Goal: Task Accomplishment & Management: Manage account settings

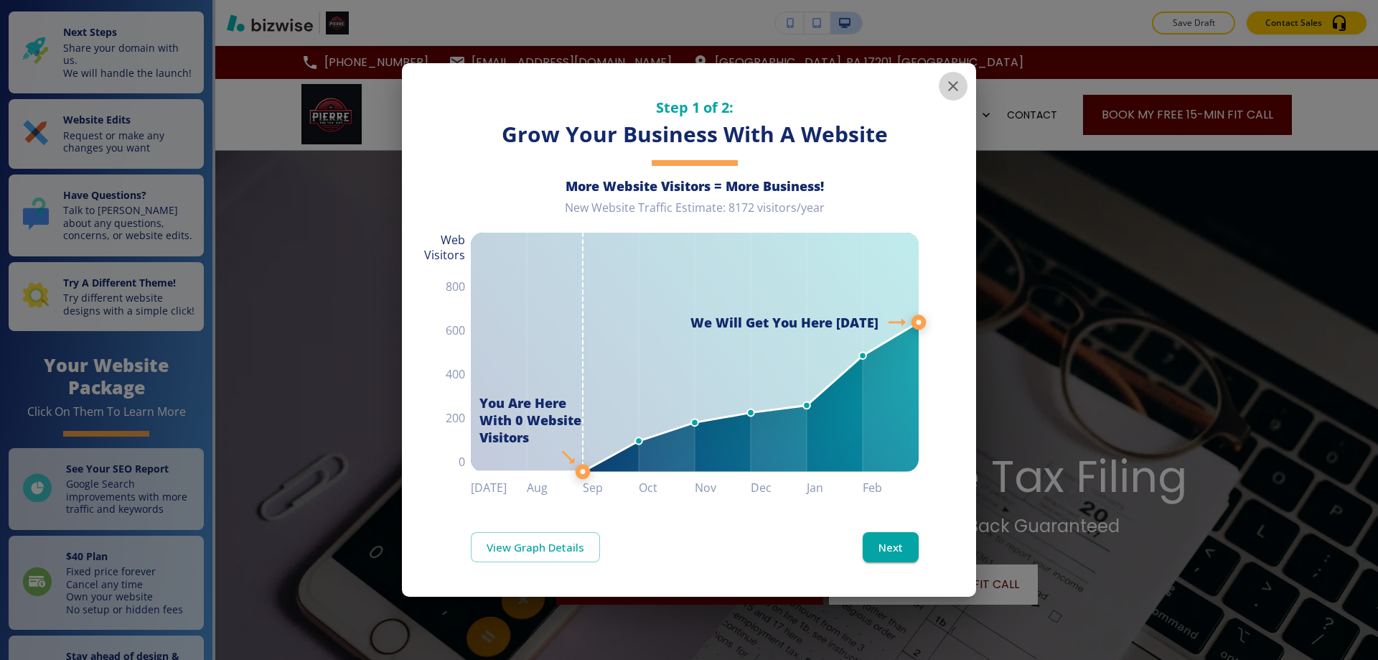
click at [956, 82] on icon "button" at bounding box center [953, 86] width 17 height 17
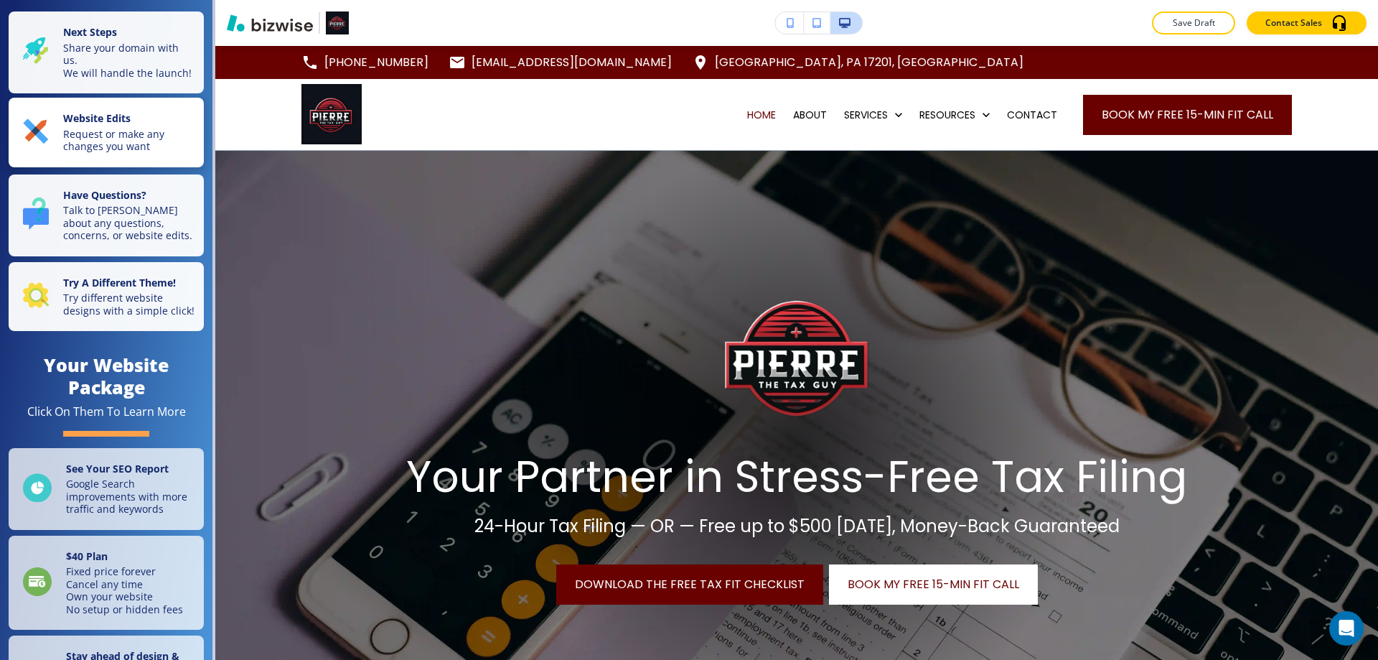
click at [135, 149] on p "Request or make any changes you want" at bounding box center [129, 140] width 132 height 25
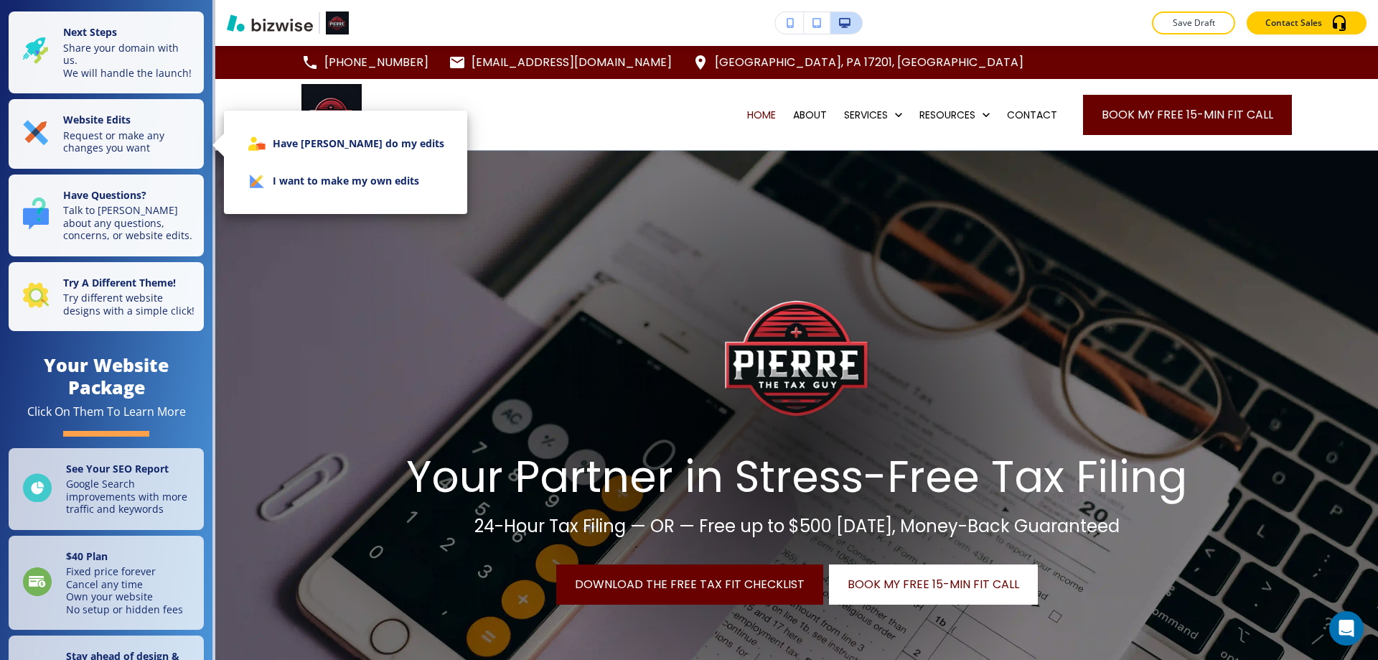
click at [324, 179] on li "I want to make my own edits" at bounding box center [345, 180] width 220 height 37
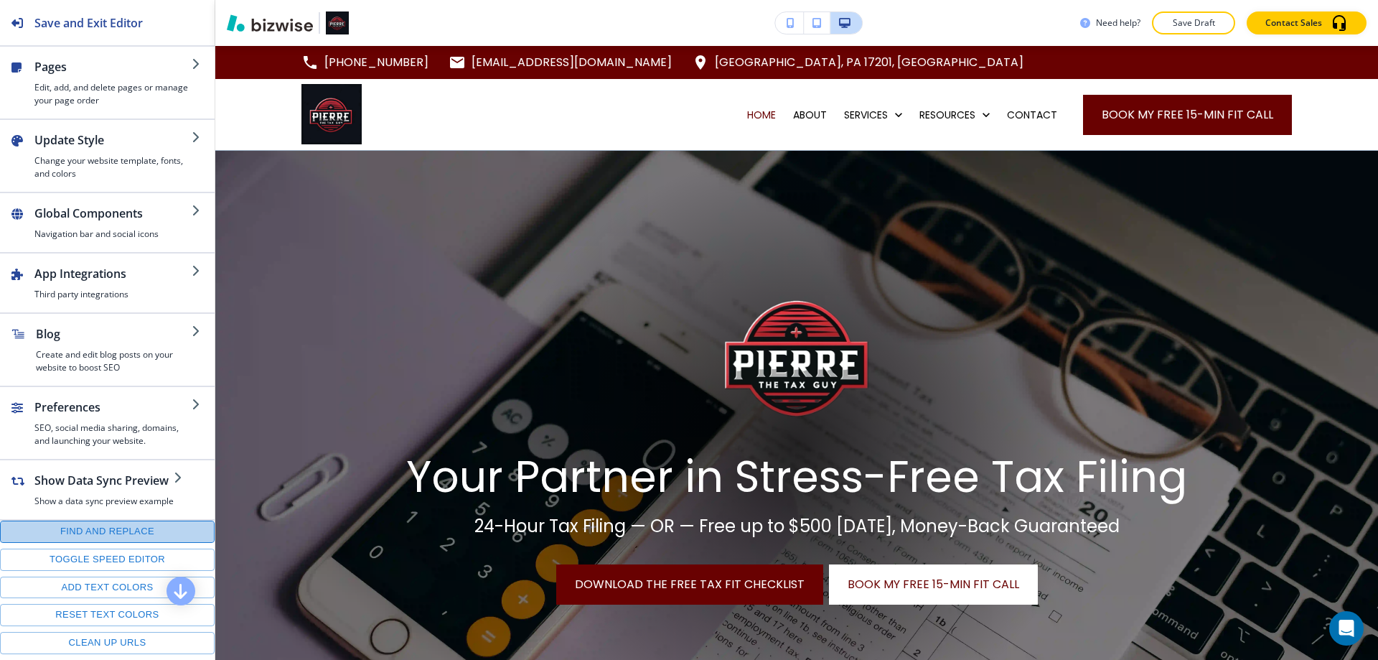
click at [108, 537] on button "Find and replace" at bounding box center [107, 531] width 215 height 22
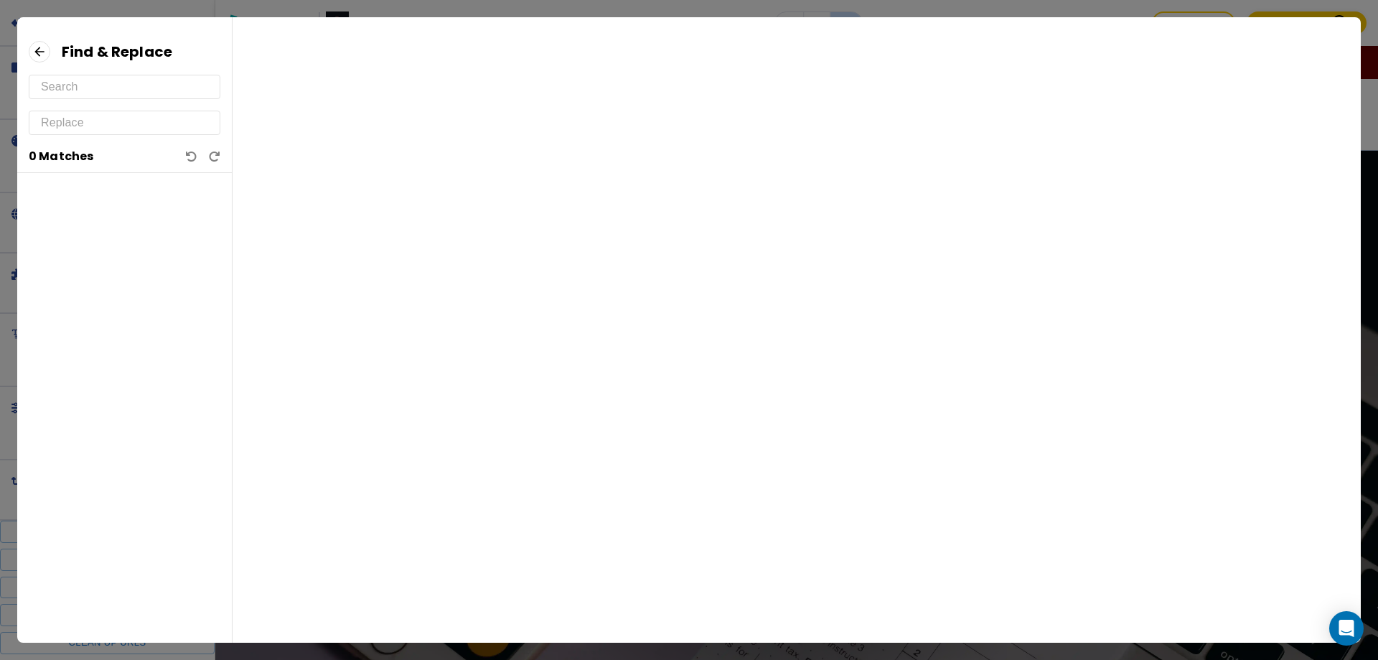
click at [90, 92] on input "text" at bounding box center [124, 86] width 167 height 23
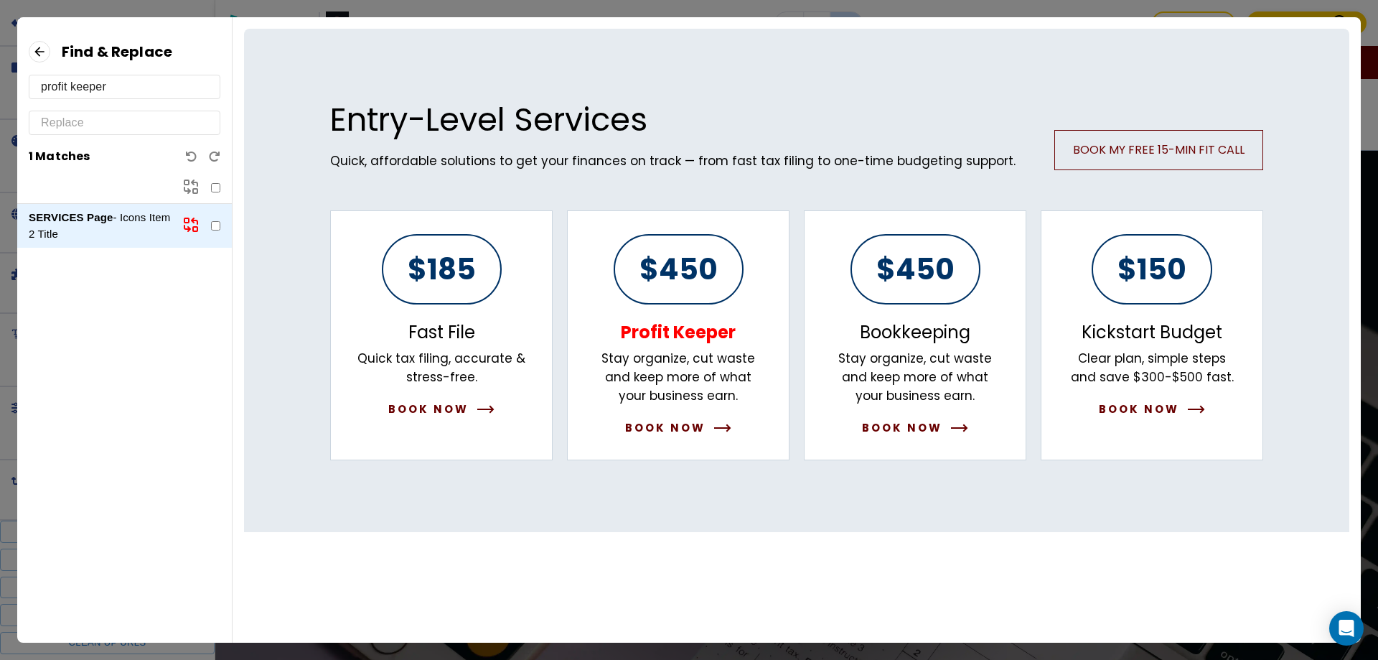
type input "profit keeper"
click at [47, 47] on icon at bounding box center [40, 52] width 22 height 22
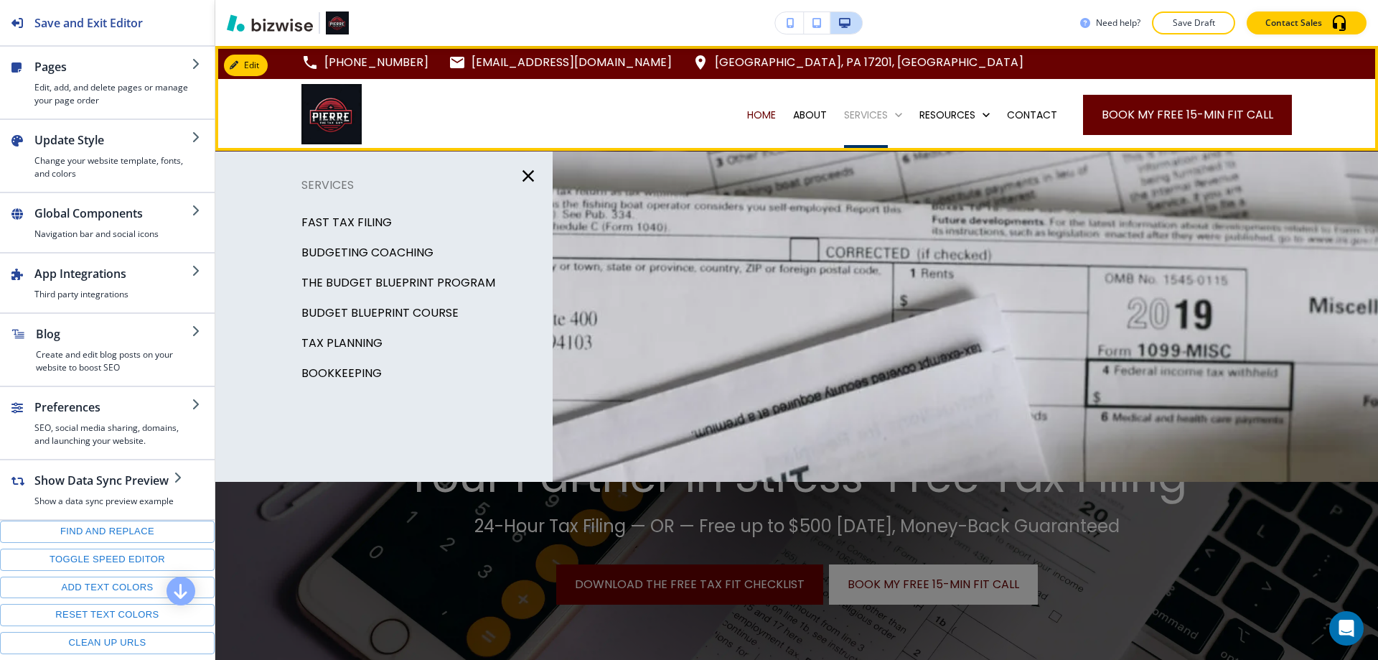
click at [855, 113] on p "SERVICES" at bounding box center [866, 115] width 44 height 14
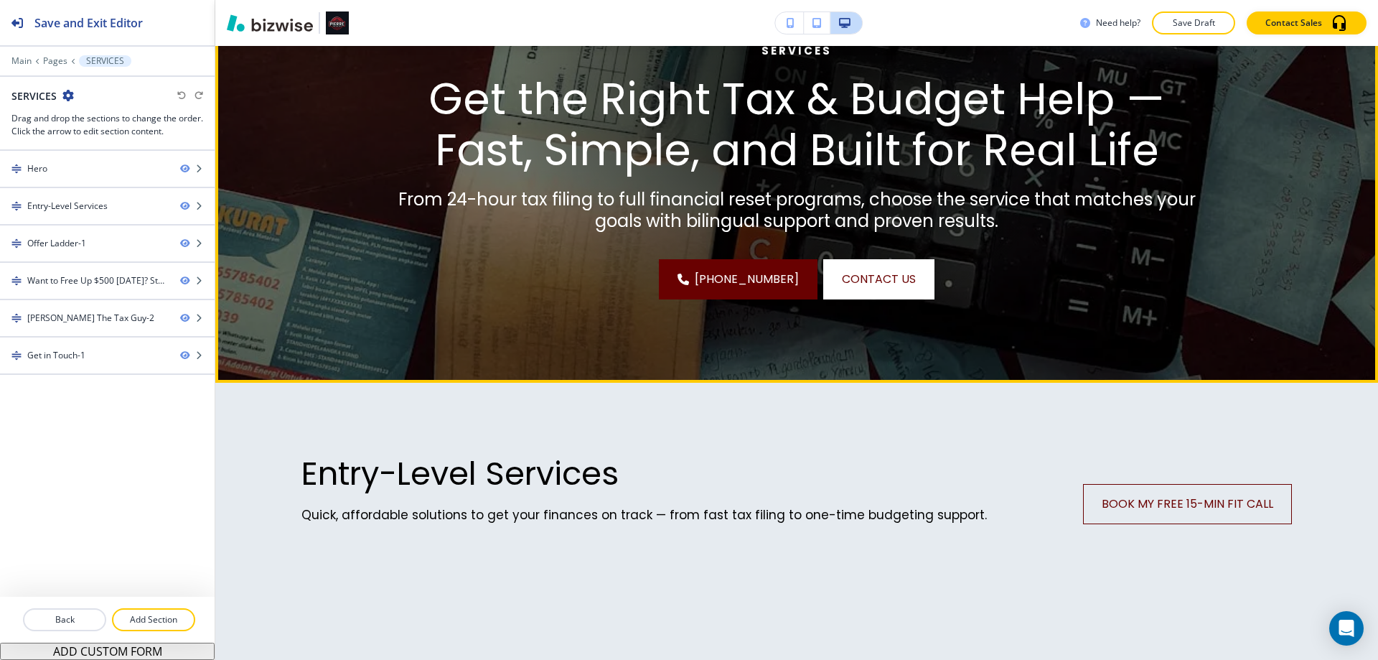
scroll to position [646, 0]
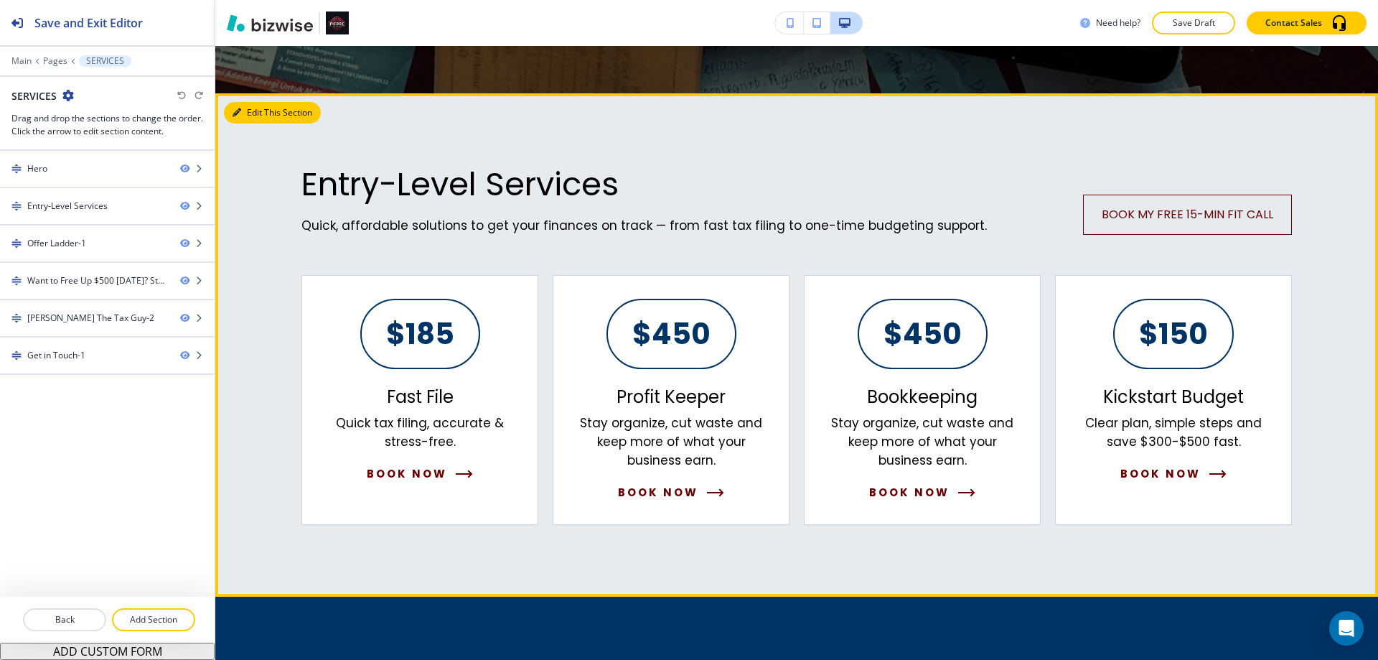
click at [259, 118] on button "Edit This Section" at bounding box center [272, 113] width 97 height 22
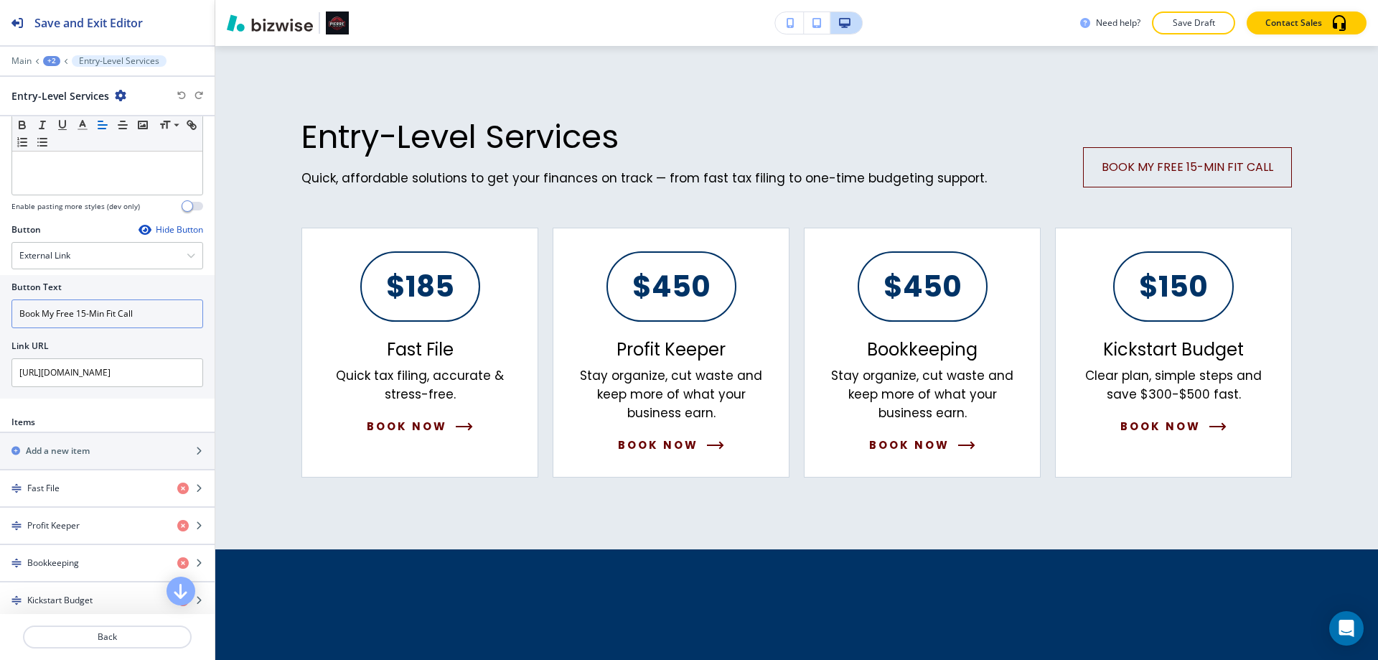
scroll to position [502, 0]
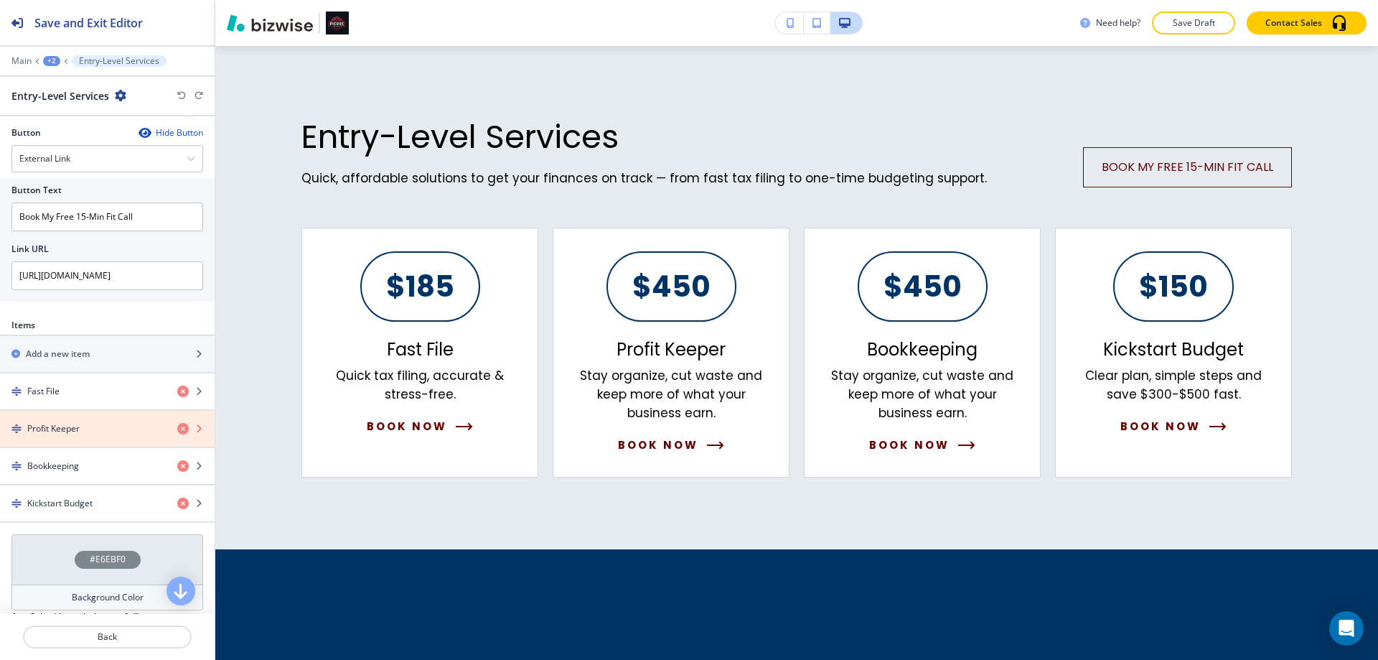
click at [177, 428] on icon "button" at bounding box center [182, 428] width 11 height 11
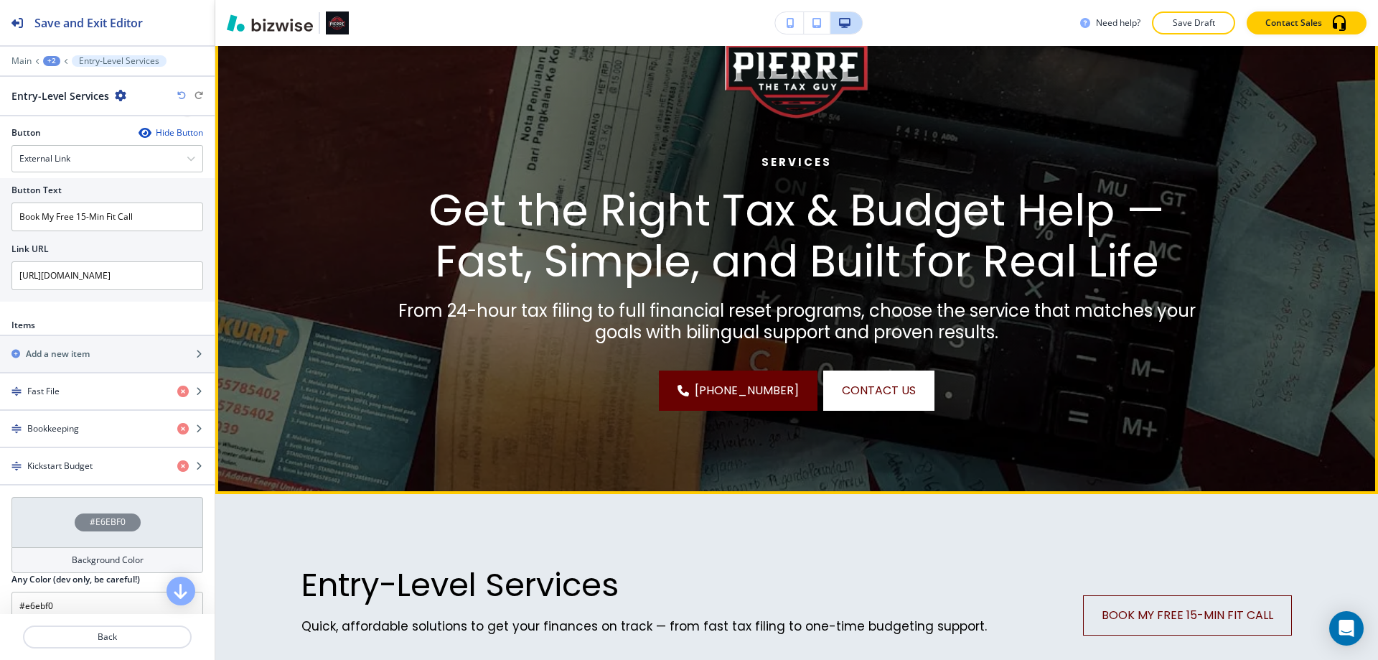
scroll to position [0, 0]
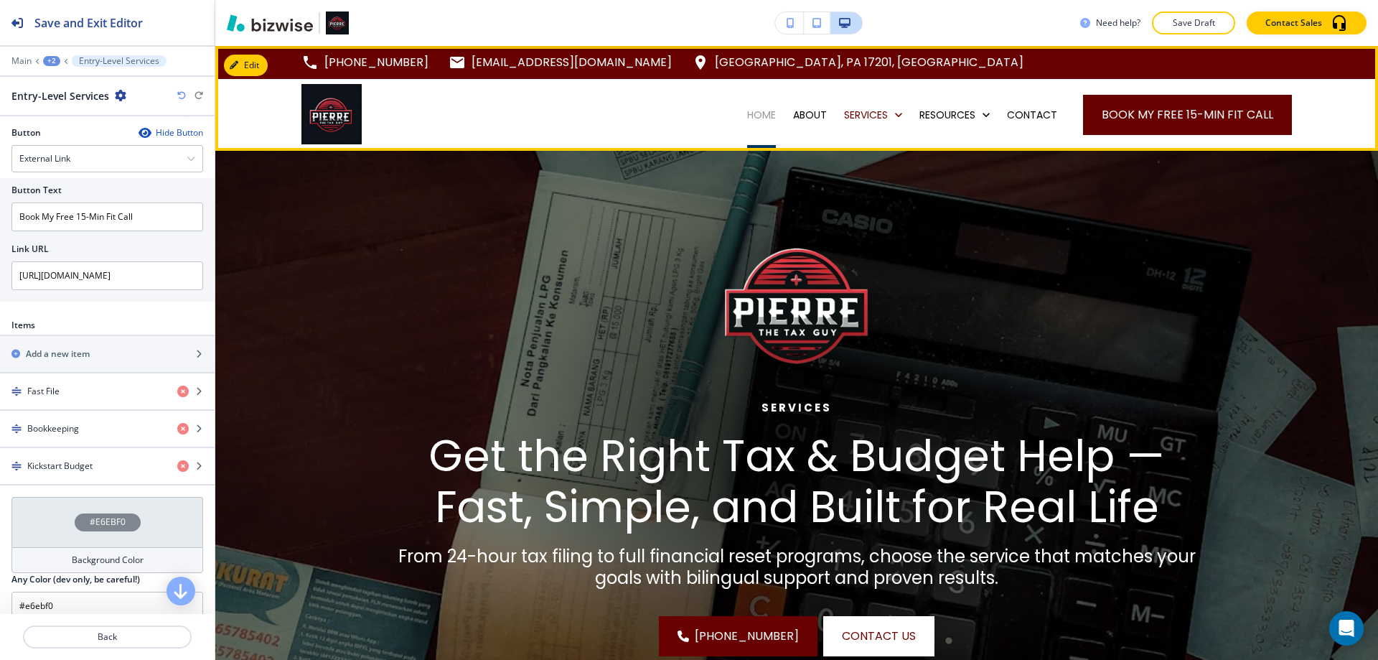
click at [754, 113] on p "HOME" at bounding box center [761, 115] width 29 height 14
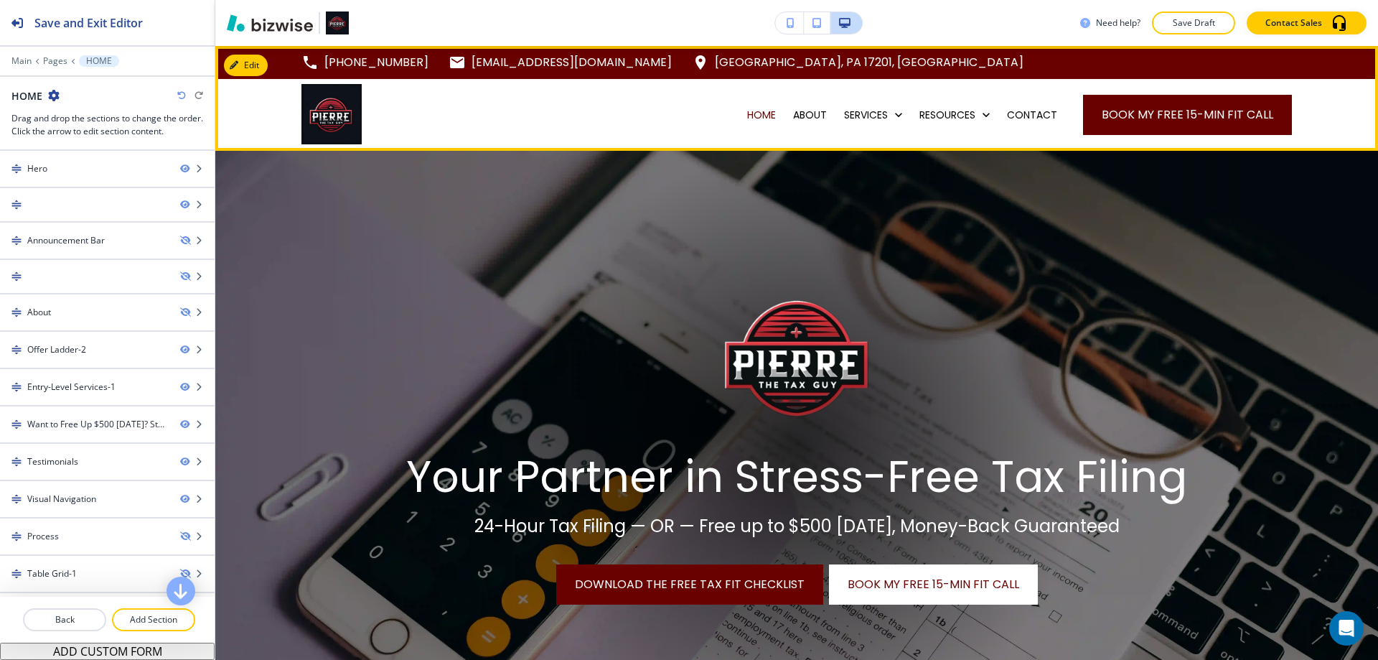
drag, startPoint x: 844, startPoint y: 115, endPoint x: 834, endPoint y: 118, distance: 10.7
click at [844, 115] on p "SERVICES" at bounding box center [866, 115] width 44 height 14
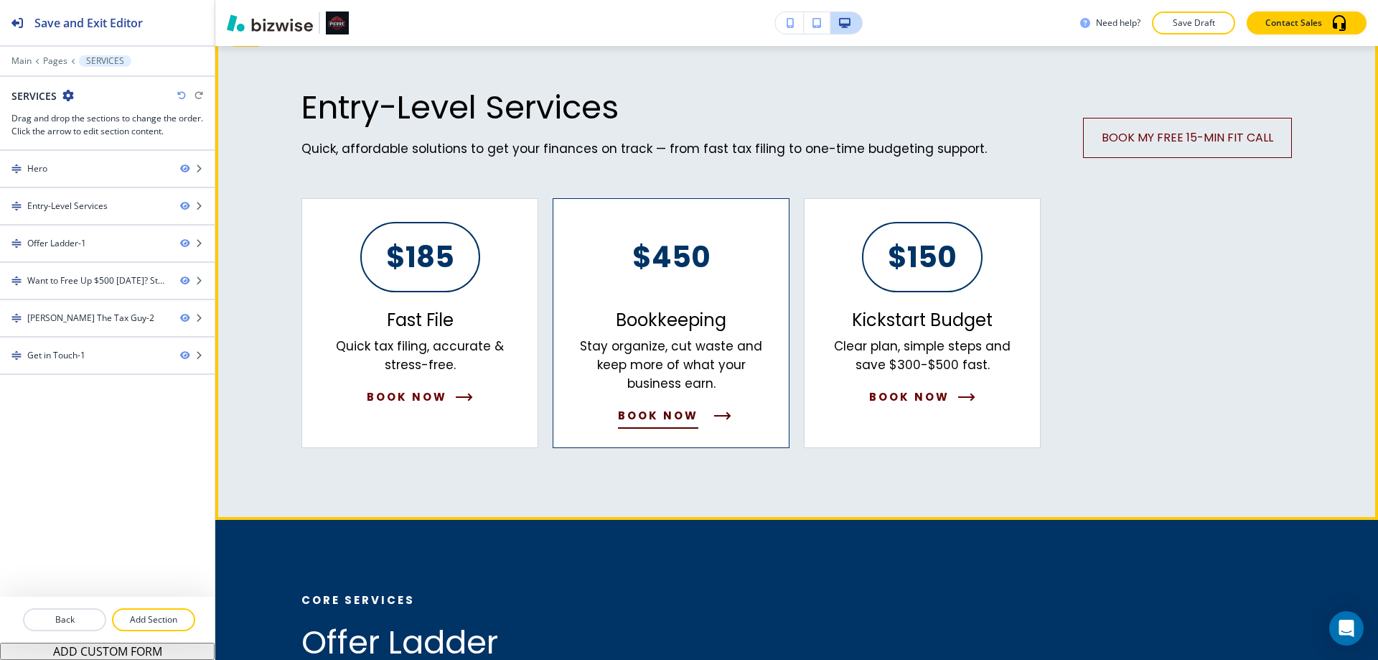
scroll to position [718, 0]
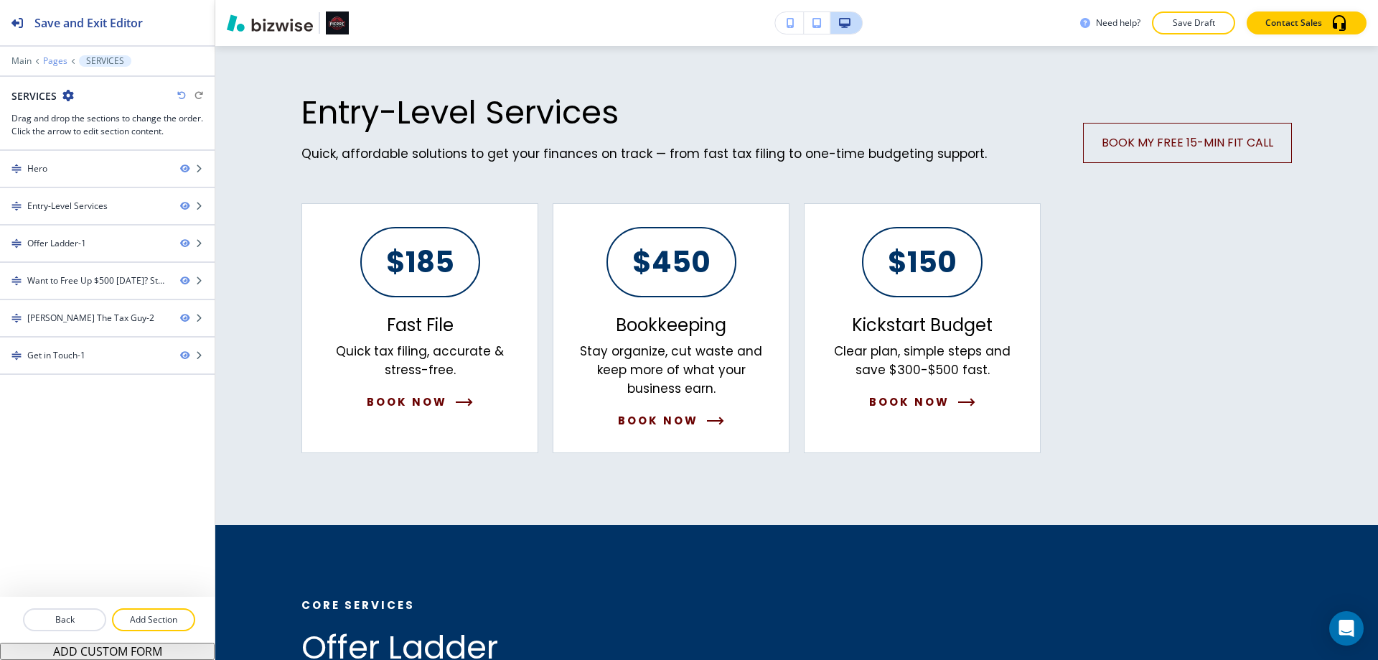
click at [56, 62] on p "Pages" at bounding box center [55, 61] width 24 height 10
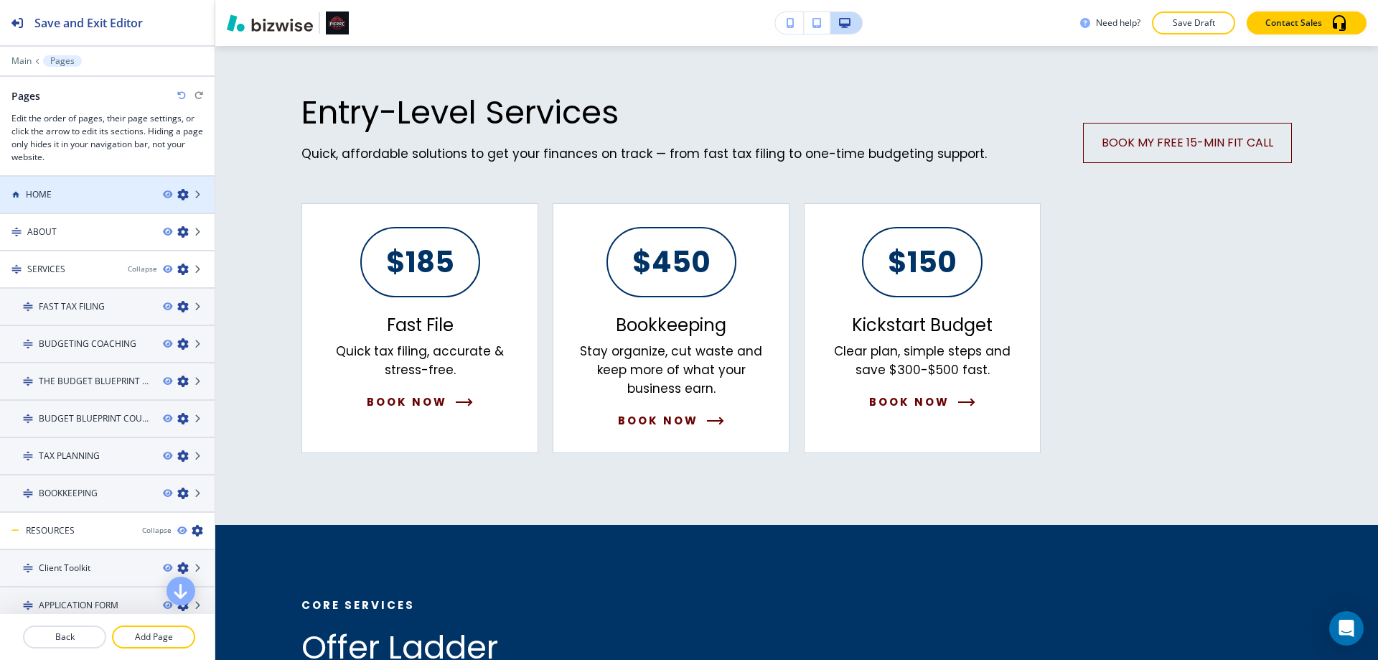
click at [79, 192] on div "HOME" at bounding box center [75, 194] width 151 height 13
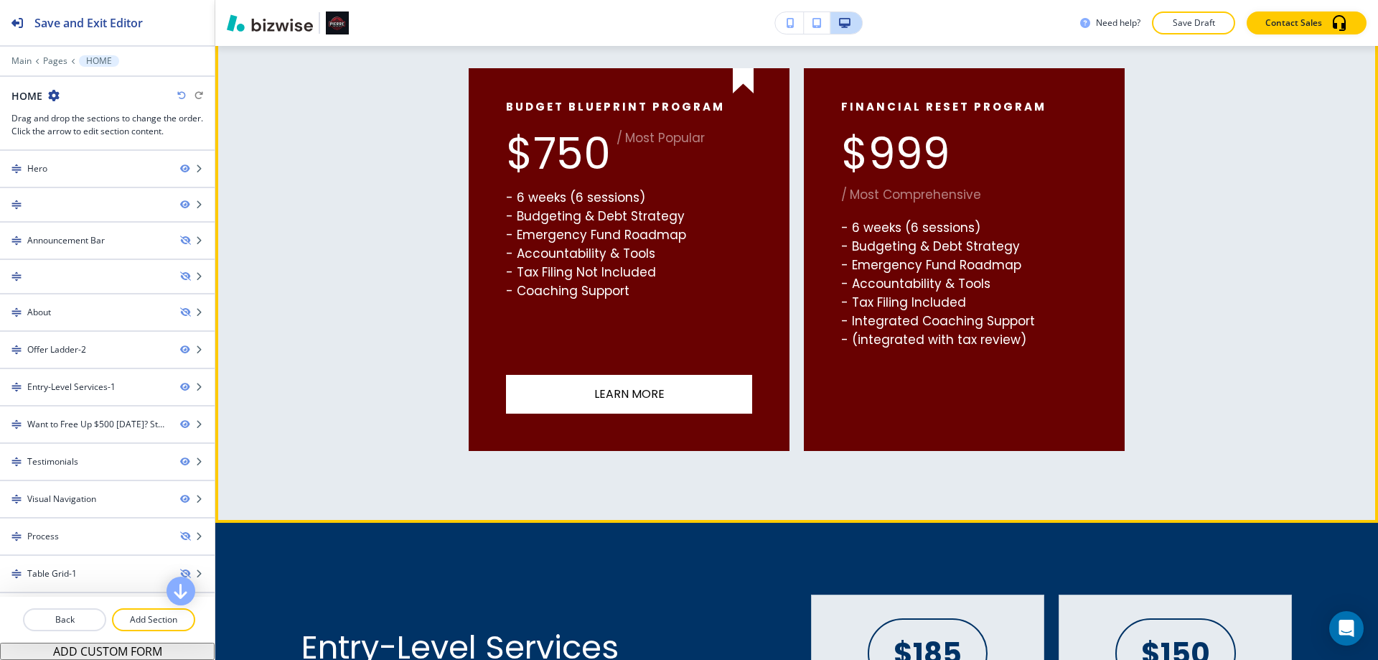
scroll to position [1292, 0]
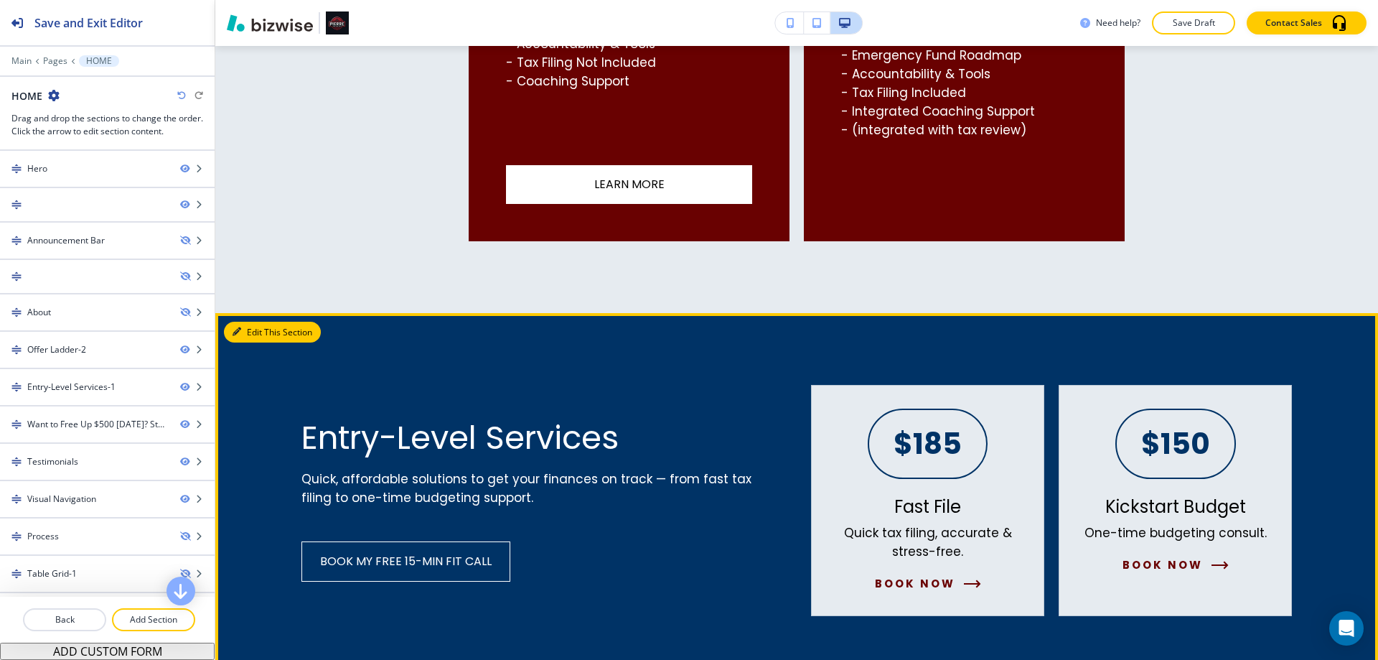
click at [241, 324] on button "Edit This Section" at bounding box center [272, 333] width 97 height 22
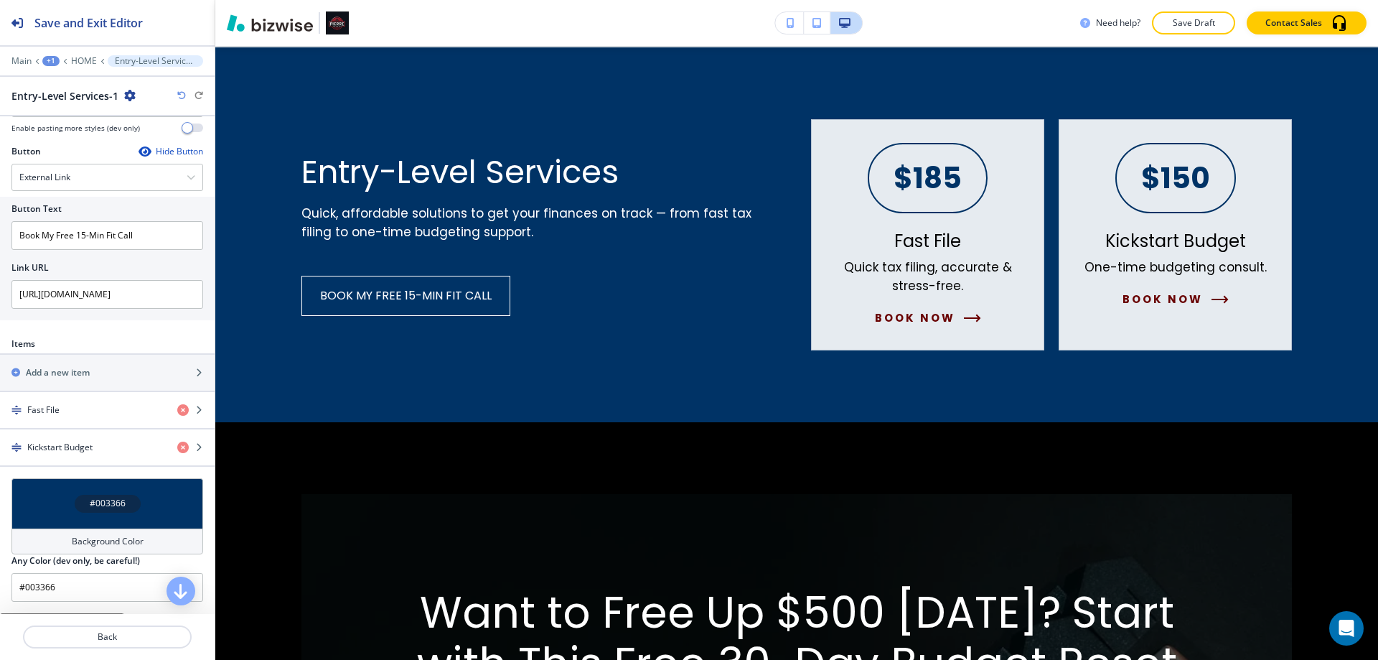
scroll to position [502, 0]
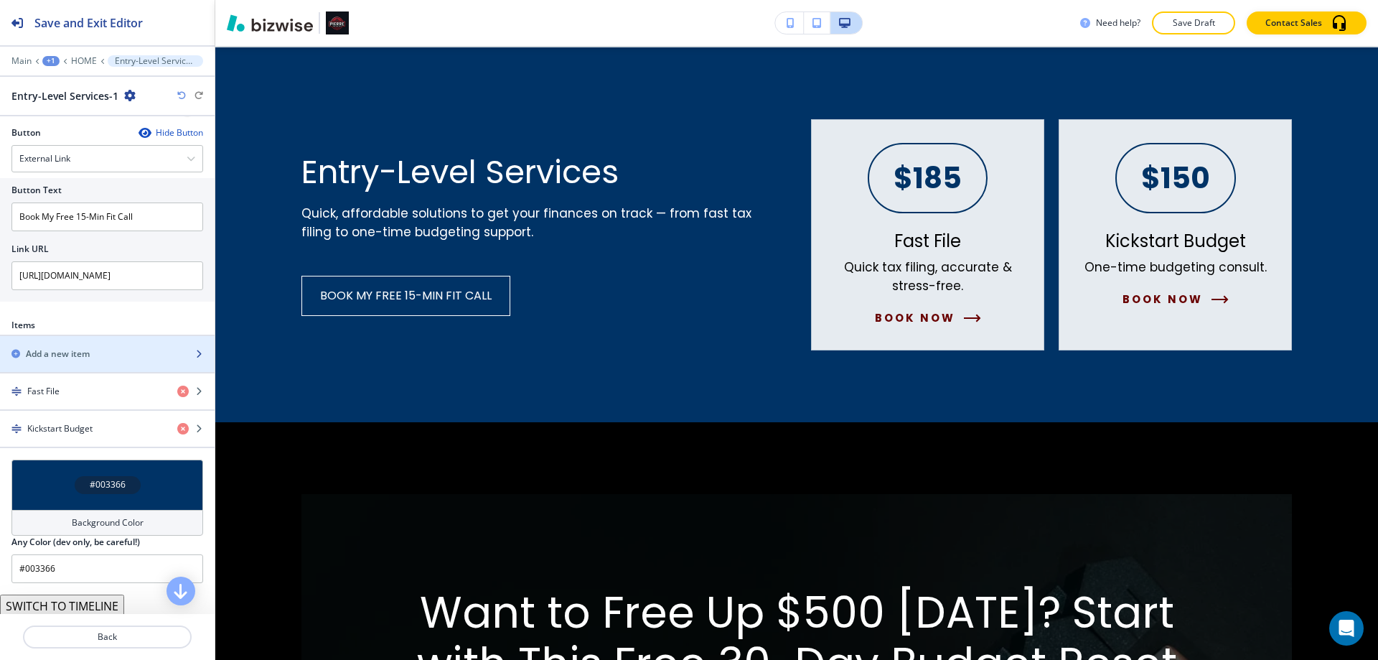
click at [146, 353] on div "Add a new item" at bounding box center [91, 353] width 183 height 13
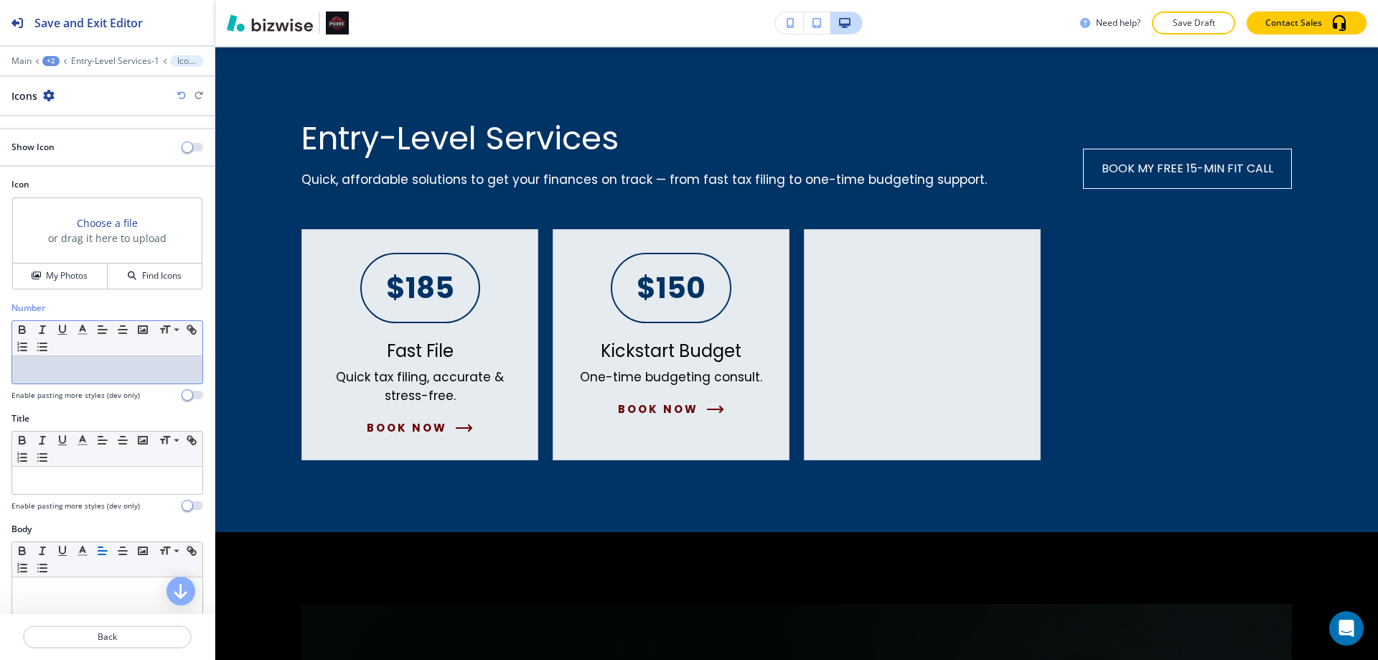
click at [72, 378] on div at bounding box center [107, 369] width 190 height 27
click at [18, 373] on div "450" at bounding box center [107, 369] width 190 height 27
click at [42, 482] on p at bounding box center [107, 480] width 176 height 13
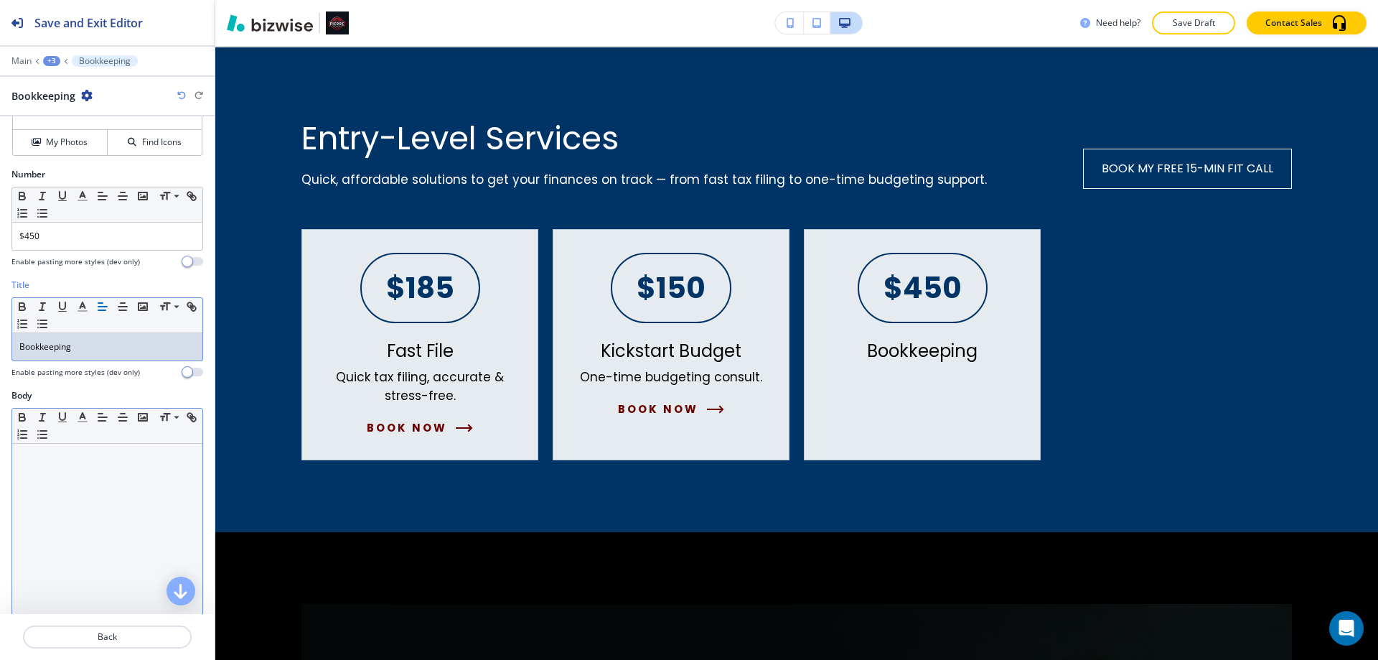
scroll to position [215, 0]
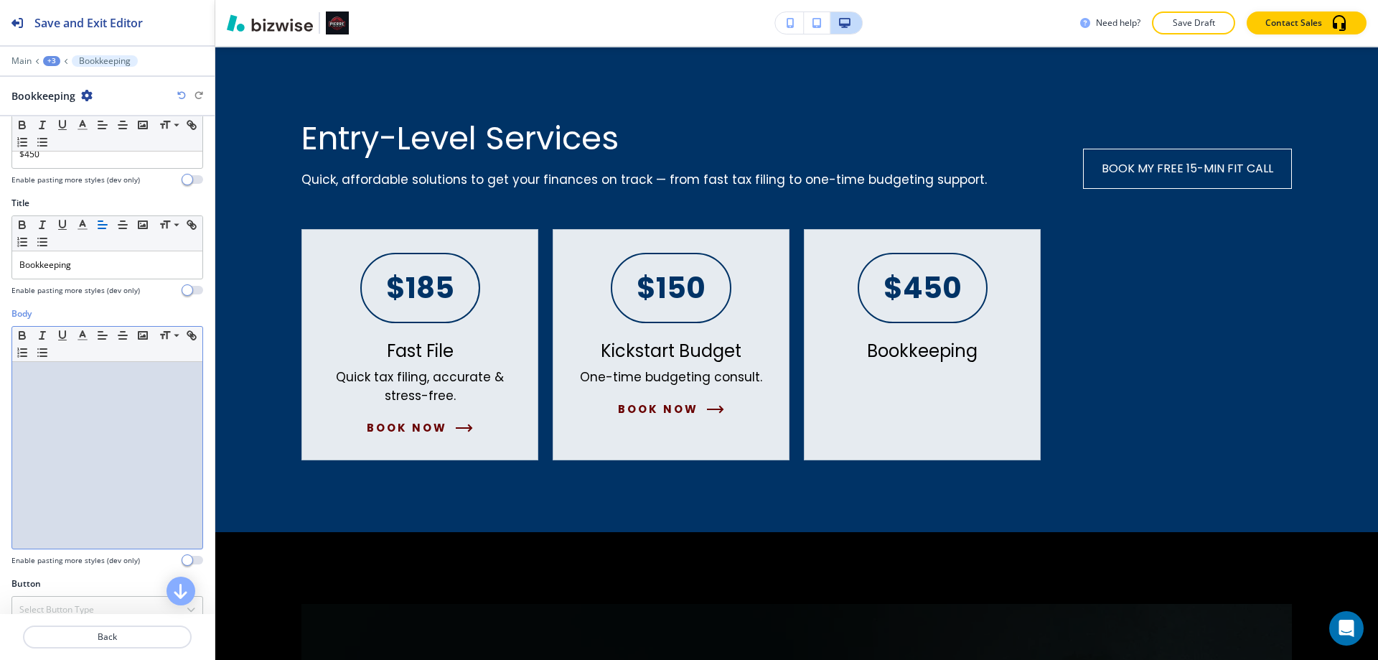
click at [70, 411] on div at bounding box center [107, 455] width 190 height 187
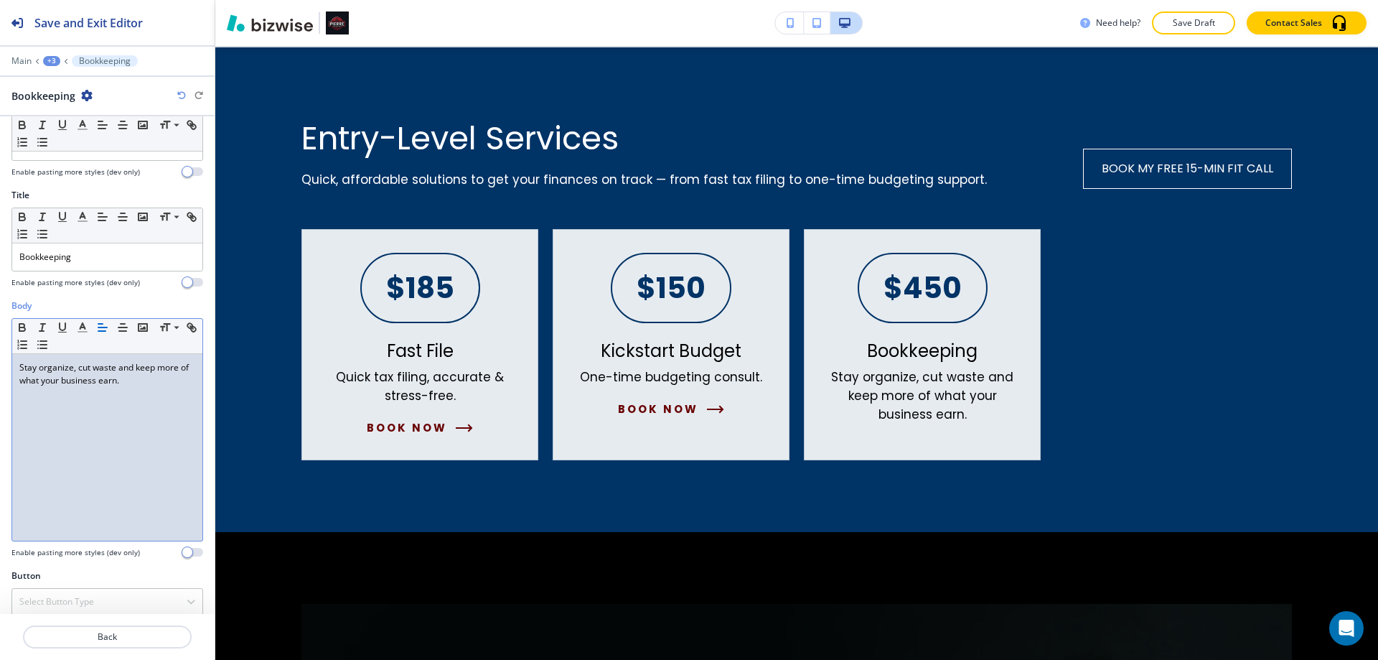
scroll to position [236, 0]
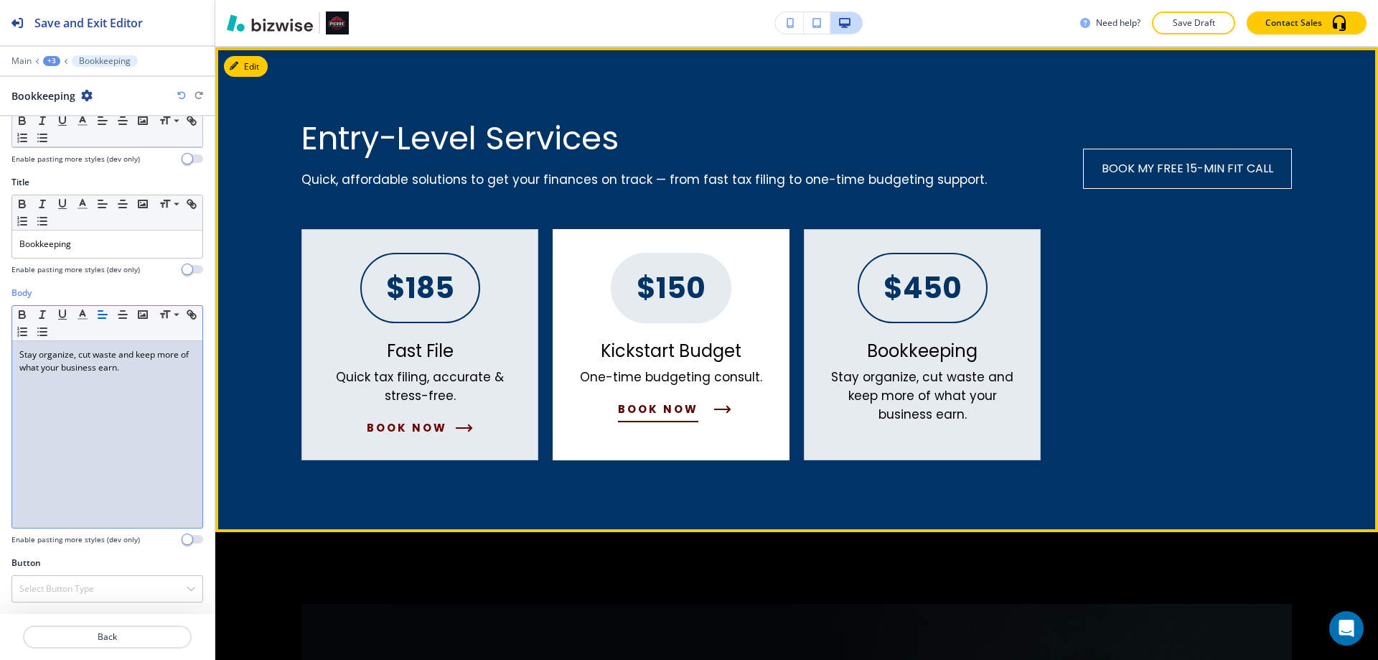
click at [651, 408] on span "Book Now" at bounding box center [658, 408] width 80 height 17
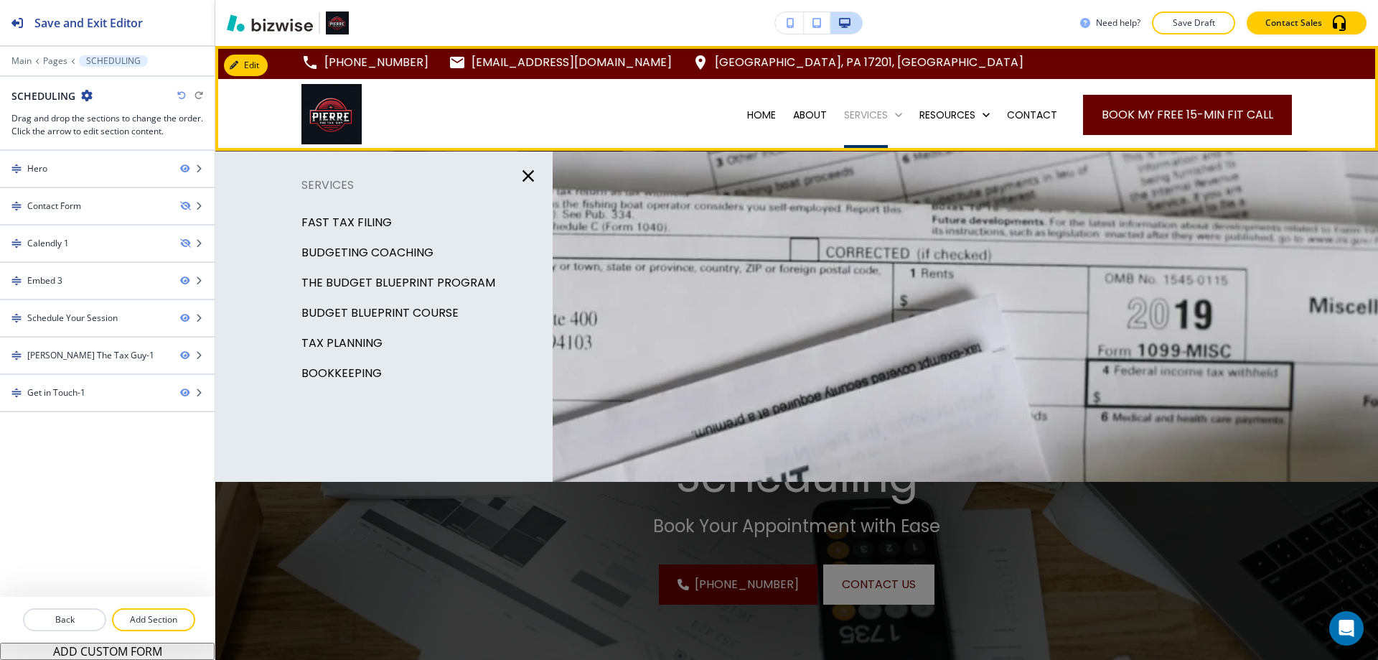
click at [848, 117] on p "SERVICES" at bounding box center [866, 115] width 44 height 14
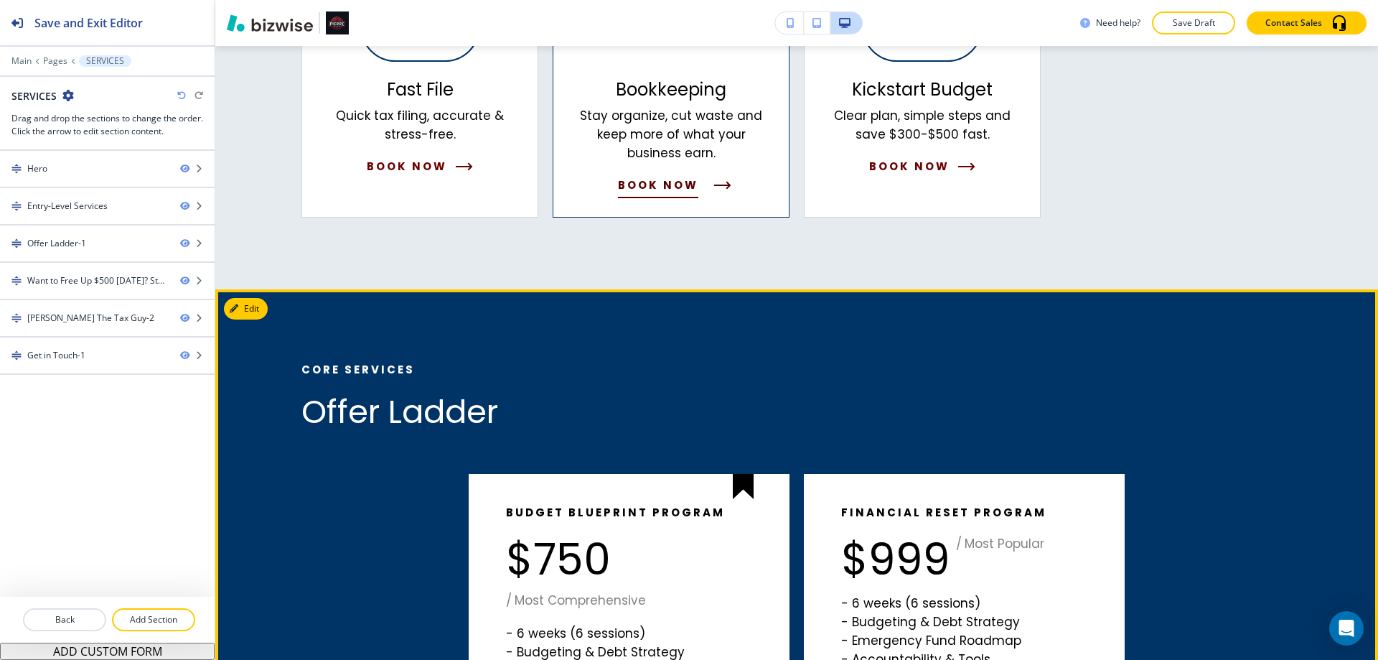
scroll to position [861, 0]
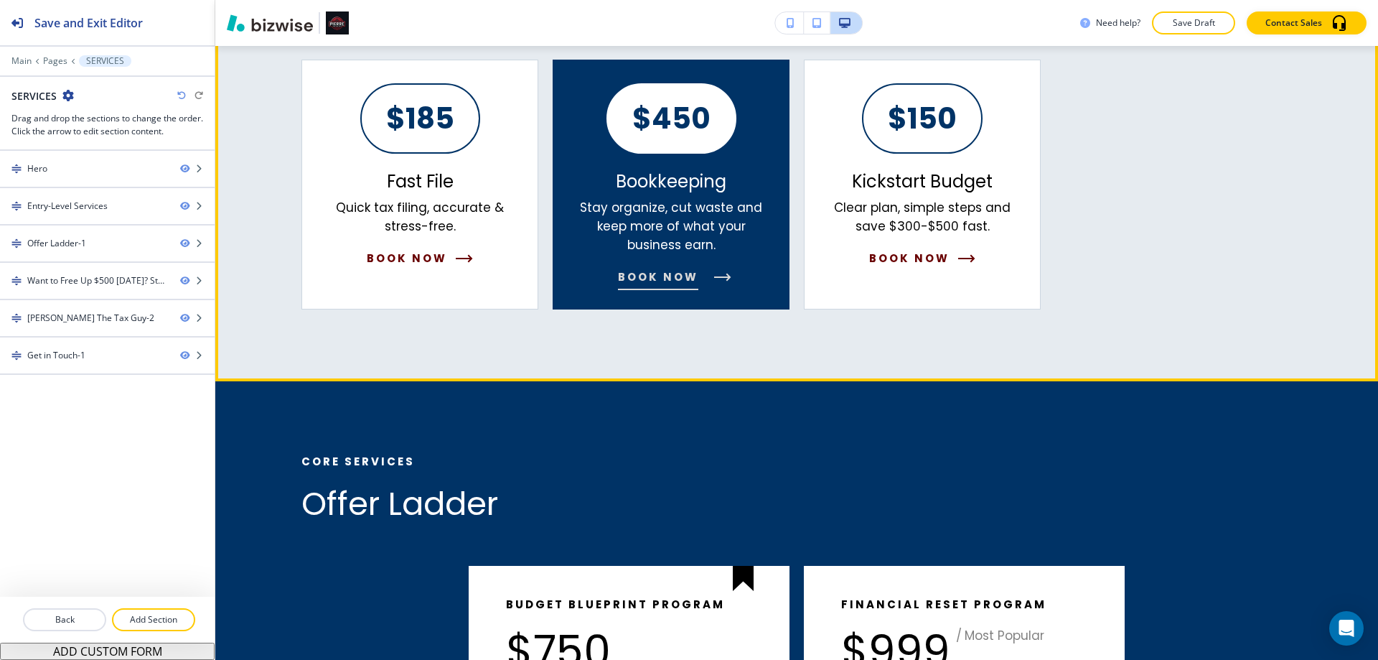
click at [686, 274] on span "book now" at bounding box center [658, 276] width 80 height 17
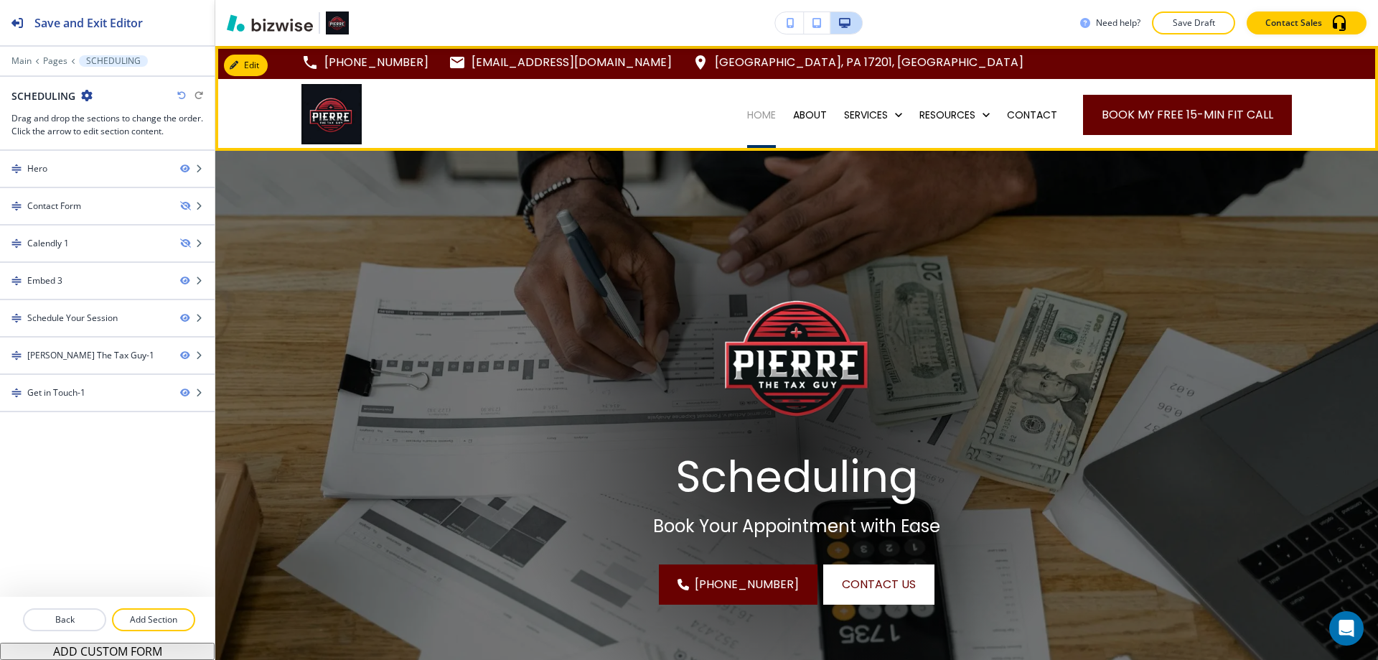
click at [747, 113] on p "HOME" at bounding box center [761, 115] width 29 height 14
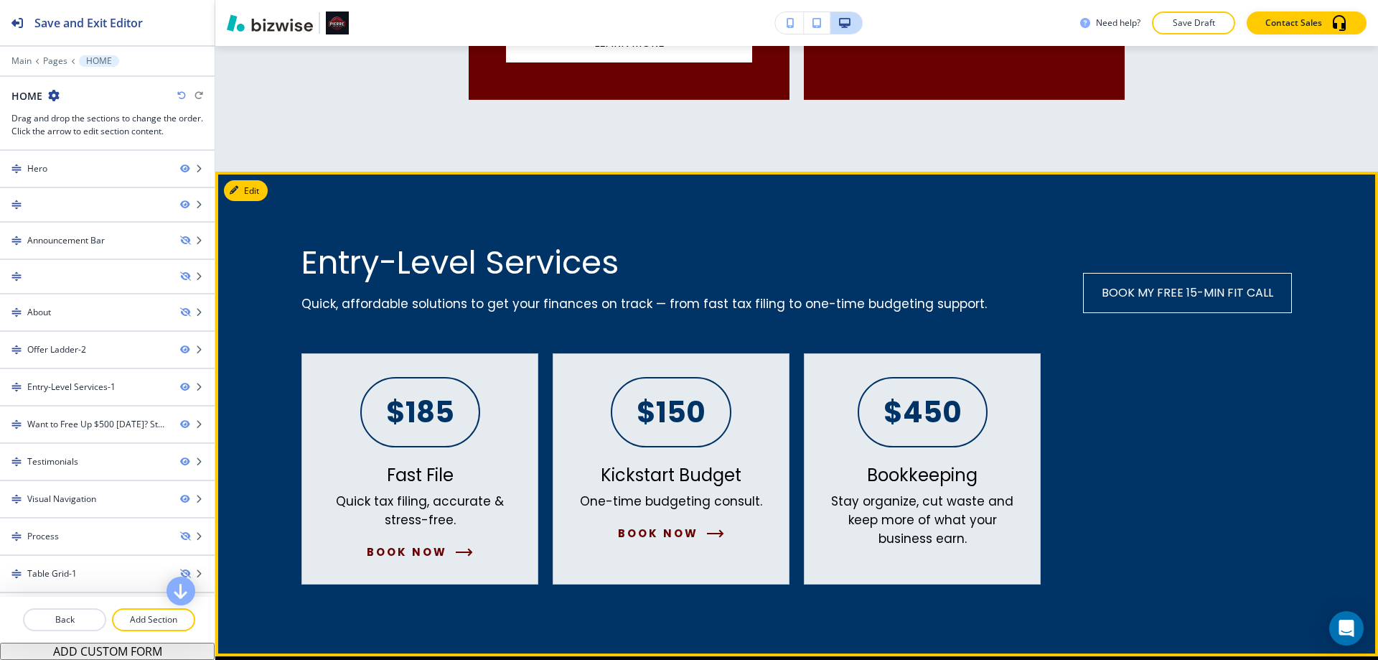
scroll to position [1435, 0]
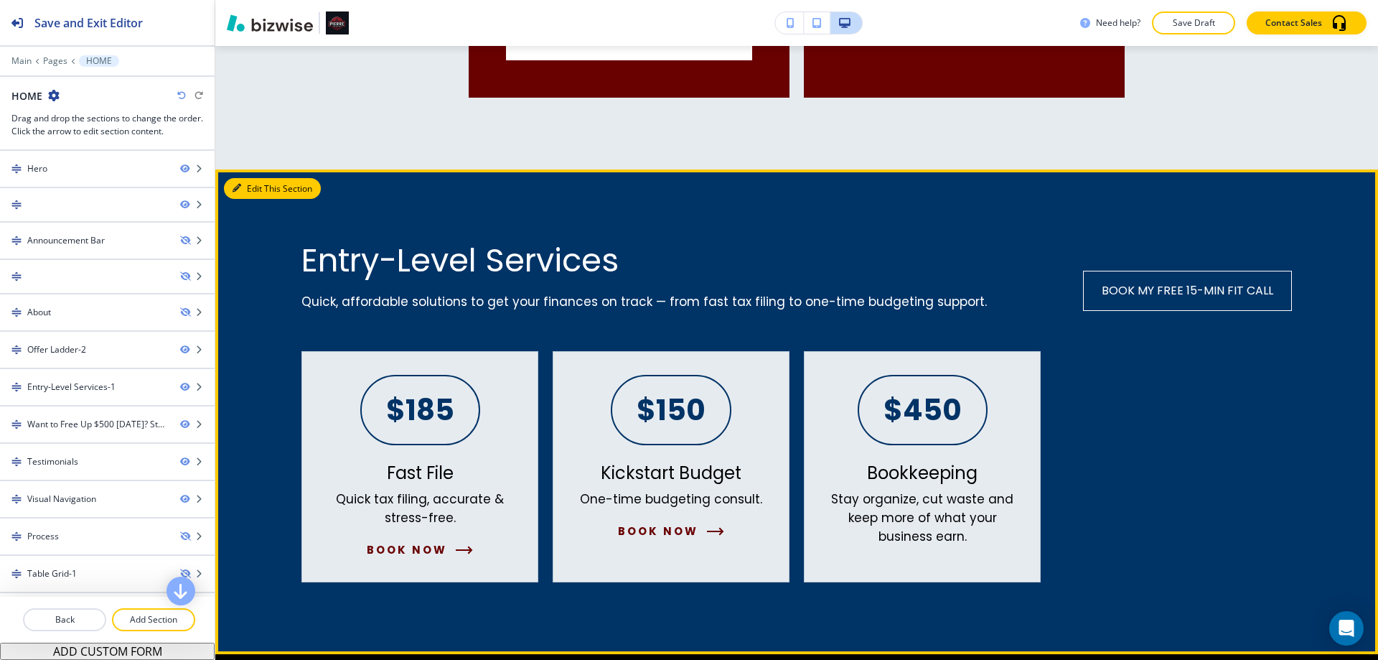
click at [255, 188] on button "Edit This Section" at bounding box center [272, 189] width 97 height 22
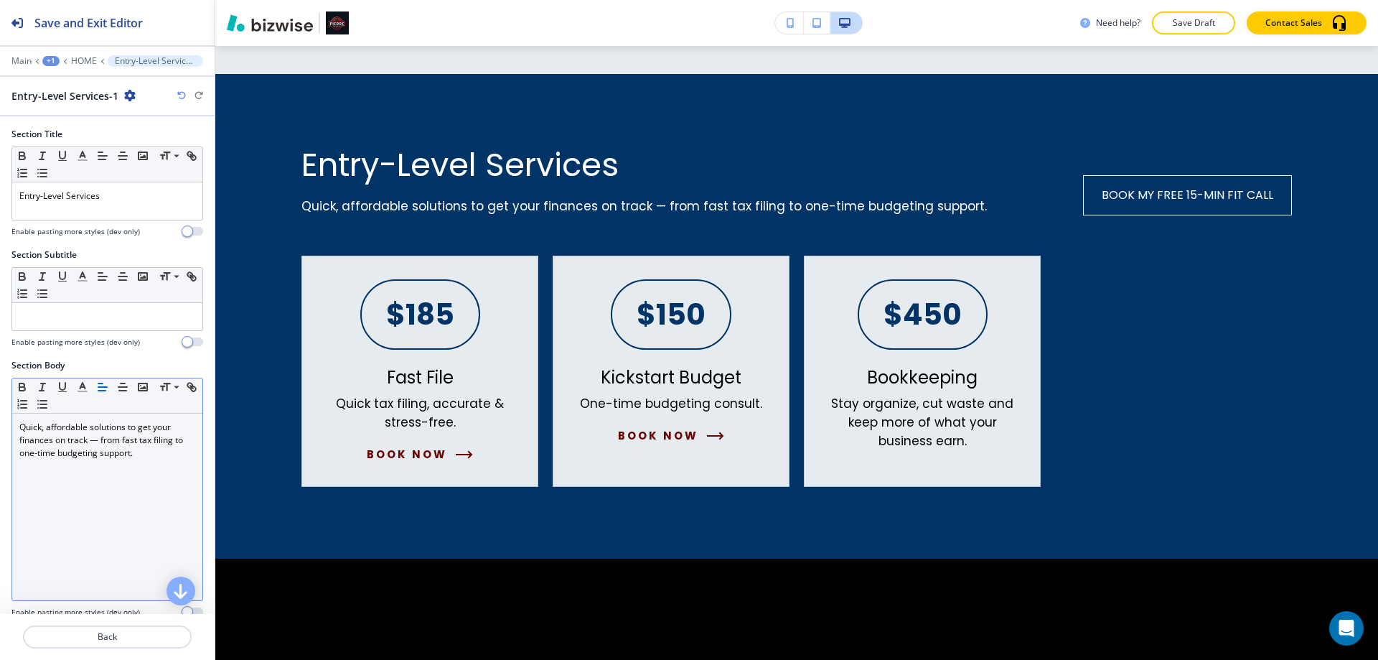
scroll to position [1557, 0]
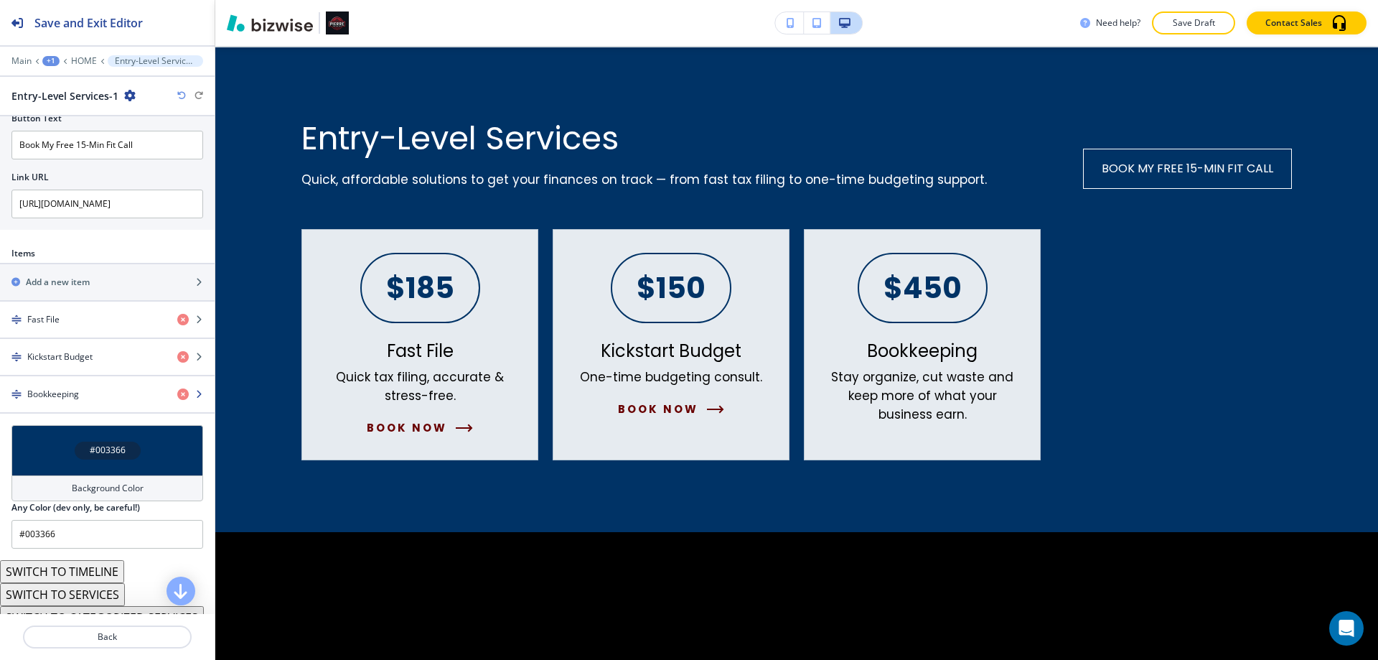
click at [102, 406] on div "button" at bounding box center [107, 405] width 215 height 11
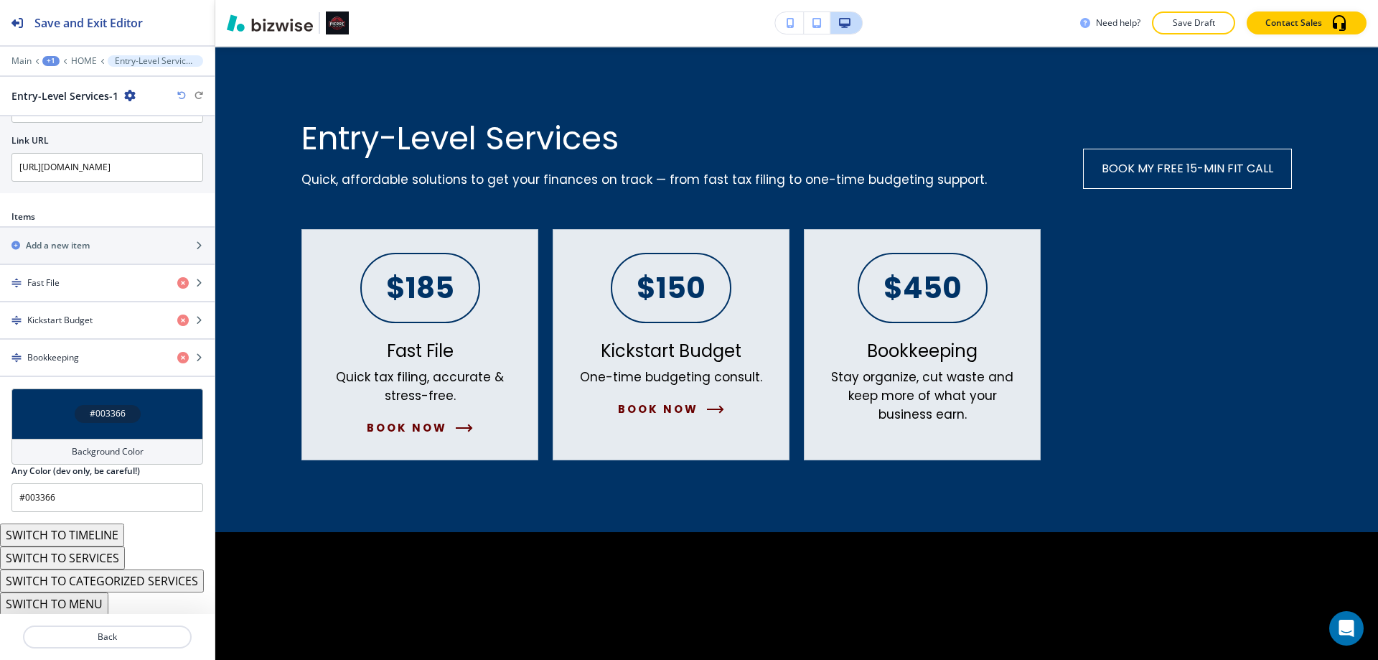
scroll to position [612, 0]
click at [89, 375] on div "Items Add a new item Fast File Kickstart Budget Bookkeeping" at bounding box center [107, 298] width 215 height 178
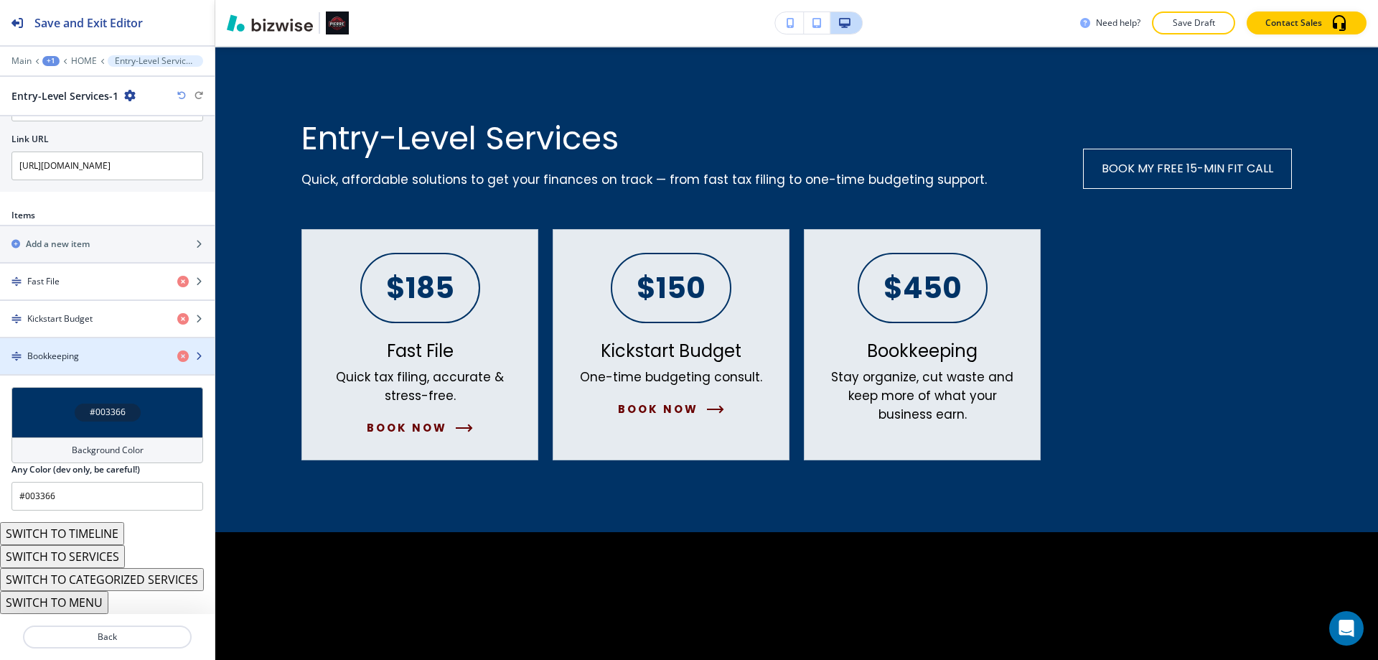
click at [88, 368] on div "button" at bounding box center [107, 367] width 215 height 11
click at [90, 366] on div "button" at bounding box center [107, 367] width 215 height 11
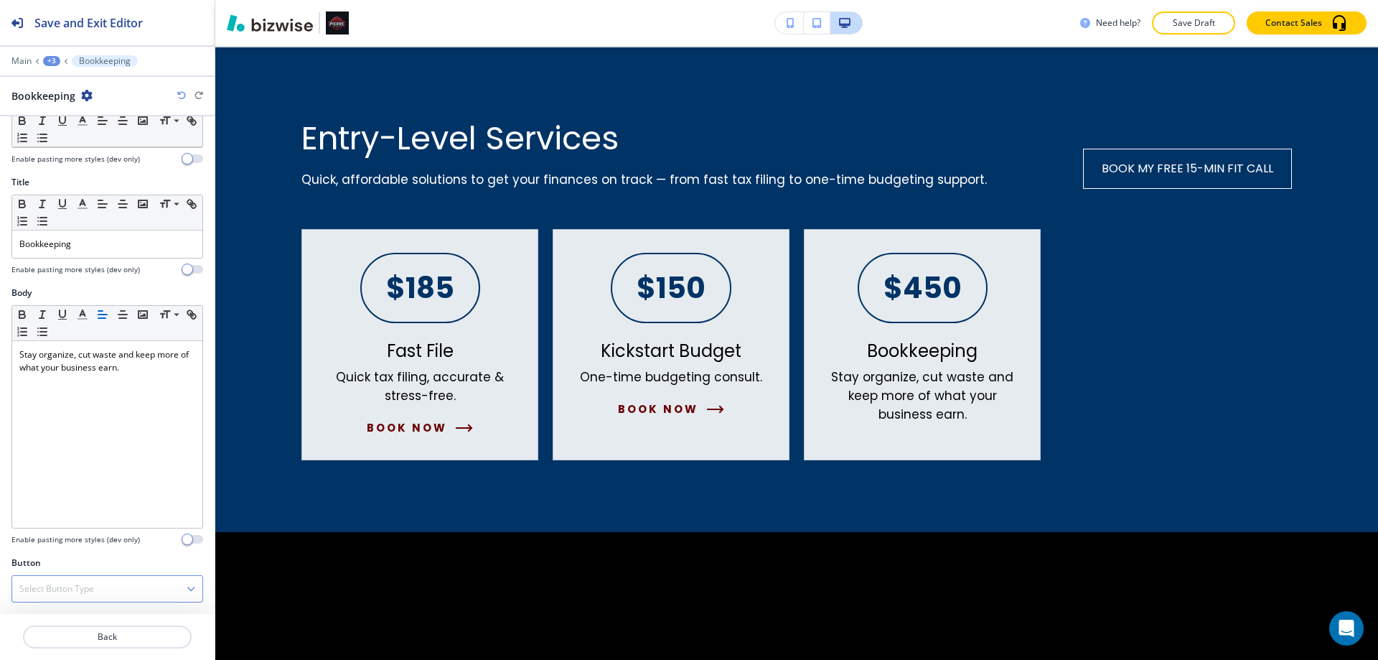
click at [62, 576] on div "Select Button Type" at bounding box center [107, 589] width 190 height 26
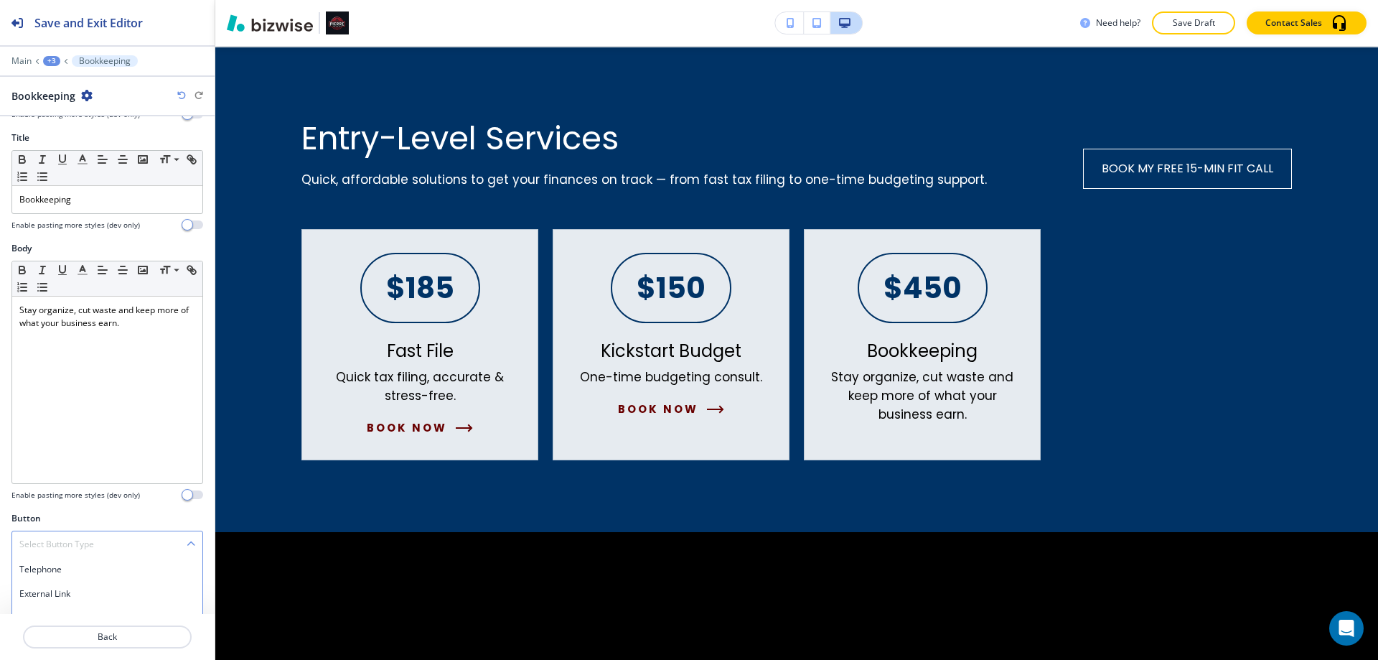
scroll to position [371, 0]
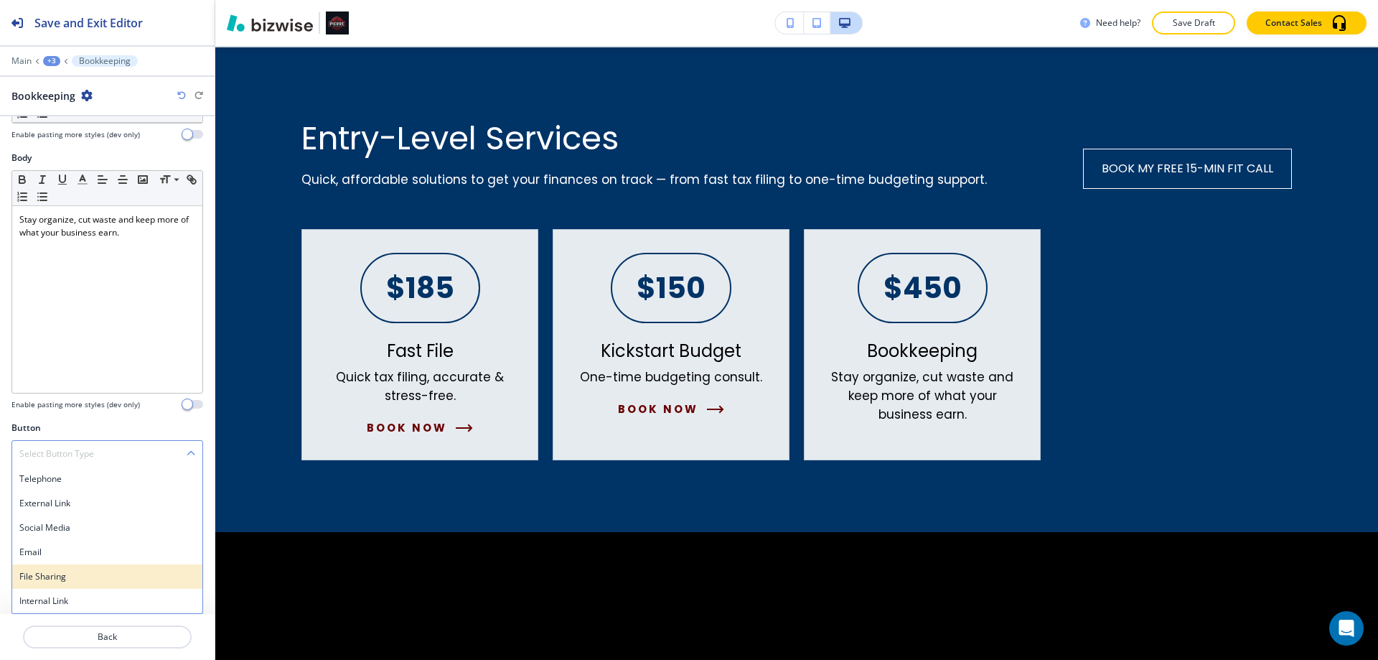
click at [52, 587] on div "File Sharing" at bounding box center [107, 576] width 190 height 24
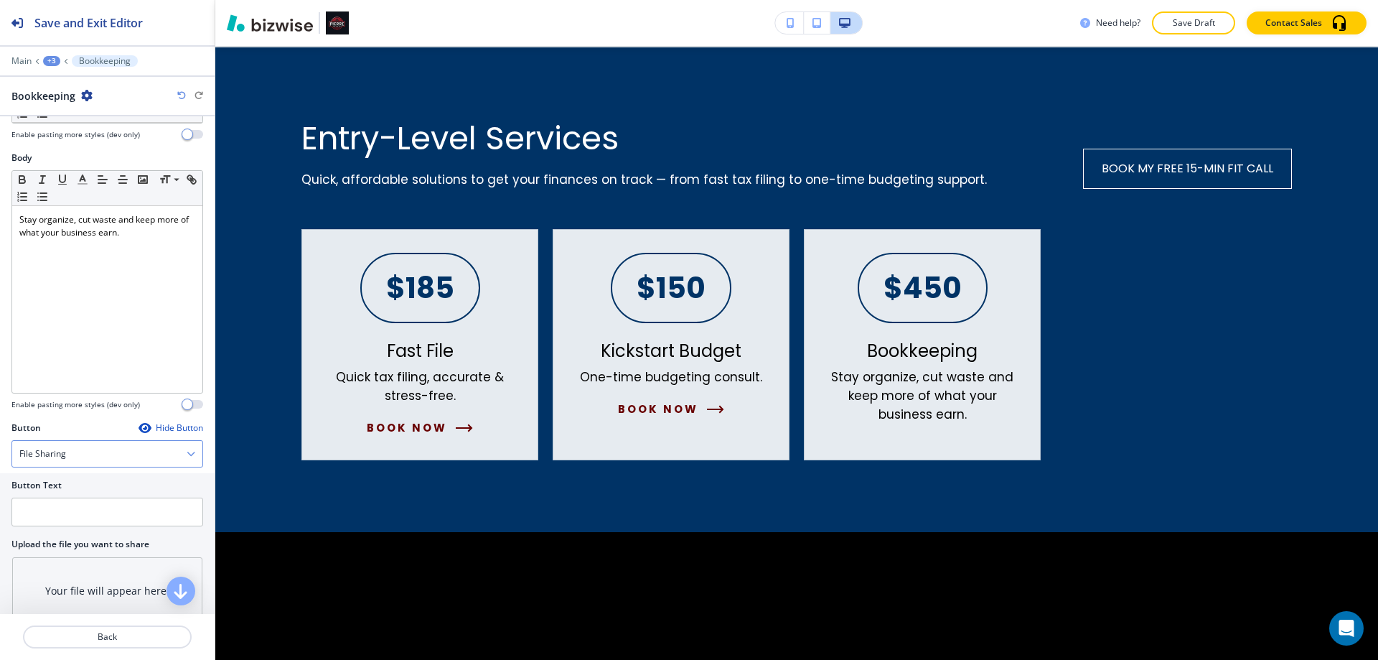
click at [56, 457] on h4 "File Sharing" at bounding box center [42, 453] width 47 height 13
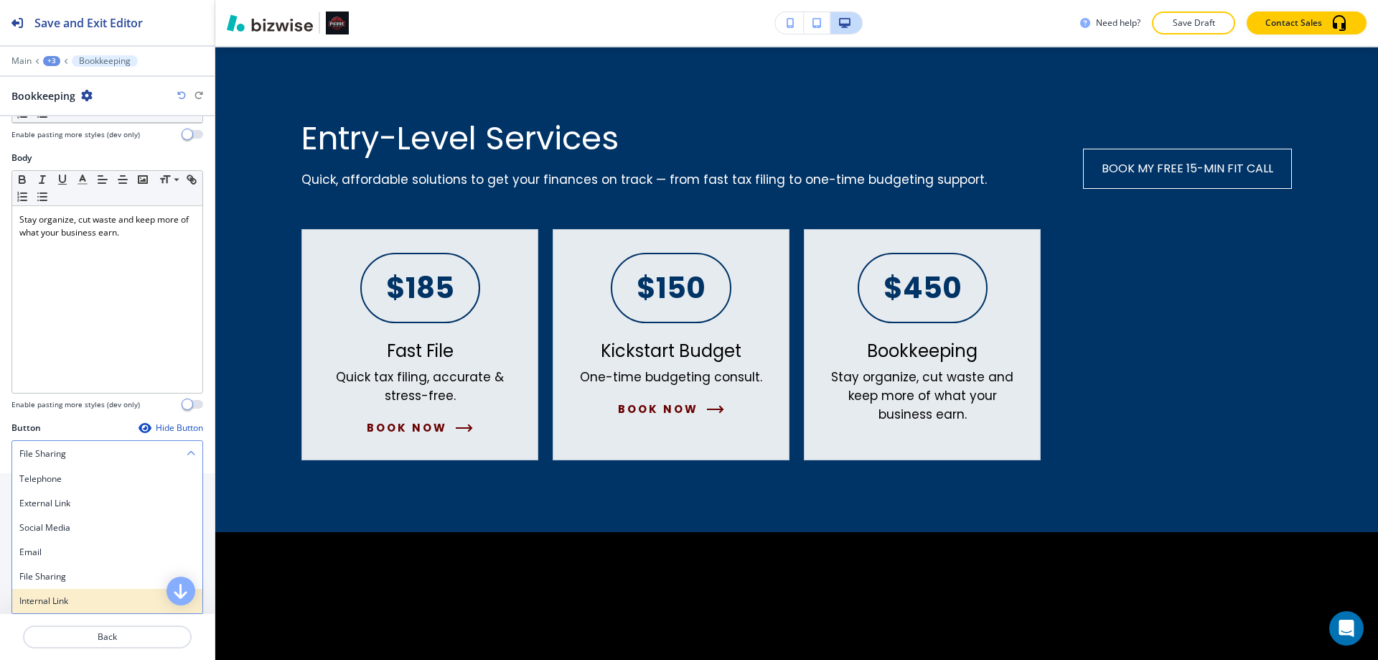
click at [43, 592] on div "Internal Link" at bounding box center [107, 601] width 190 height 24
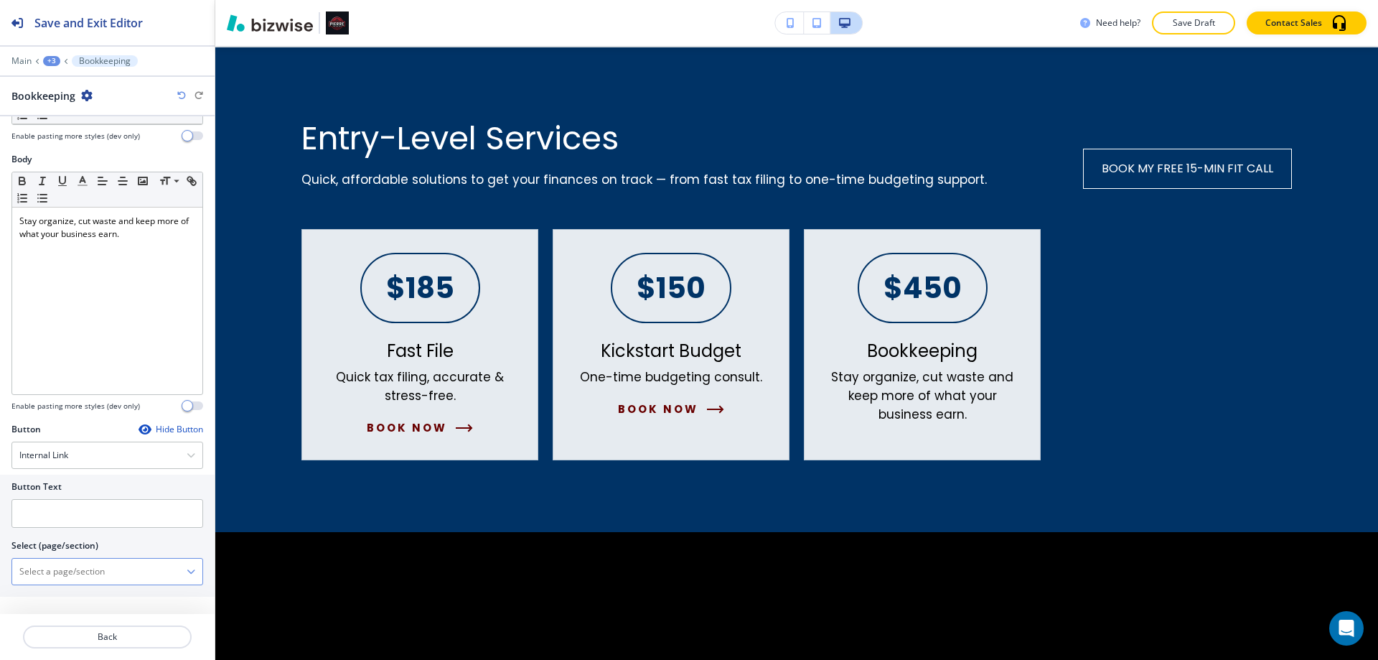
scroll to position [370, 0]
click at [41, 519] on input "text" at bounding box center [107, 513] width 192 height 29
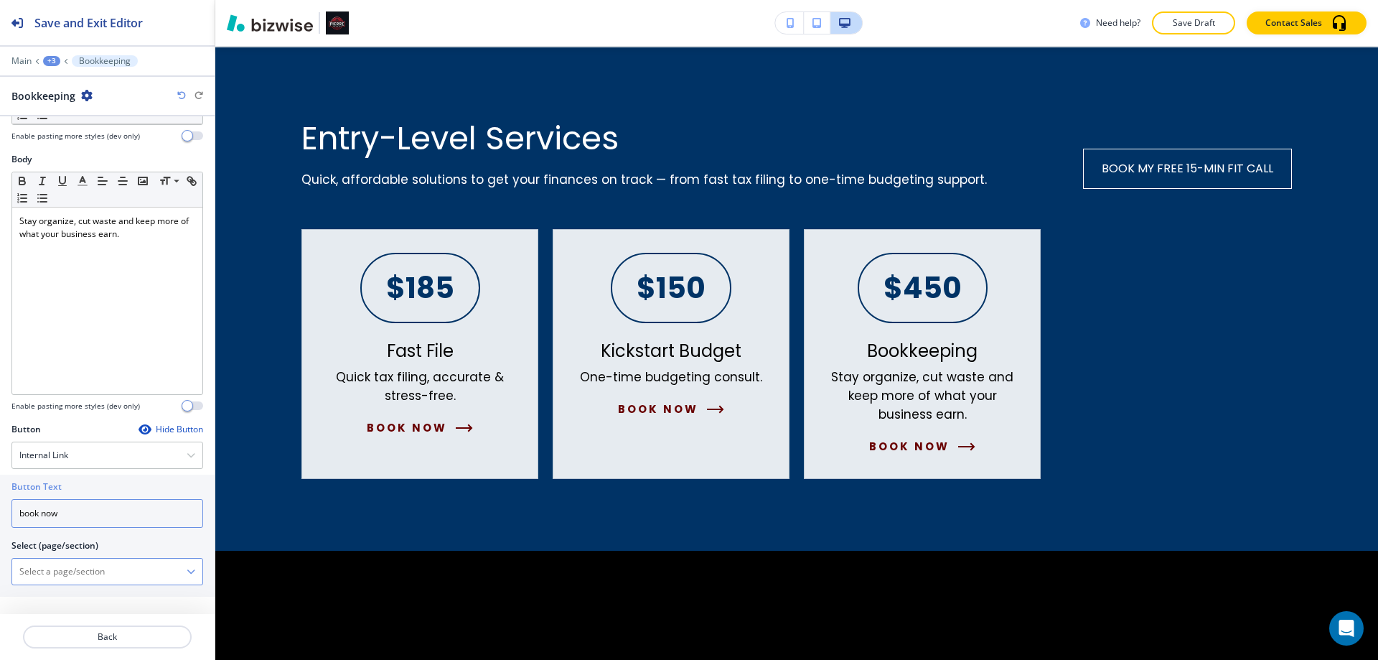
type input "book now"
click at [15, 571] on \(page\/section\) "Manual Input" at bounding box center [99, 571] width 174 height 24
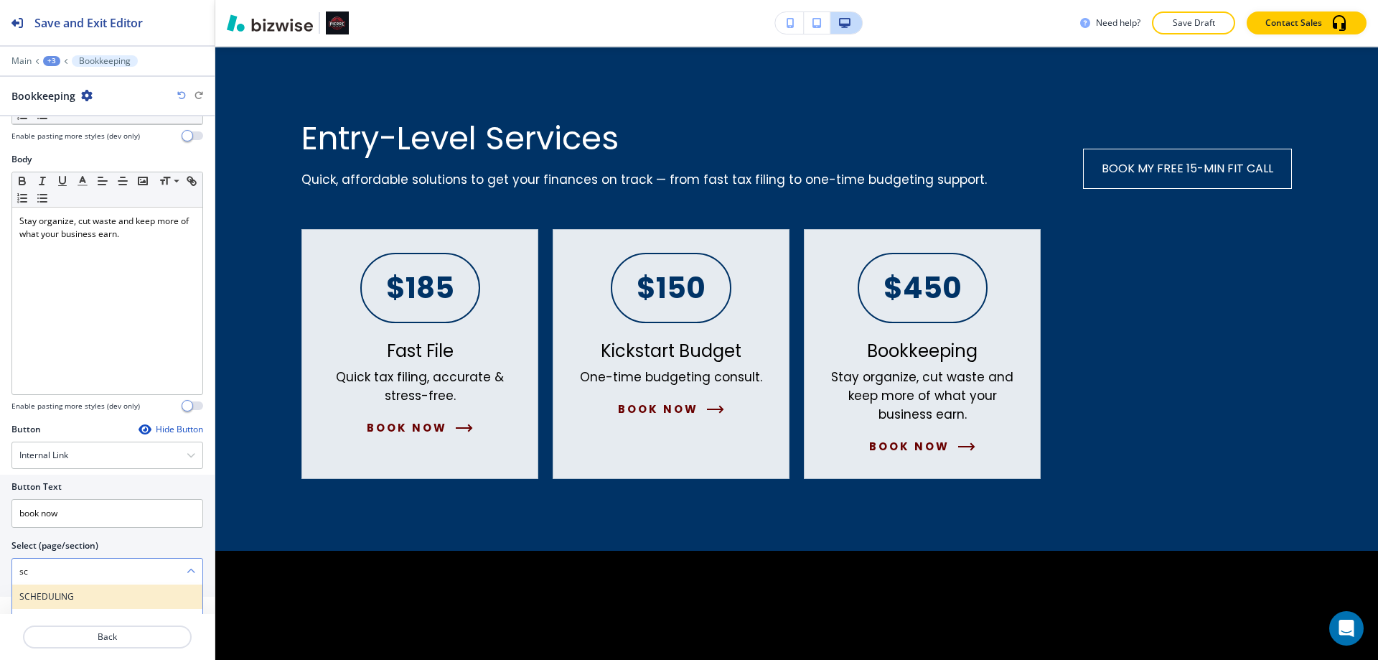
click at [34, 591] on h4 "SCHEDULING" at bounding box center [107, 596] width 176 height 13
type \(page\/section\) "SCHEDULING"
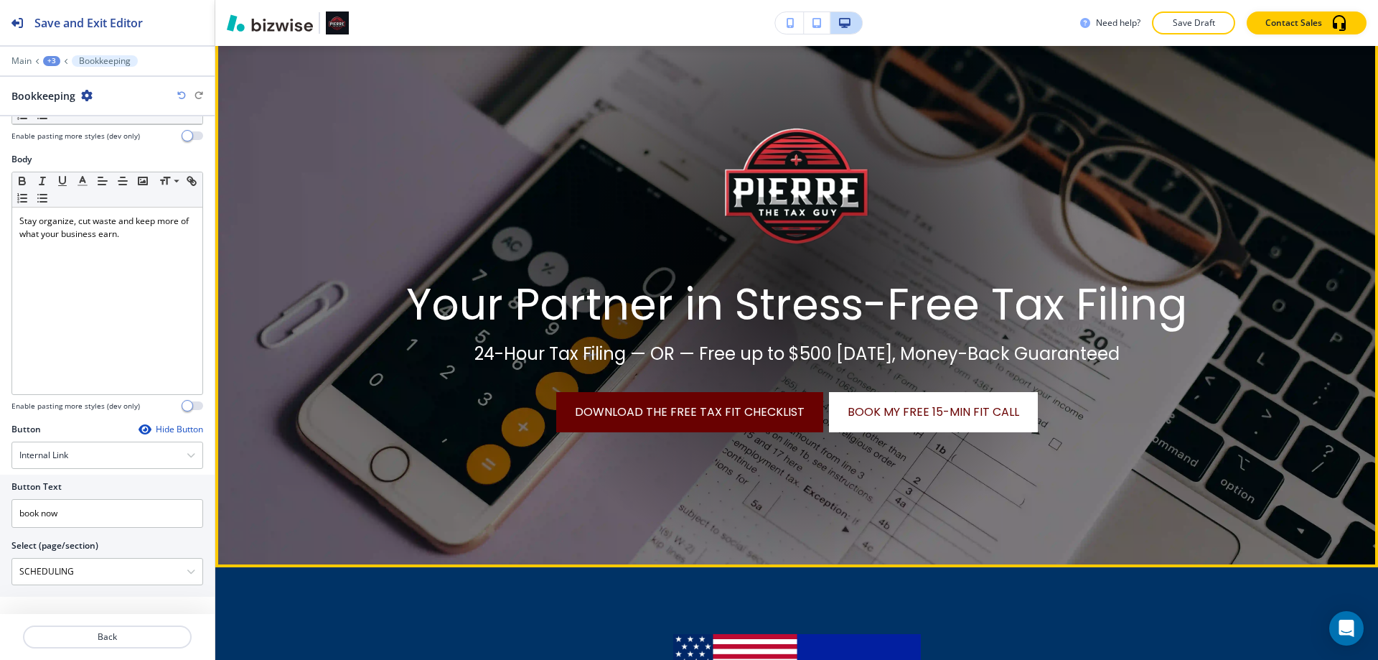
scroll to position [0, 0]
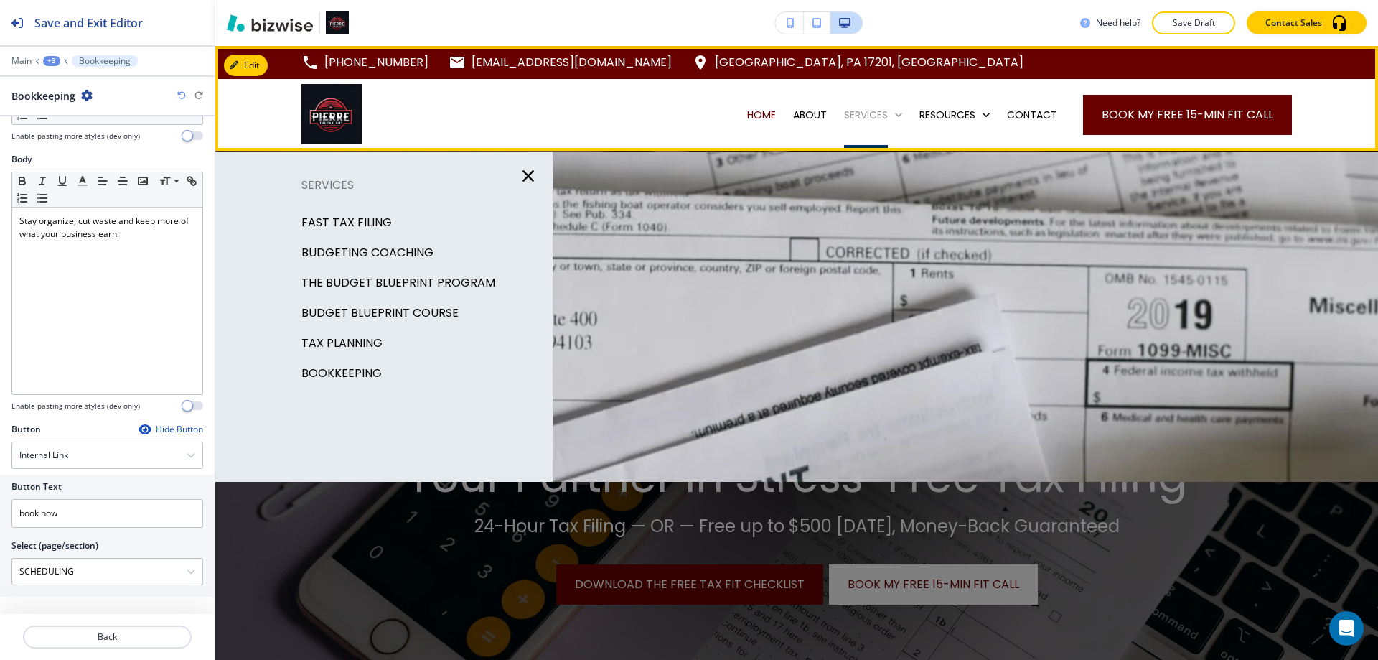
click at [845, 111] on p "SERVICES" at bounding box center [866, 115] width 44 height 14
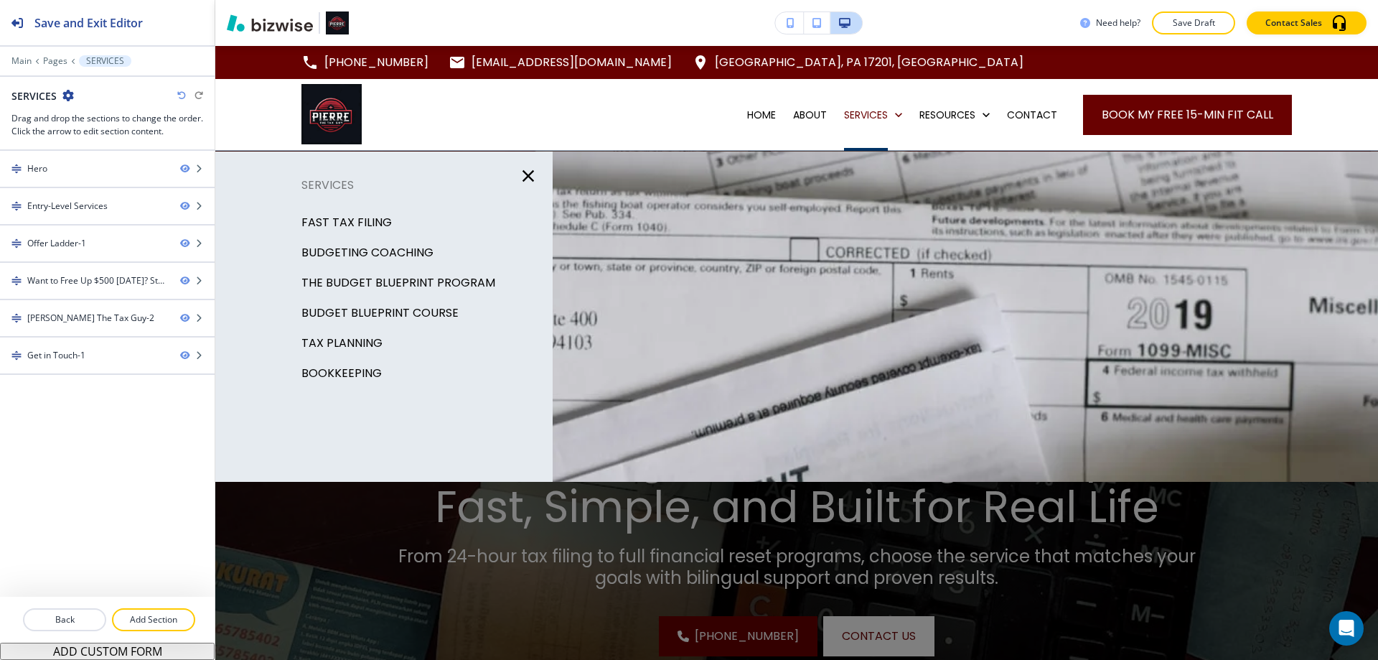
click at [355, 340] on p "TAX PLANNING" at bounding box center [341, 343] width 81 height 22
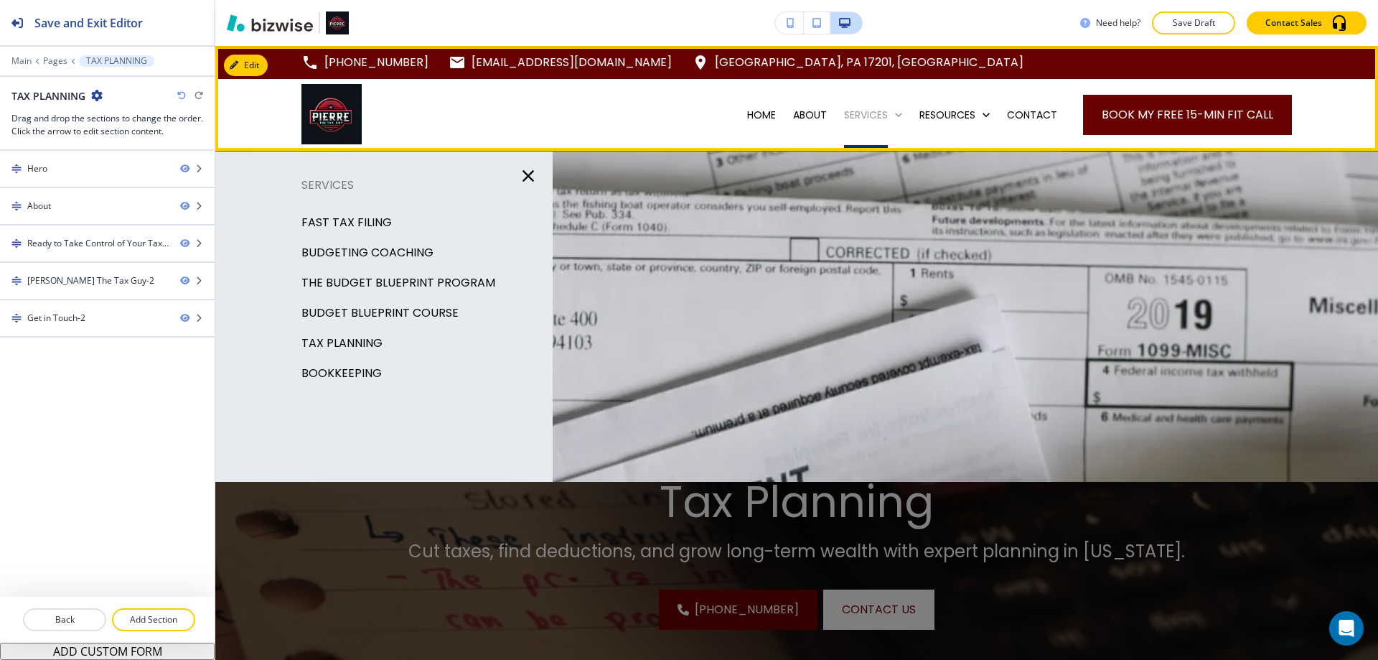
click at [853, 117] on p "SERVICES" at bounding box center [866, 115] width 44 height 14
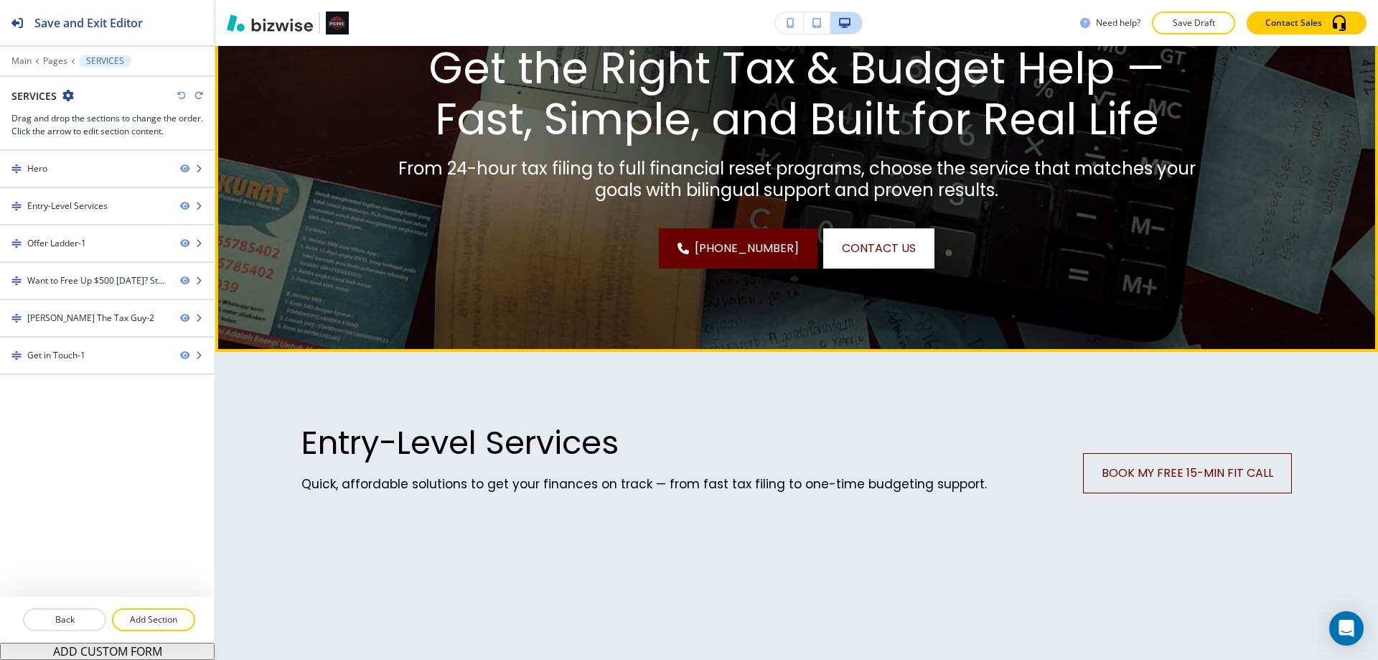
scroll to position [646, 0]
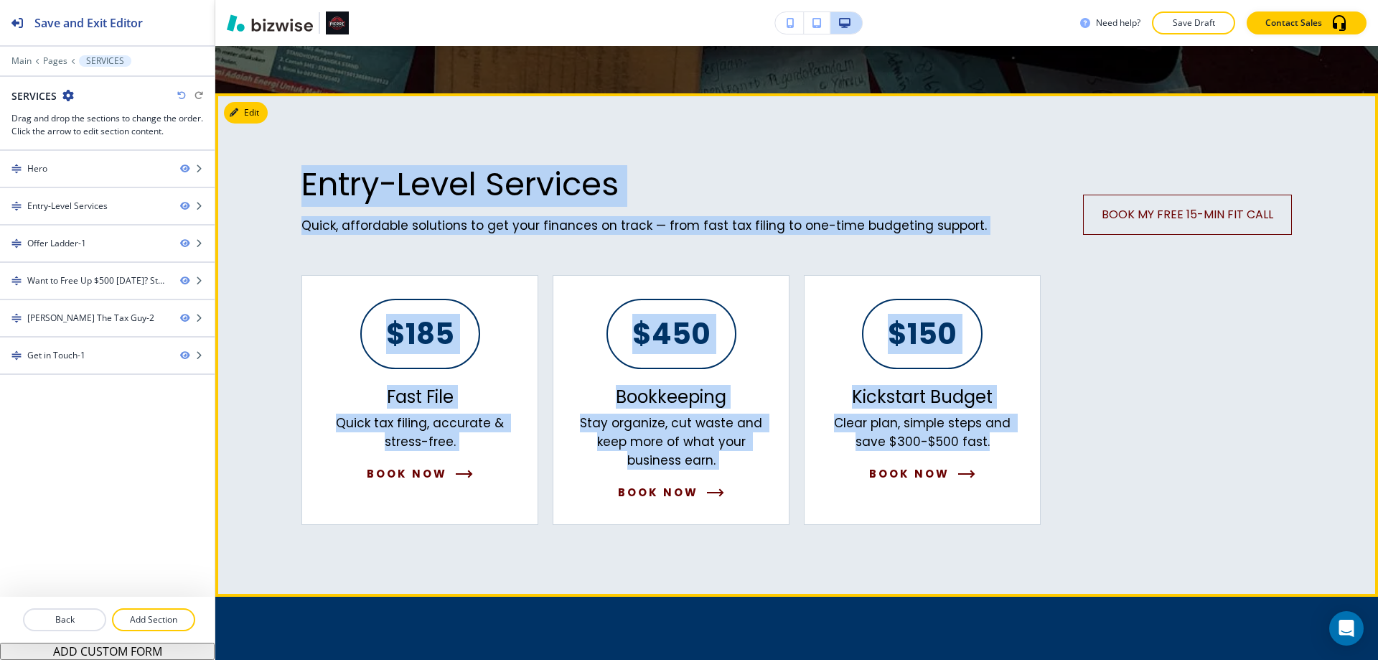
drag, startPoint x: 305, startPoint y: 183, endPoint x: 1262, endPoint y: 442, distance: 991.2
click at [1262, 442] on div "Entry-Level Services Quick, affordable solutions to get your finances on track …" at bounding box center [796, 344] width 1163 height 503
copy div "Entry-Level Services Quick, affordable solutions to get your finances on track …"
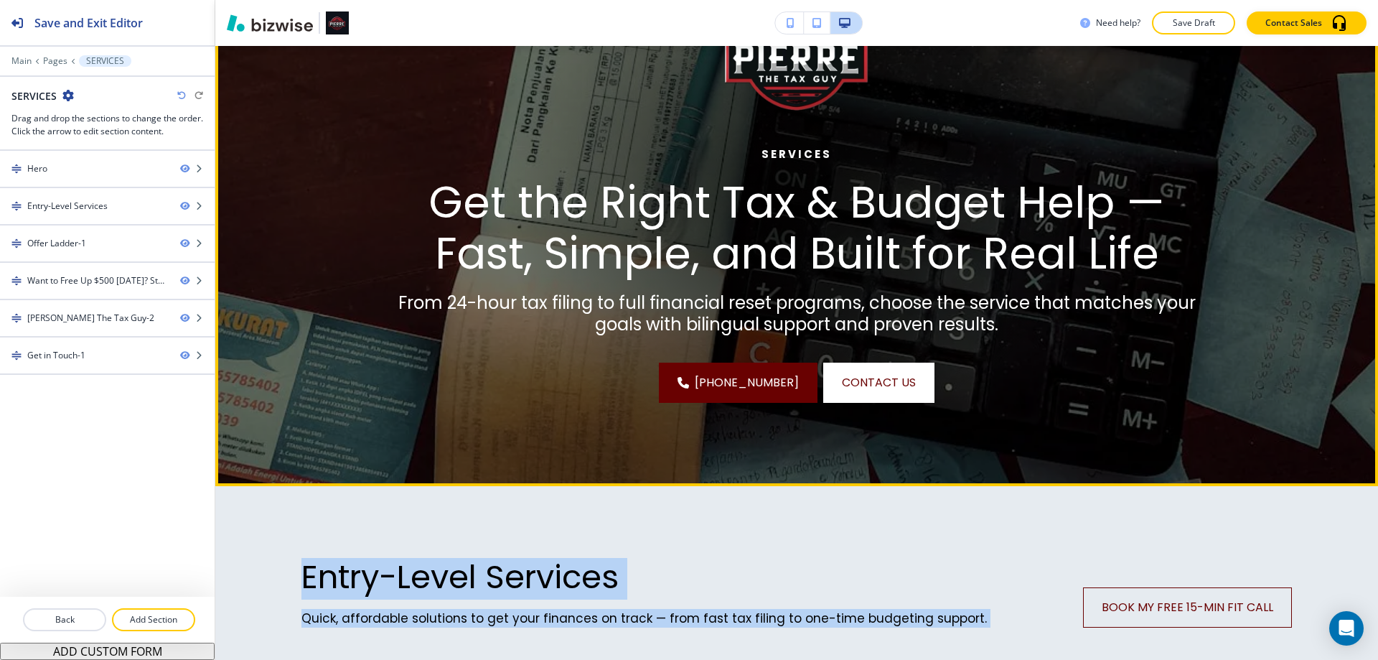
scroll to position [0, 0]
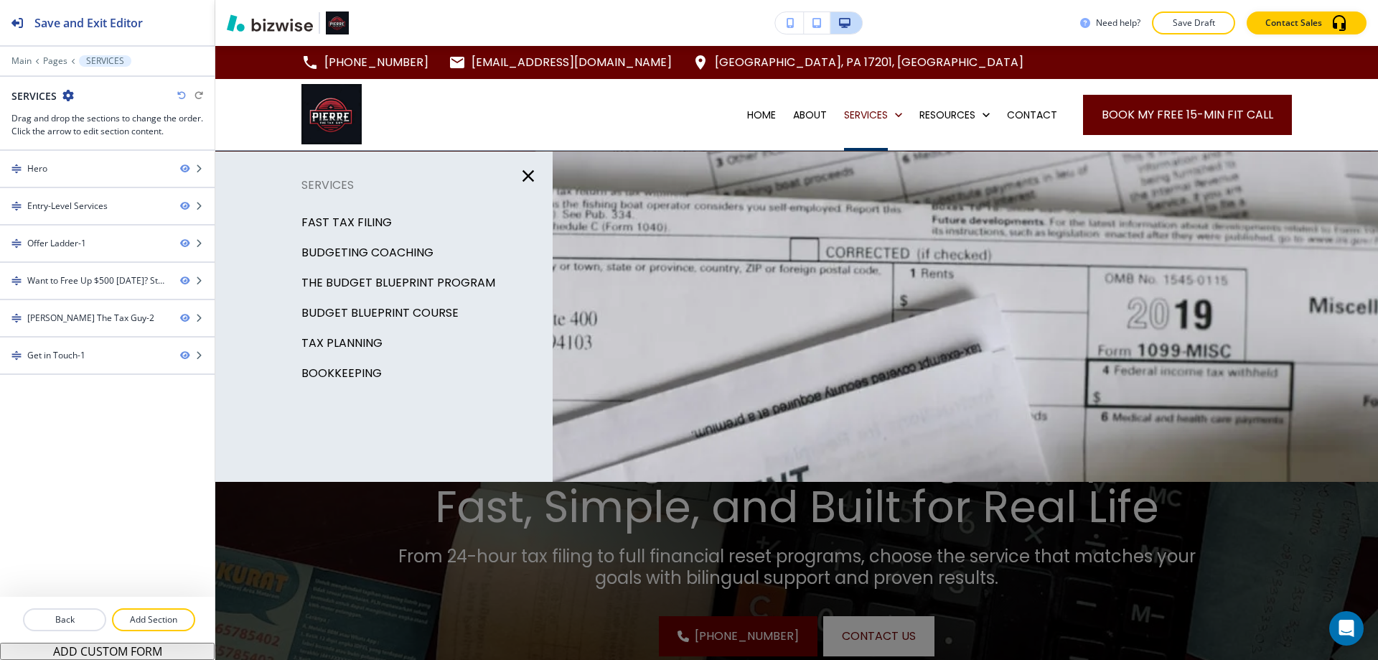
click at [376, 345] on p "TAX PLANNING" at bounding box center [341, 343] width 81 height 22
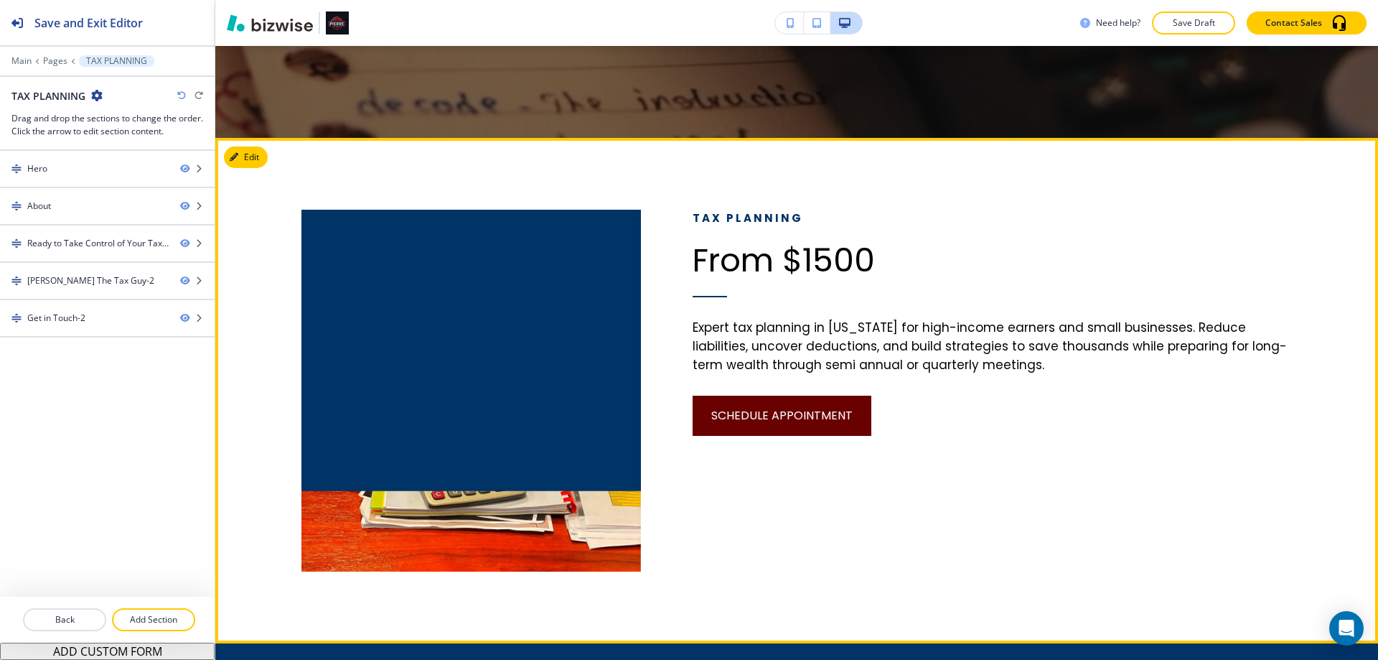
scroll to position [574, 0]
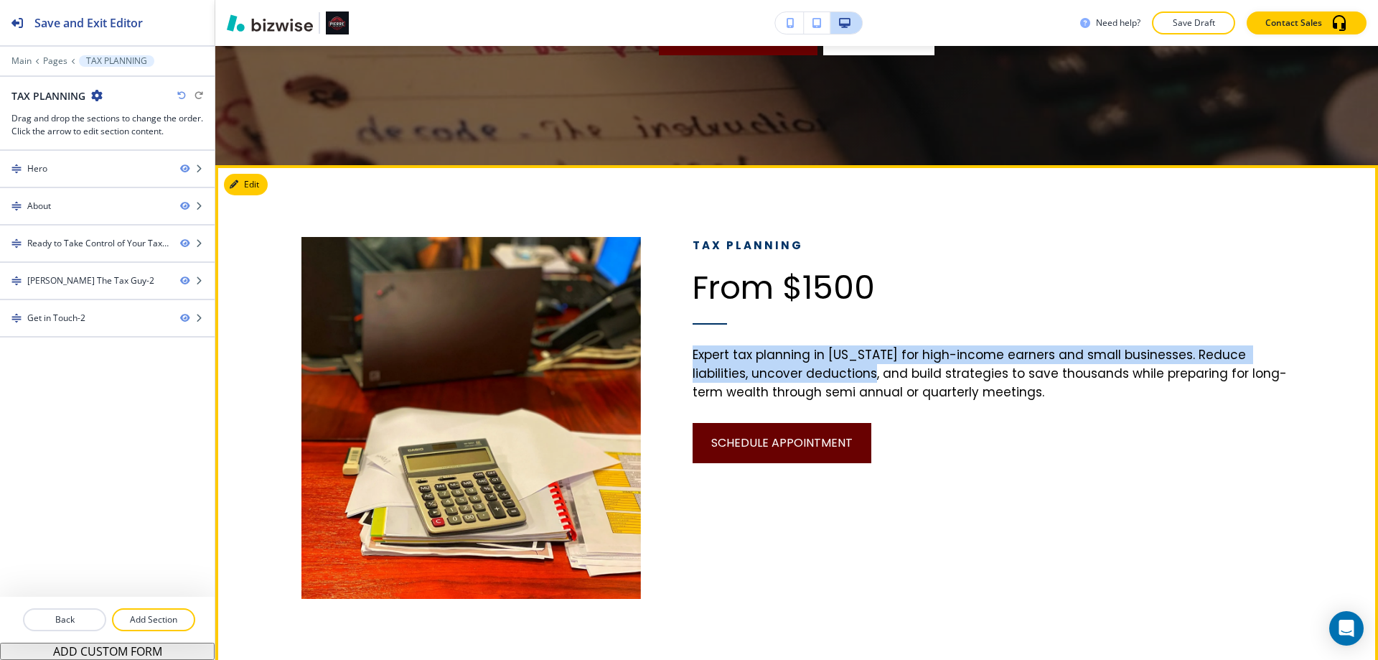
drag, startPoint x: 688, startPoint y: 354, endPoint x: 899, endPoint y: 373, distance: 211.2
click at [874, 372] on p "Expert tax planning in Pennsylvania for high-income earners and small businesse…" at bounding box center [993, 373] width 600 height 56
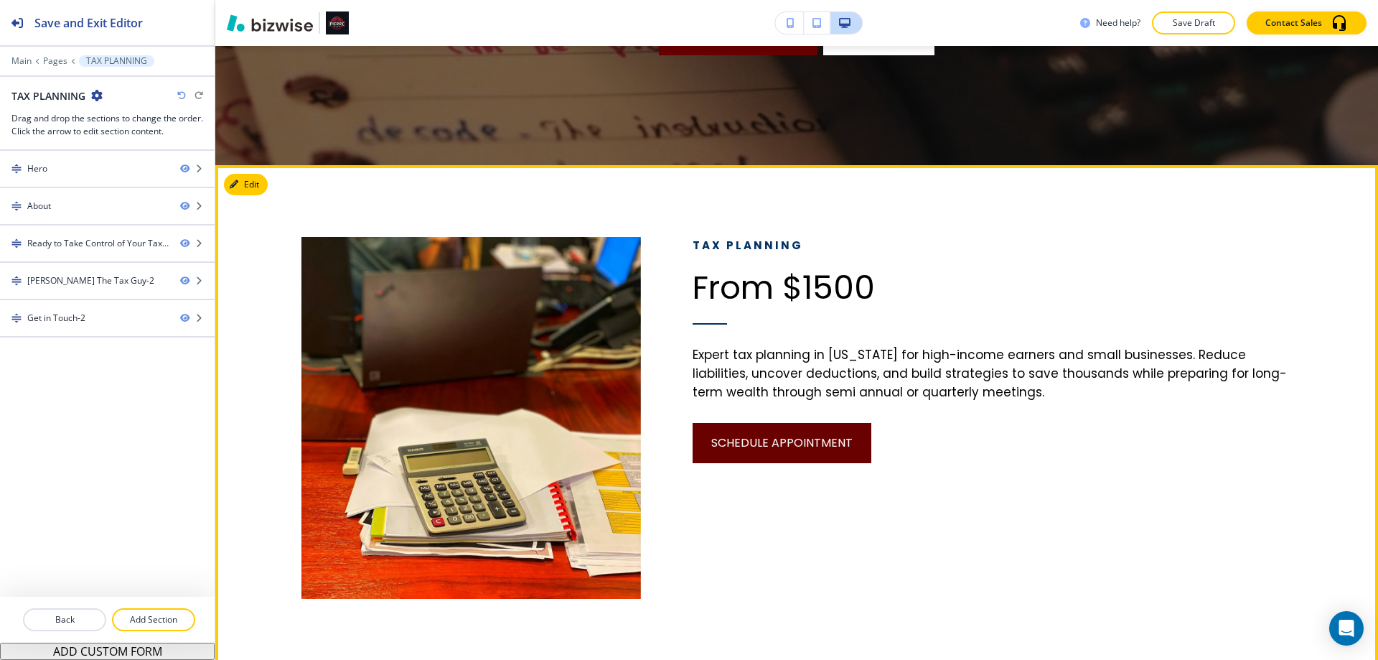
click at [1031, 393] on p "Expert tax planning in Pennsylvania for high-income earners and small businesse…" at bounding box center [993, 373] width 600 height 56
drag, startPoint x: 1031, startPoint y: 394, endPoint x: 688, endPoint y: 352, distance: 345.6
click at [693, 352] on p "Expert tax planning in Pennsylvania for high-income earners and small businesse…" at bounding box center [993, 373] width 600 height 56
copy p "Expert tax planning in Pennsylvania for high-income earners and small businesse…"
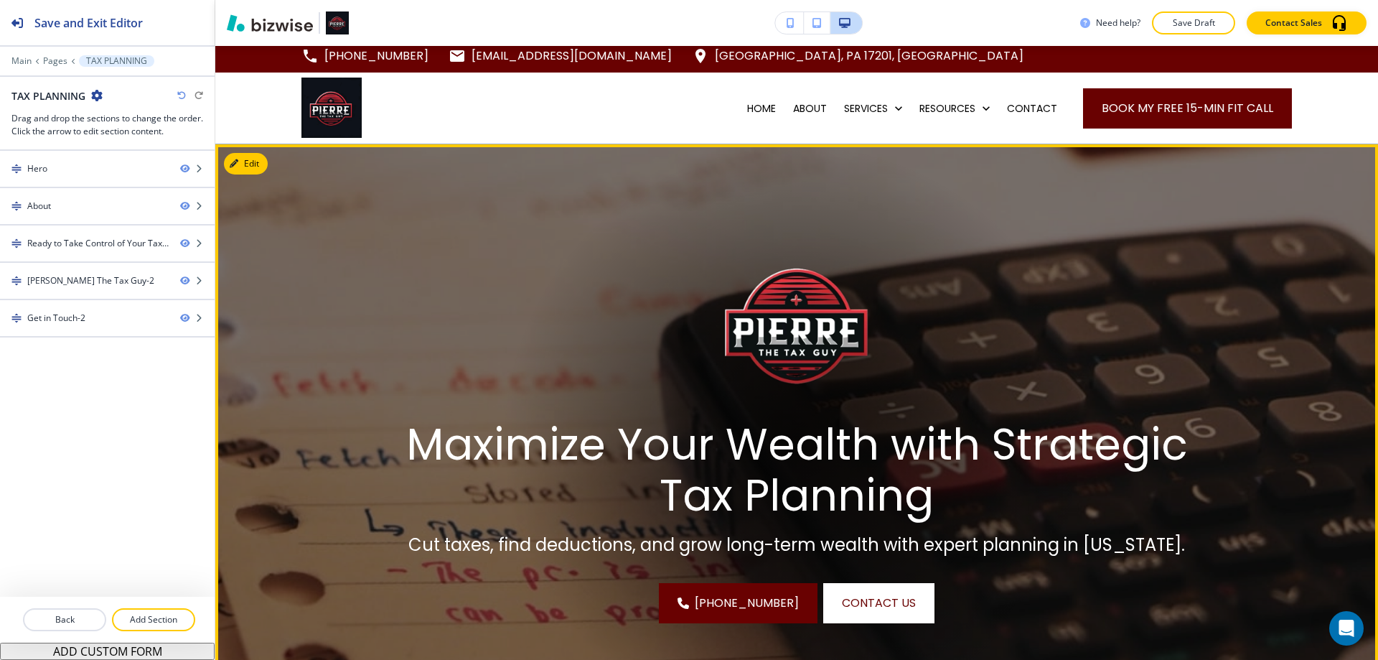
scroll to position [0, 0]
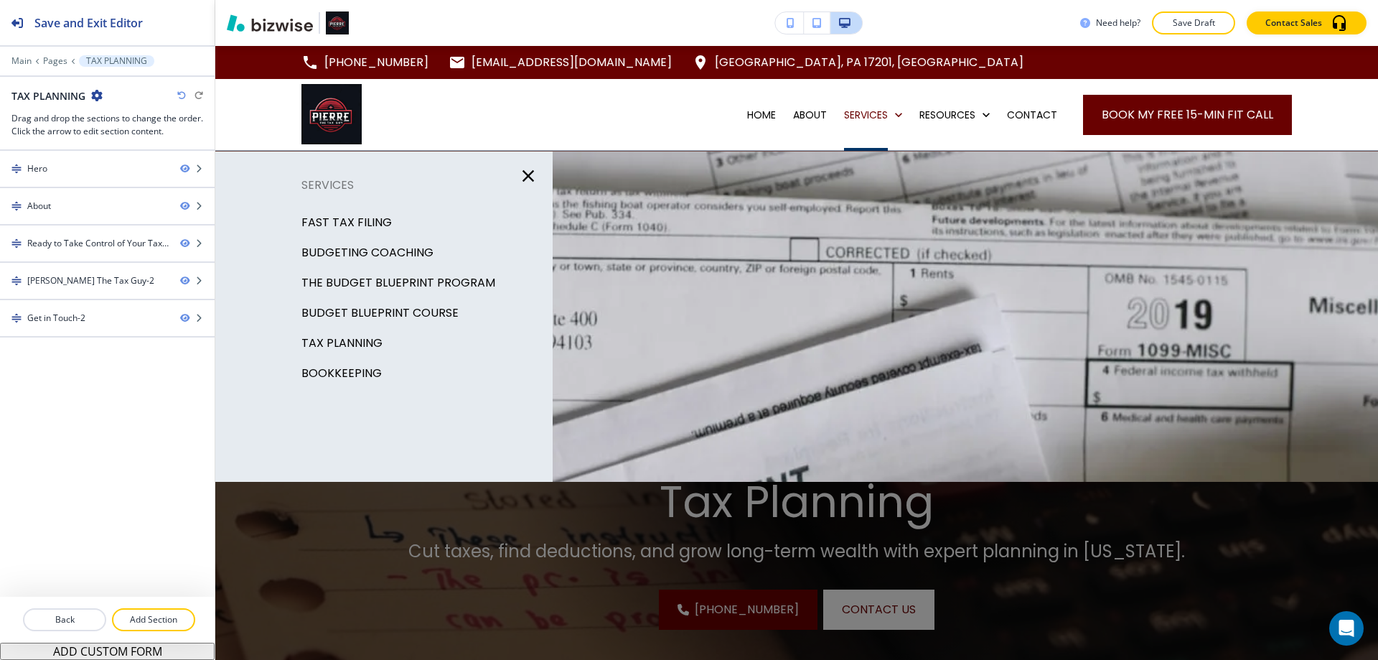
click at [351, 371] on p "BOOKKEEPING" at bounding box center [341, 373] width 80 height 22
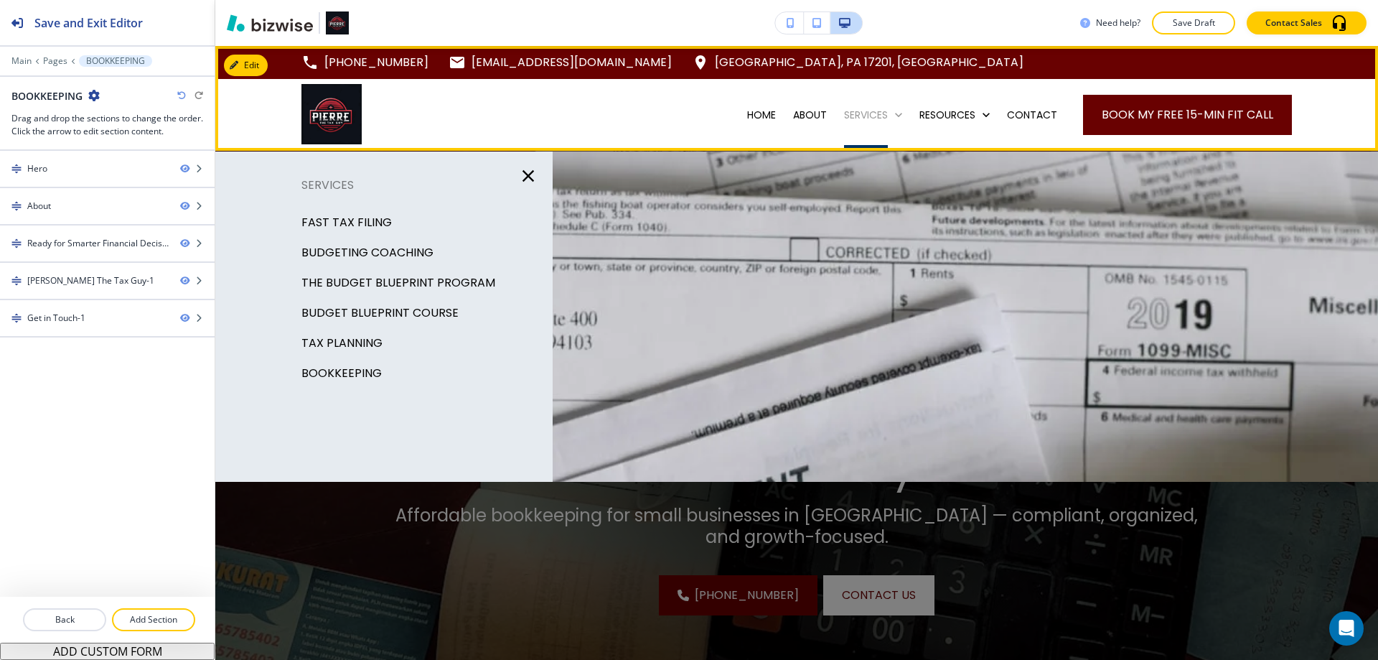
click at [852, 110] on p "SERVICES" at bounding box center [866, 115] width 44 height 14
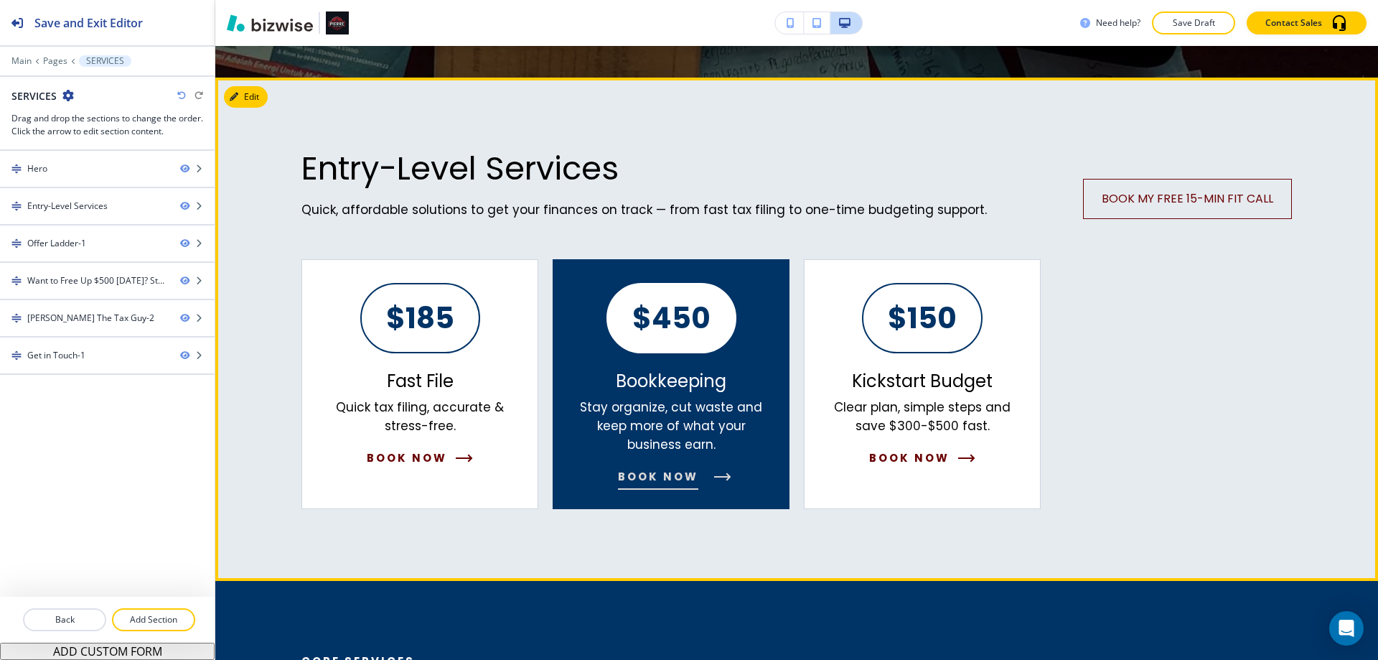
scroll to position [646, 0]
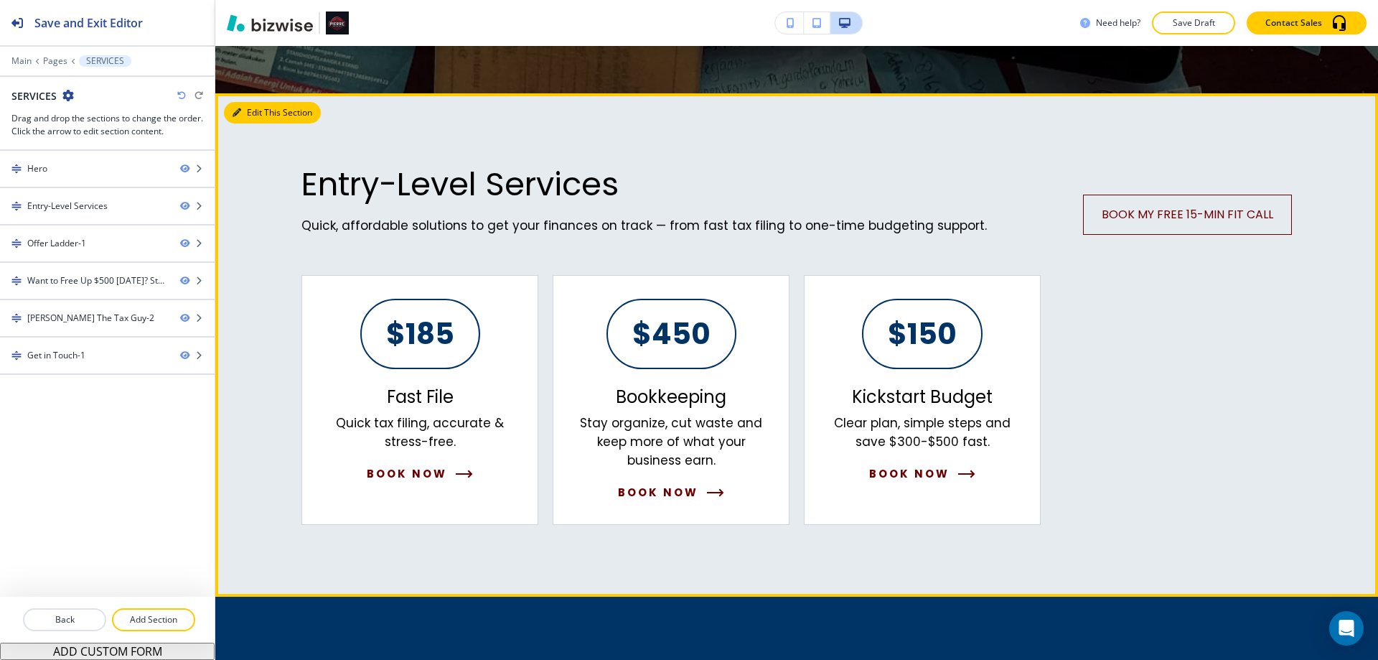
click at [252, 103] on button "Edit This Section" at bounding box center [272, 113] width 97 height 22
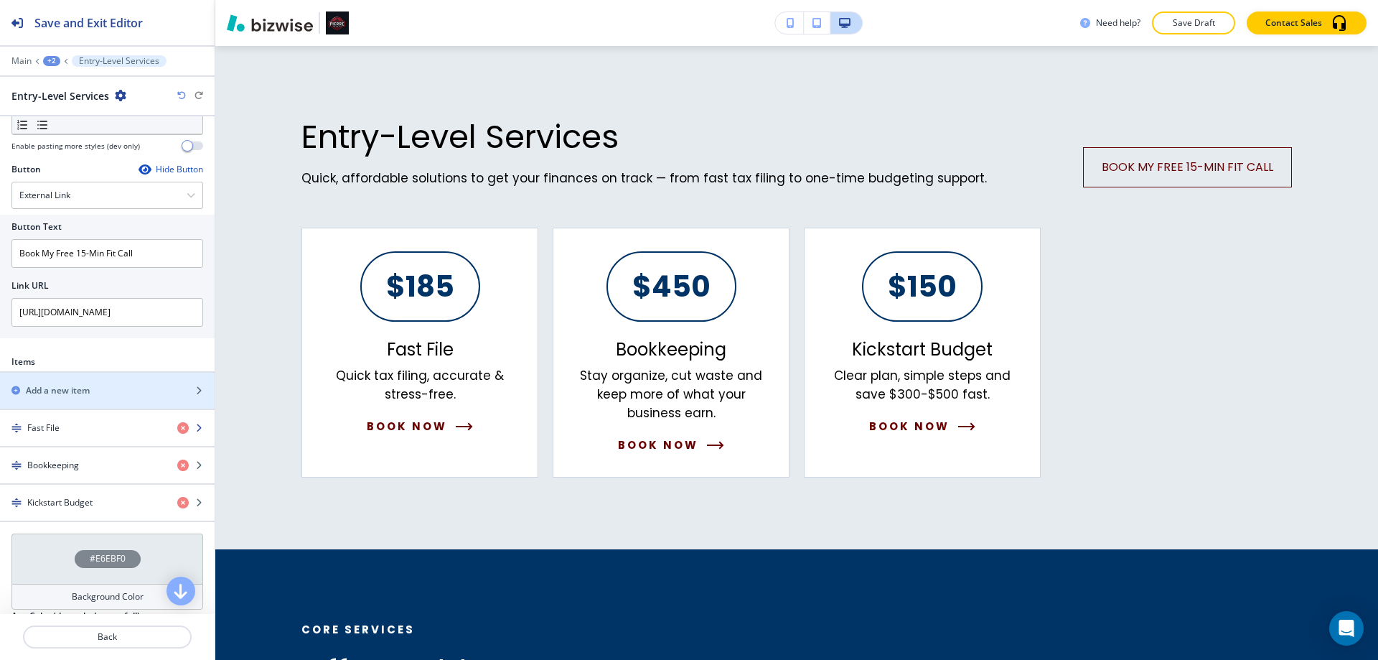
scroll to position [502, 0]
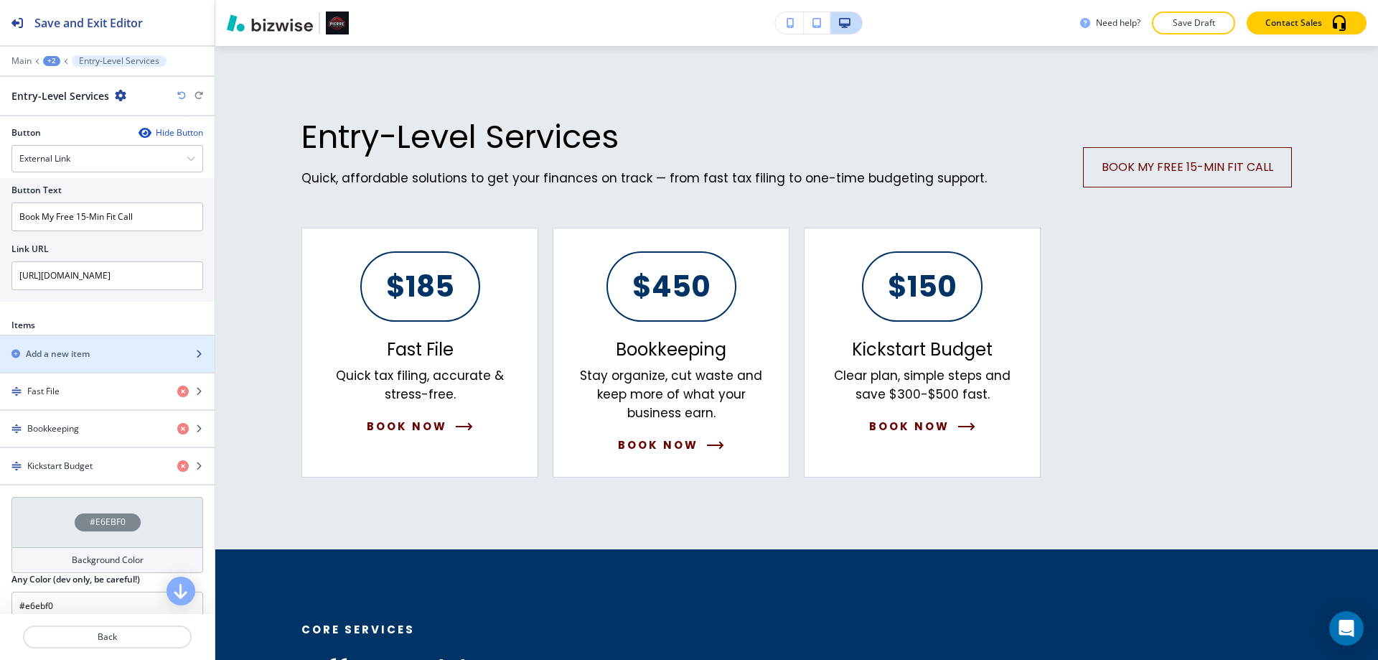
click at [95, 357] on div "Add a new item" at bounding box center [91, 353] width 183 height 13
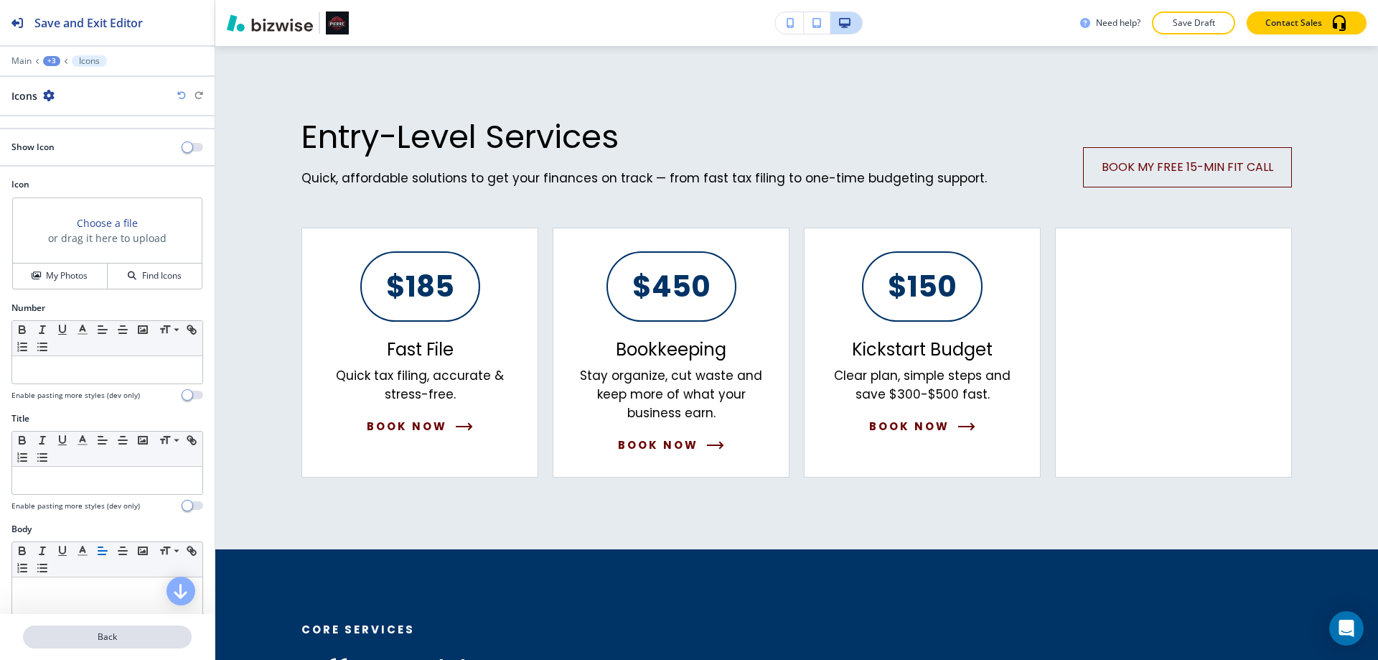
click at [89, 631] on button "Back" at bounding box center [107, 636] width 169 height 23
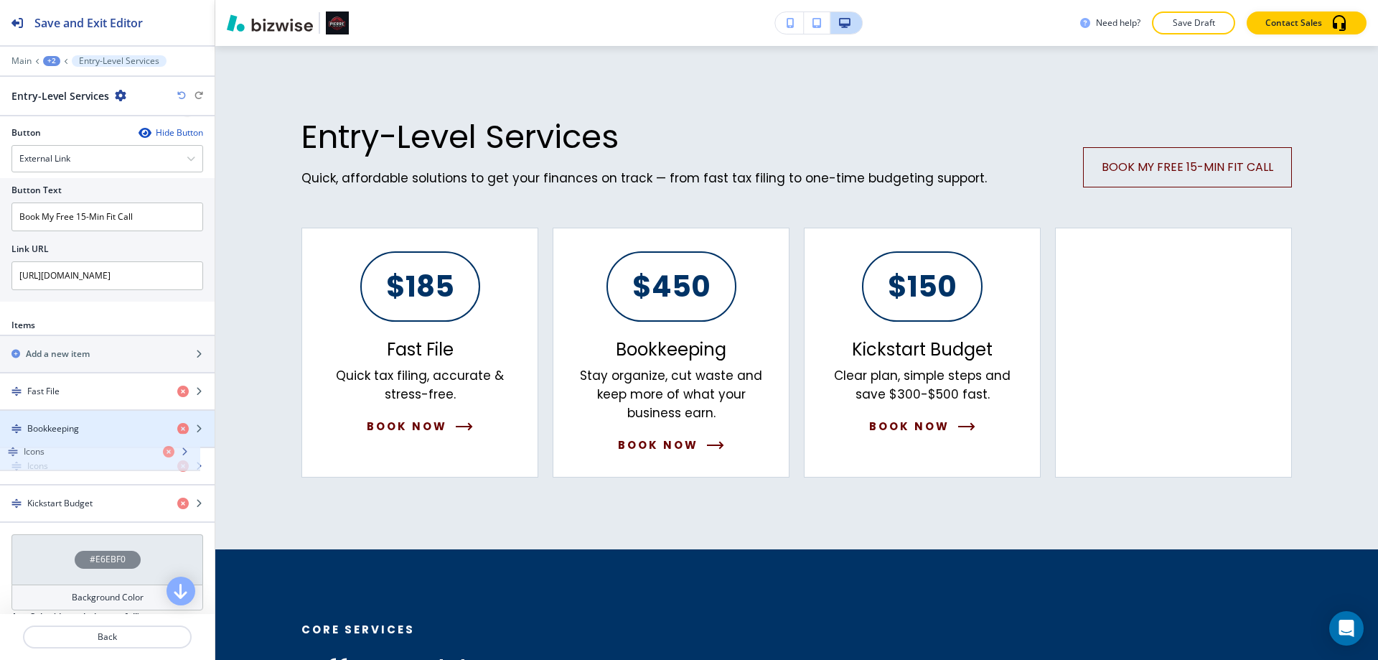
drag, startPoint x: 65, startPoint y: 495, endPoint x: 58, endPoint y: 426, distance: 68.5
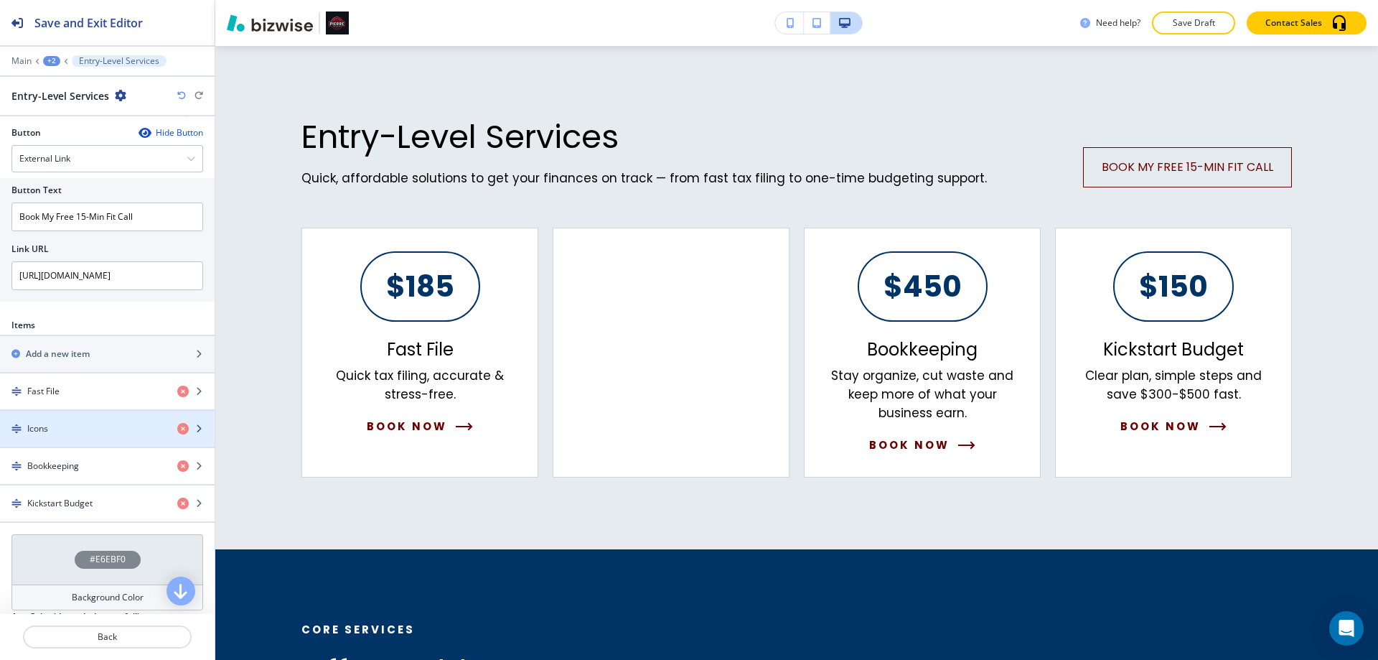
click at [54, 431] on div "Icons" at bounding box center [83, 428] width 166 height 13
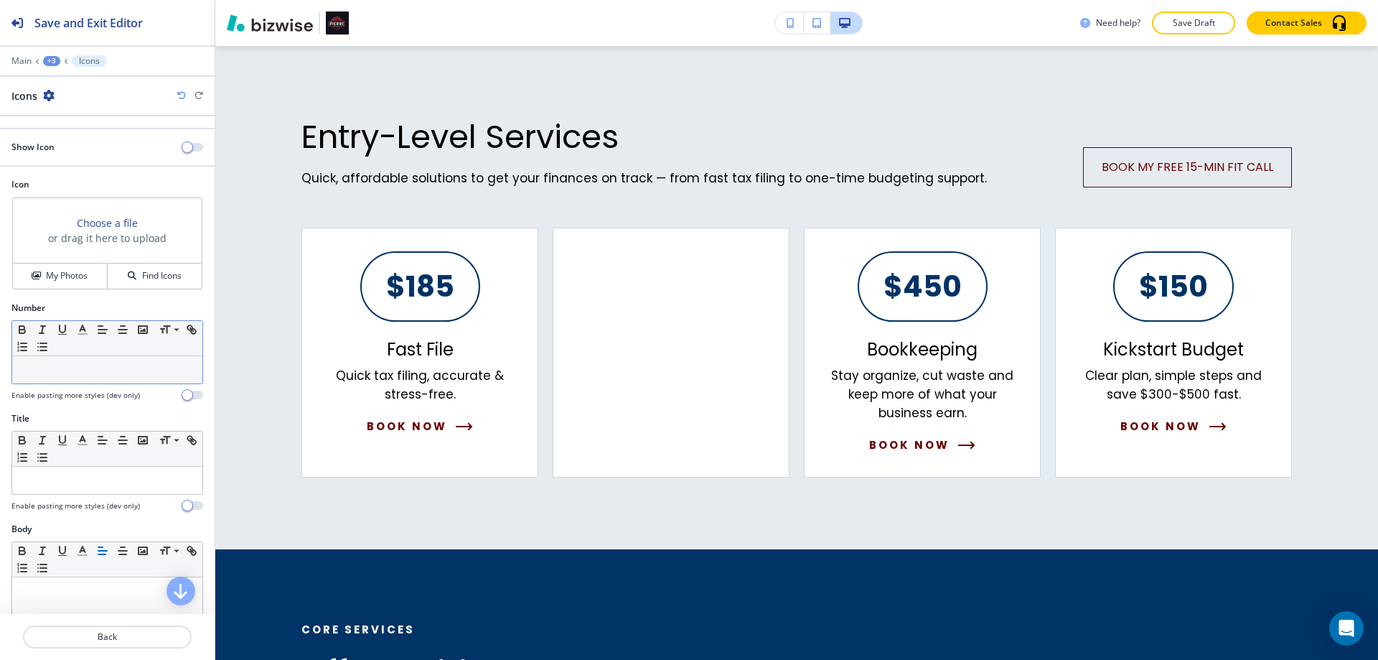
click at [61, 370] on p at bounding box center [107, 369] width 176 height 13
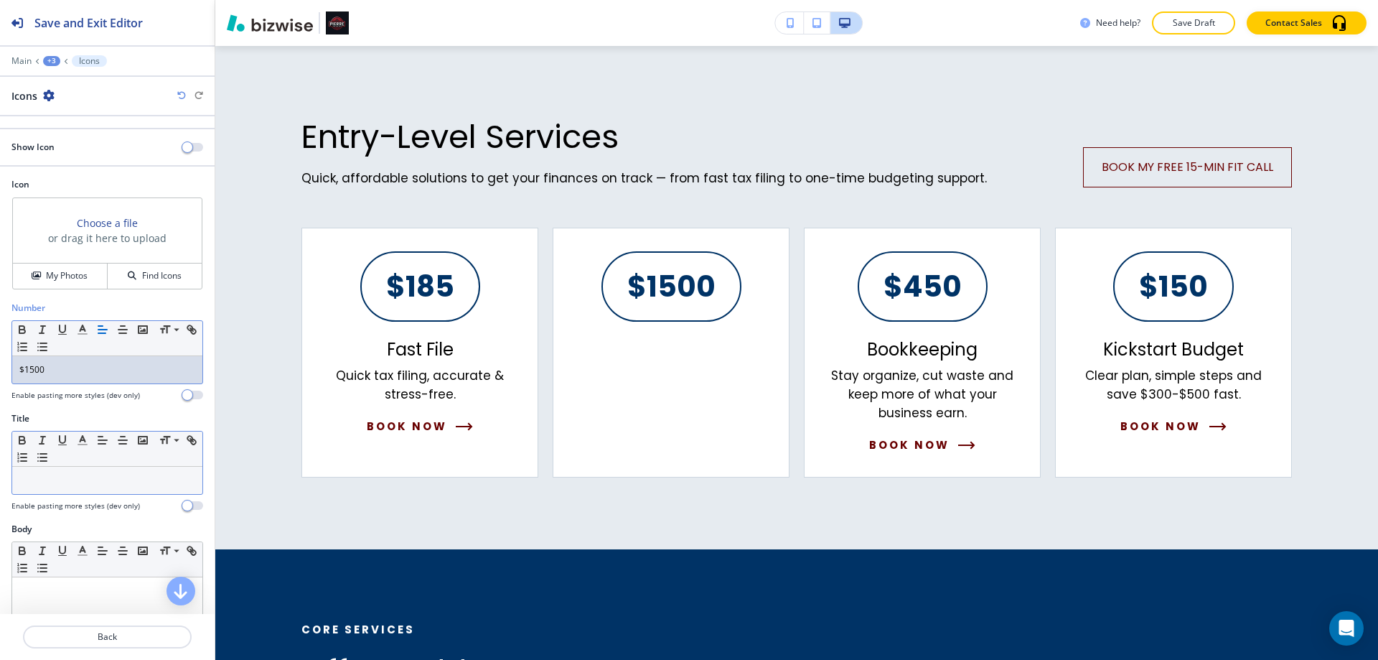
click at [50, 478] on p at bounding box center [107, 480] width 176 height 13
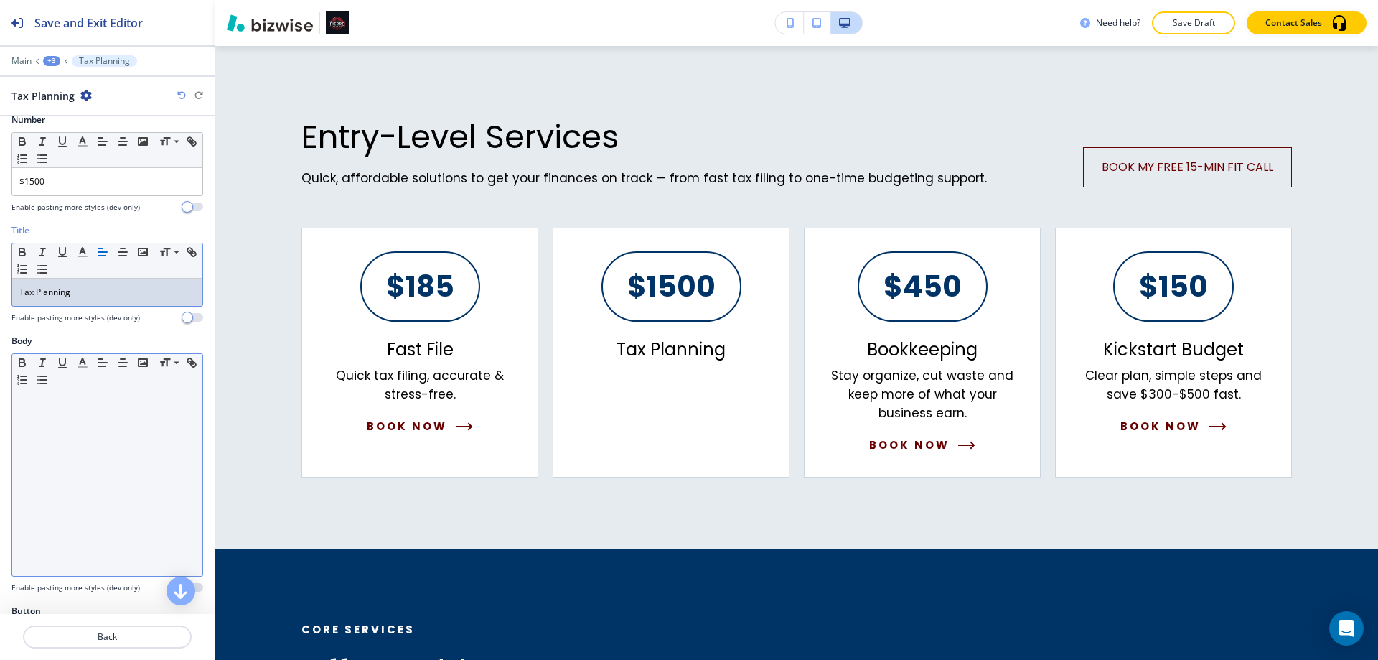
scroll to position [215, 0]
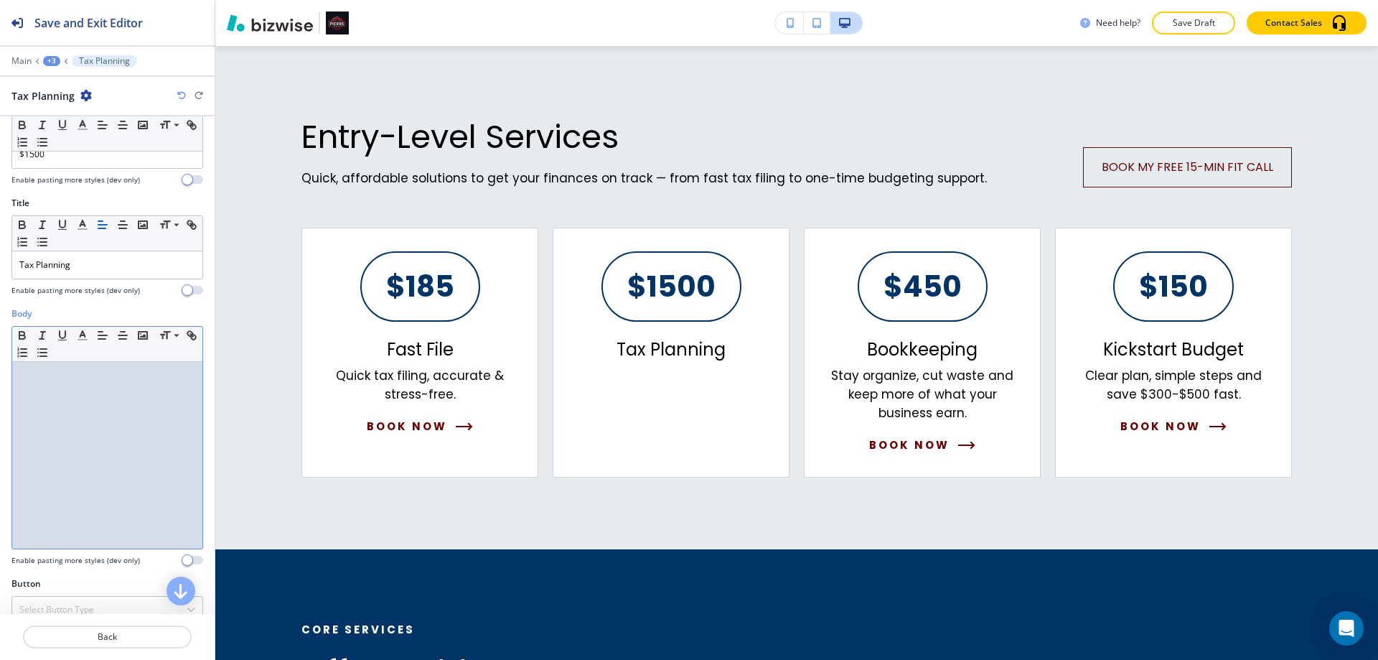
click at [88, 440] on div at bounding box center [107, 455] width 190 height 187
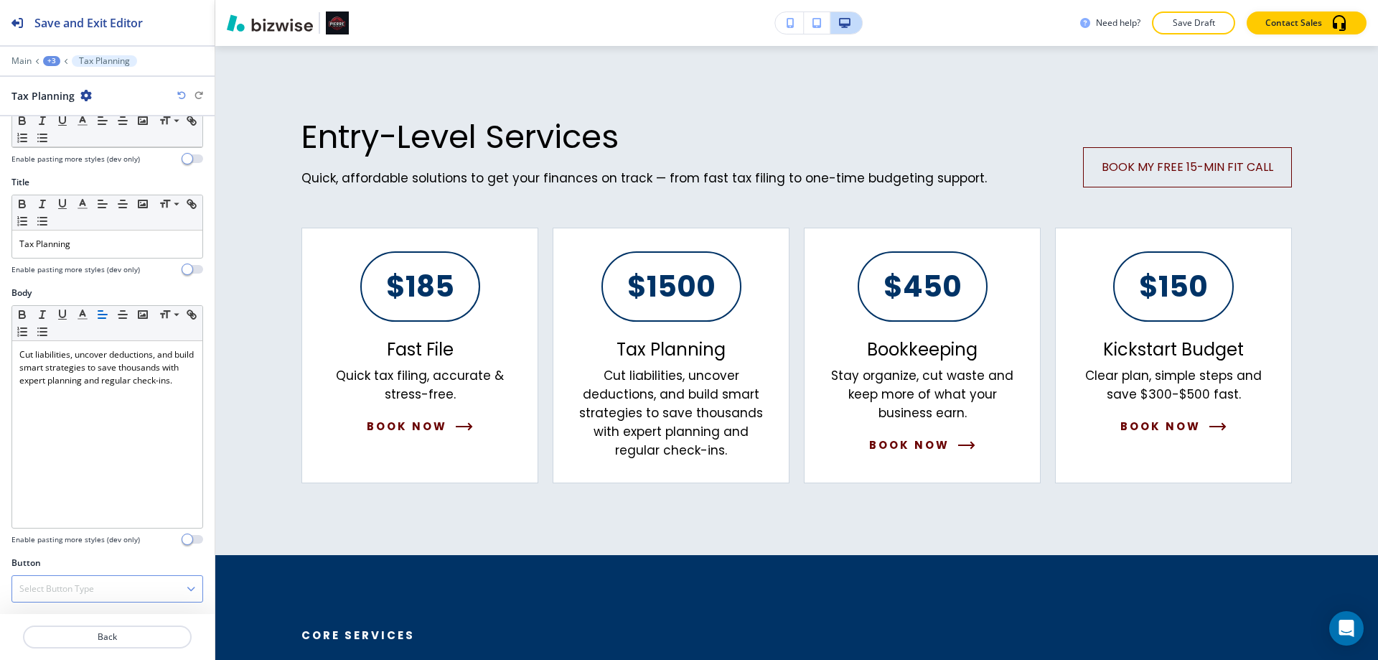
click at [81, 580] on div "Select Button Type" at bounding box center [107, 589] width 190 height 26
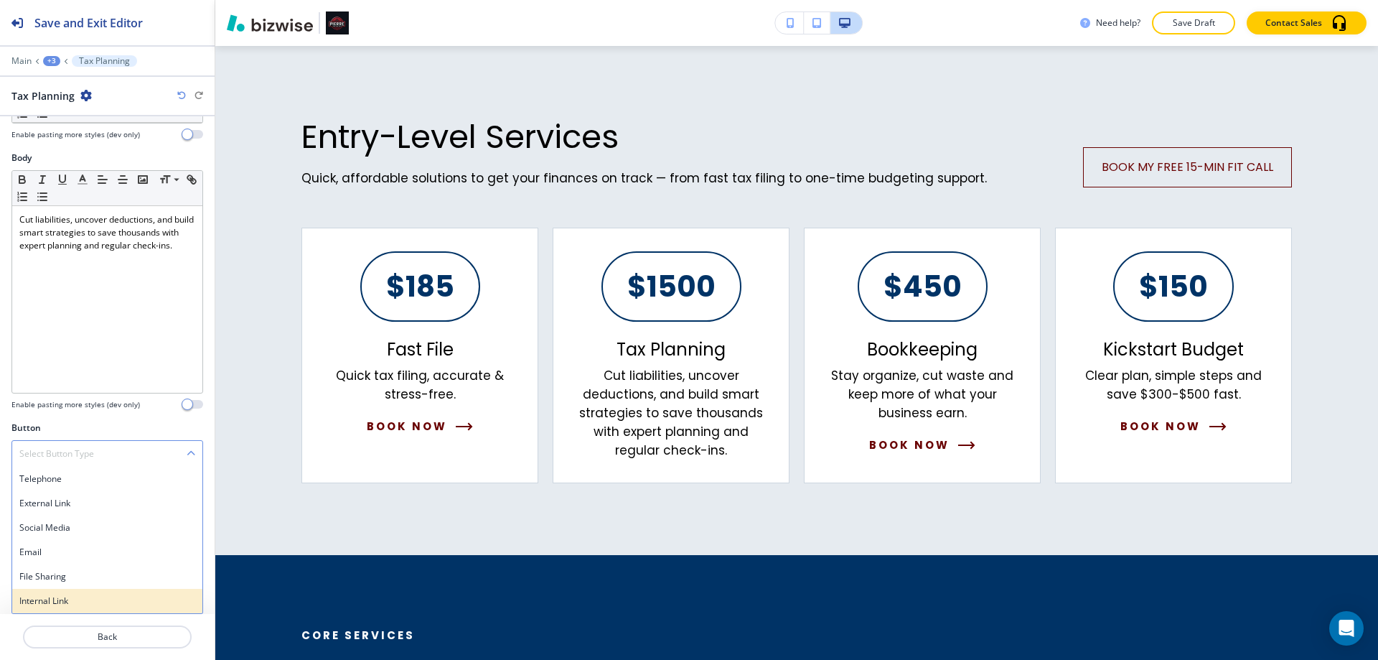
click at [62, 593] on div "Internal Link" at bounding box center [107, 601] width 190 height 24
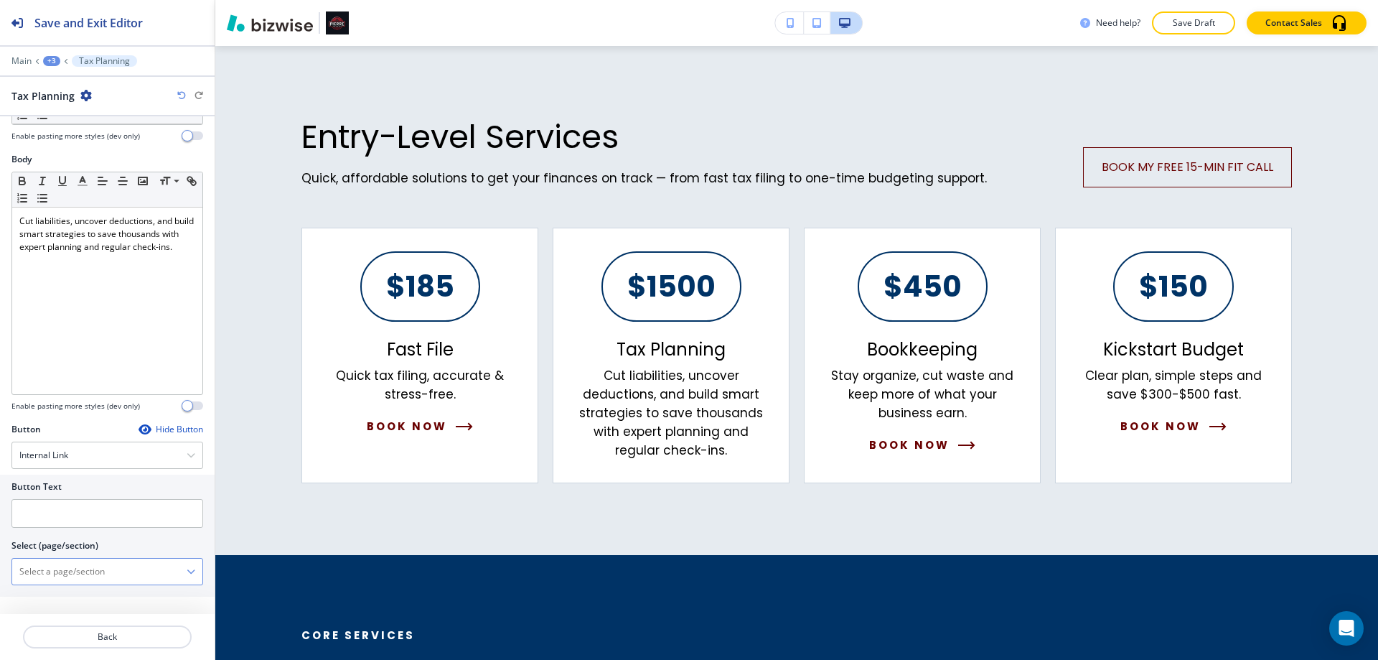
scroll to position [358, 0]
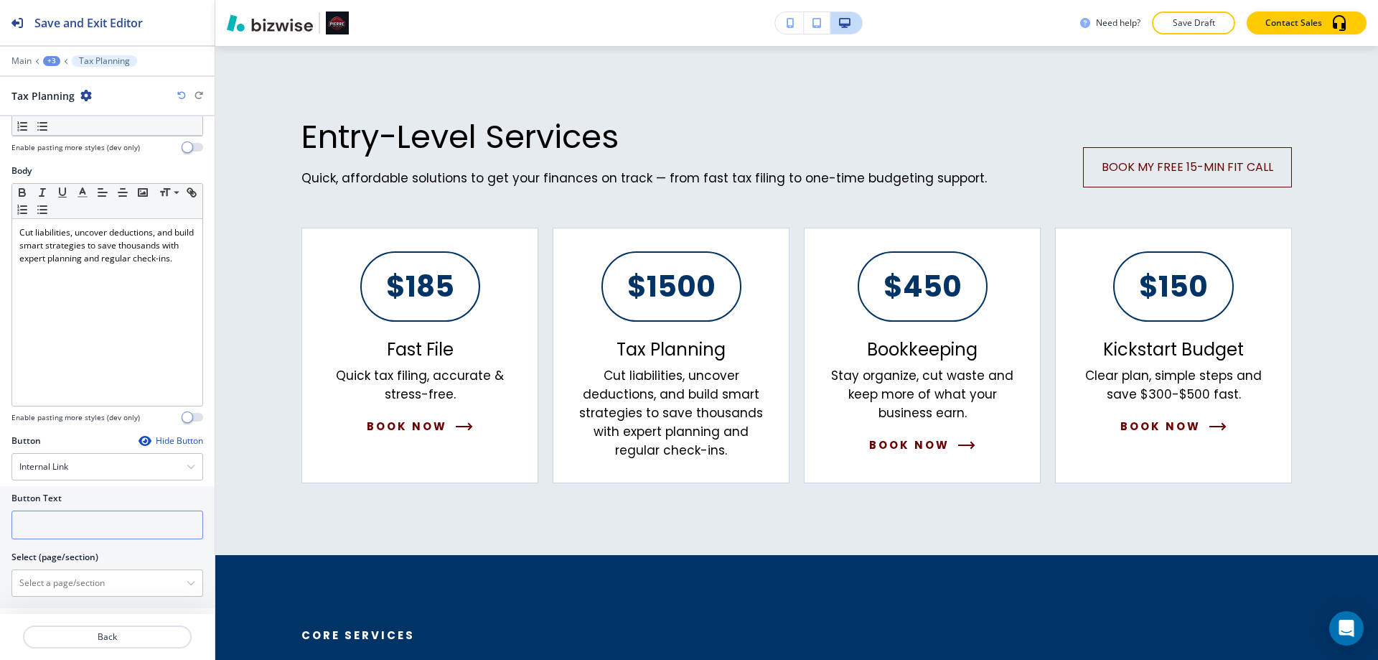
click at [47, 531] on input "text" at bounding box center [107, 524] width 192 height 29
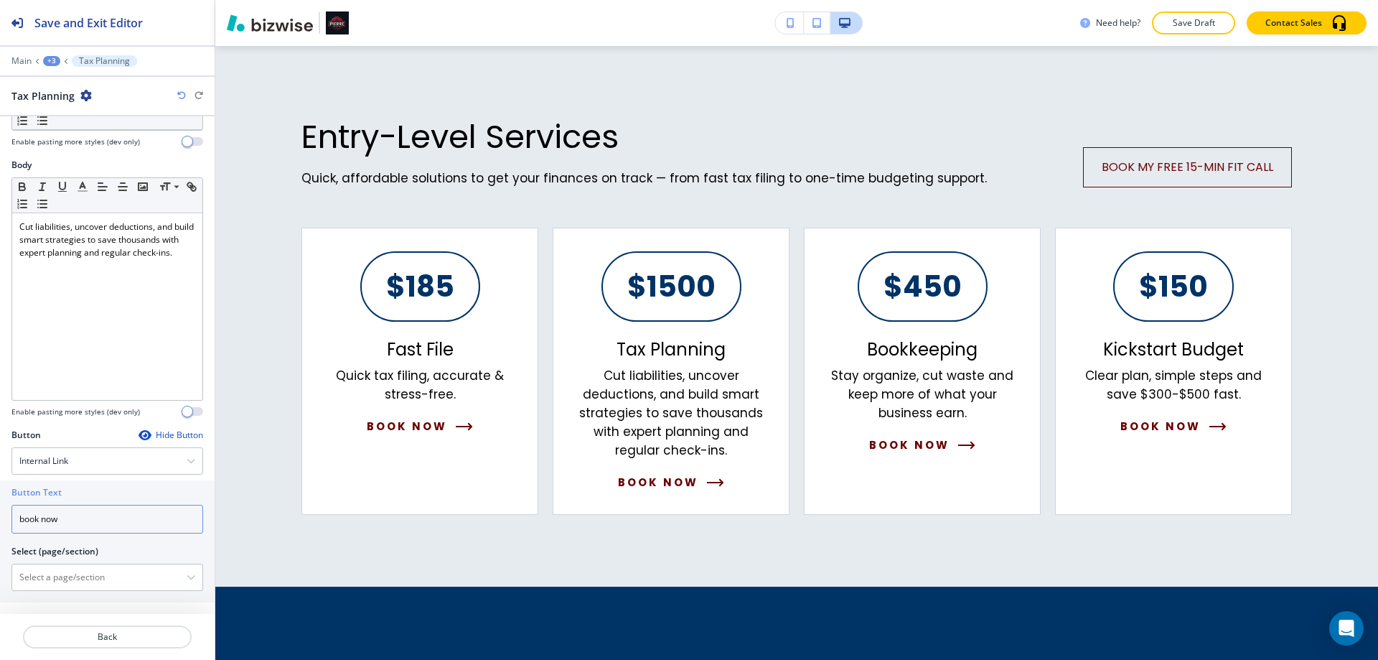
scroll to position [370, 0]
type input "book now"
click at [60, 574] on \(page\/section\) "Manual Input" at bounding box center [99, 571] width 174 height 24
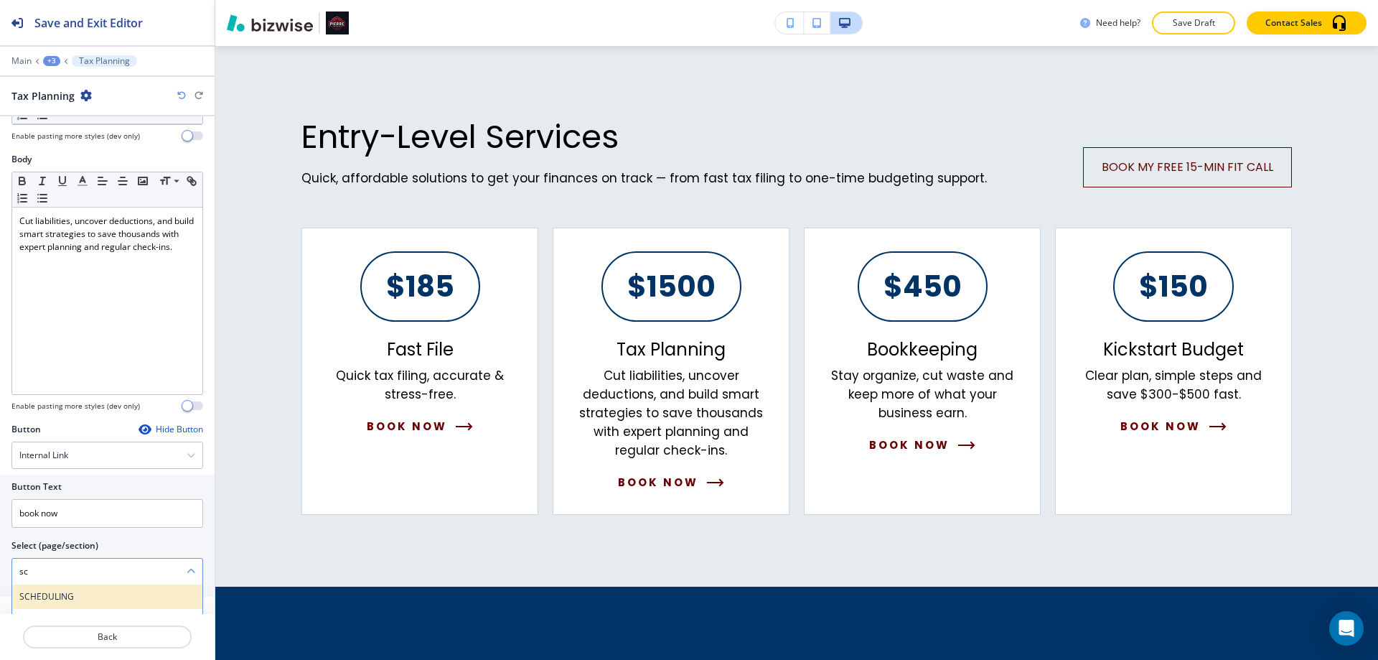
click at [52, 593] on h4 "SCHEDULING" at bounding box center [107, 596] width 176 height 13
type \(page\/section\) "SCHEDULING"
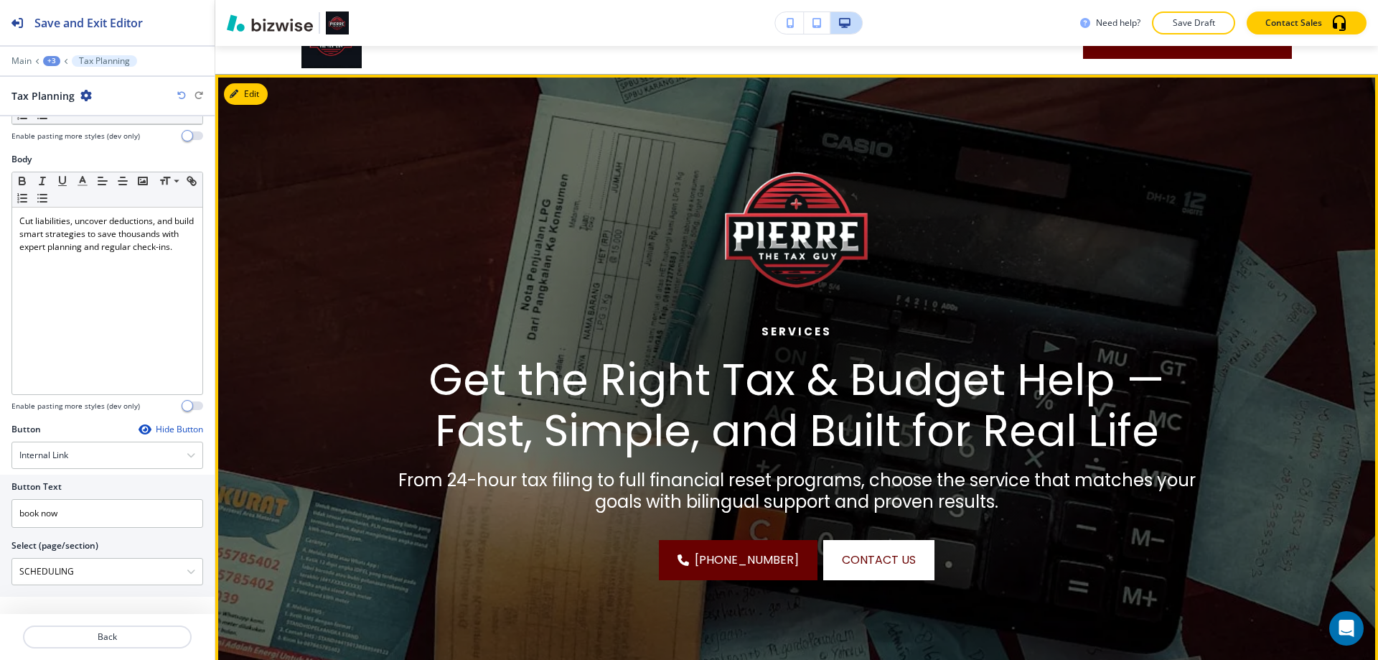
scroll to position [0, 0]
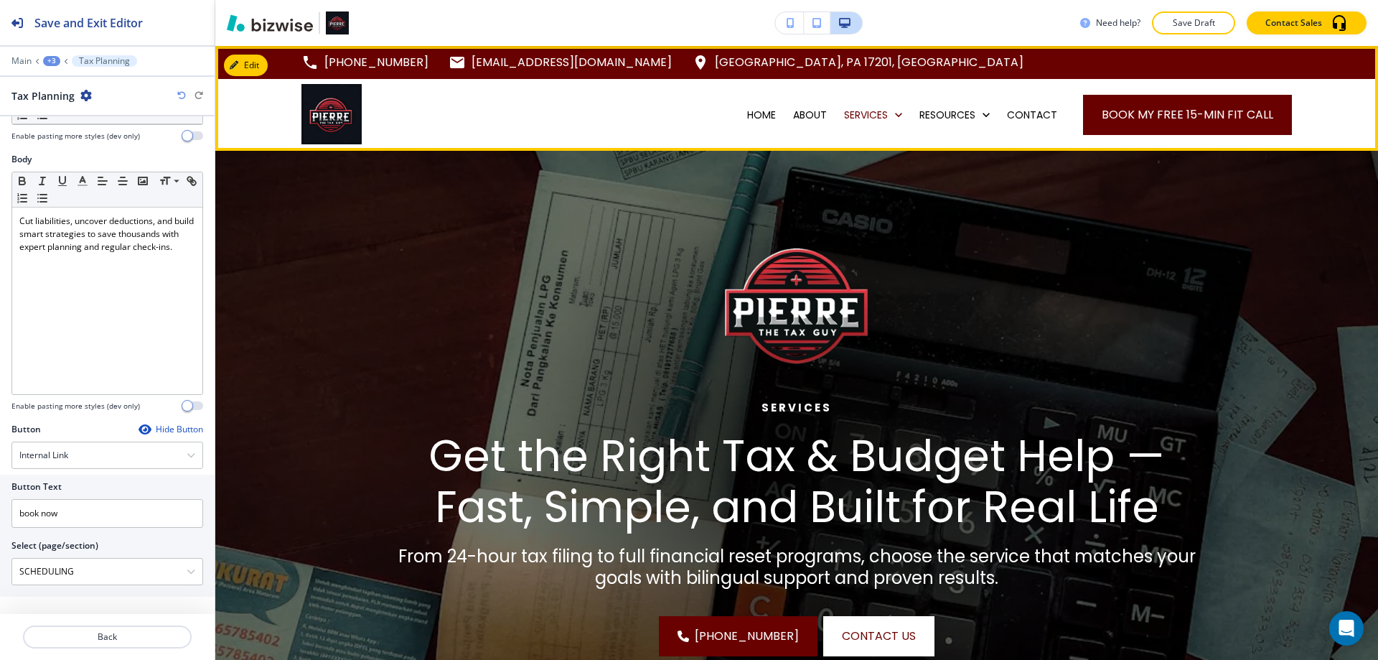
click at [757, 123] on div "HOME" at bounding box center [762, 115] width 46 height 72
click at [759, 113] on p "HOME" at bounding box center [761, 115] width 29 height 14
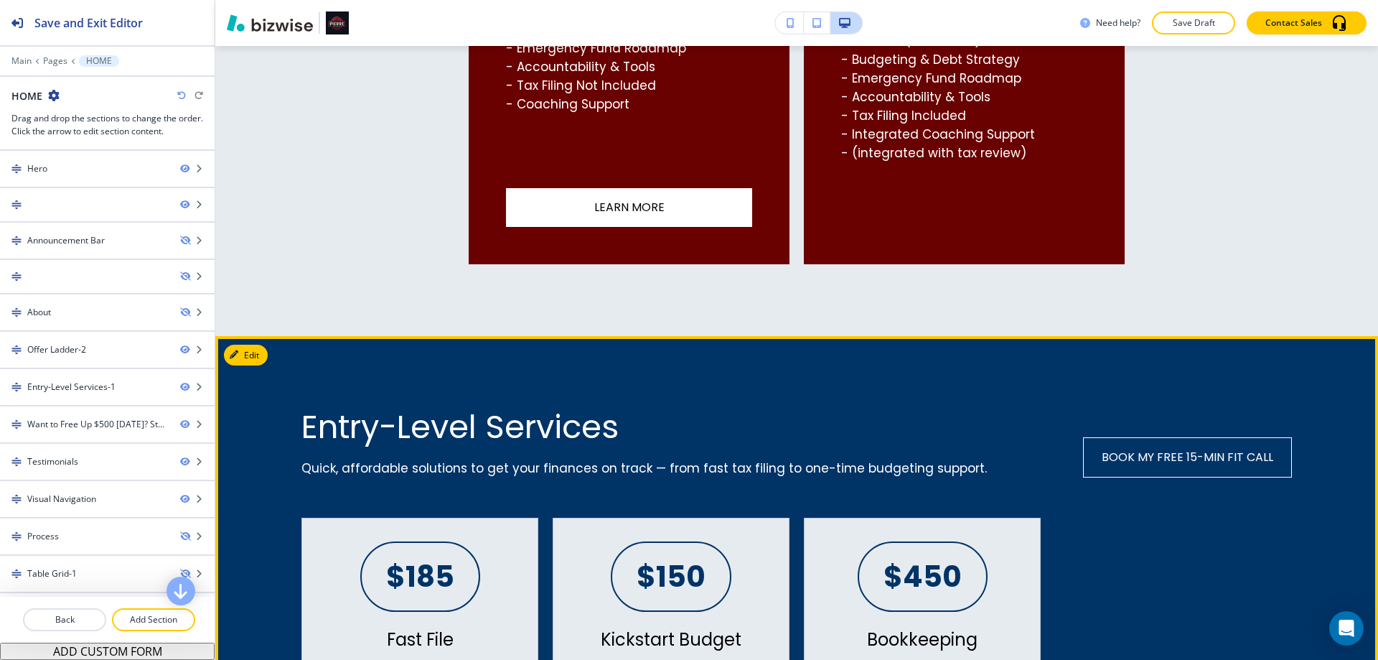
scroll to position [1435, 0]
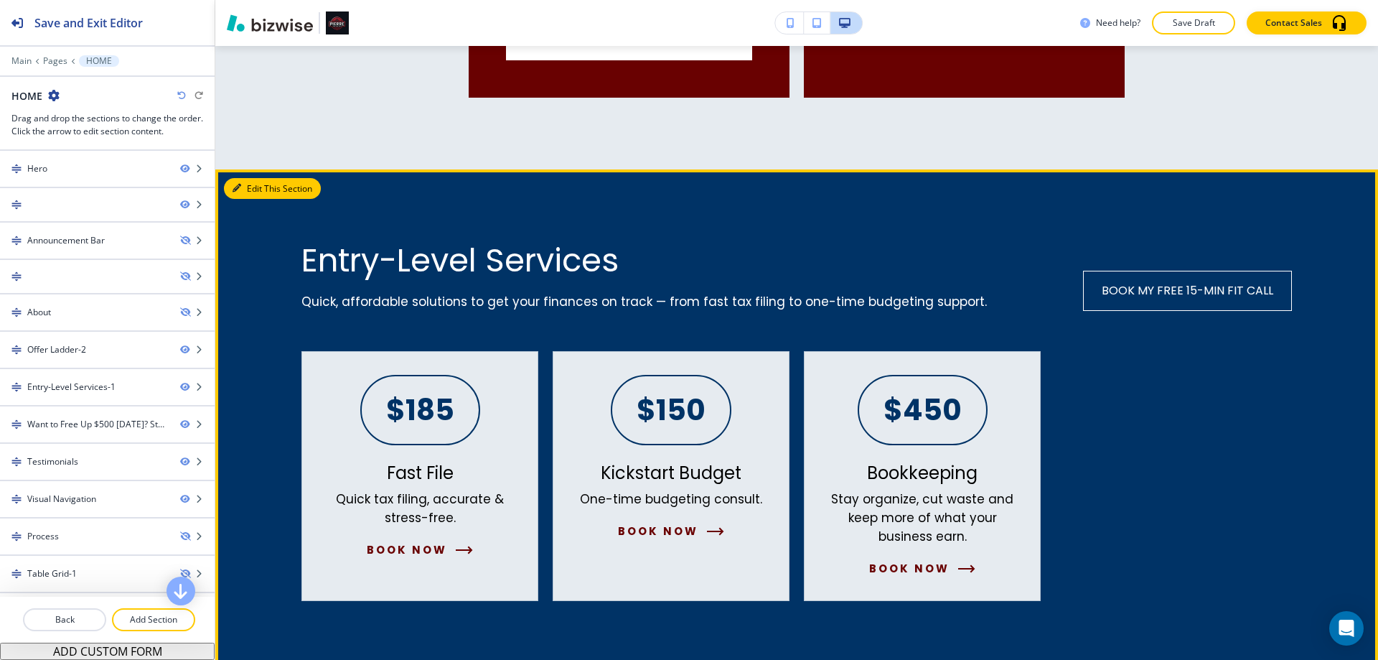
click at [252, 188] on button "Edit This Section" at bounding box center [272, 189] width 97 height 22
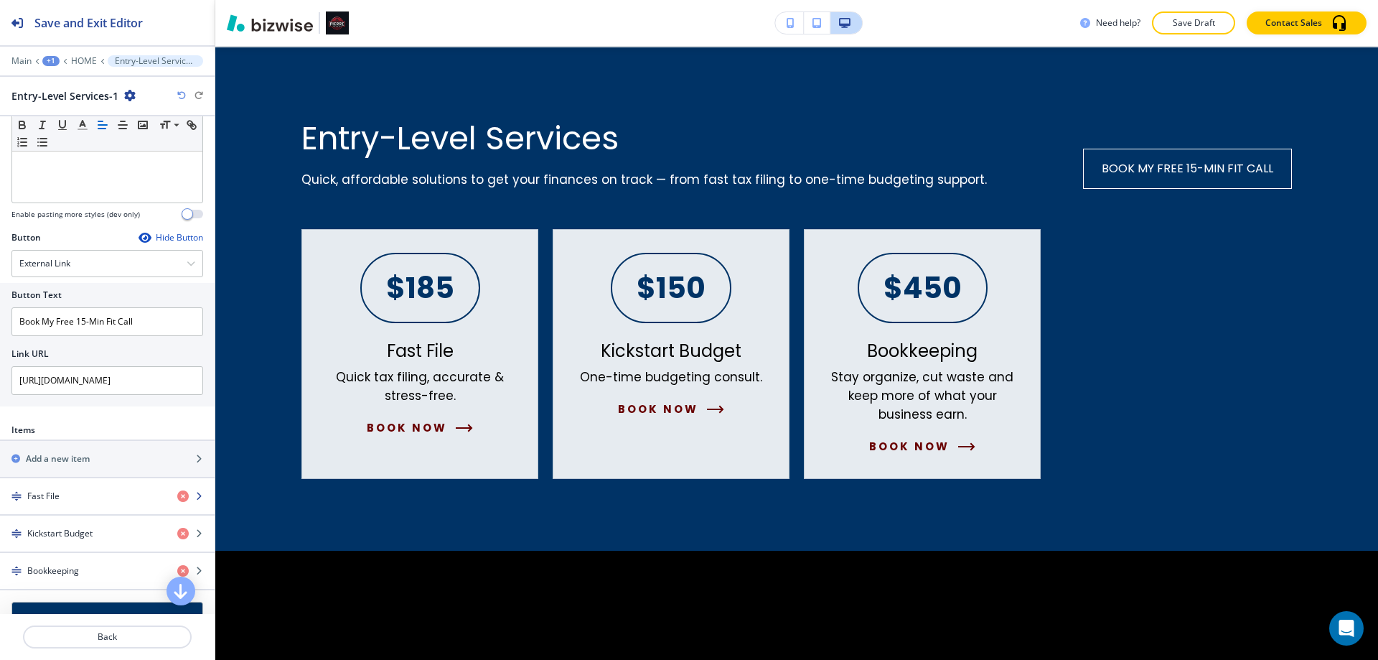
scroll to position [502, 0]
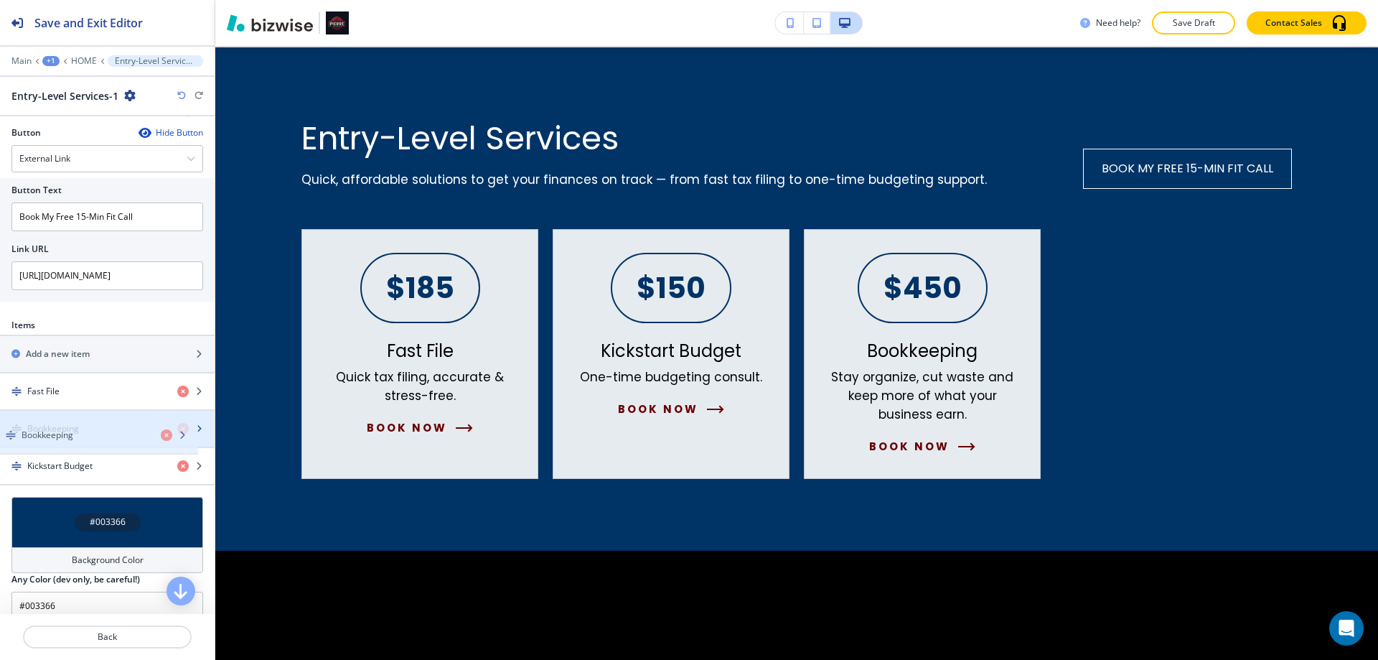
drag, startPoint x: 68, startPoint y: 465, endPoint x: 62, endPoint y: 434, distance: 31.4
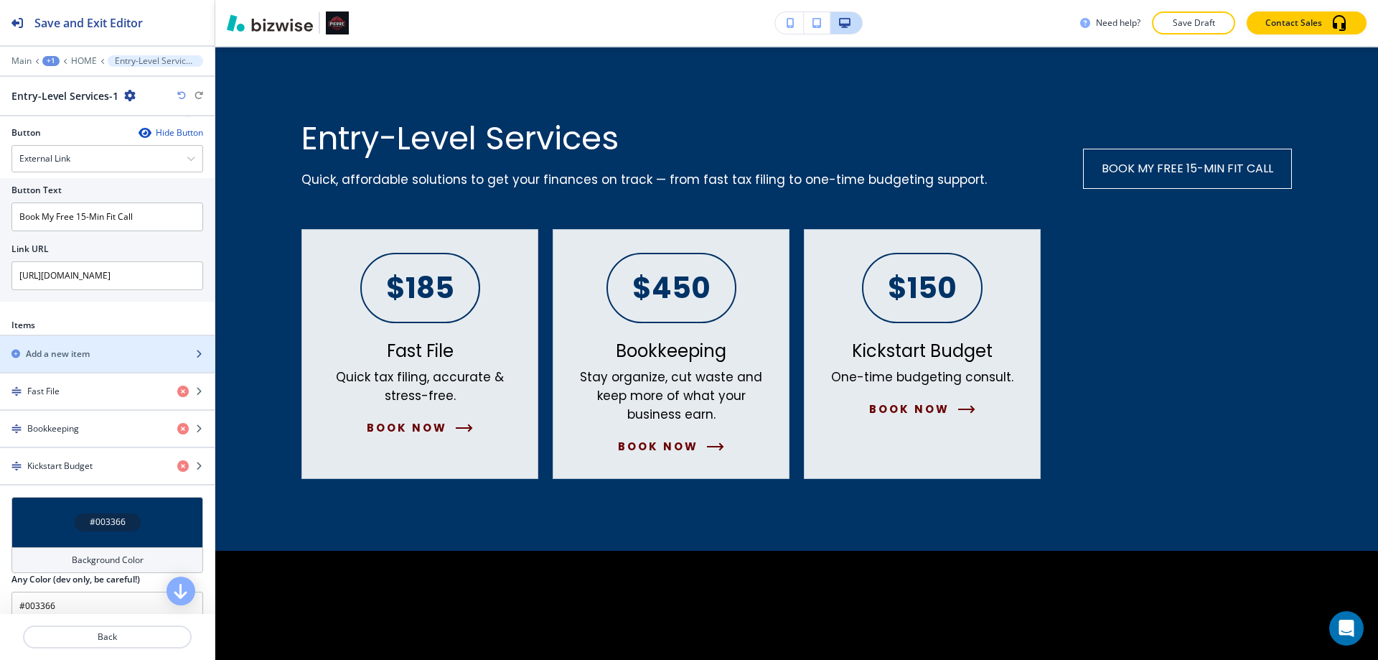
click at [108, 350] on div "Add a new item" at bounding box center [91, 353] width 183 height 13
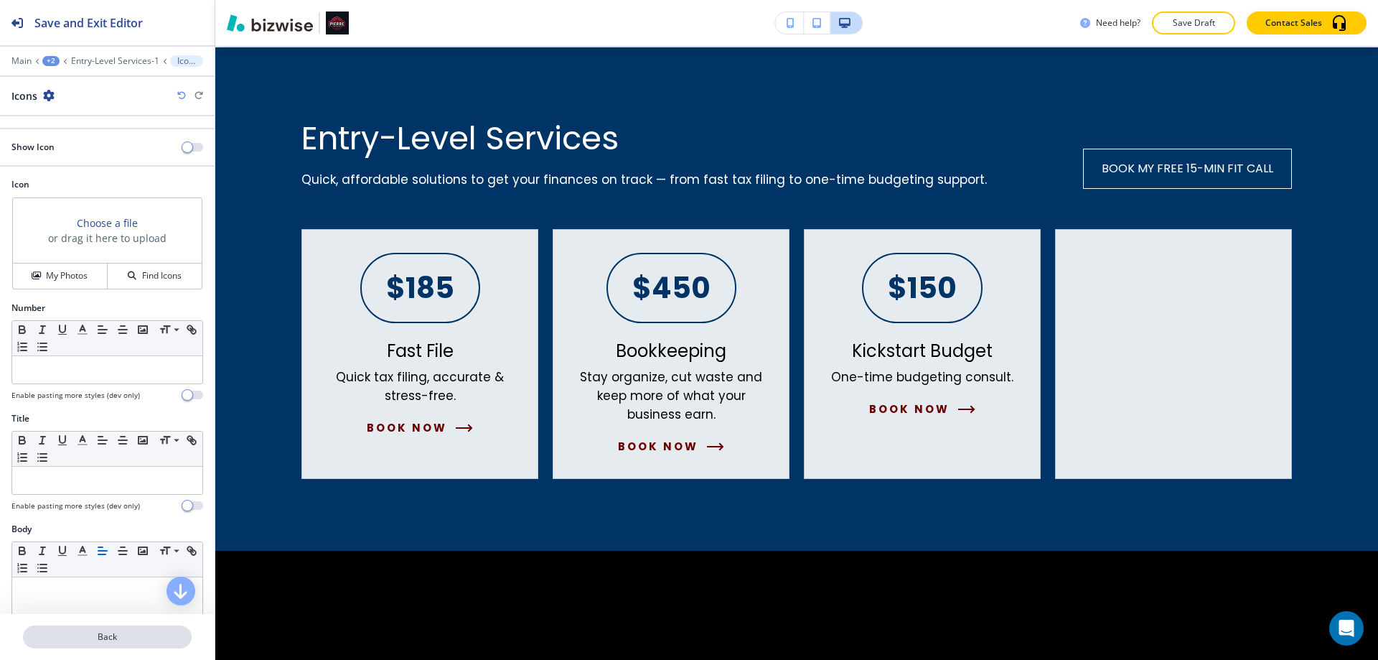
click at [111, 629] on button "Back" at bounding box center [107, 636] width 169 height 23
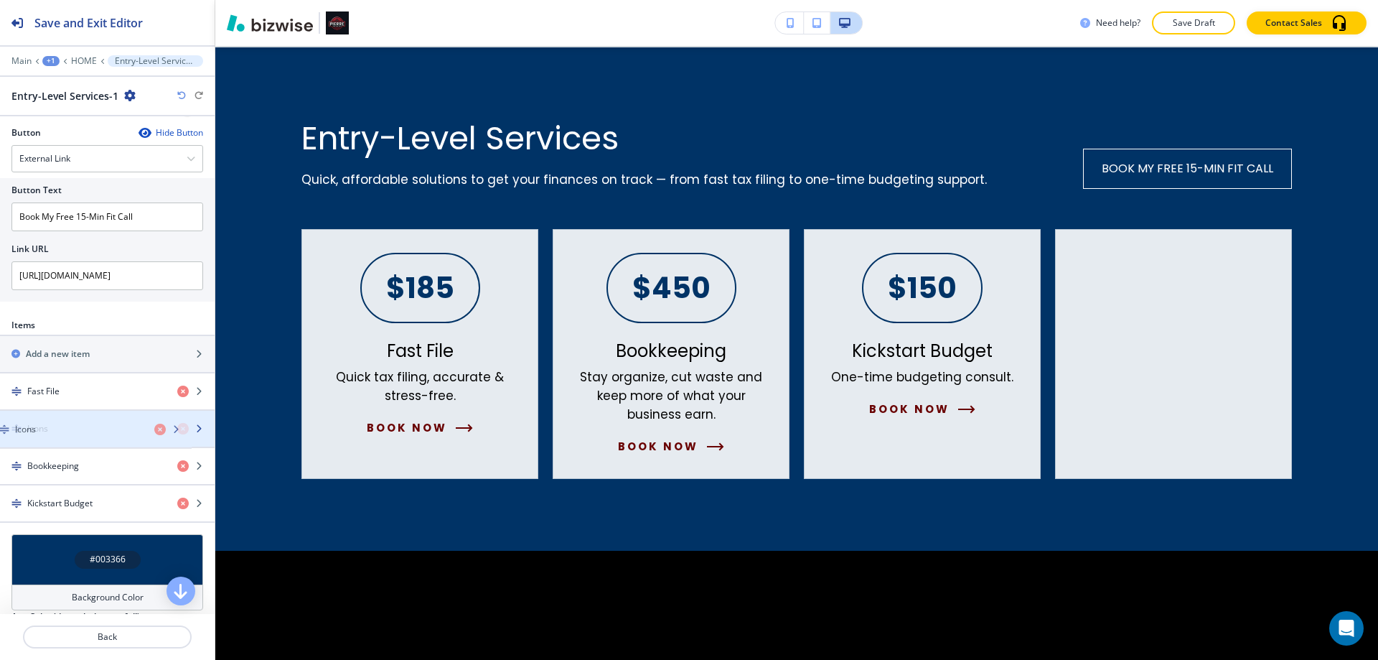
drag, startPoint x: 78, startPoint y: 516, endPoint x: 66, endPoint y: 441, distance: 76.3
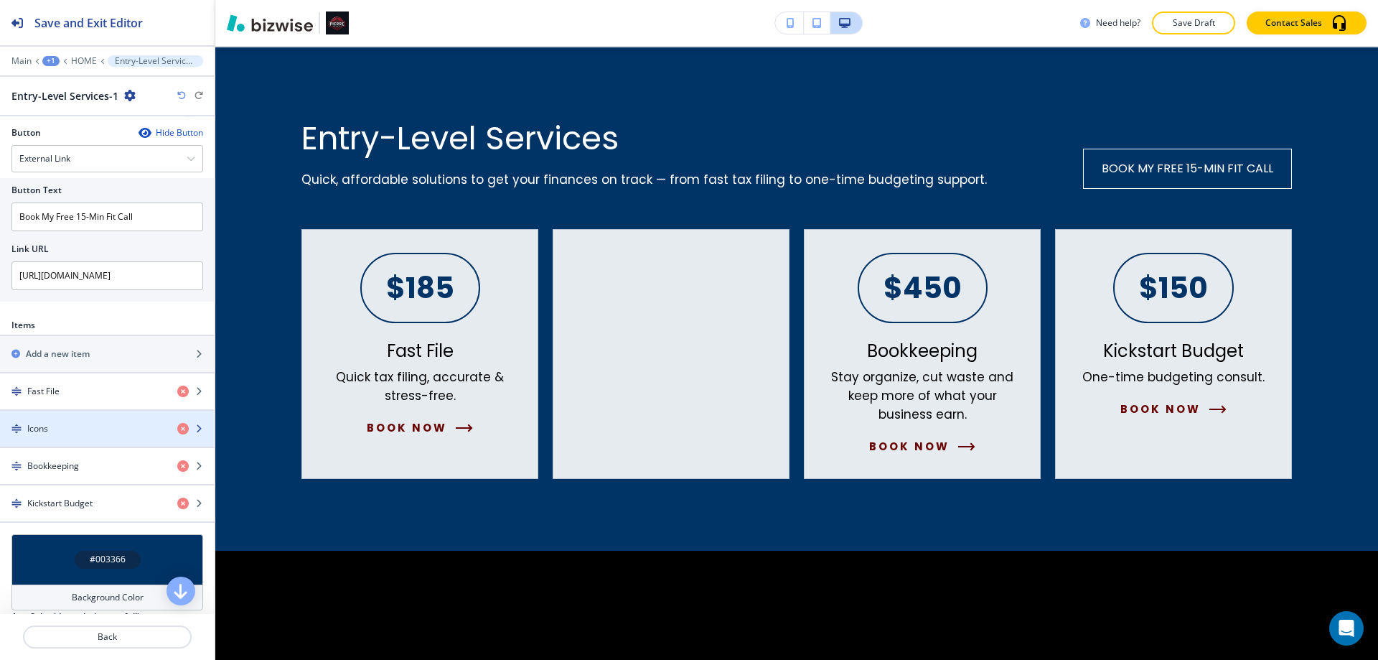
click at [64, 436] on div "button" at bounding box center [107, 440] width 215 height 11
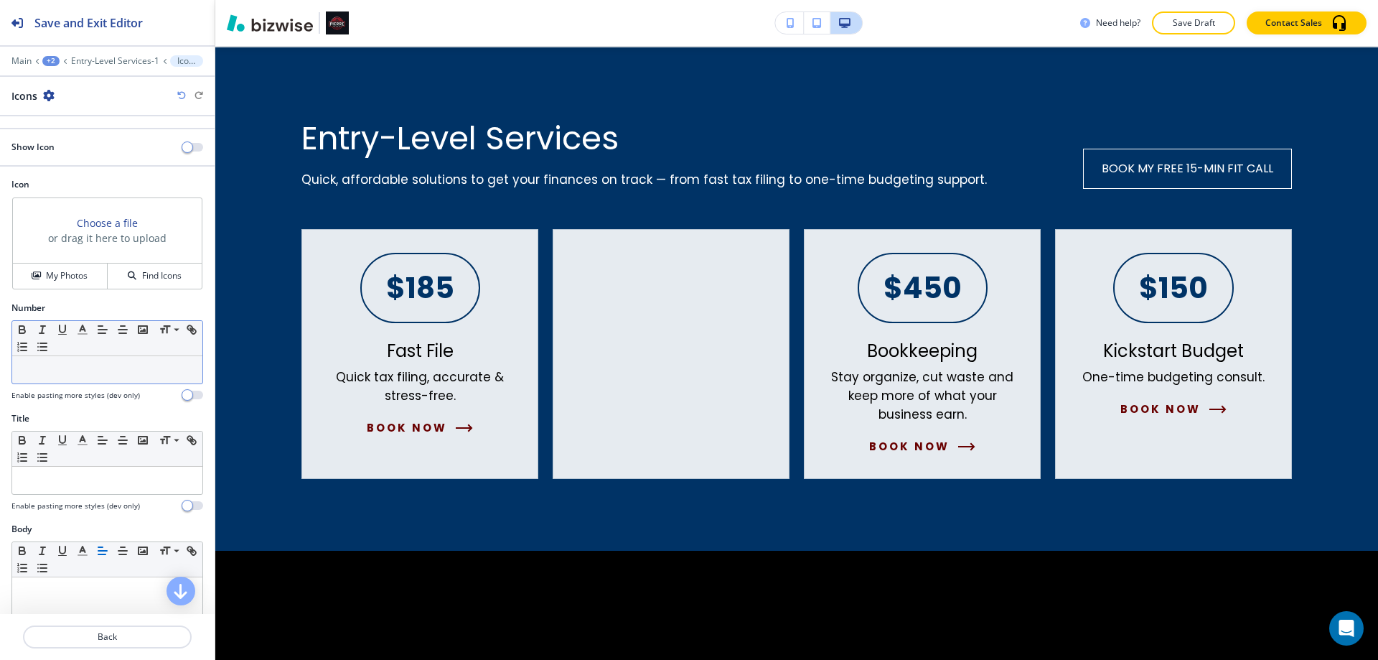
click at [70, 373] on p at bounding box center [107, 369] width 176 height 13
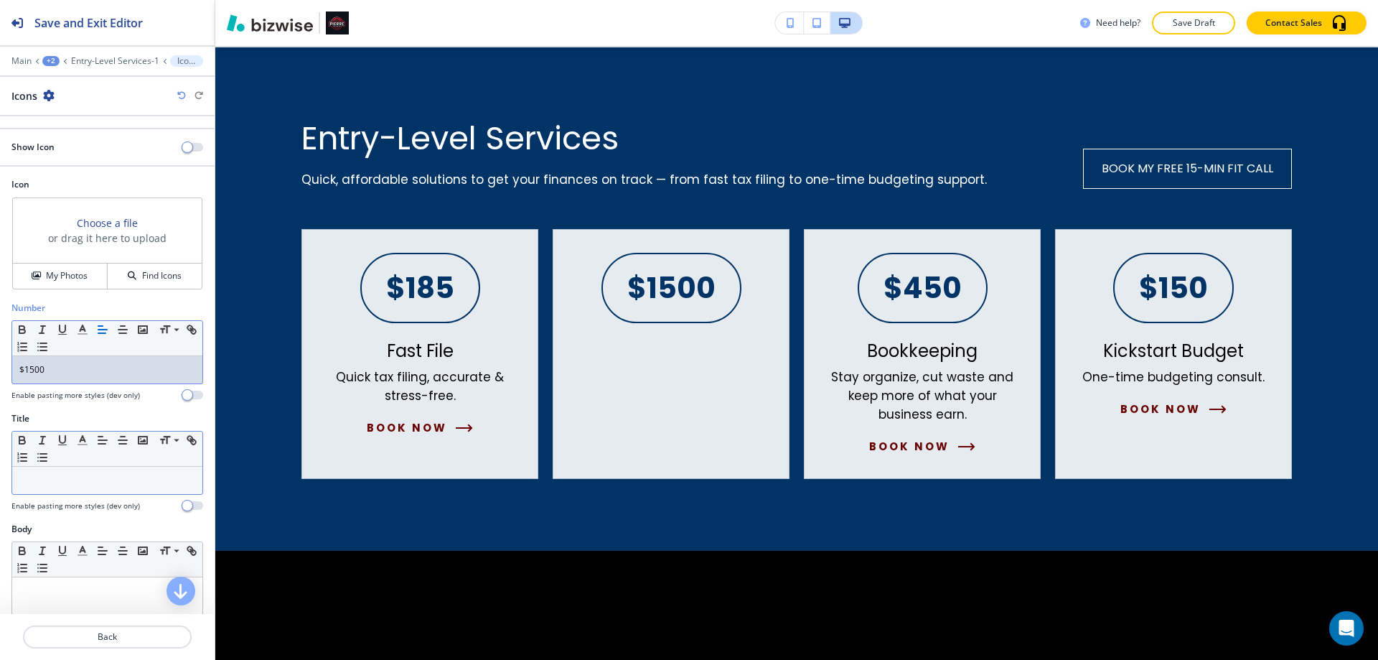
click at [113, 490] on div at bounding box center [107, 480] width 190 height 27
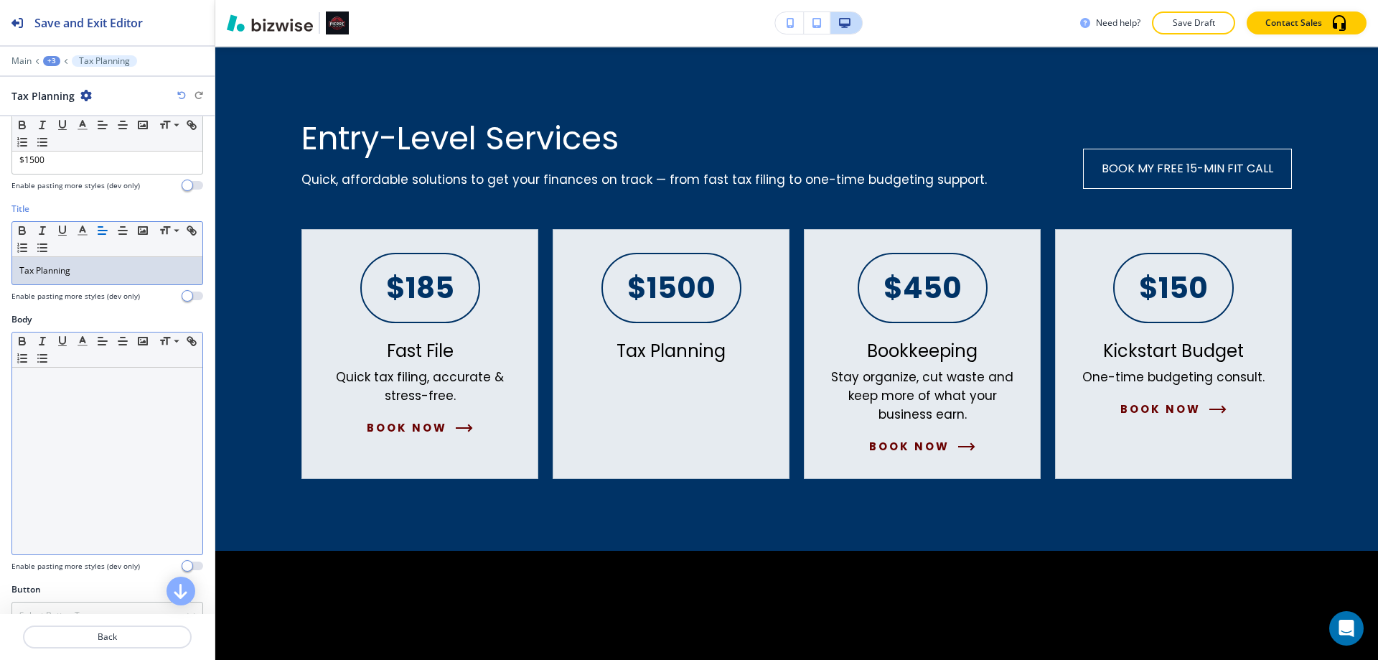
scroll to position [236, 0]
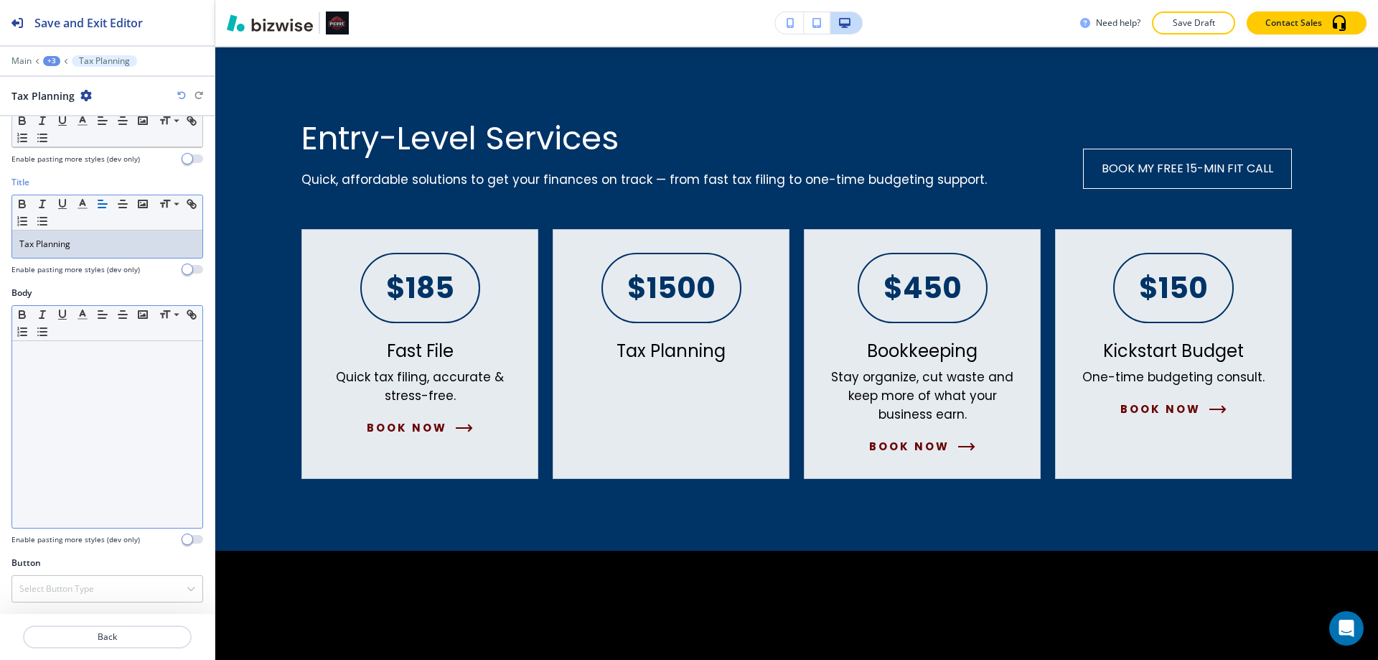
click at [86, 401] on div at bounding box center [107, 434] width 190 height 187
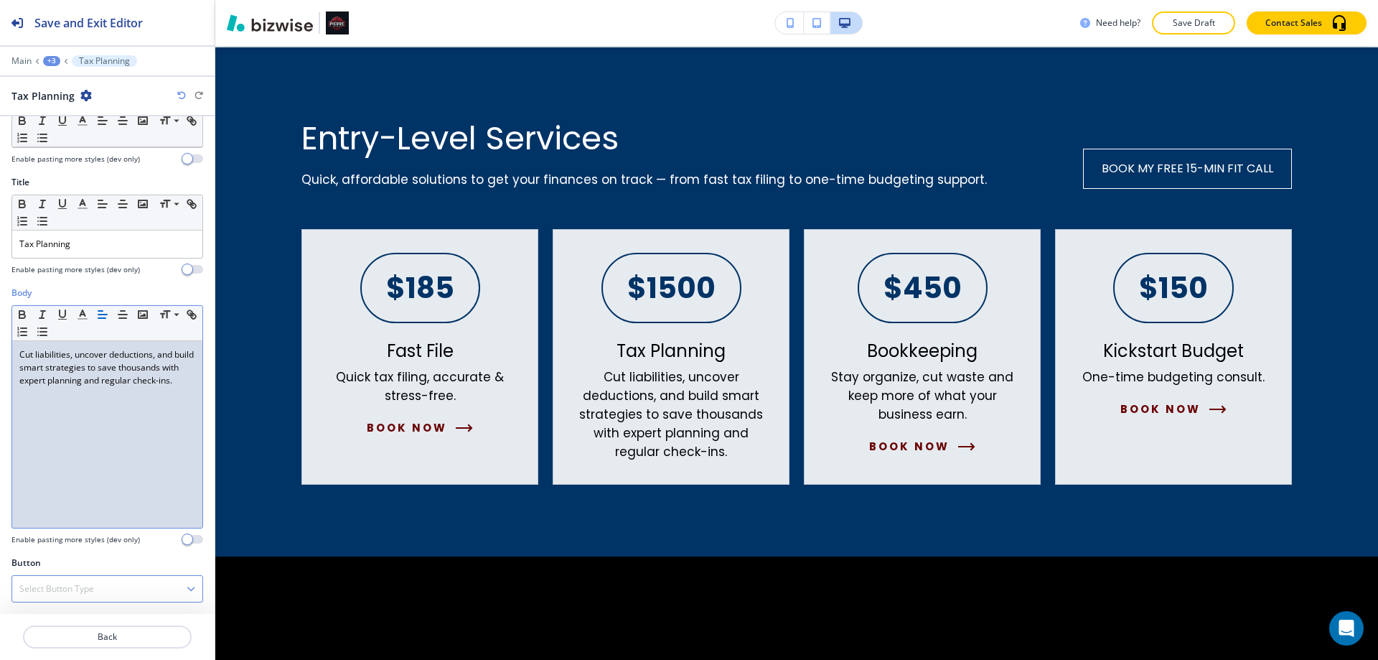
click at [68, 589] on h4 "Select Button Type" at bounding box center [56, 588] width 75 height 13
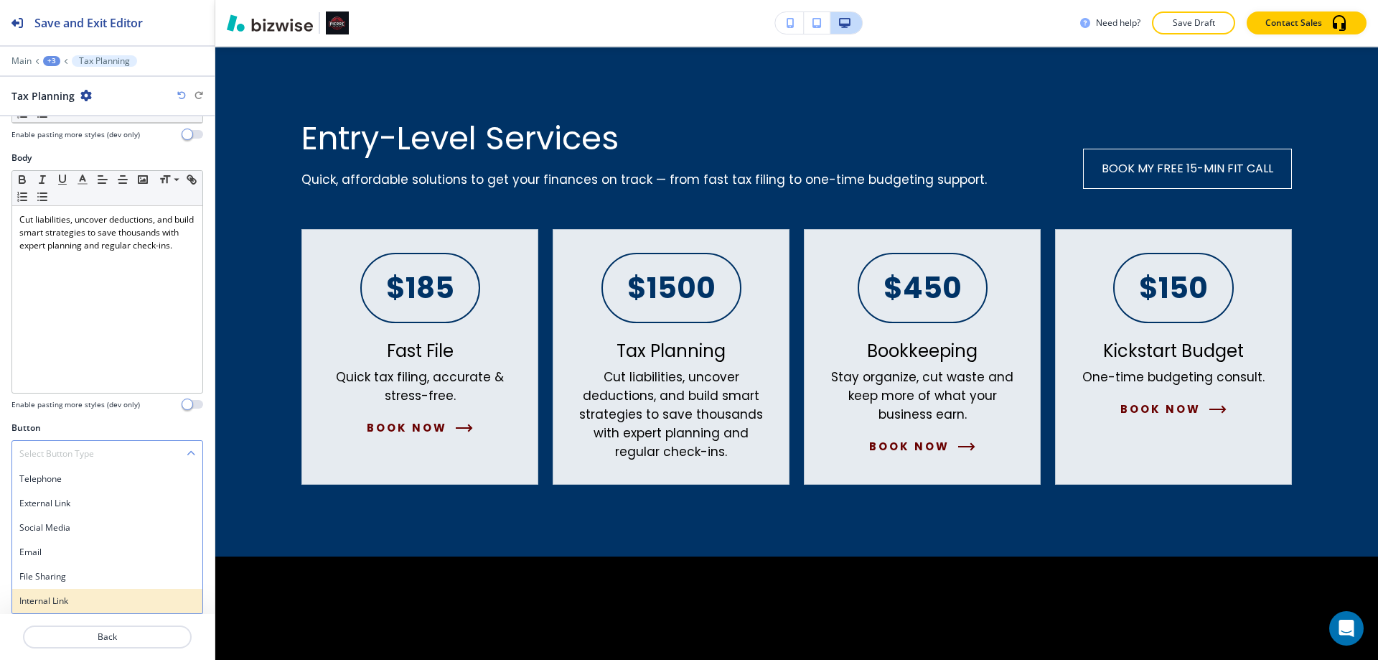
click at [62, 595] on h4 "Internal Link" at bounding box center [107, 600] width 176 height 13
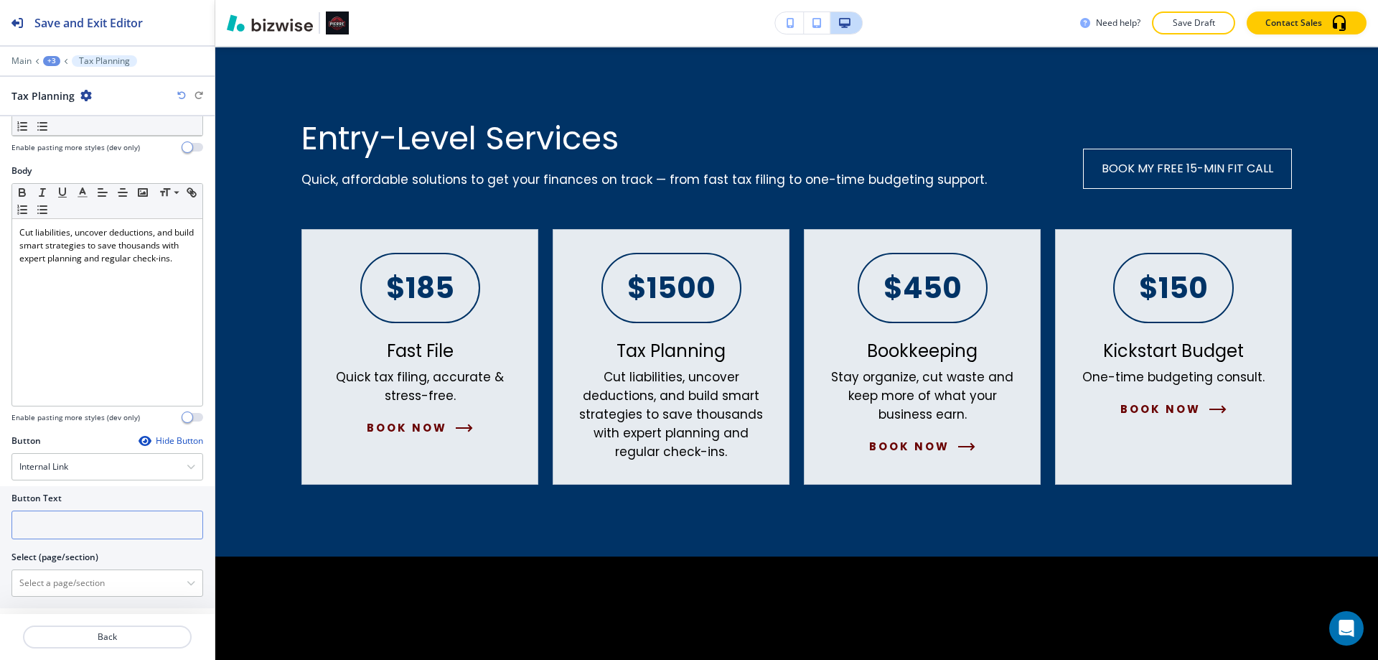
click at [53, 533] on input "text" at bounding box center [107, 524] width 192 height 29
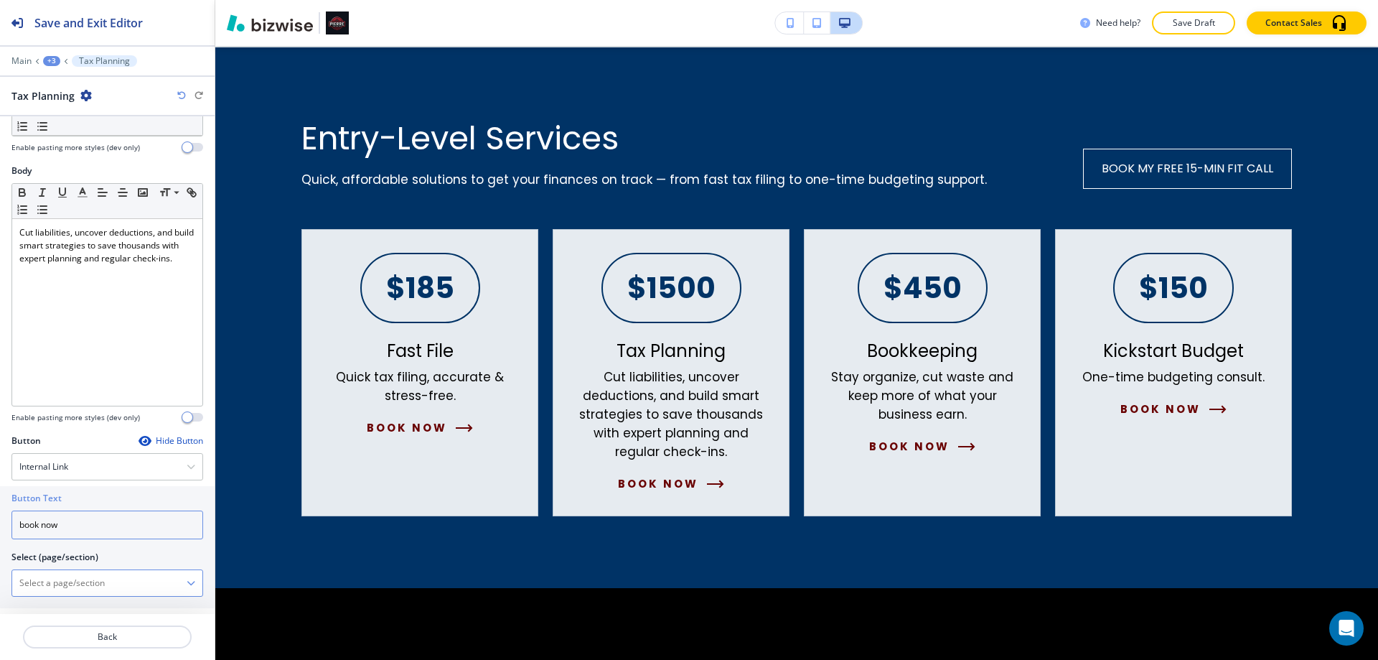
type input "book now"
click at [81, 574] on \(page\/section\) "Manual Input" at bounding box center [99, 583] width 174 height 24
click at [52, 612] on h4 "SCHEDULING" at bounding box center [107, 607] width 176 height 13
type \(page\/section\) "SCHEDULING"
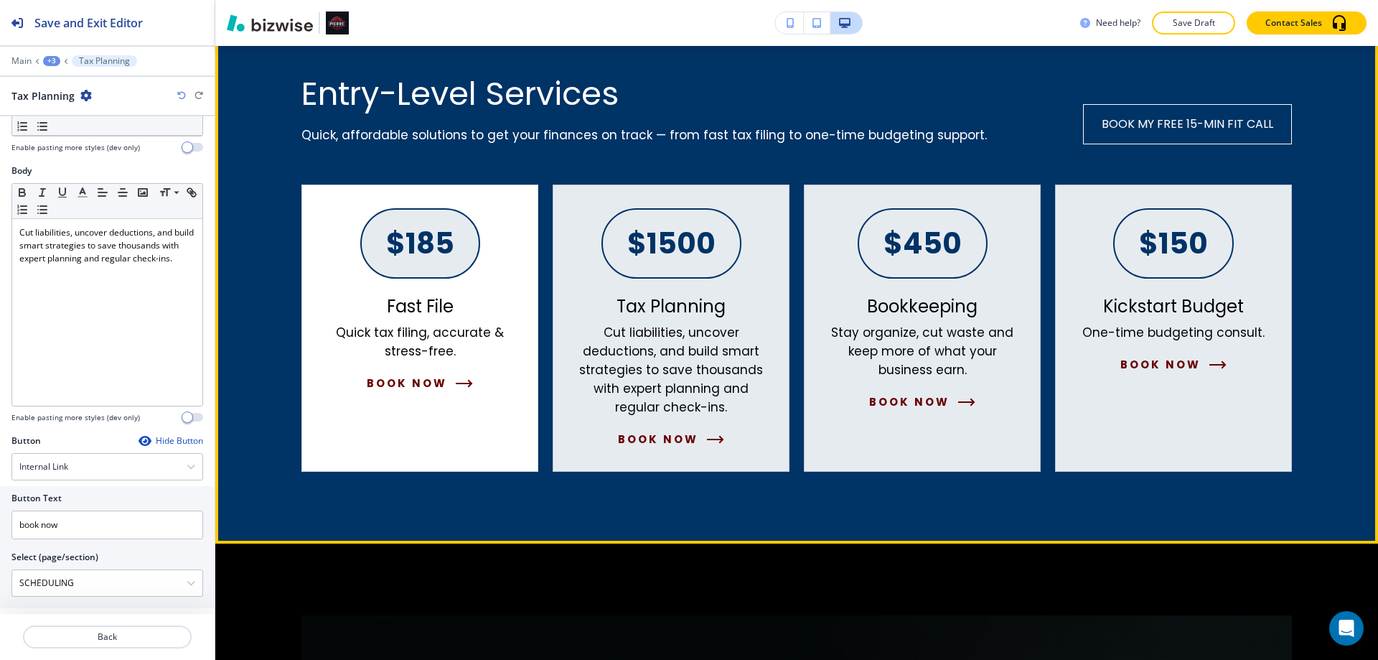
scroll to position [1486, 0]
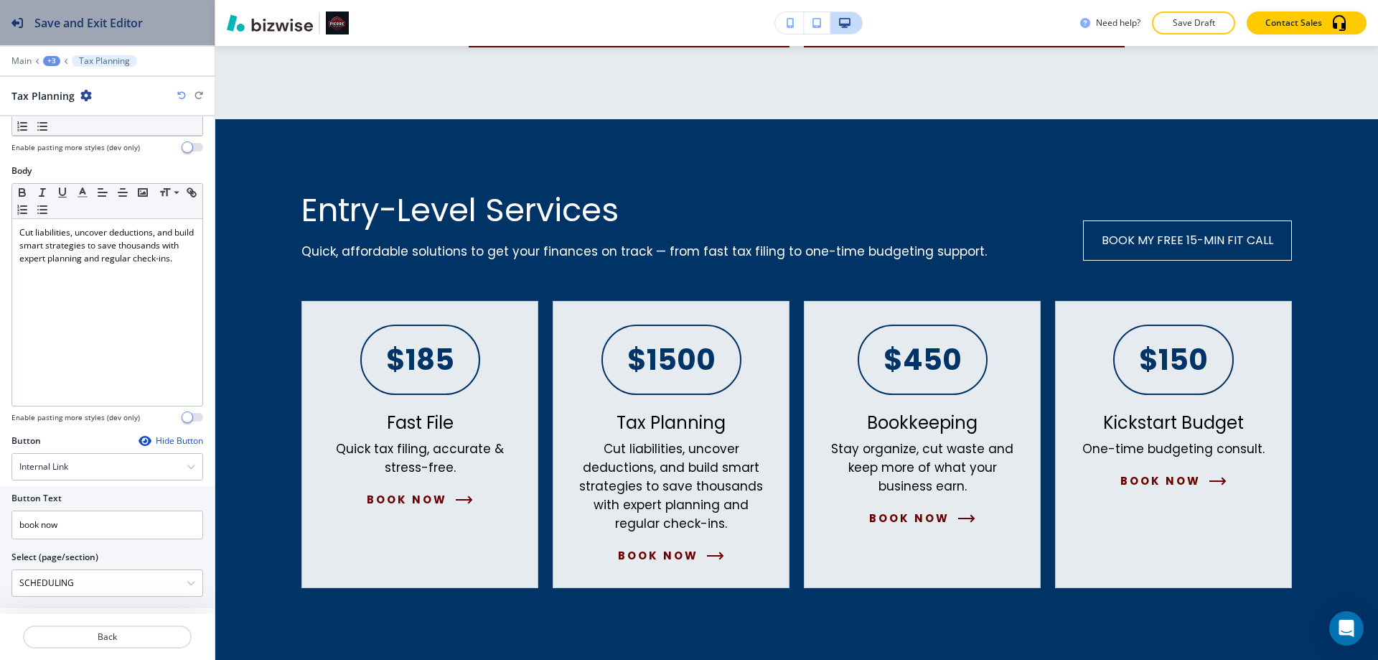
click at [182, 30] on button "Save and Exit Editor" at bounding box center [107, 22] width 215 height 45
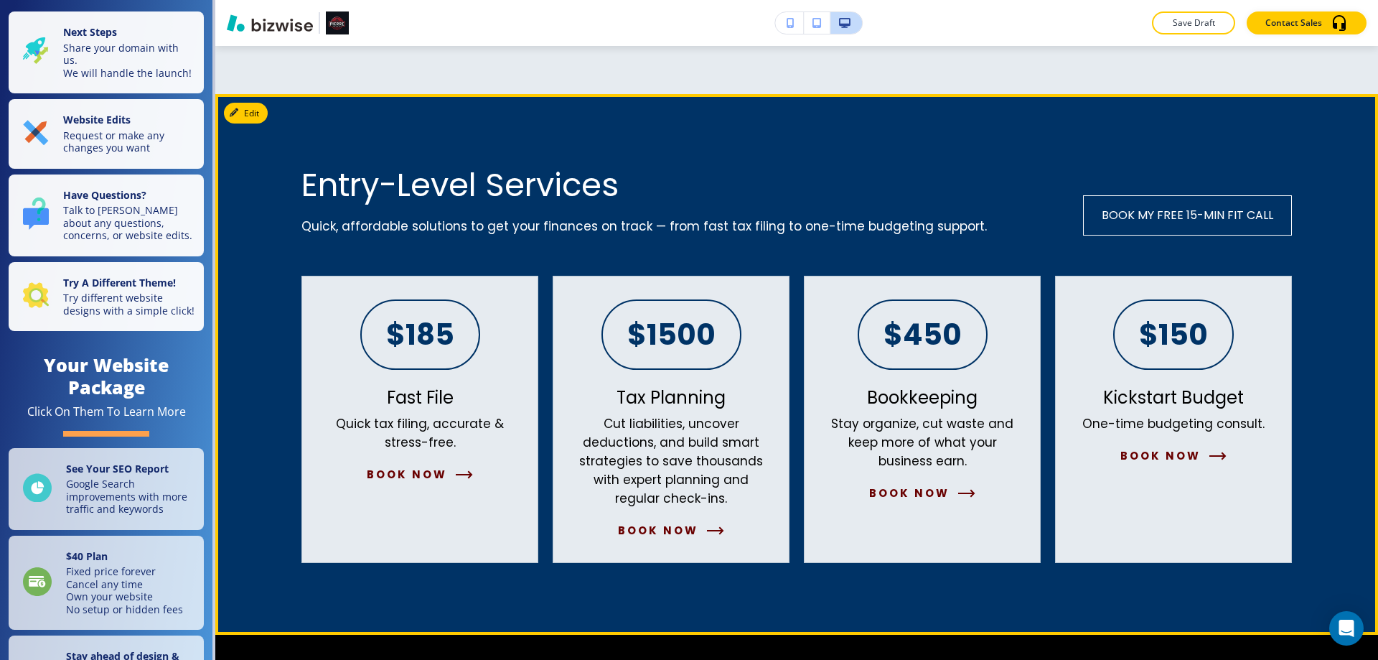
scroll to position [1342, 0]
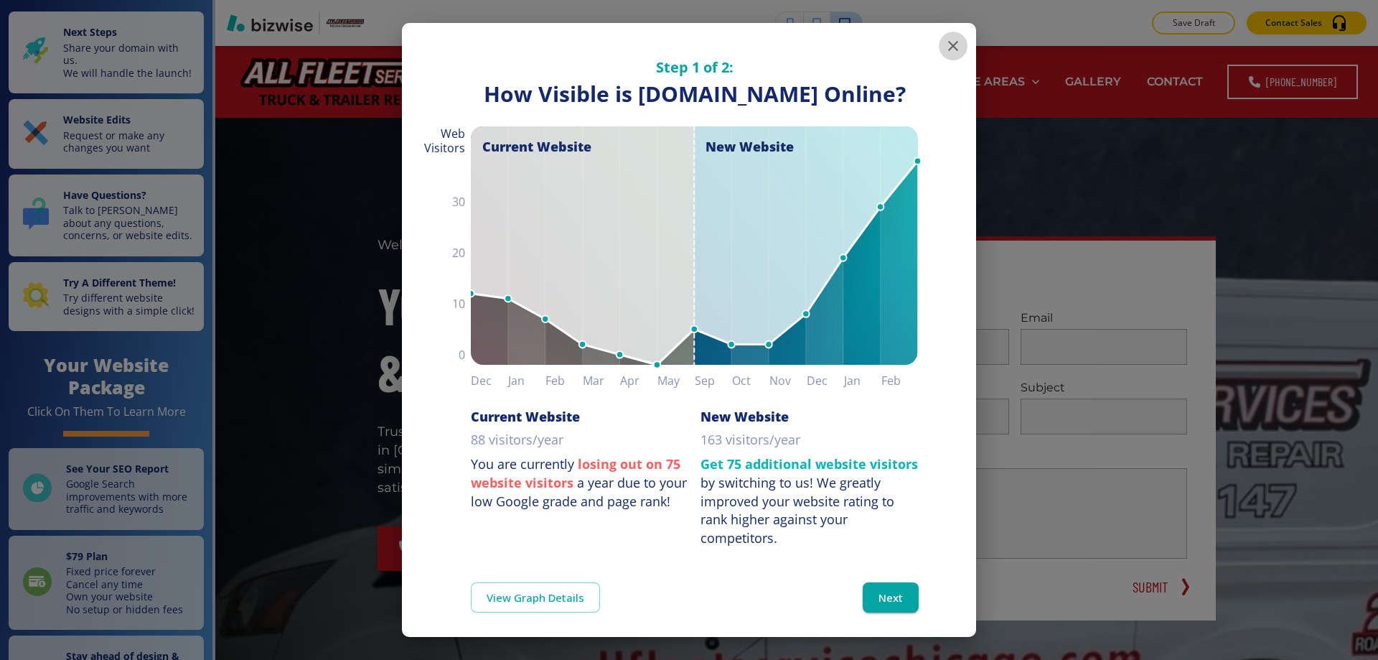
click at [942, 36] on button "button" at bounding box center [953, 46] width 29 height 29
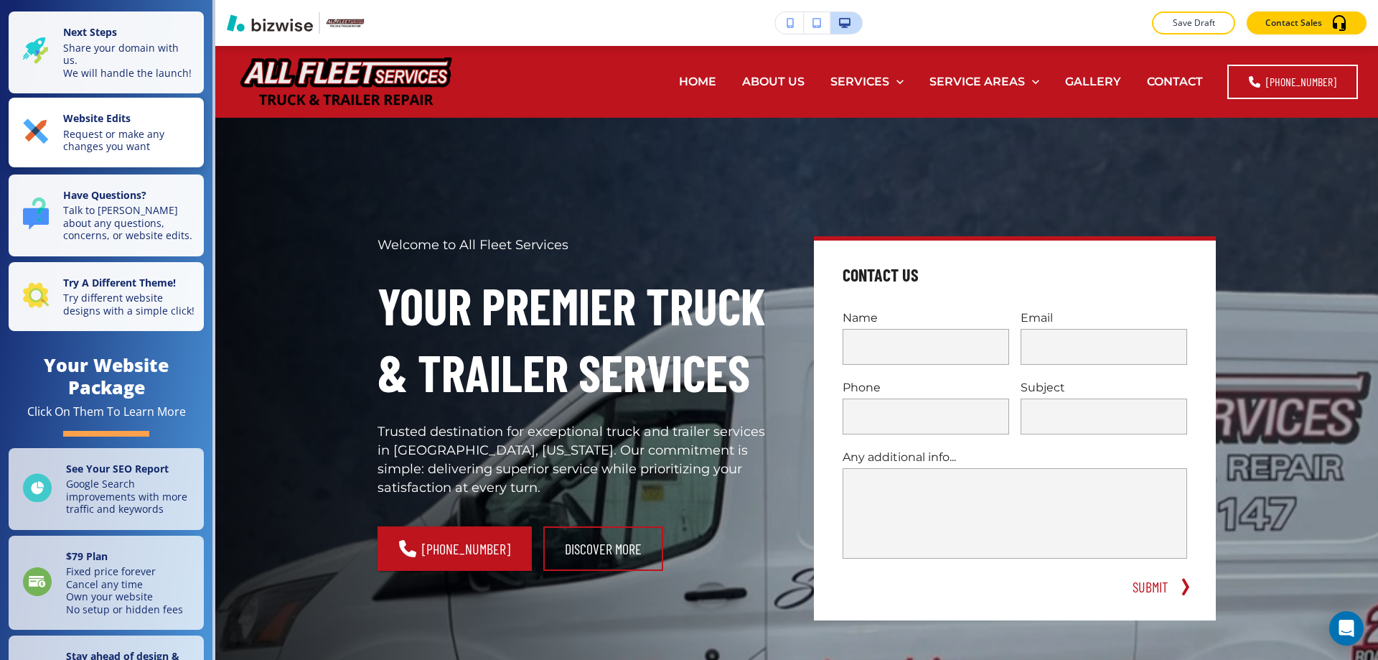
click at [162, 153] on p "Request or make any changes you want" at bounding box center [129, 140] width 132 height 25
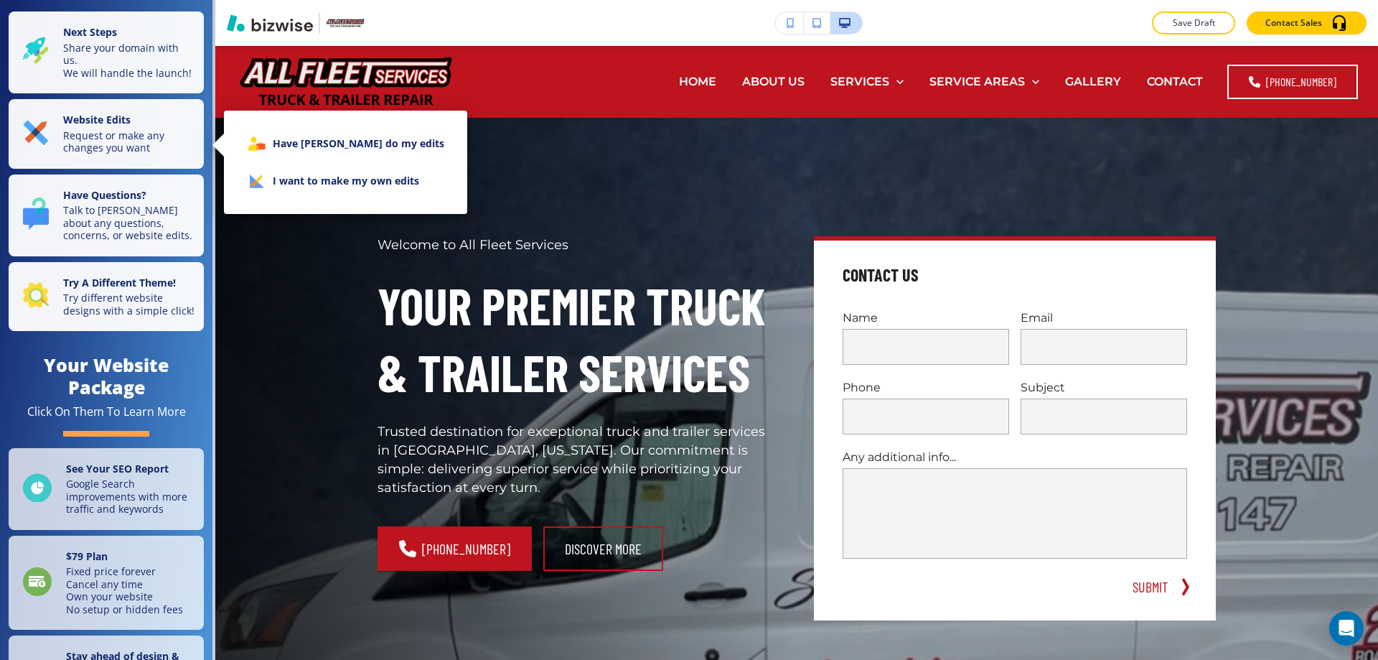
click at [304, 184] on li "I want to make my own edits" at bounding box center [345, 180] width 220 height 37
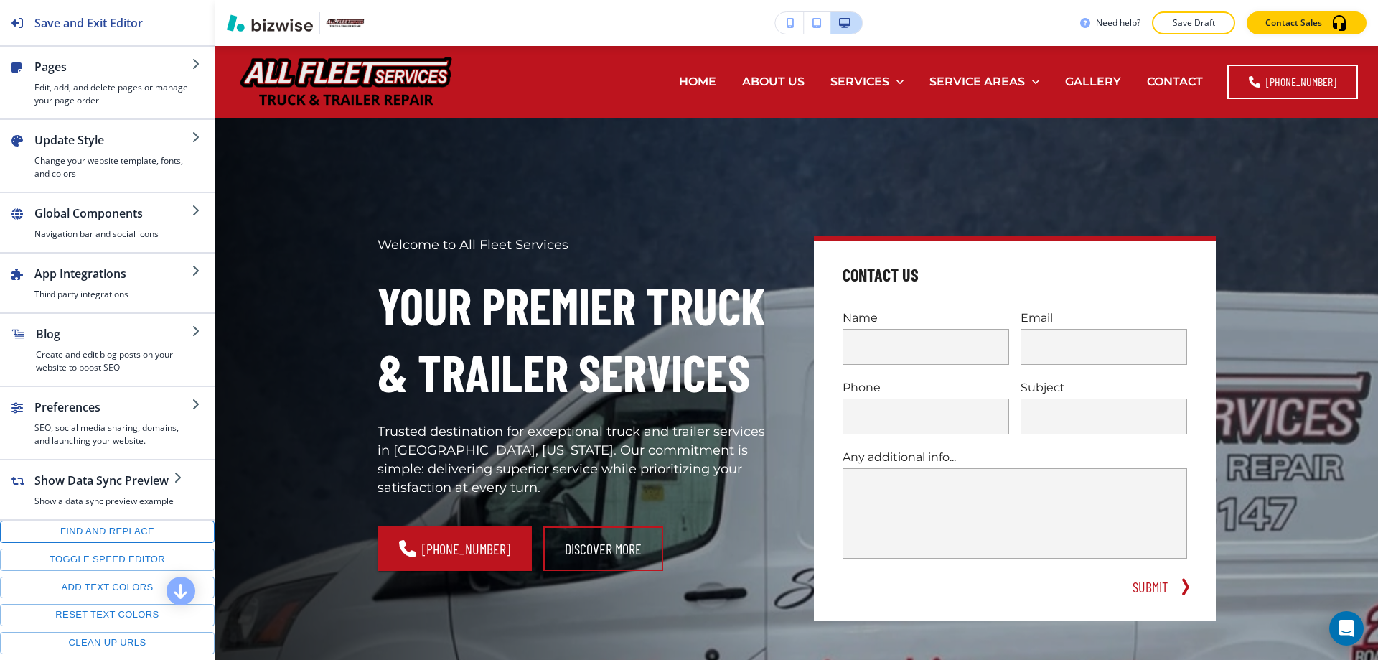
click at [105, 525] on button "Find and replace" at bounding box center [107, 531] width 215 height 22
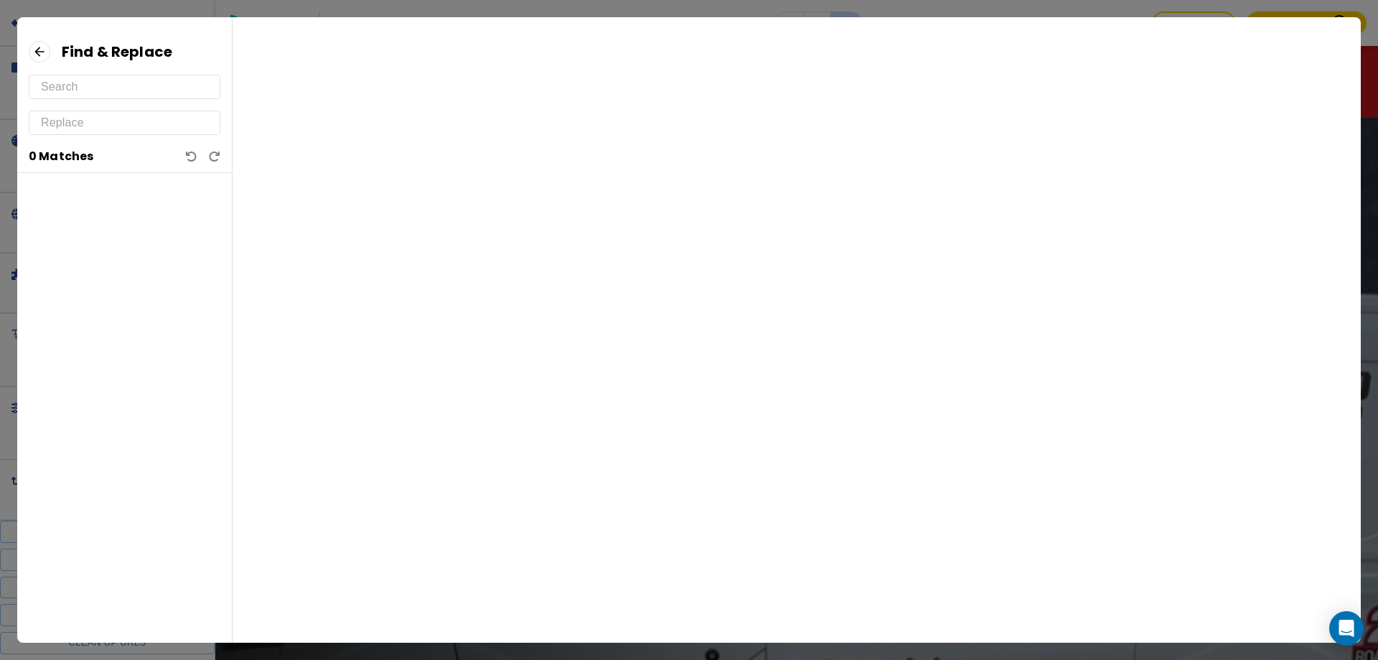
click at [126, 85] on input "text" at bounding box center [124, 86] width 167 height 23
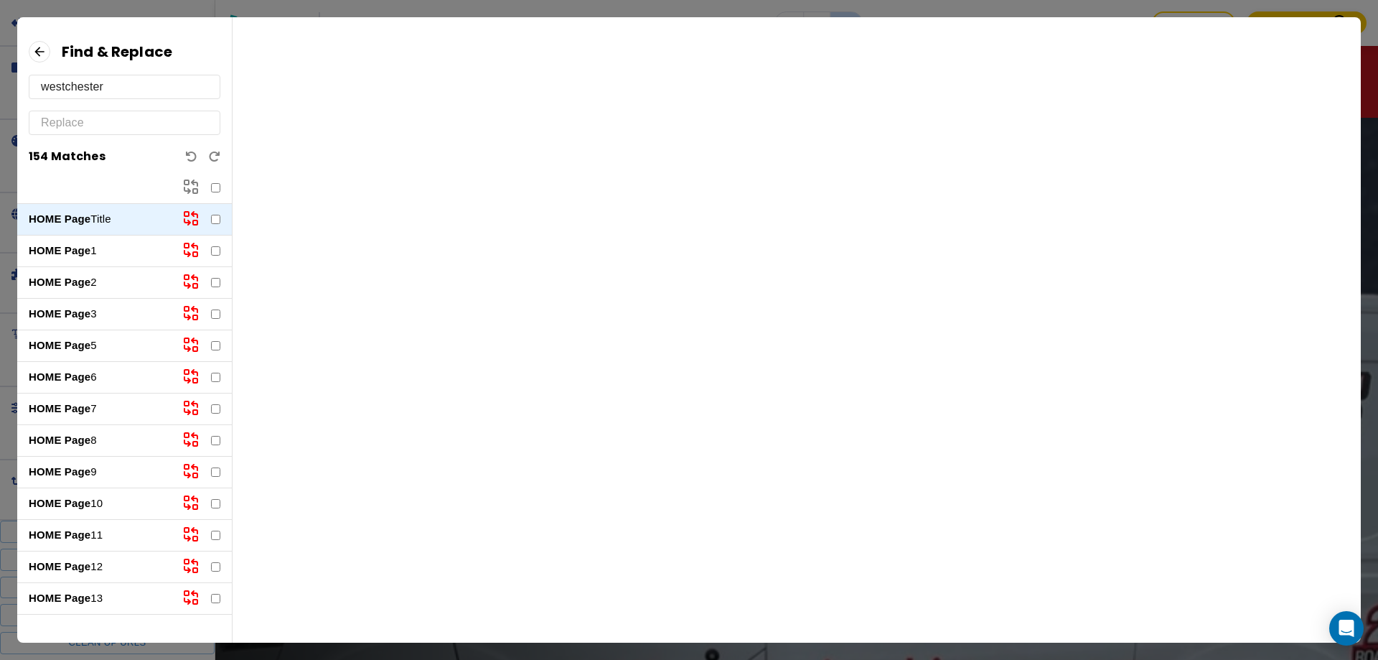
click at [93, 250] on p "HOME Page 1" at bounding box center [100, 251] width 142 height 17
click at [88, 276] on strong "HOME Page" at bounding box center [60, 282] width 62 height 12
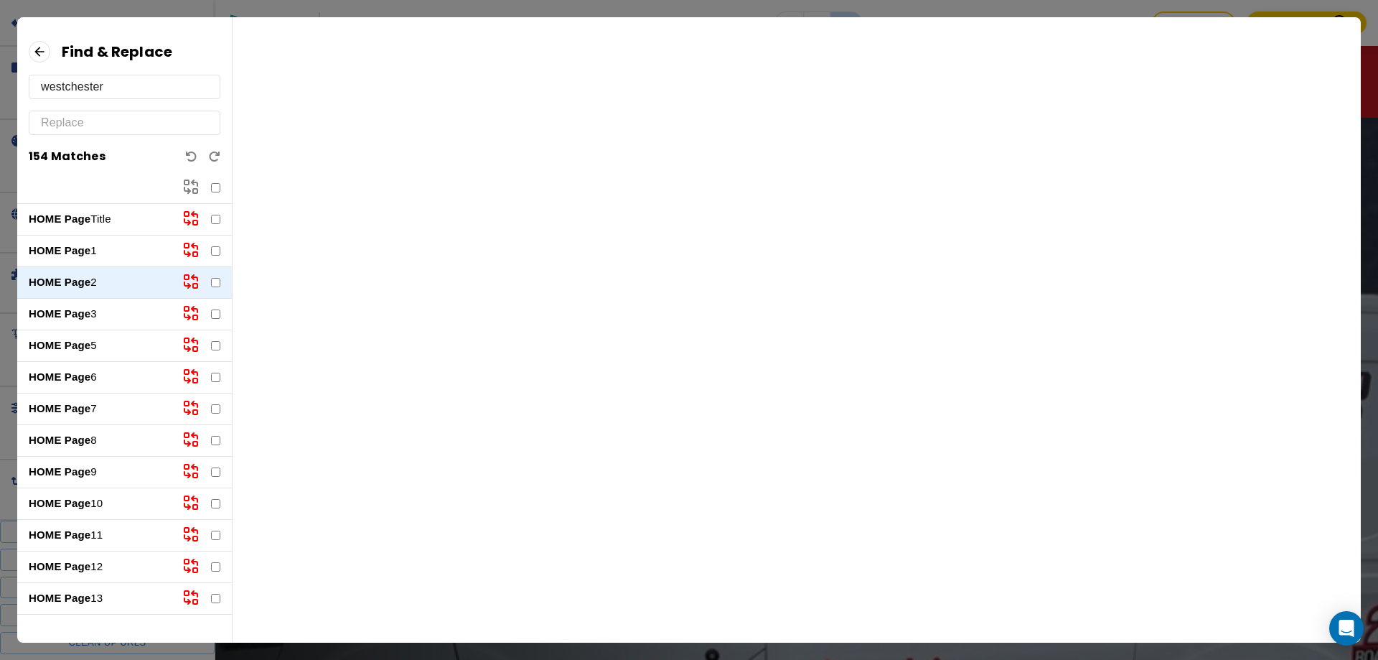
click at [103, 314] on p "HOME Page 3" at bounding box center [100, 314] width 142 height 17
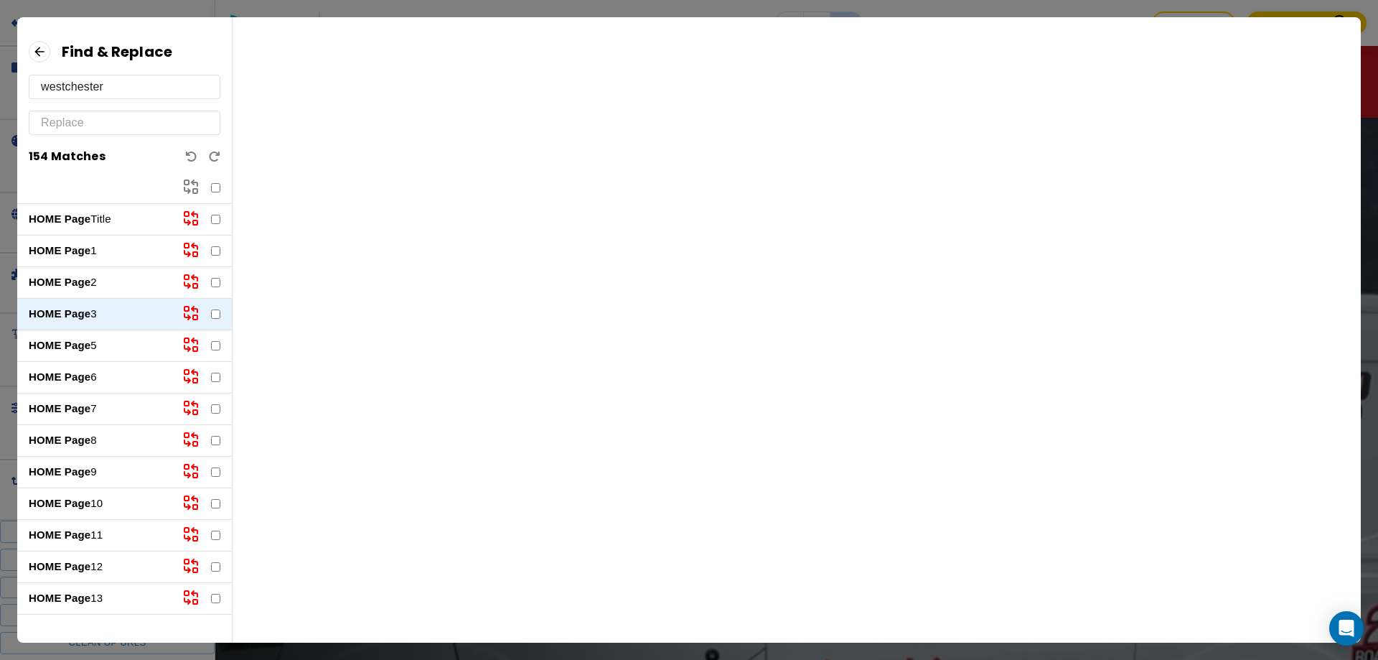
click at [93, 347] on p "HOME Page 5" at bounding box center [100, 345] width 142 height 17
click at [98, 374] on p "HOME Page 6" at bounding box center [100, 377] width 142 height 17
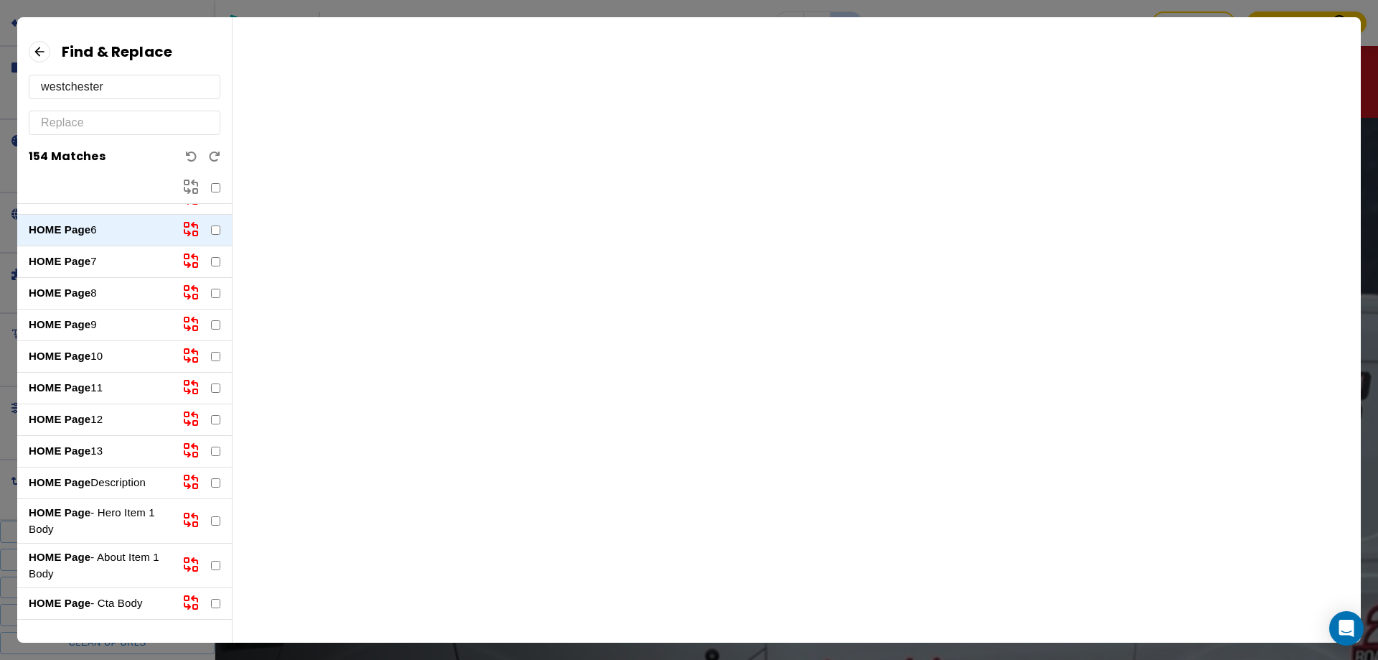
scroll to position [144, 0]
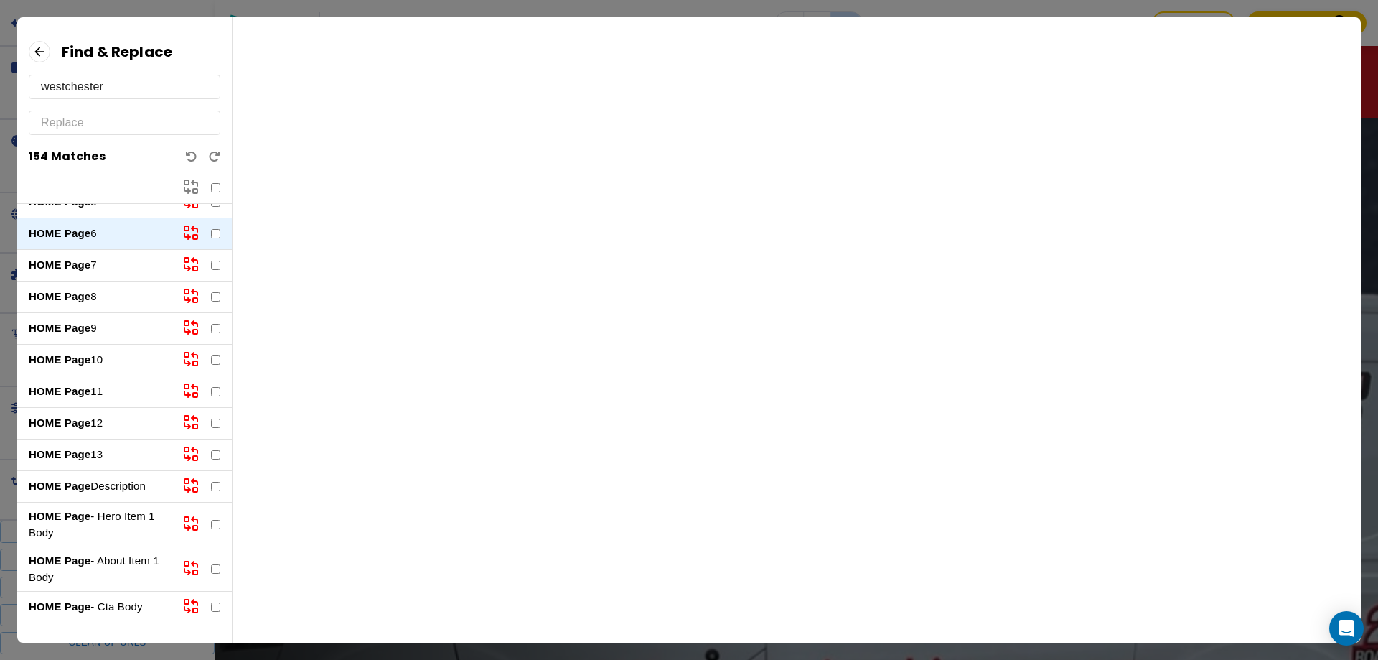
click at [100, 270] on p "HOME Page 7" at bounding box center [100, 265] width 142 height 17
click at [98, 292] on p "HOME Page 8" at bounding box center [100, 297] width 142 height 17
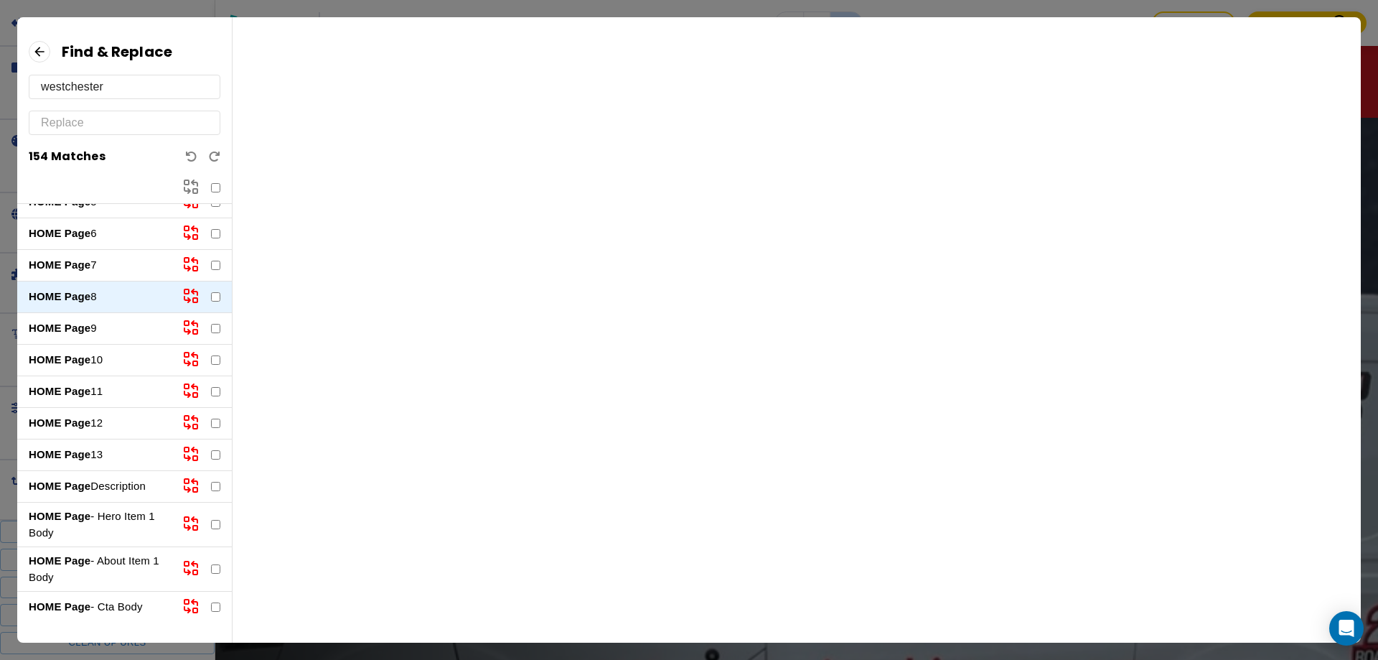
click at [96, 332] on p "HOME Page 9" at bounding box center [100, 328] width 142 height 17
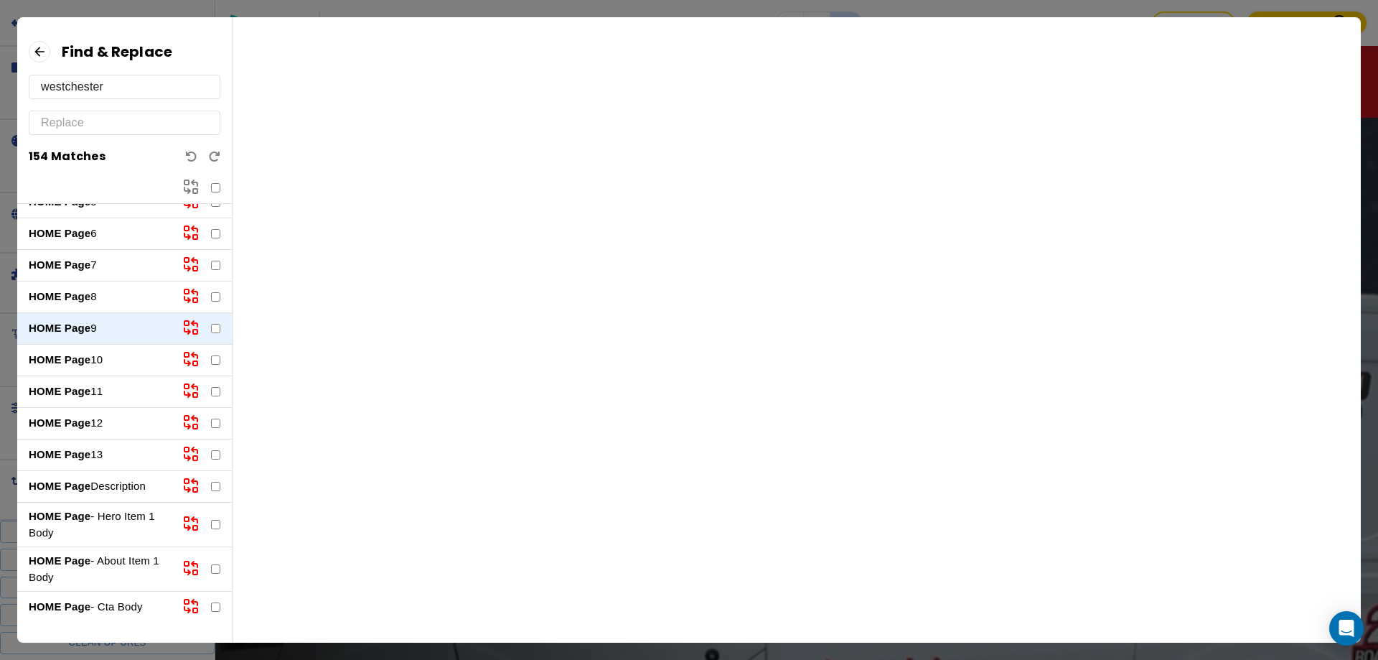
click at [103, 350] on div "HOME Page 10" at bounding box center [124, 361] width 215 height 32
click at [136, 373] on div "HOME Page 10" at bounding box center [124, 361] width 215 height 32
click at [116, 370] on div "HOME Page 10" at bounding box center [124, 361] width 215 height 32
click at [109, 365] on p "HOME Page 10" at bounding box center [100, 360] width 142 height 17
click at [100, 408] on div "HOME Page 12" at bounding box center [124, 424] width 215 height 32
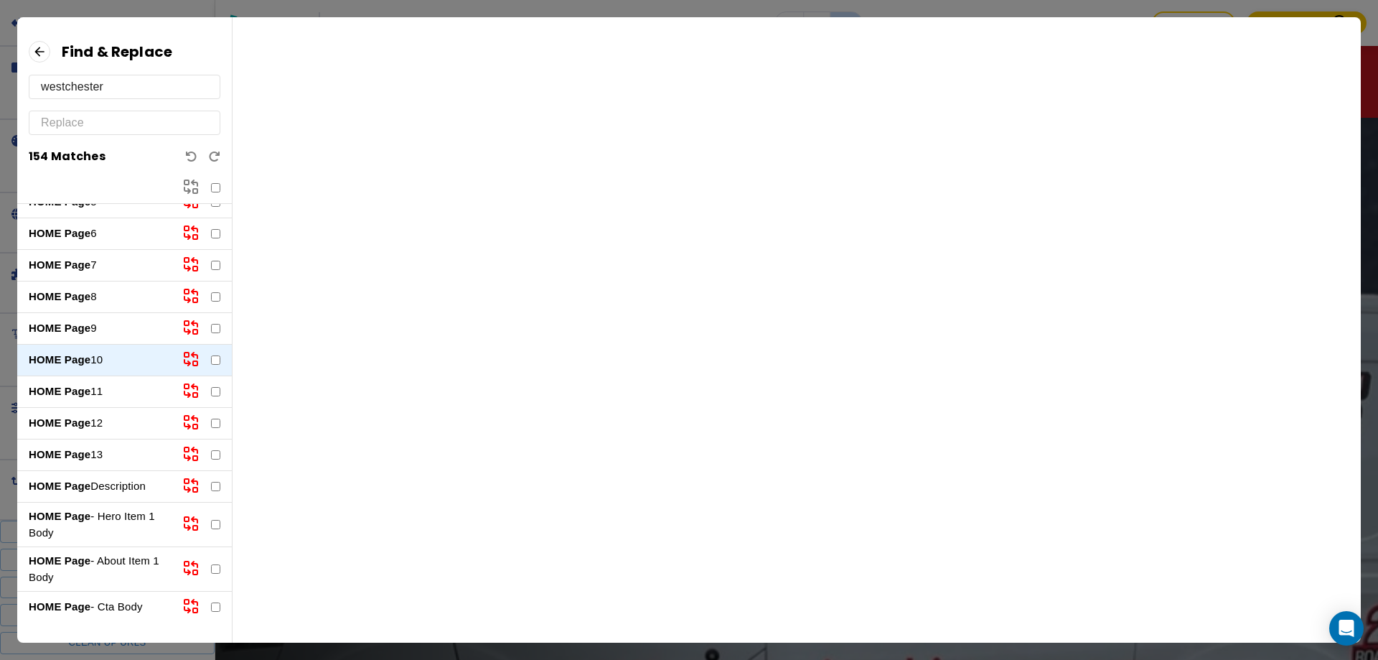
click at [100, 400] on div "HOME Page 11" at bounding box center [124, 392] width 215 height 32
click at [100, 395] on p "HOME Page 11" at bounding box center [100, 391] width 142 height 17
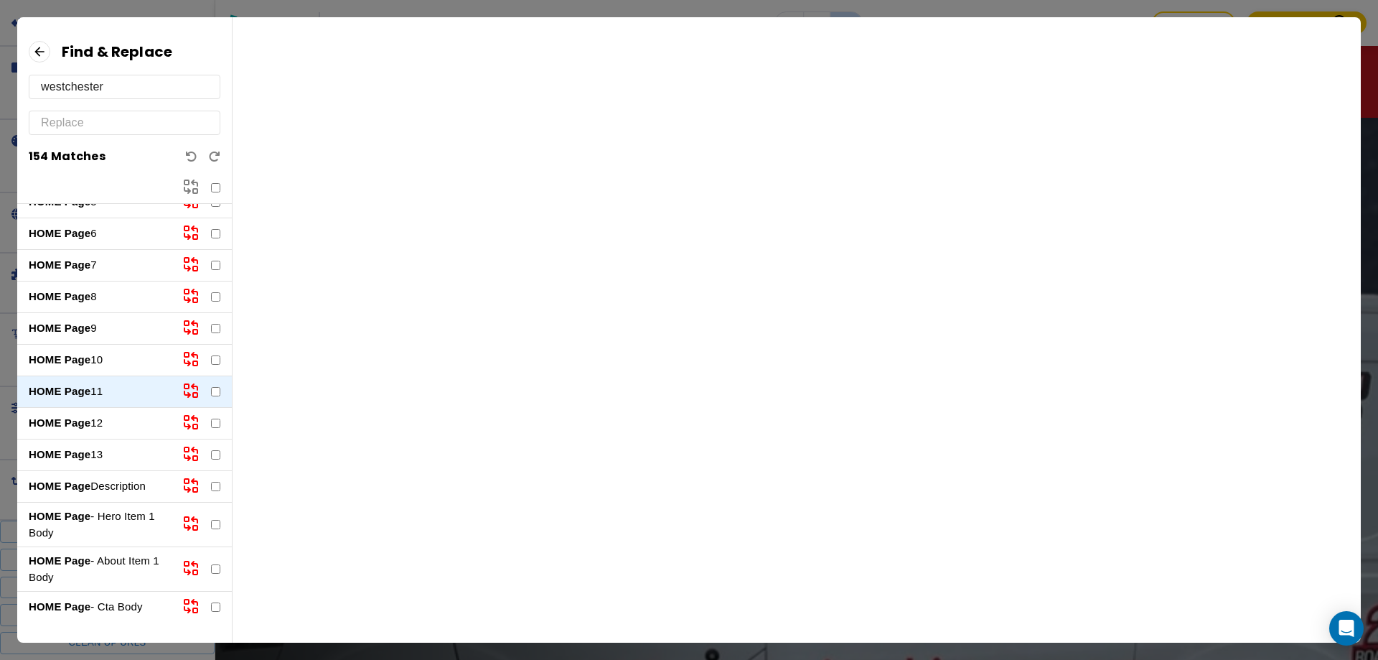
click at [102, 434] on div "HOME Page 12" at bounding box center [124, 424] width 215 height 32
drag, startPoint x: 100, startPoint y: 424, endPoint x: 95, endPoint y: 431, distance: 7.8
click at [100, 424] on p "HOME Page 12" at bounding box center [100, 423] width 142 height 17
click at [102, 480] on p "HOME Page Description" at bounding box center [100, 486] width 142 height 17
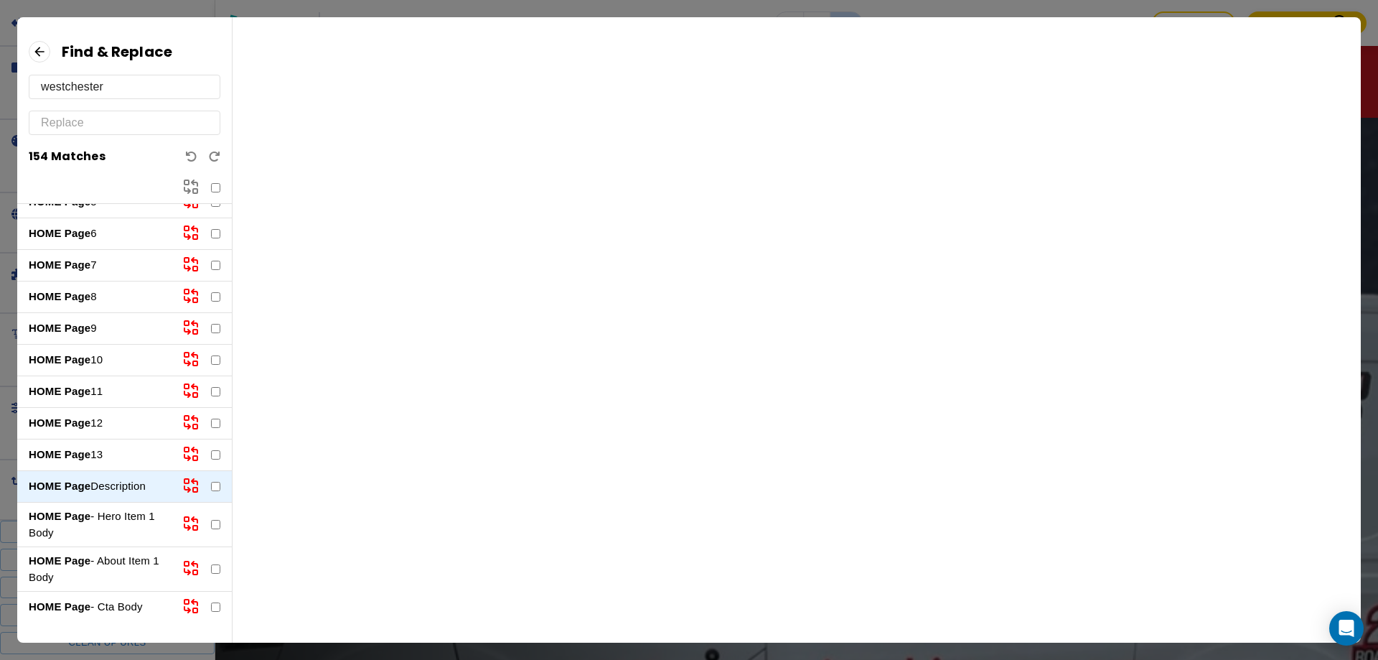
click at [120, 519] on p "HOME Page - Hero Item 1 Body" at bounding box center [100, 524] width 142 height 32
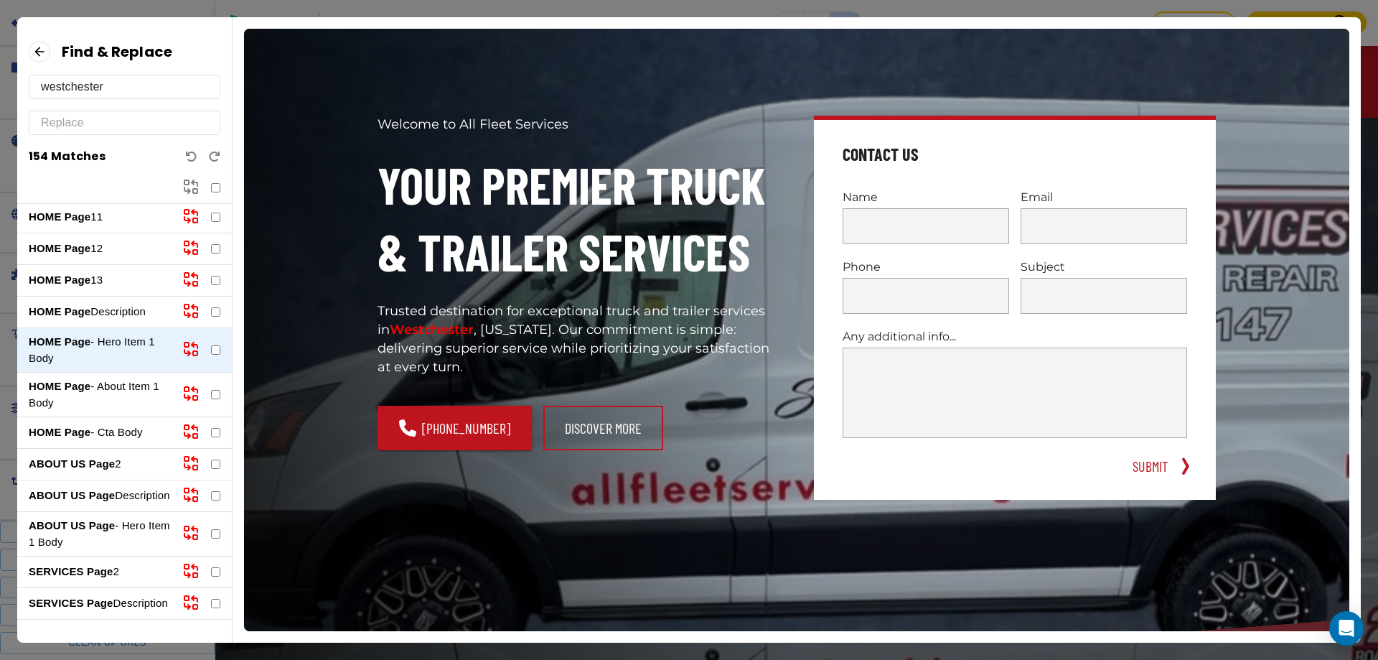
scroll to position [359, 0]
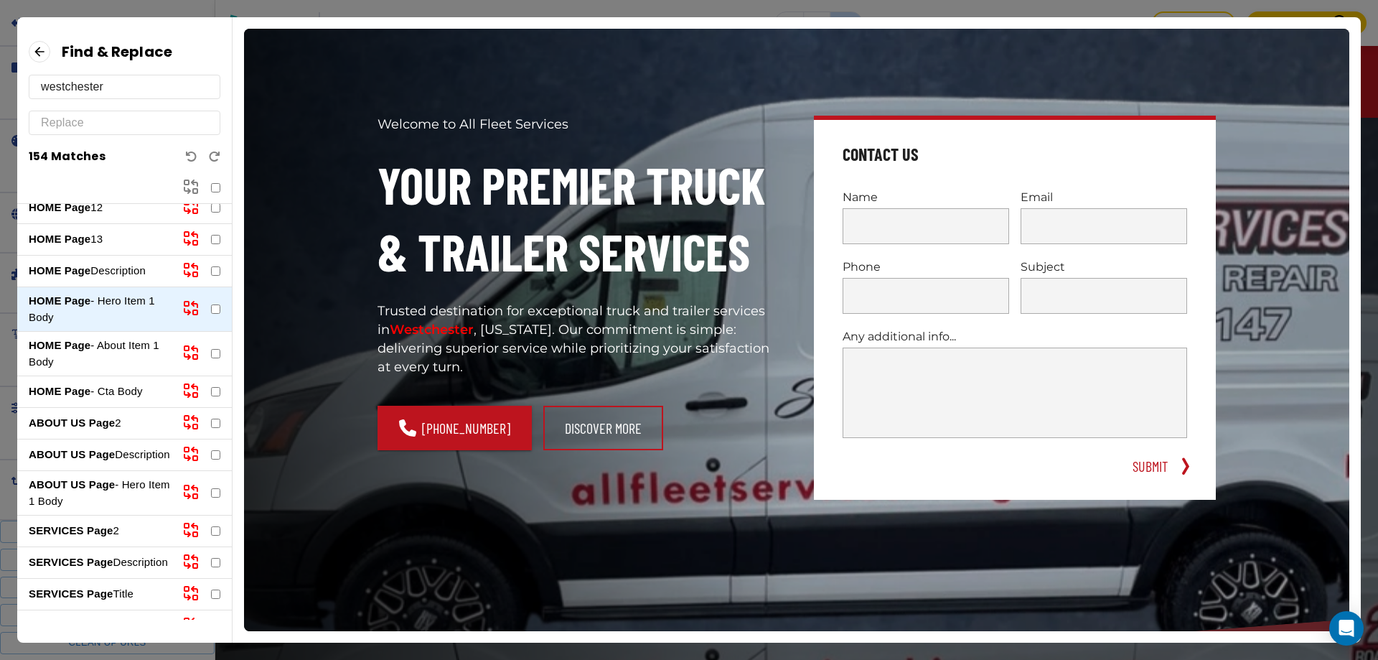
click at [123, 362] on p "HOME Page - About Item 1 Body" at bounding box center [100, 353] width 142 height 32
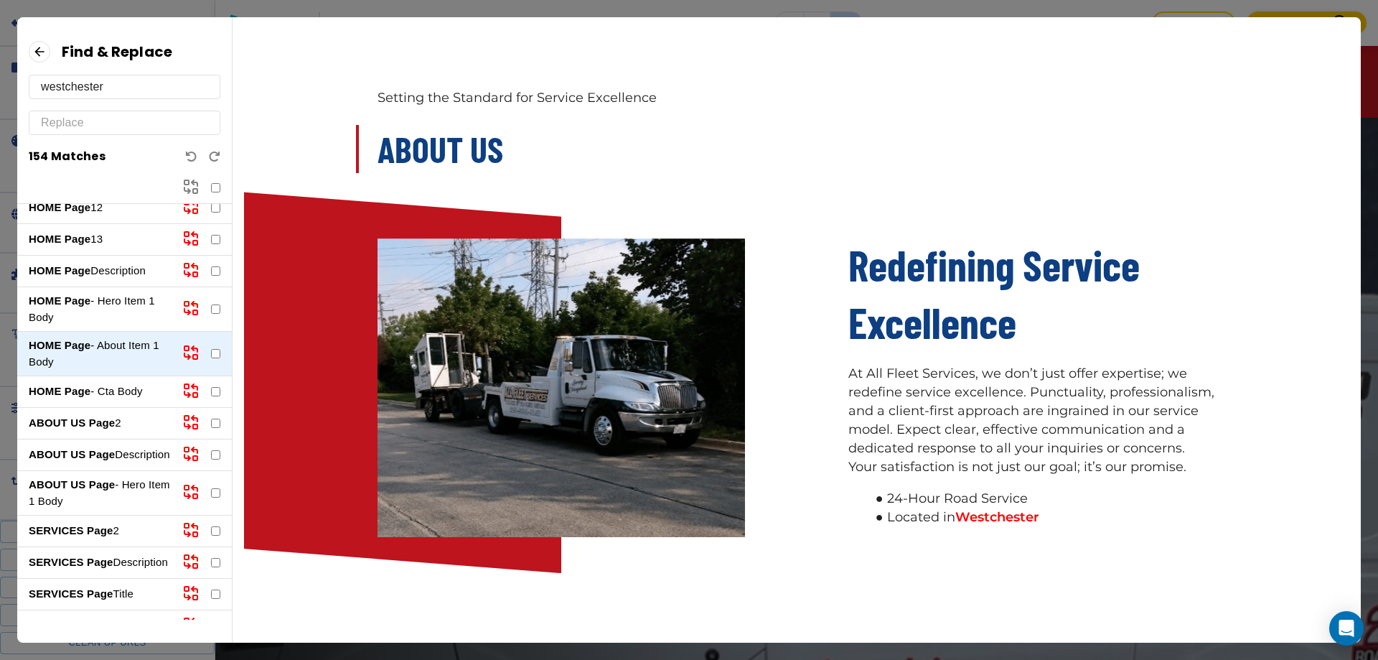
scroll to position [182, 0]
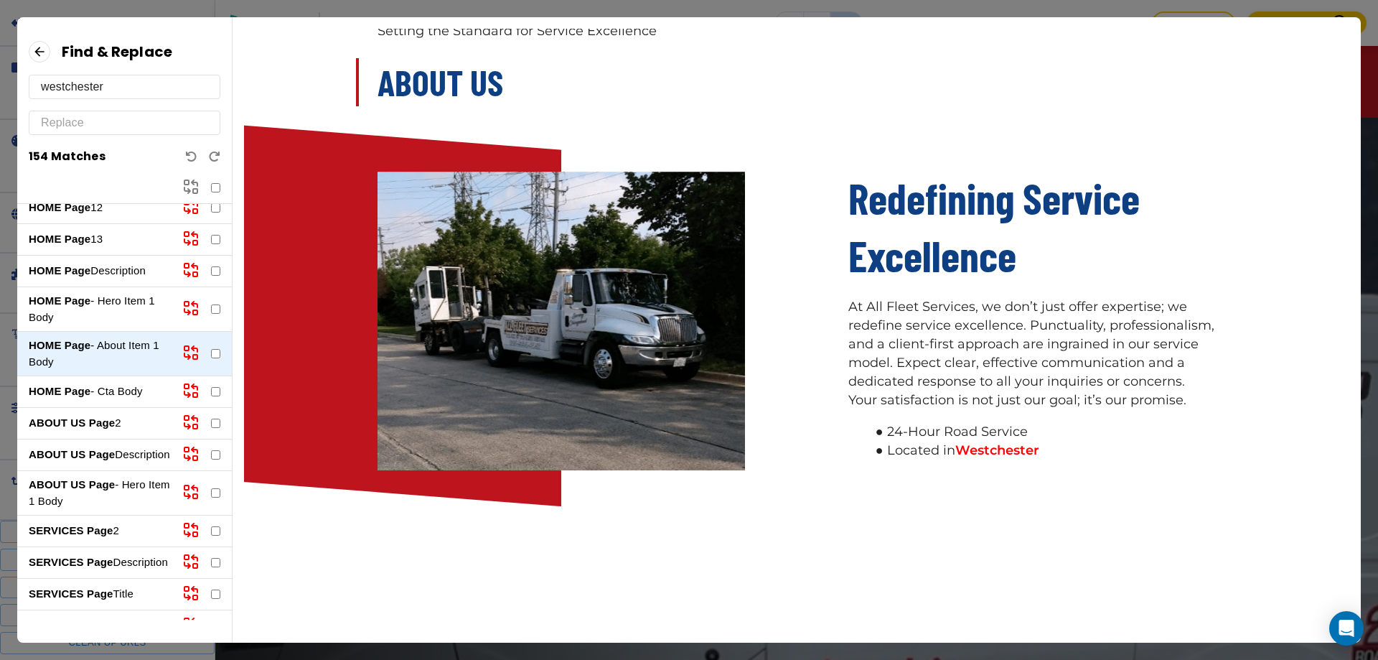
click at [119, 393] on p "HOME Page - Cta Body" at bounding box center [100, 391] width 142 height 17
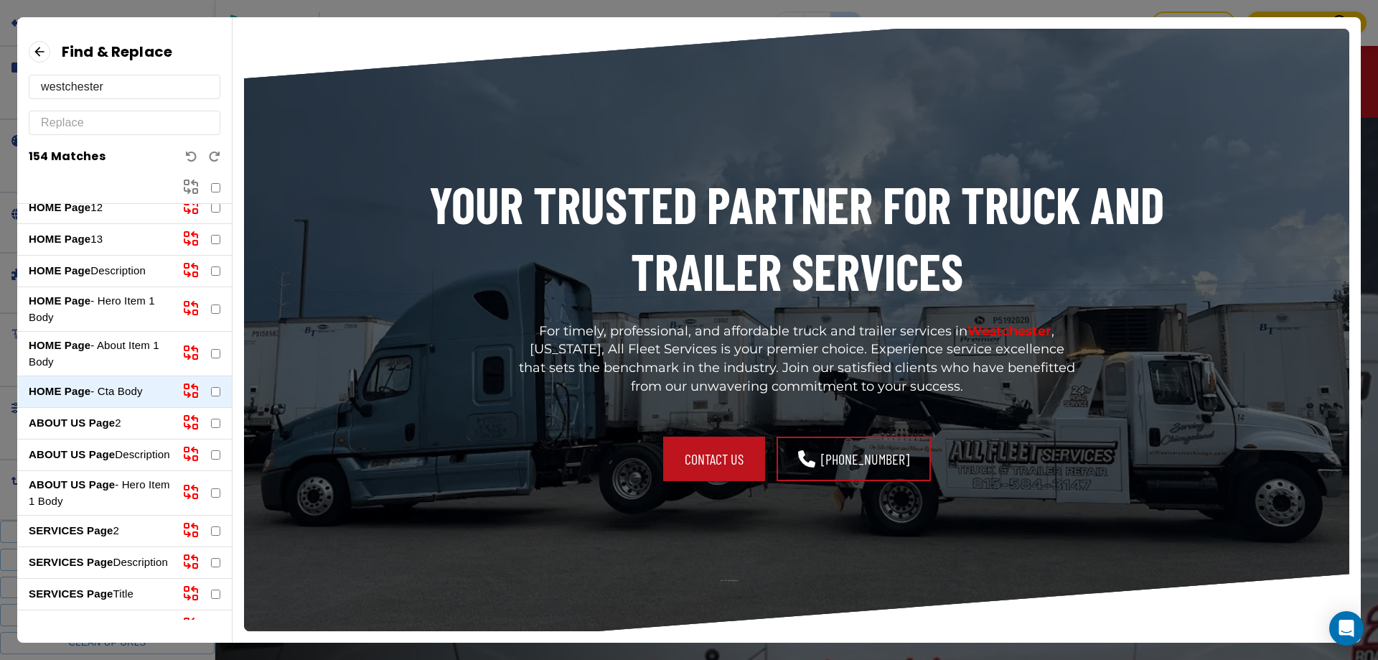
scroll to position [34, 0]
click at [116, 431] on p "ABOUT US Page 2" at bounding box center [100, 423] width 142 height 17
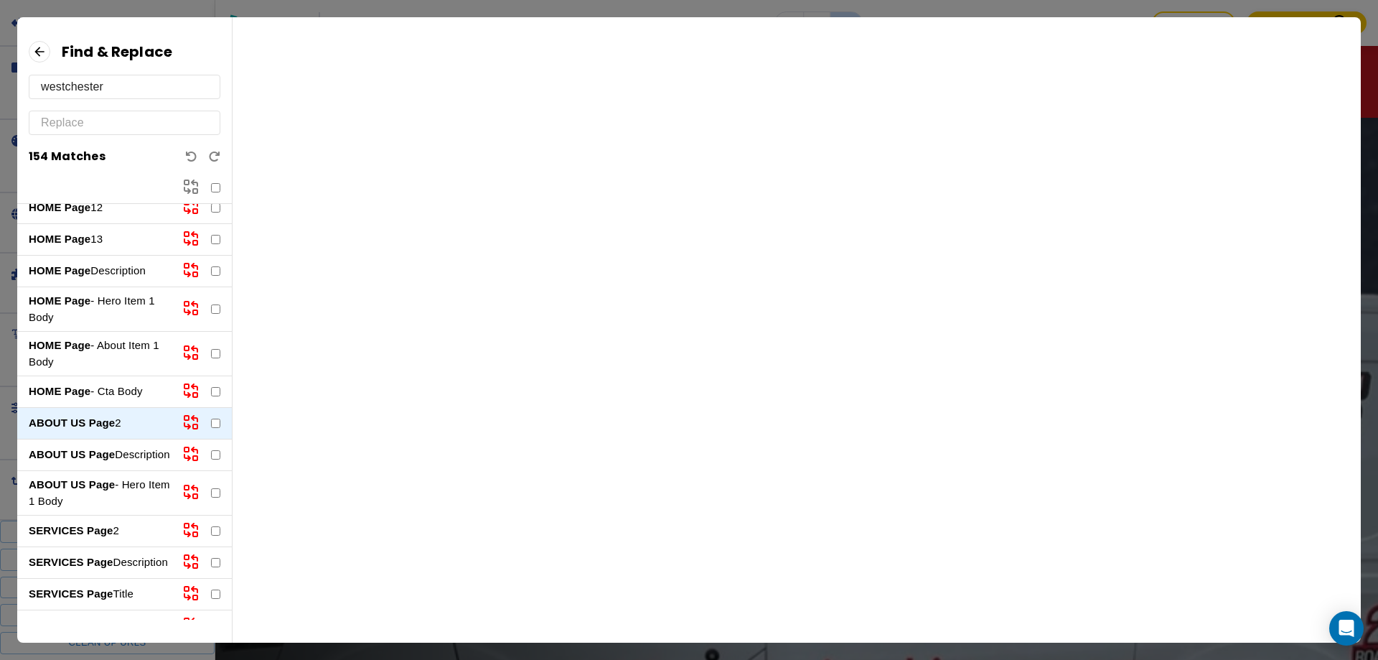
click at [111, 449] on strong "ABOUT US Page" at bounding box center [72, 454] width 86 height 12
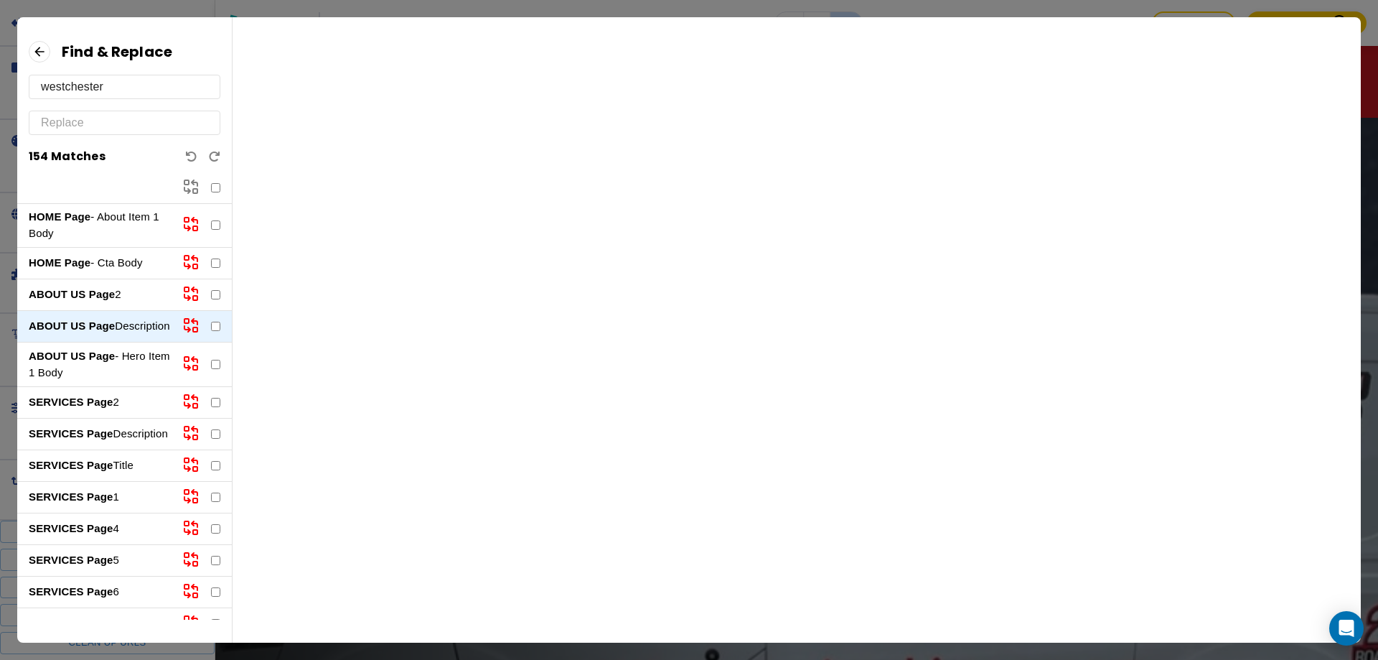
scroll to position [502, 0]
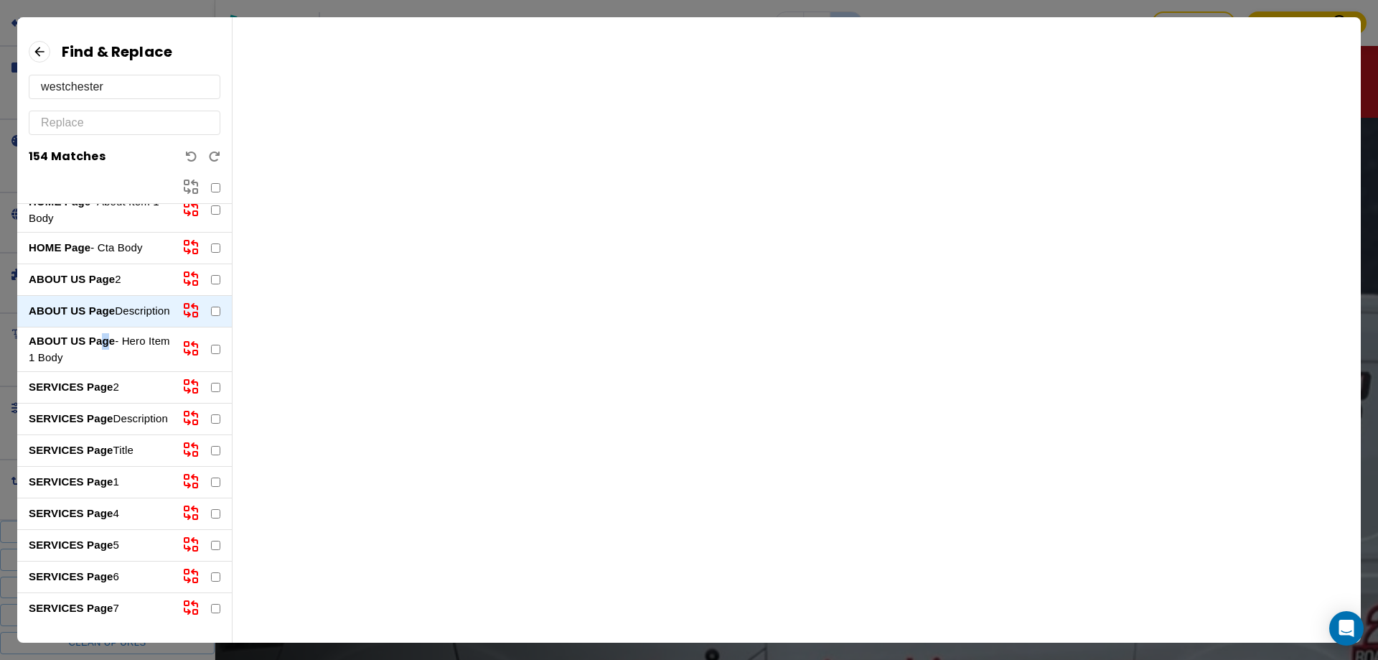
click at [106, 360] on p "ABOUT US Page - Hero Item 1 Body" at bounding box center [100, 349] width 142 height 32
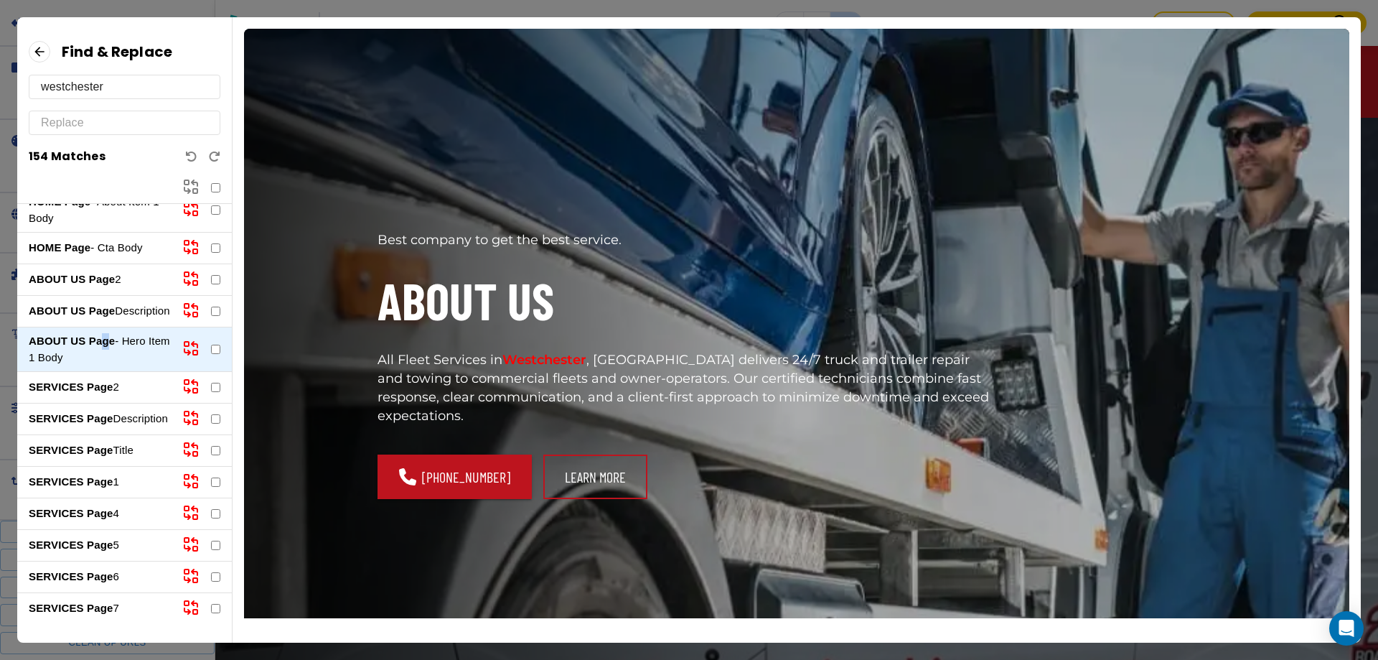
scroll to position [27, 0]
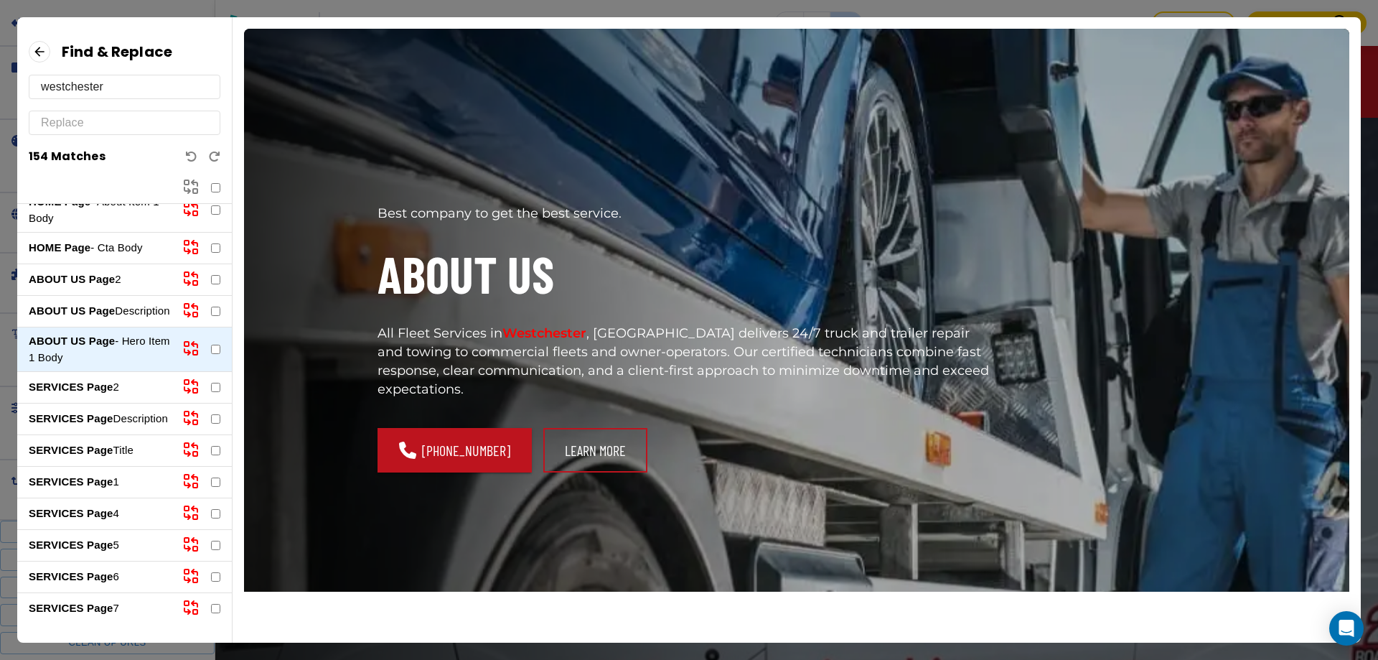
drag, startPoint x: 48, startPoint y: 87, endPoint x: 70, endPoint y: 96, distance: 23.5
click at [50, 88] on input "westchester" at bounding box center [124, 86] width 167 height 23
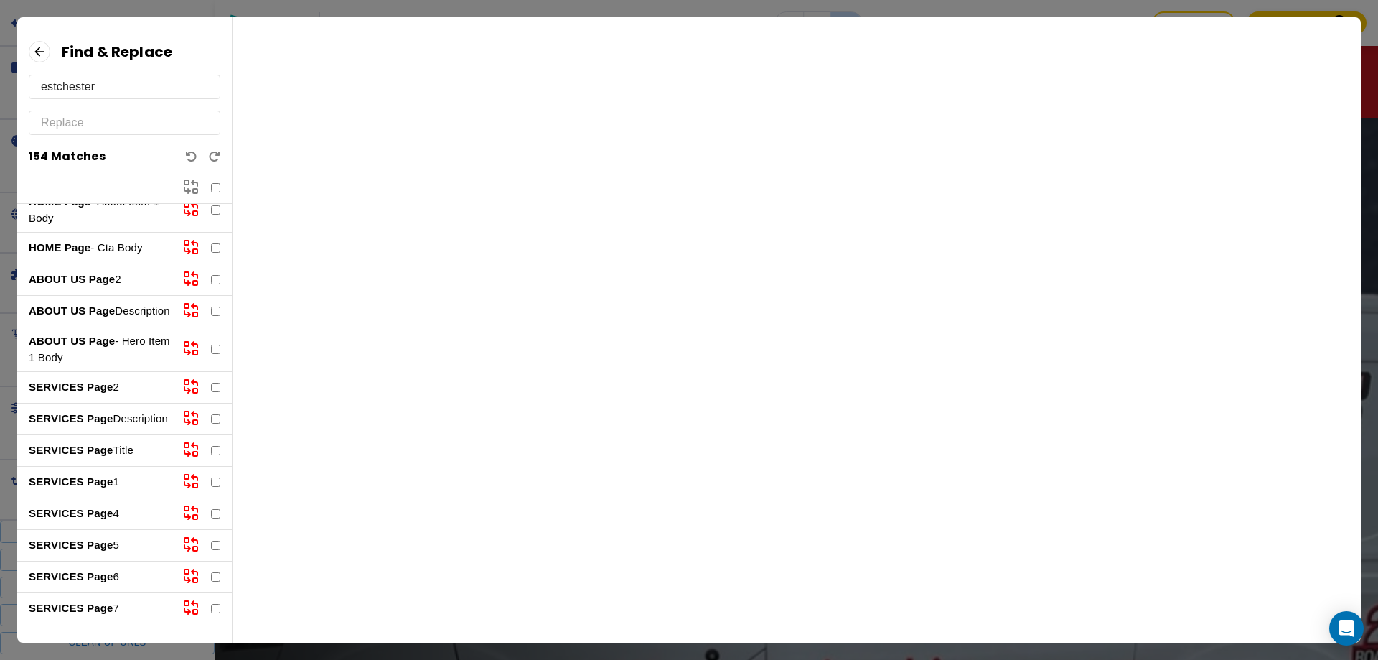
scroll to position [0, 0]
type input "Westchester"
click at [87, 118] on input "text" at bounding box center [124, 122] width 167 height 23
type input "c"
type input "Chicago"
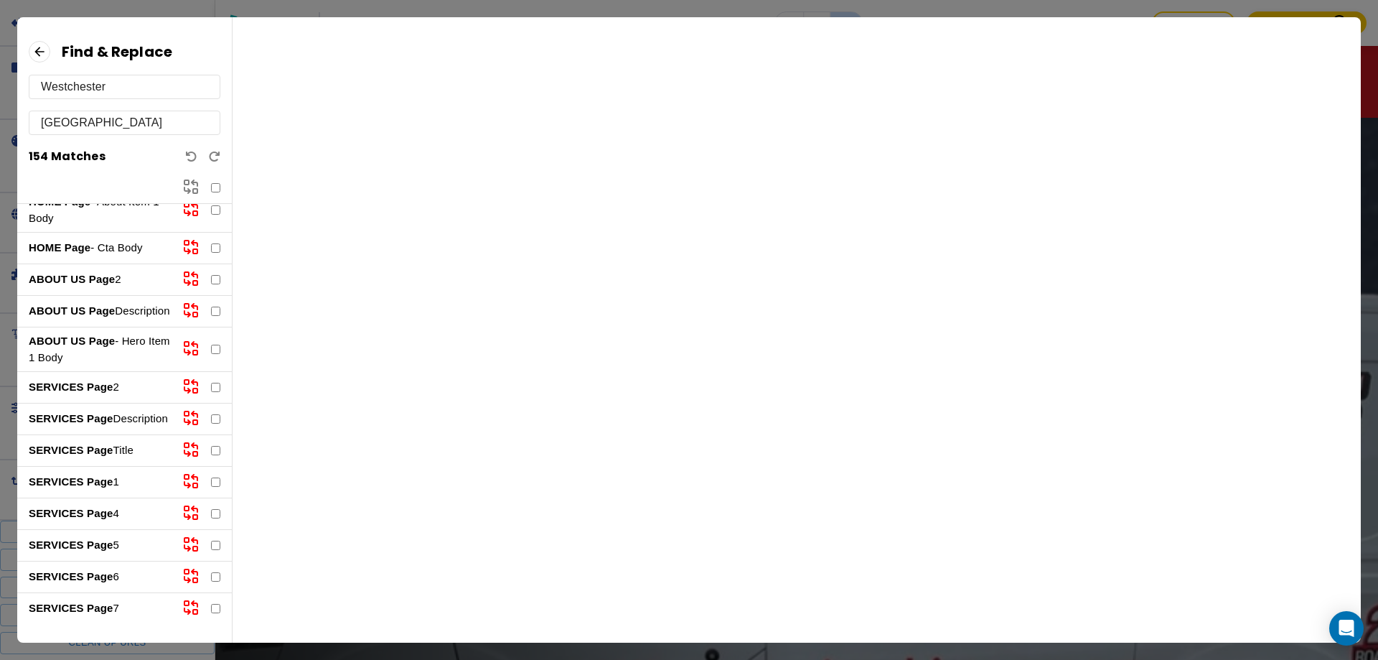
click at [215, 189] on input "checkbox" at bounding box center [215, 187] width 9 height 9
checkbox input "true"
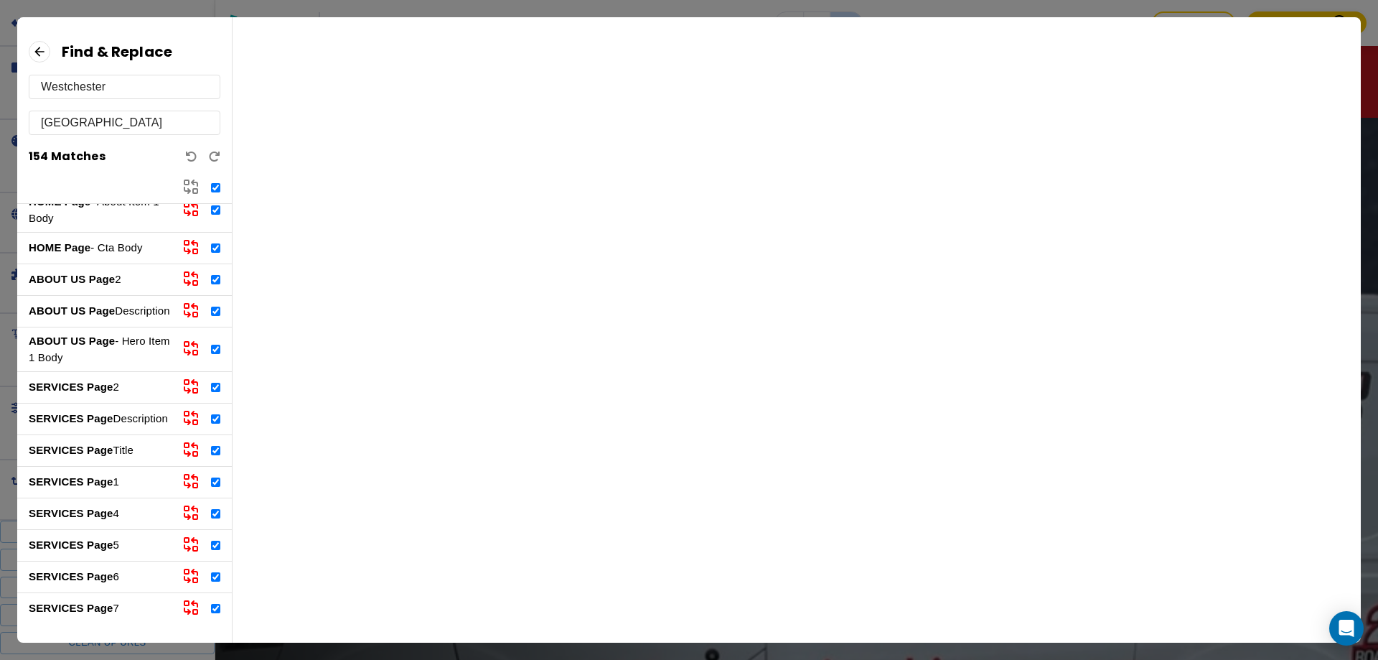
checkbox input "true"
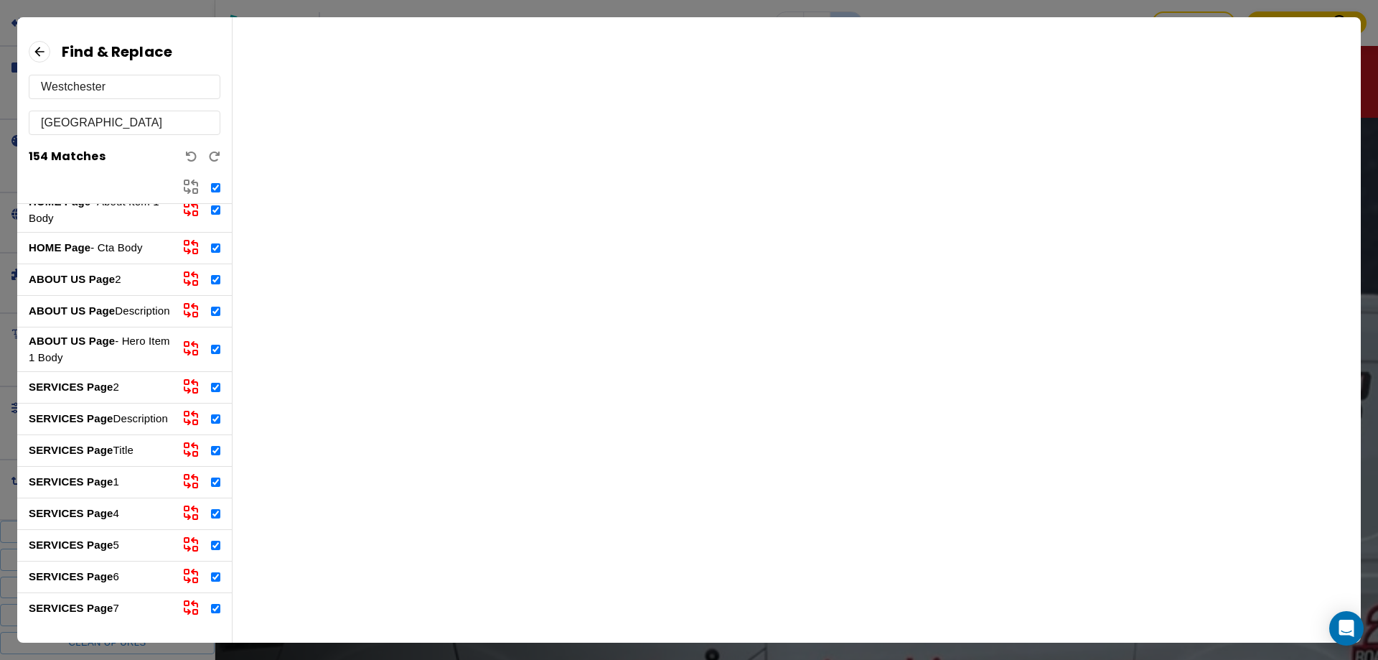
checkbox input "true"
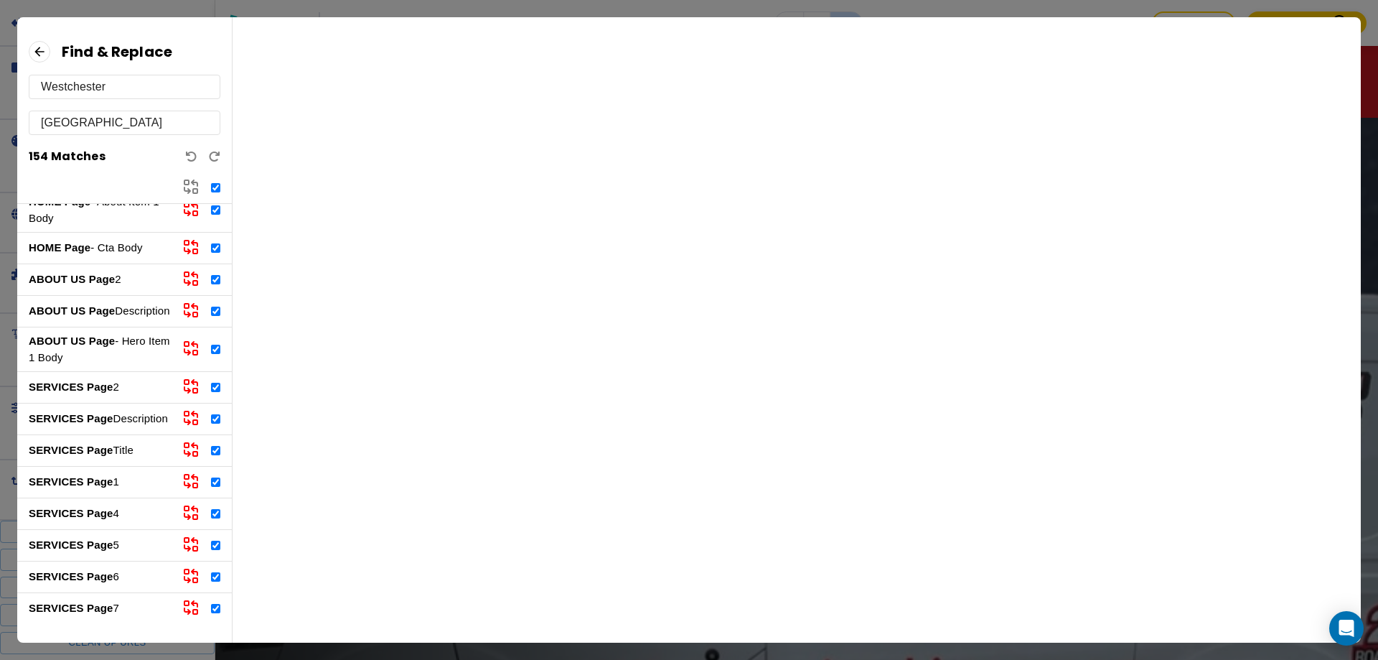
checkbox input "true"
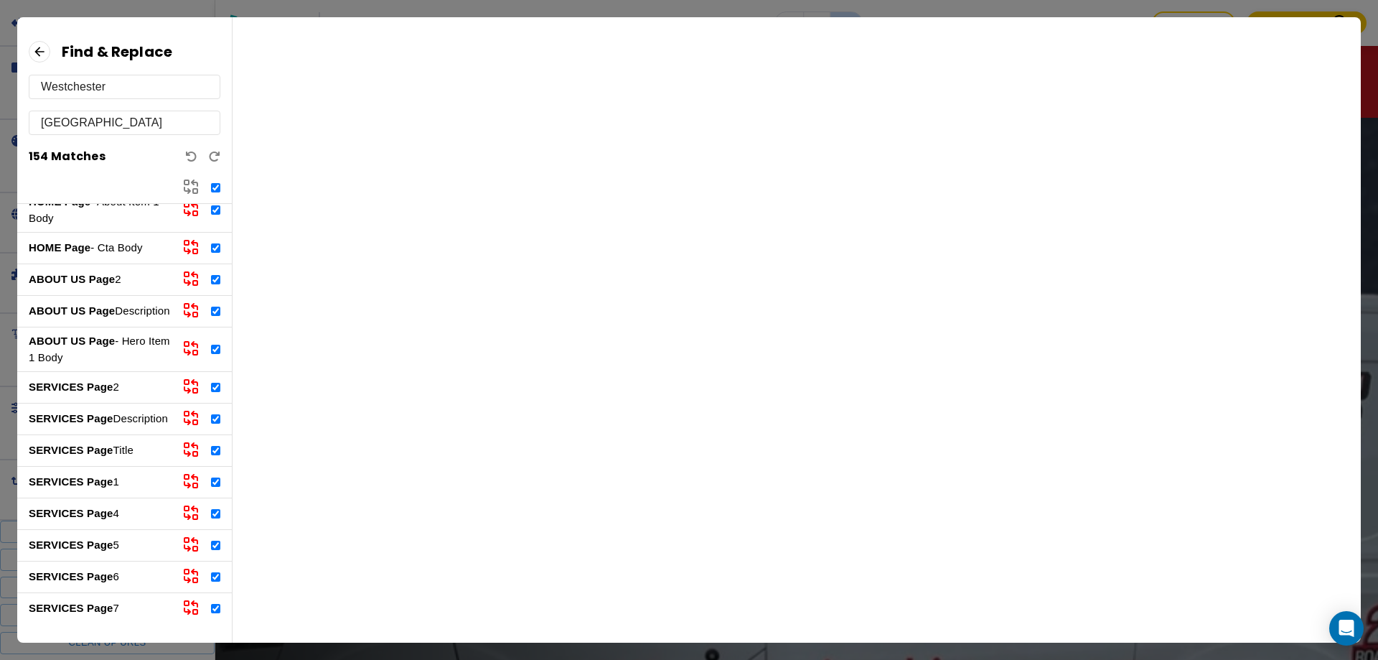
checkbox input "true"
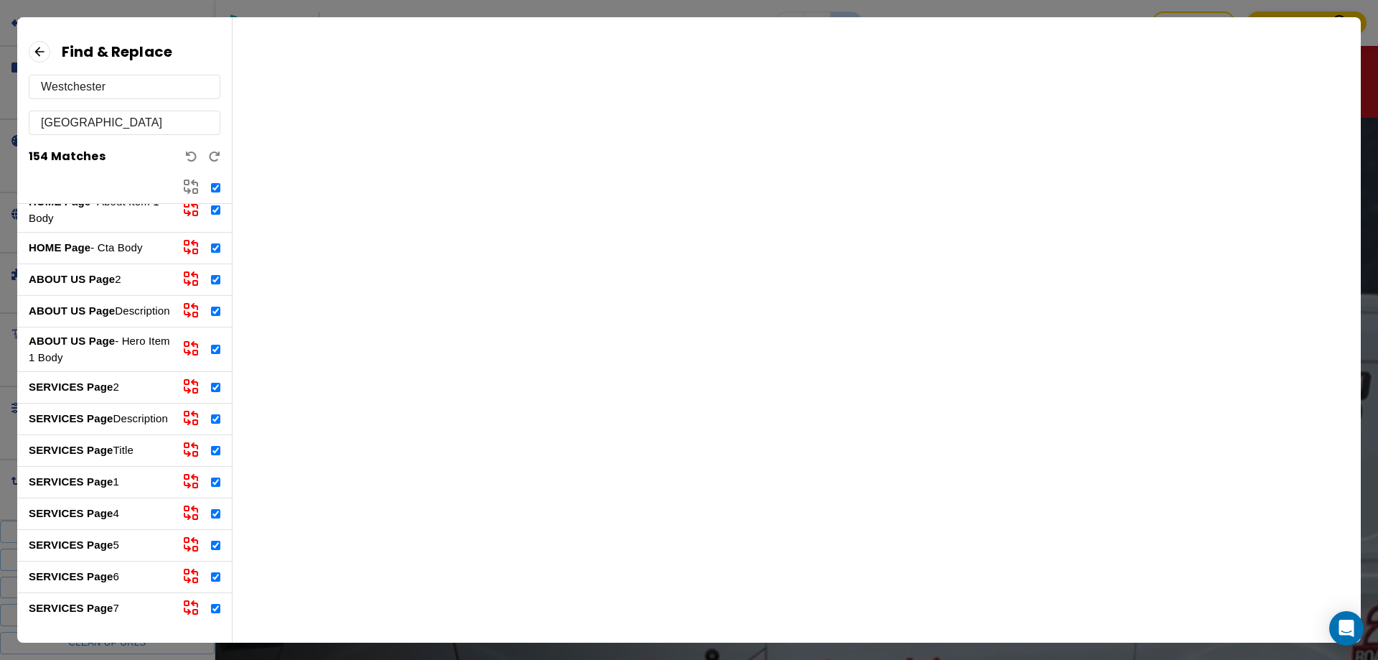
checkbox input "true"
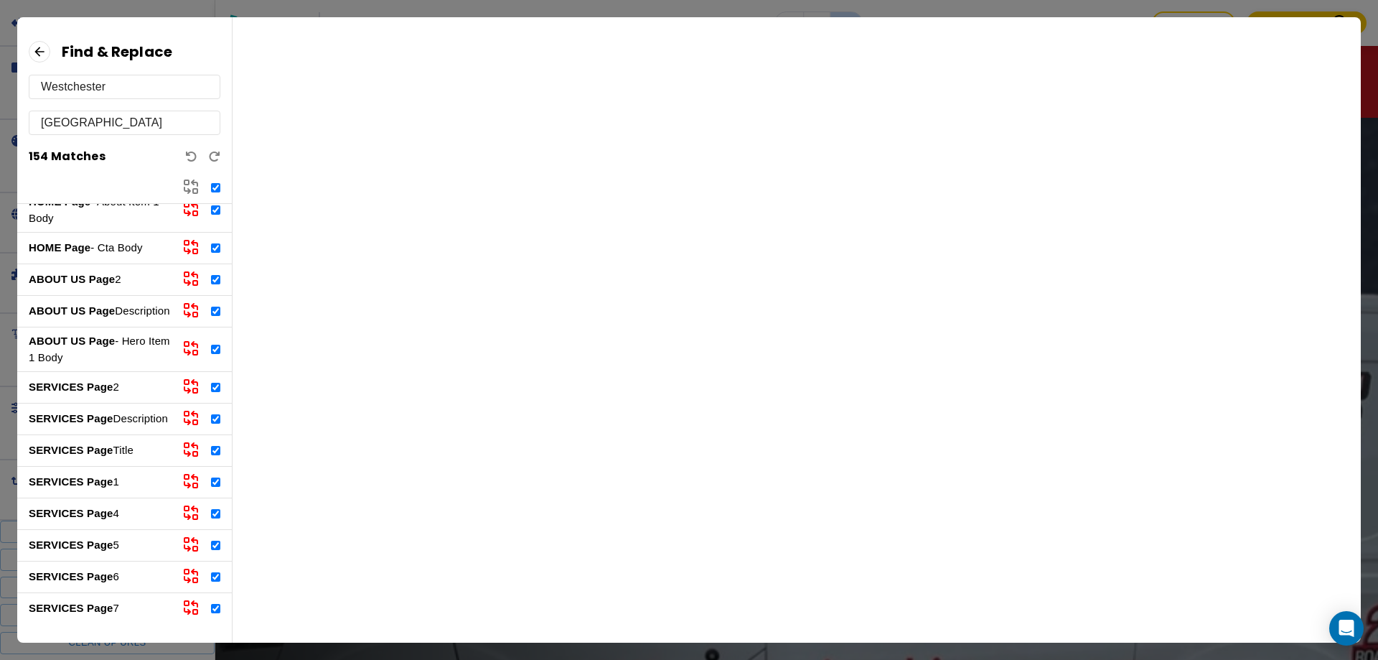
checkbox input "true"
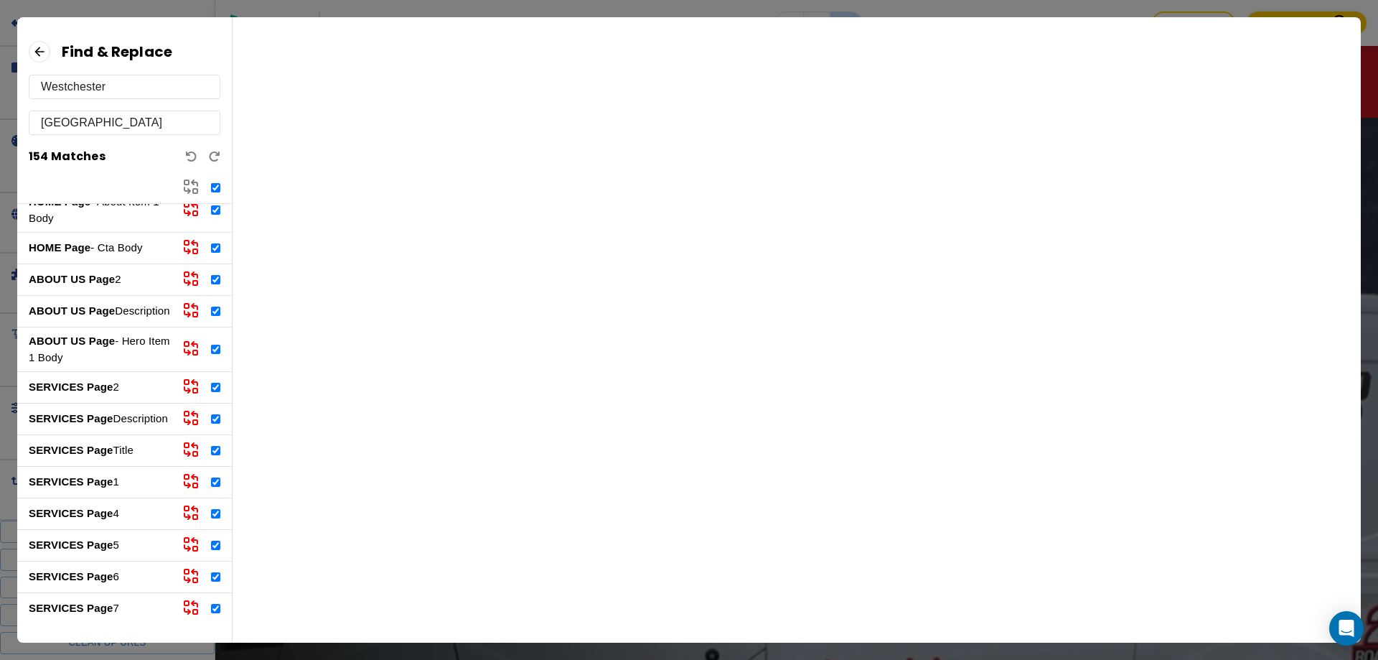
checkbox input "true"
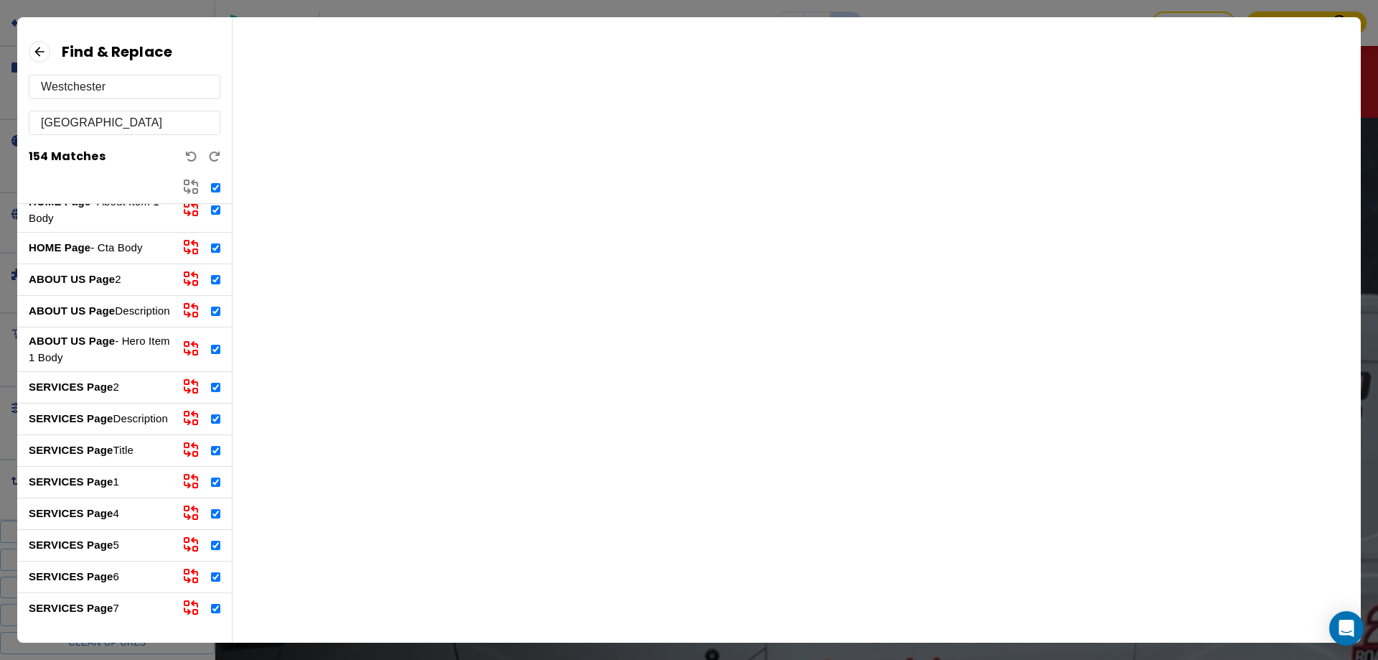
checkbox input "true"
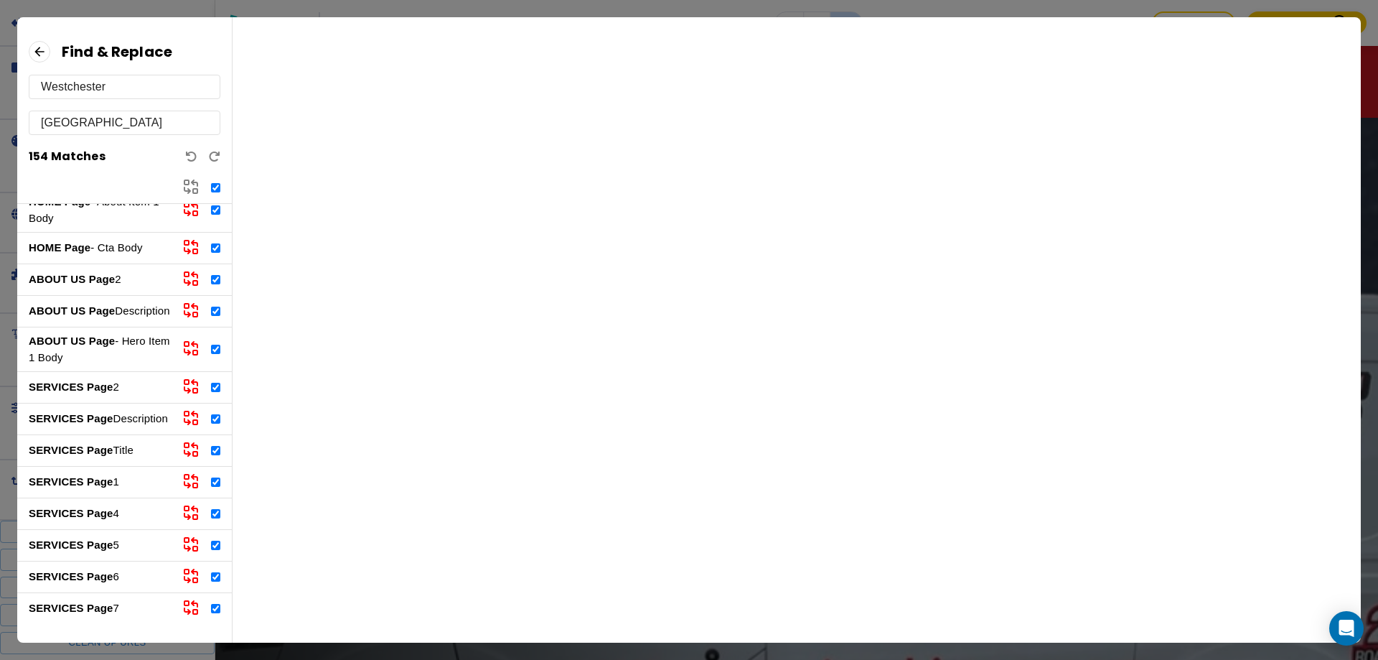
checkbox input "true"
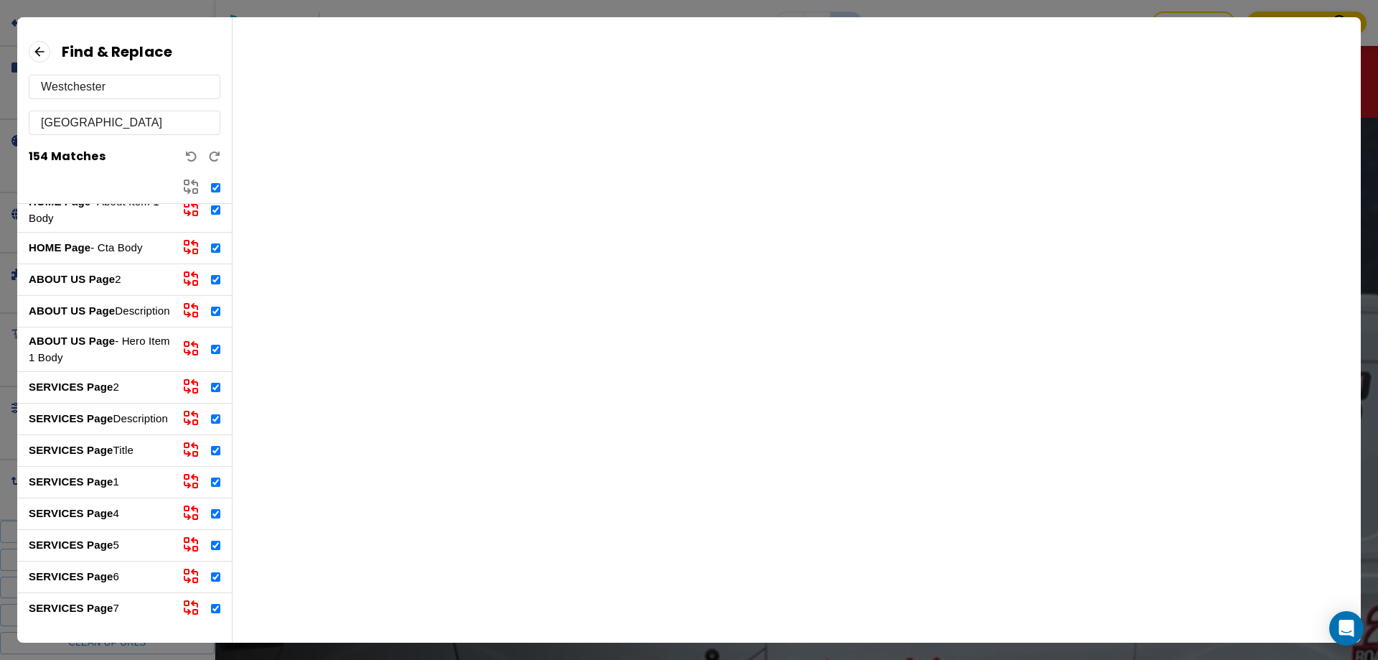
checkbox input "true"
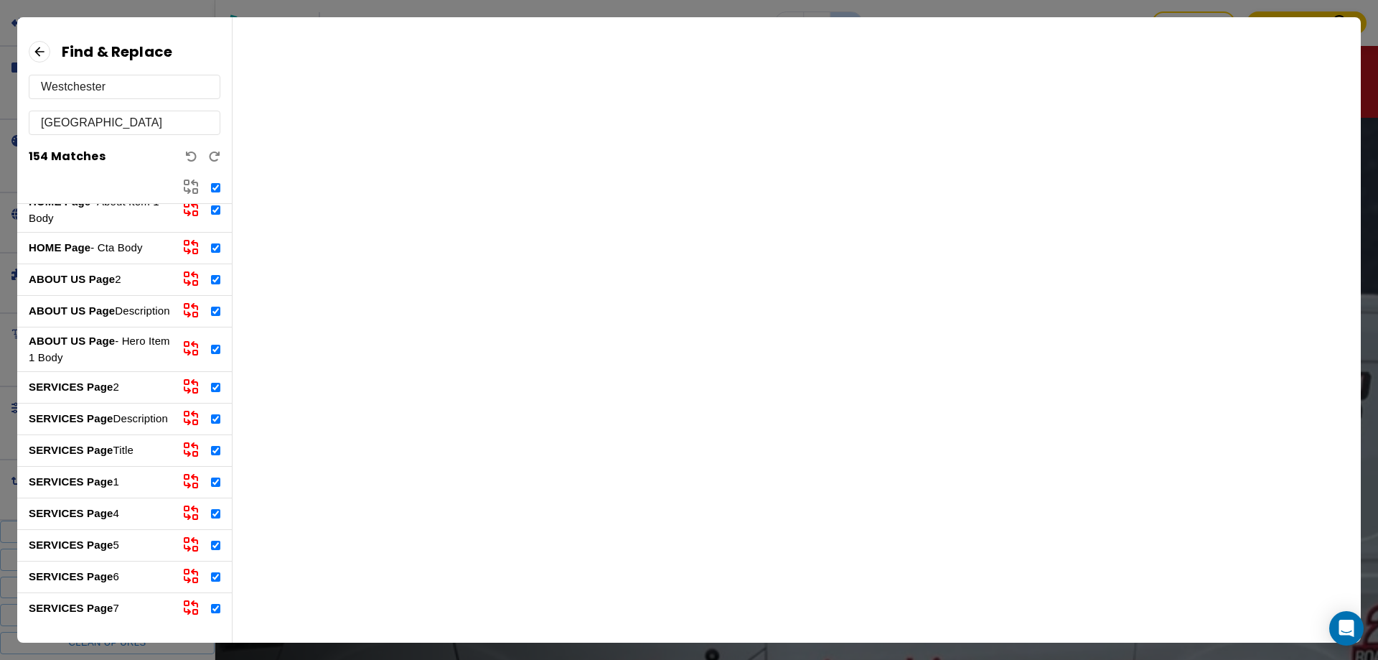
checkbox input "true"
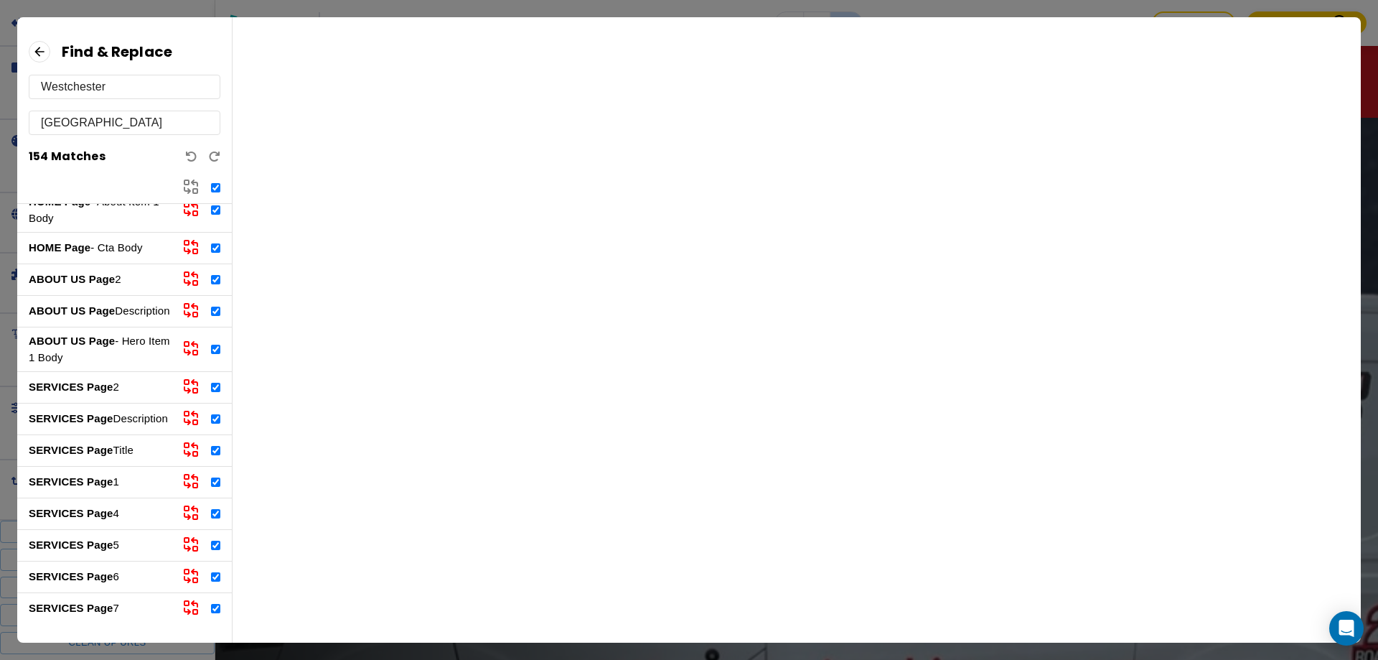
checkbox input "true"
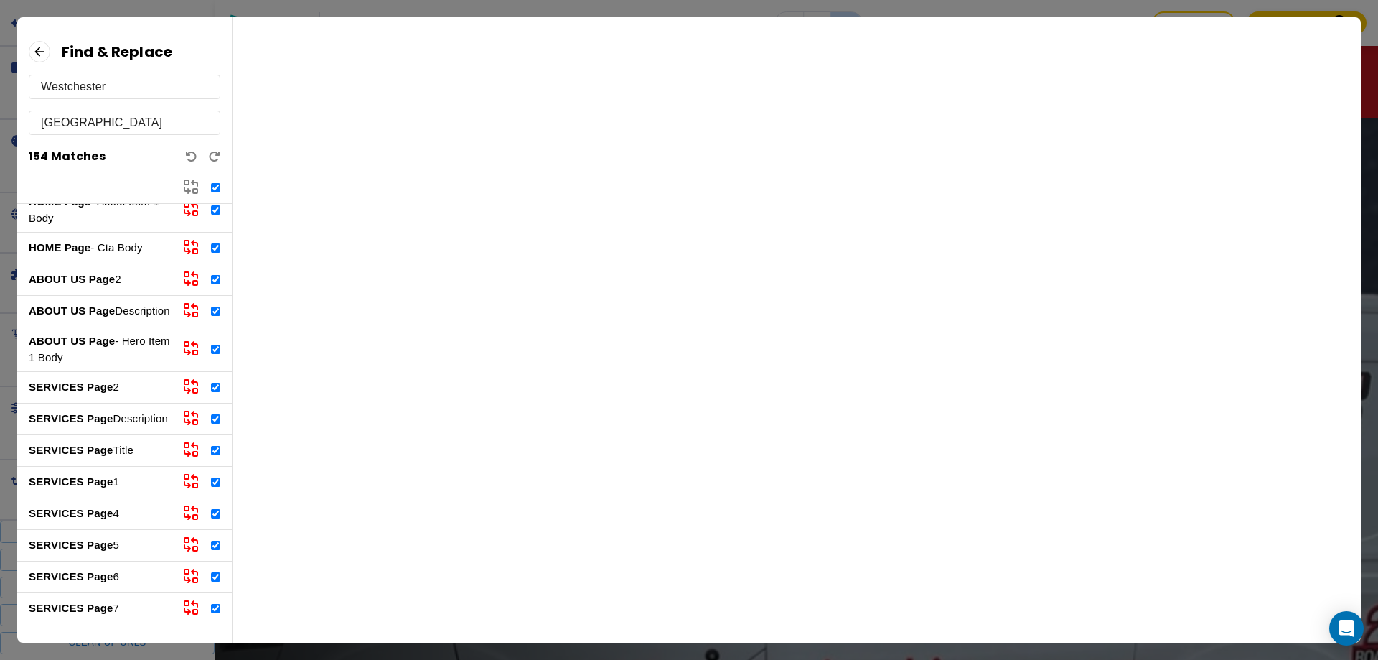
checkbox input "true"
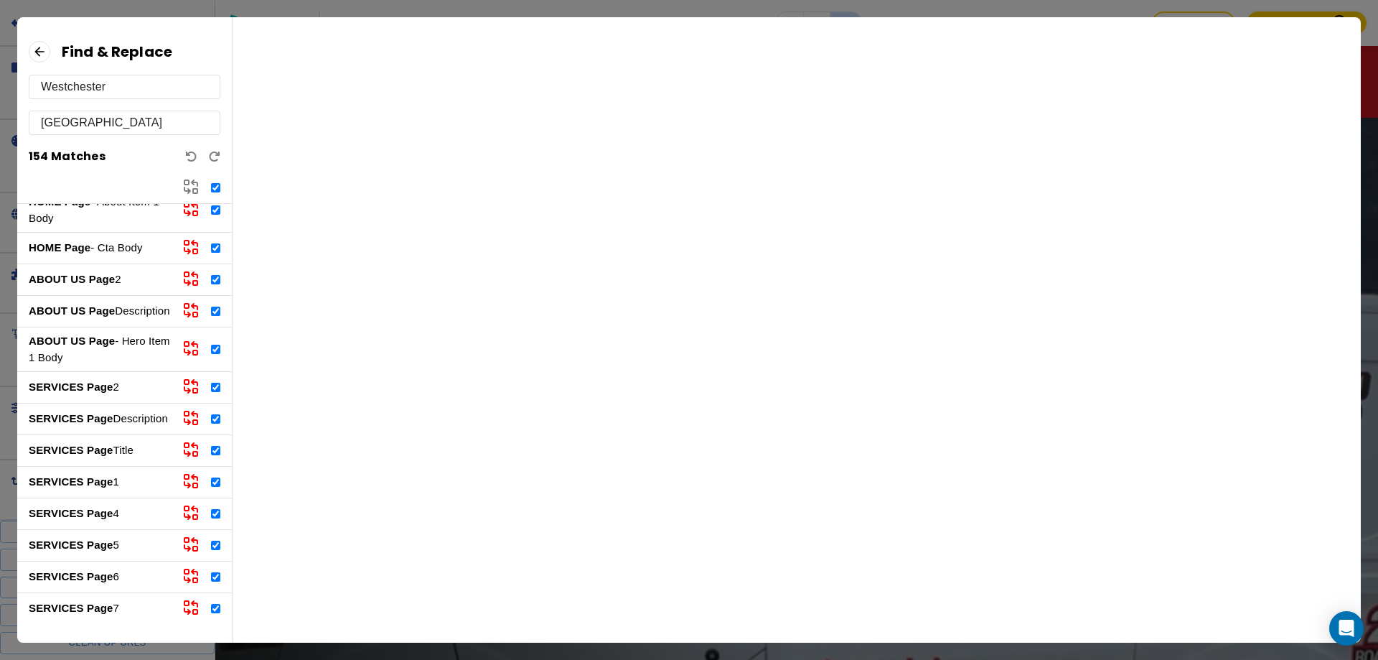
checkbox input "true"
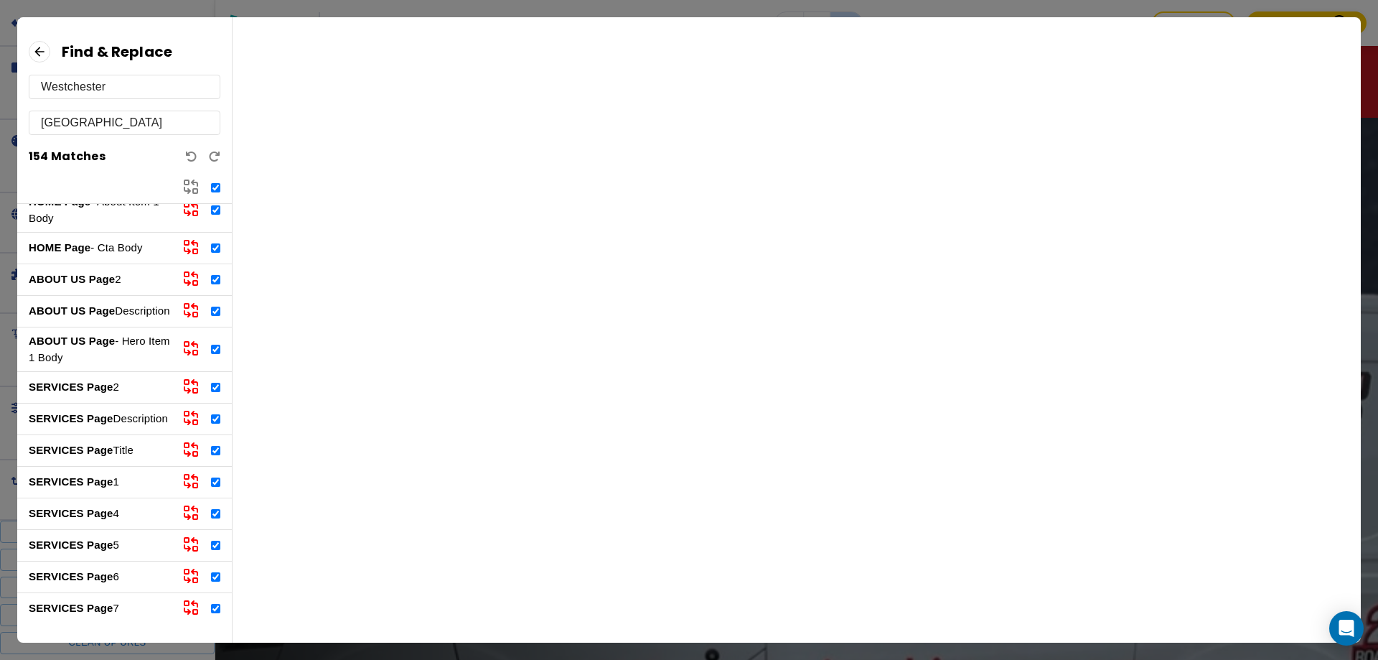
checkbox input "true"
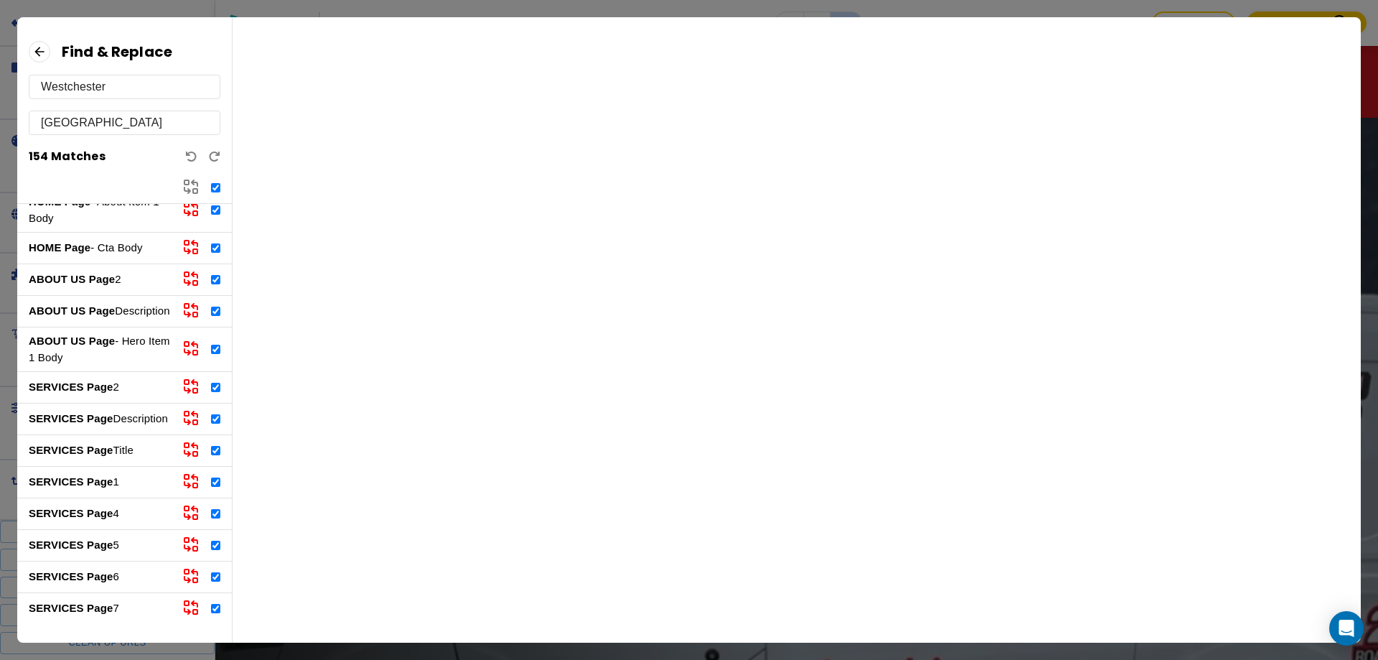
checkbox input "true"
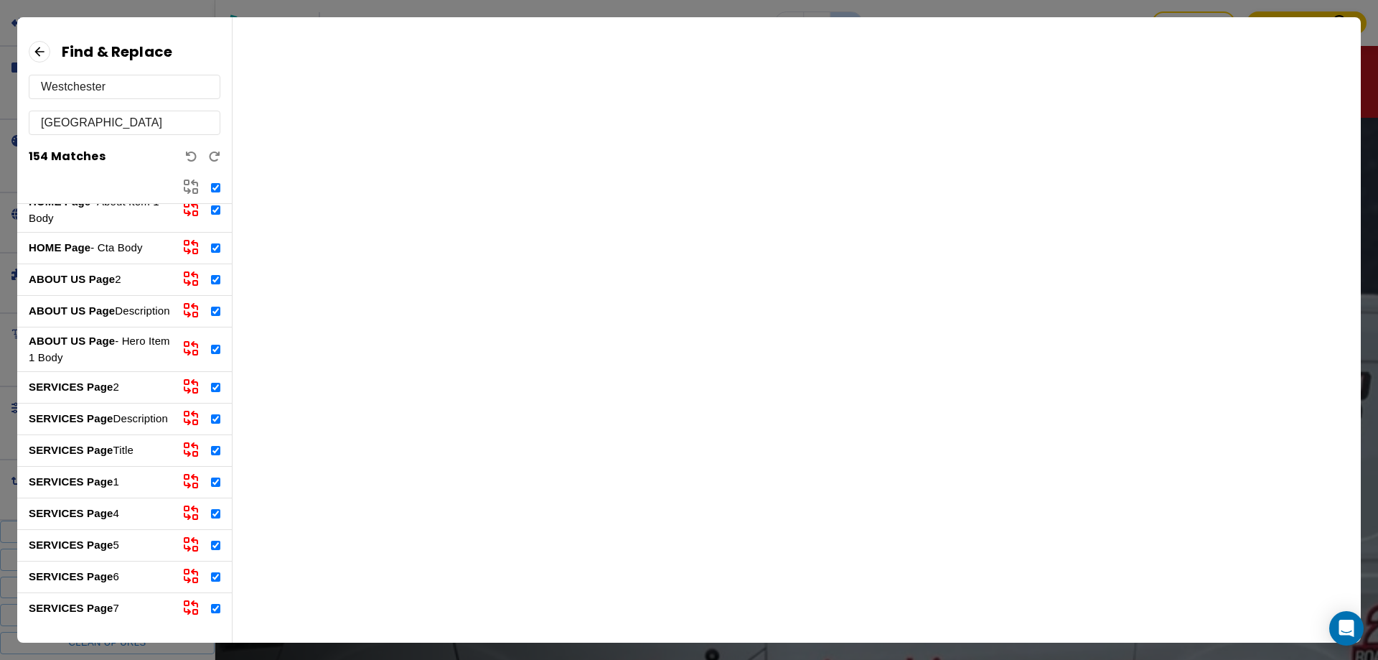
checkbox input "true"
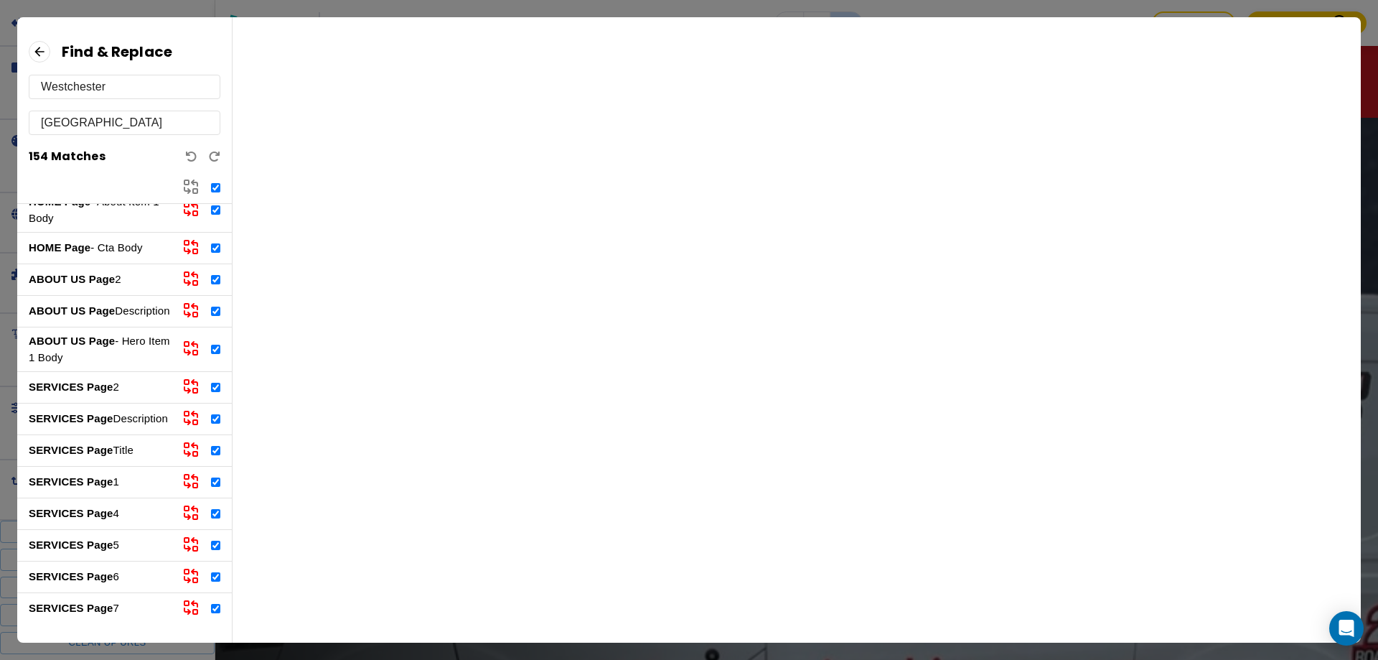
checkbox input "true"
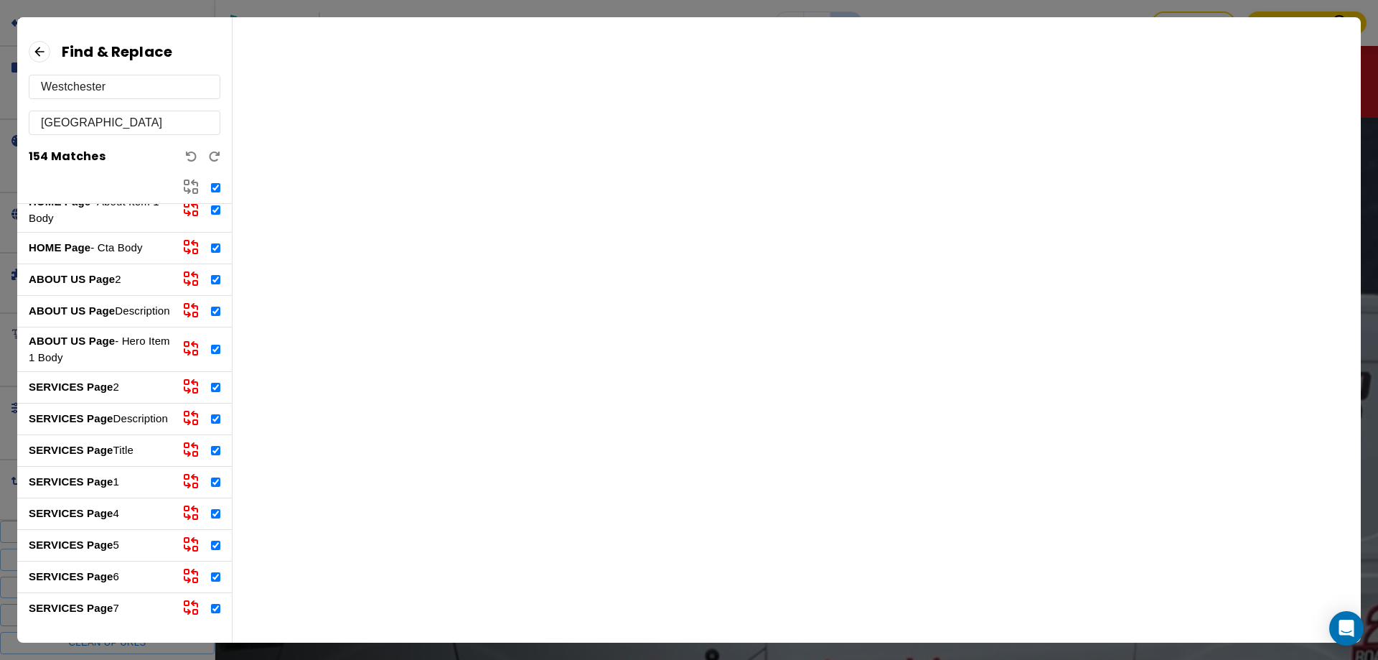
checkbox input "true"
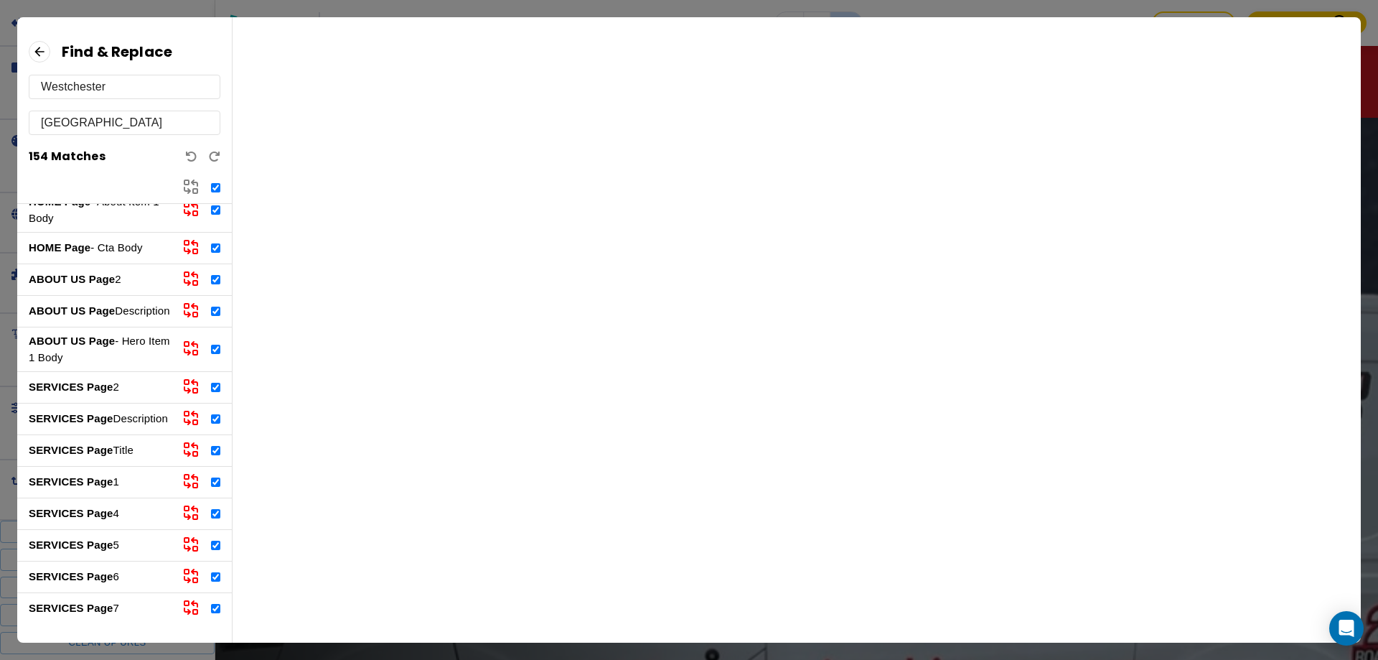
checkbox input "true"
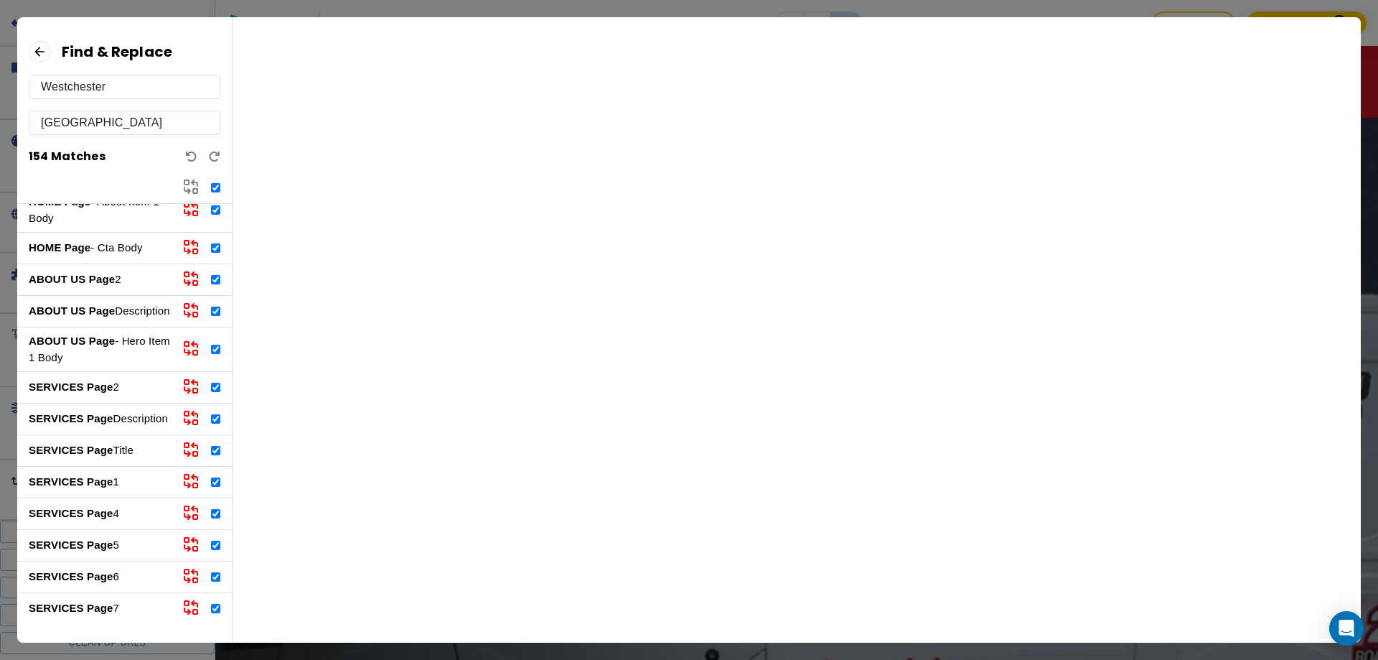
checkbox input "true"
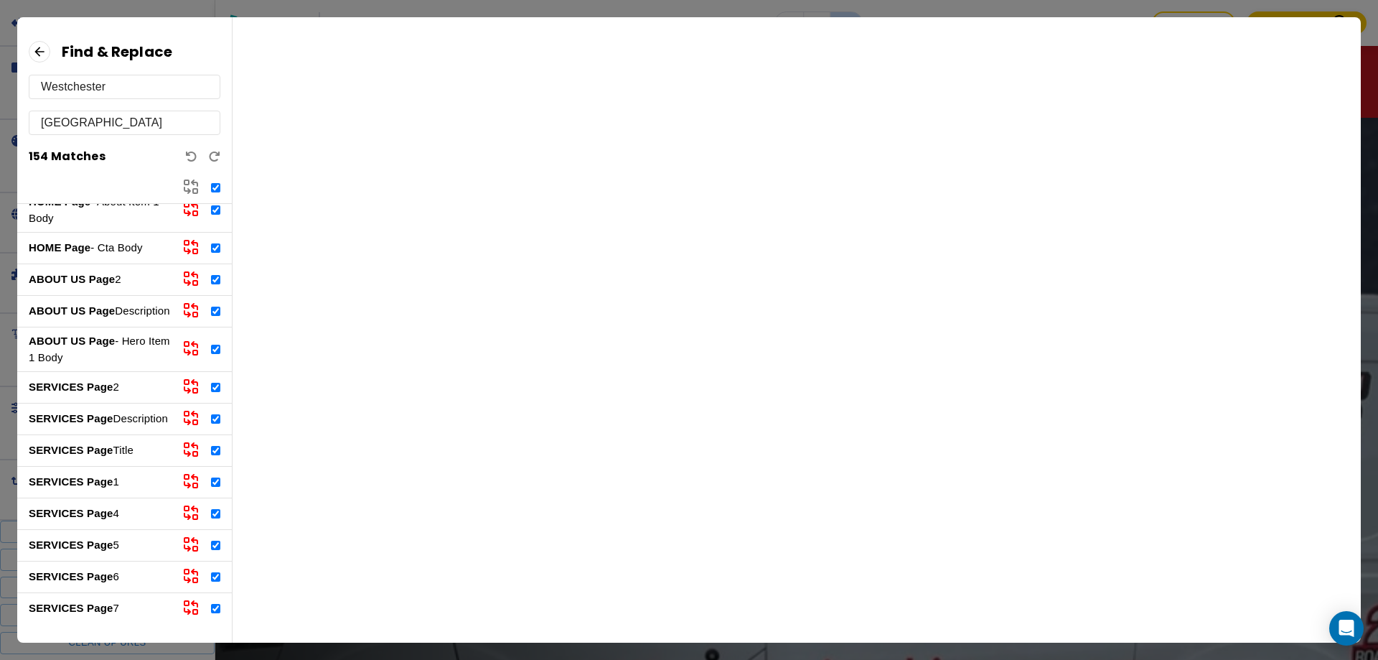
checkbox input "true"
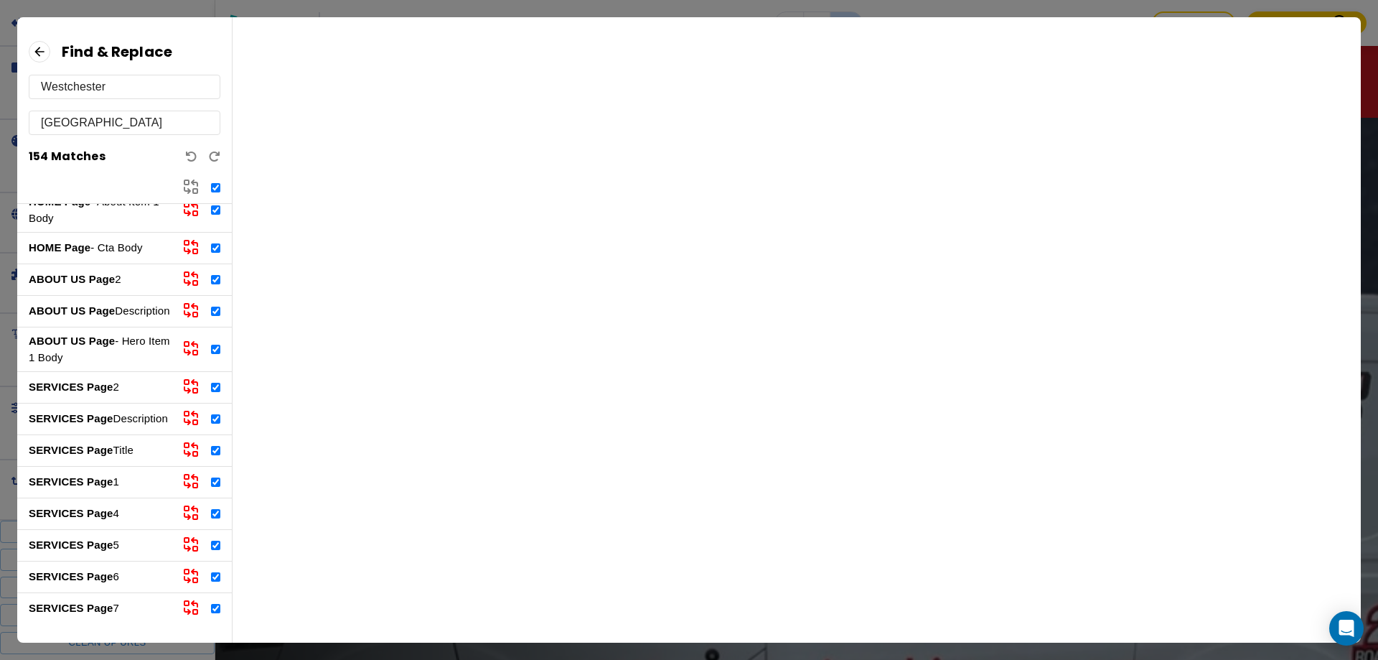
checkbox input "true"
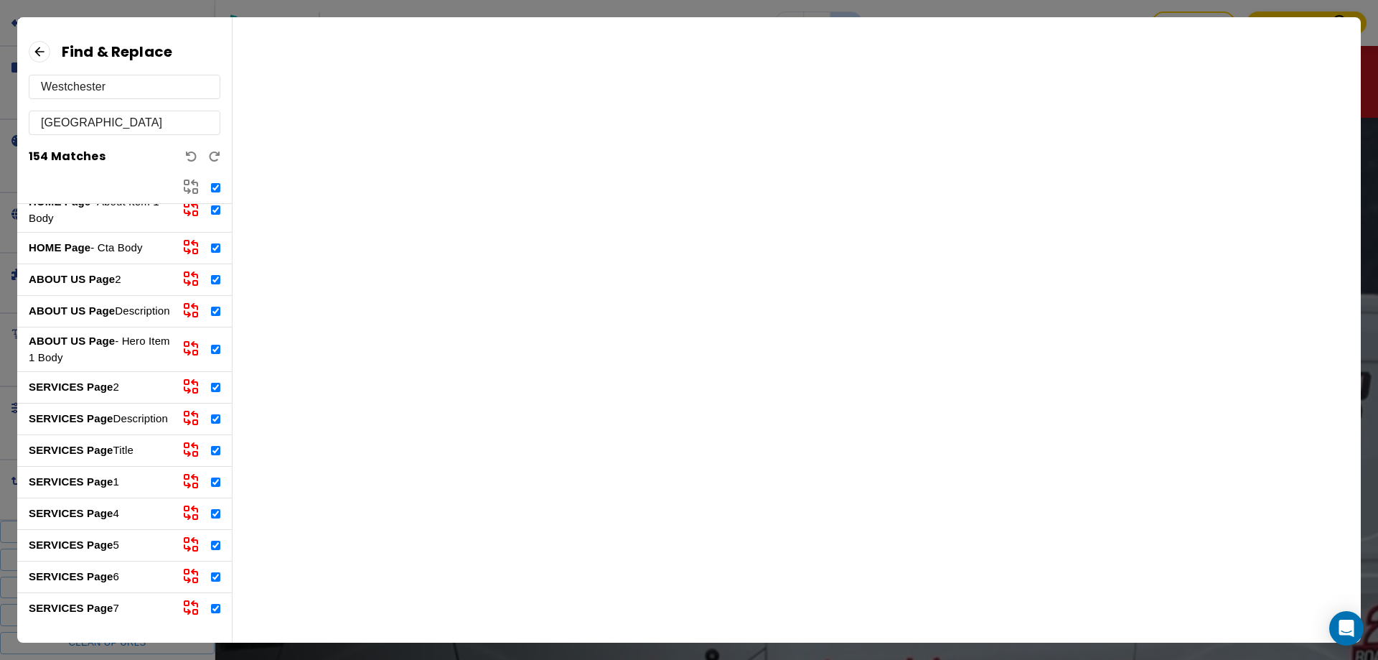
checkbox input "true"
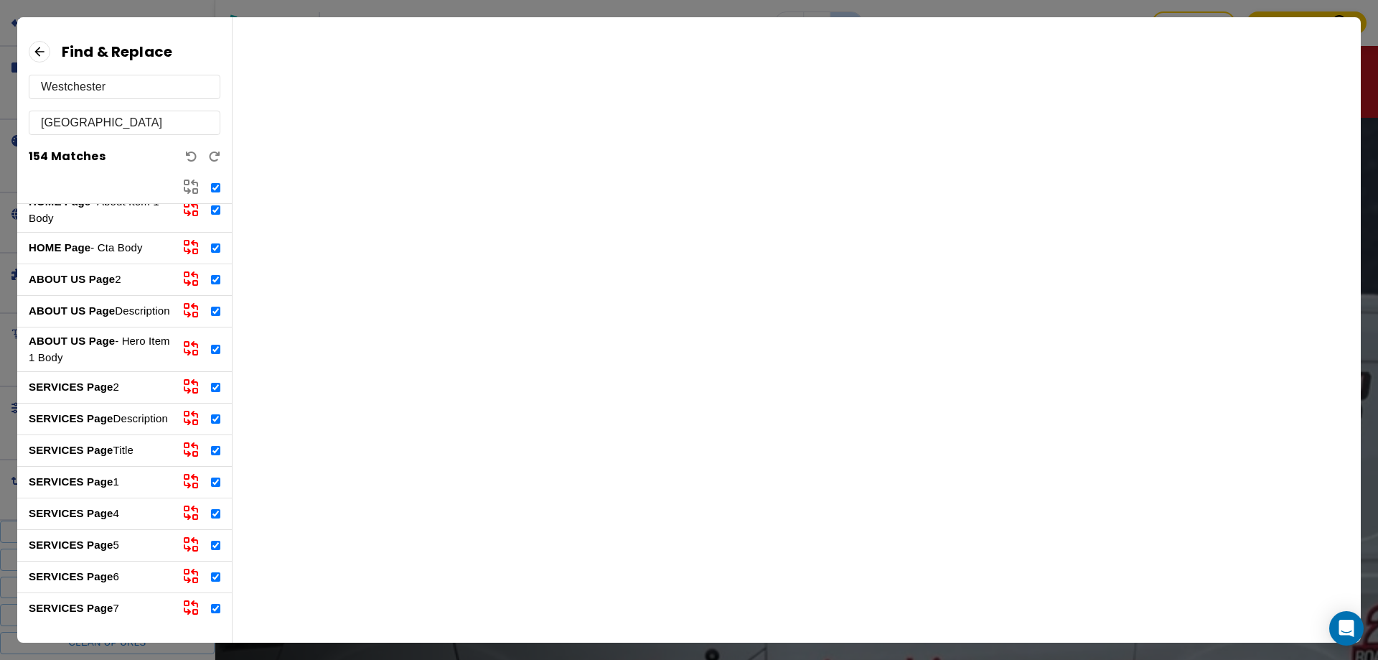
checkbox input "true"
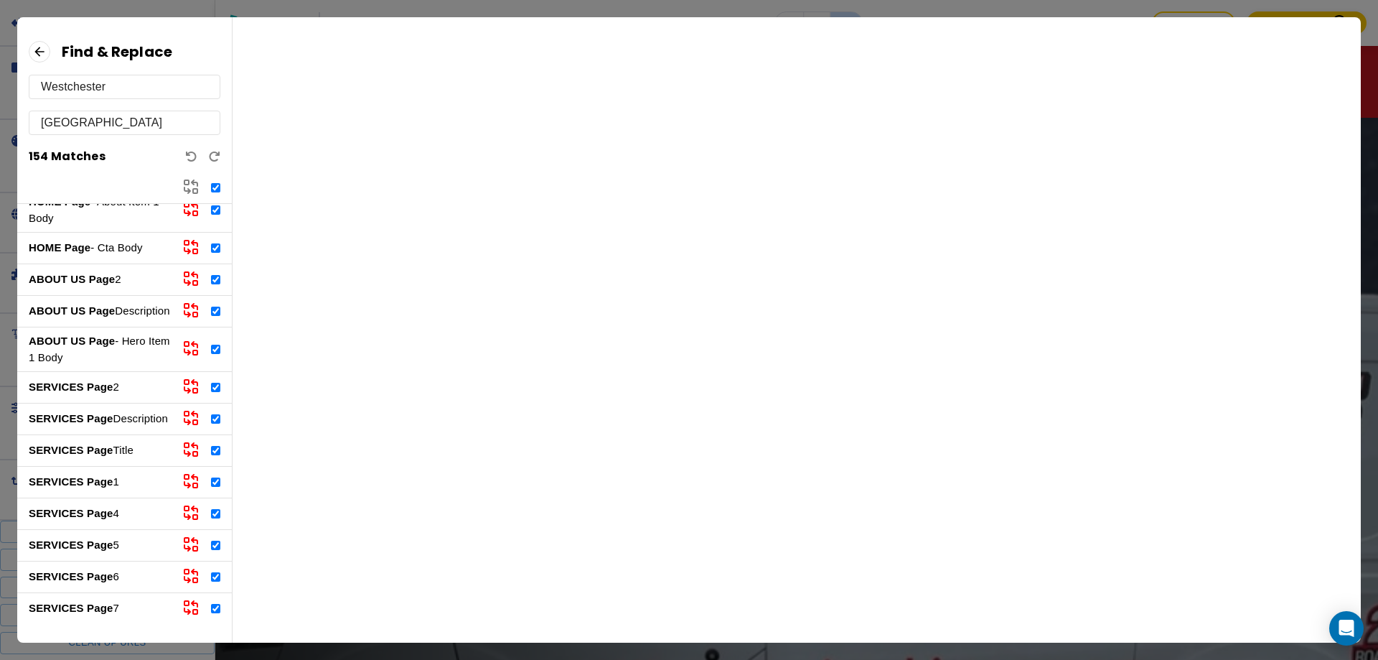
checkbox input "true"
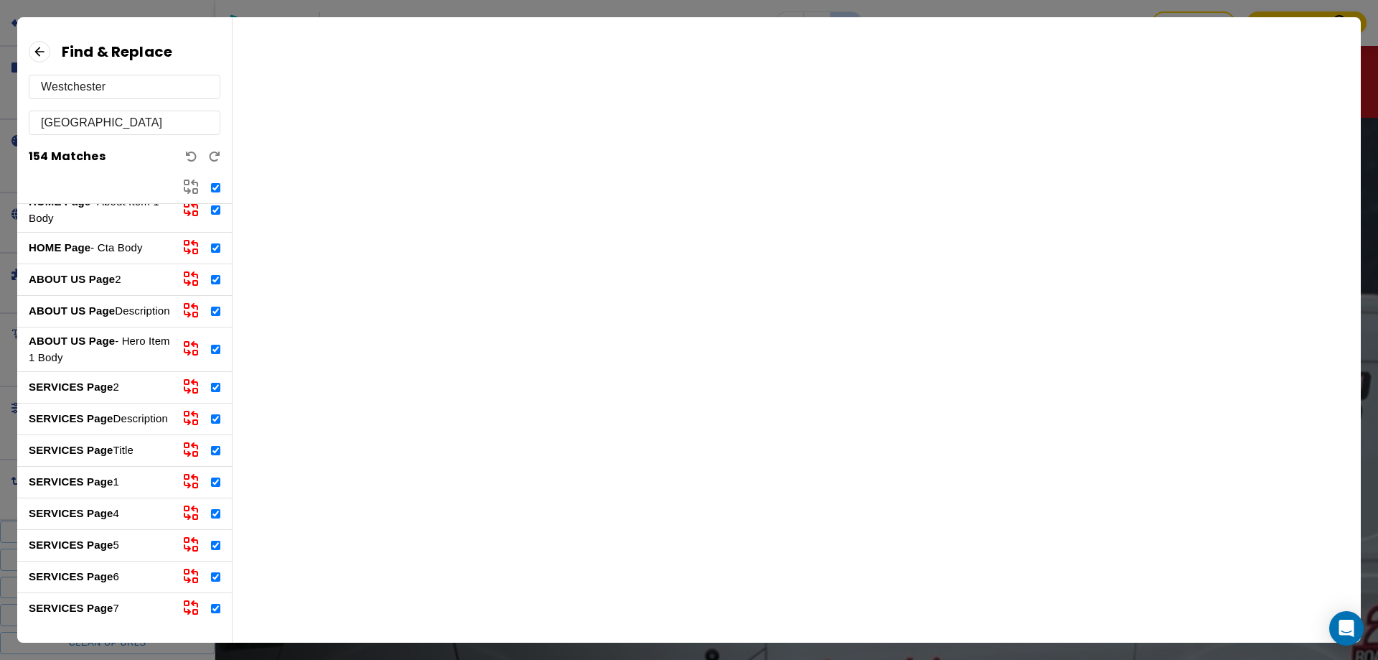
checkbox input "true"
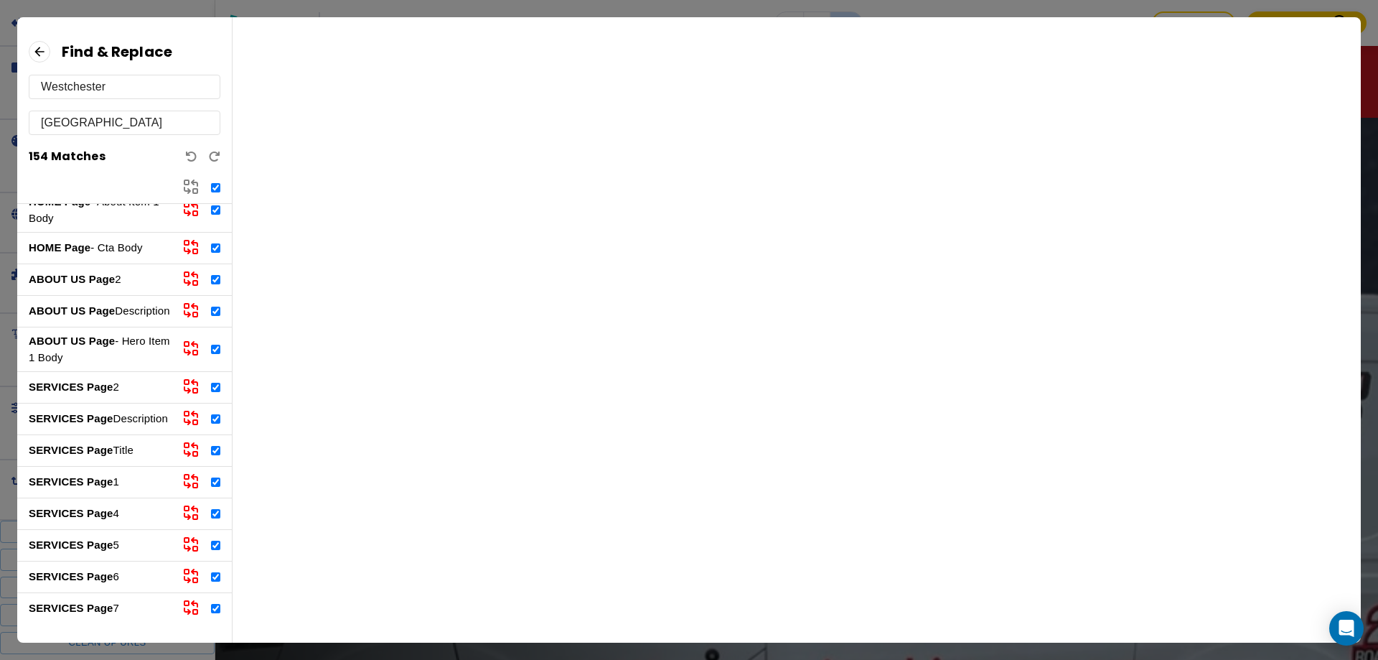
checkbox input "true"
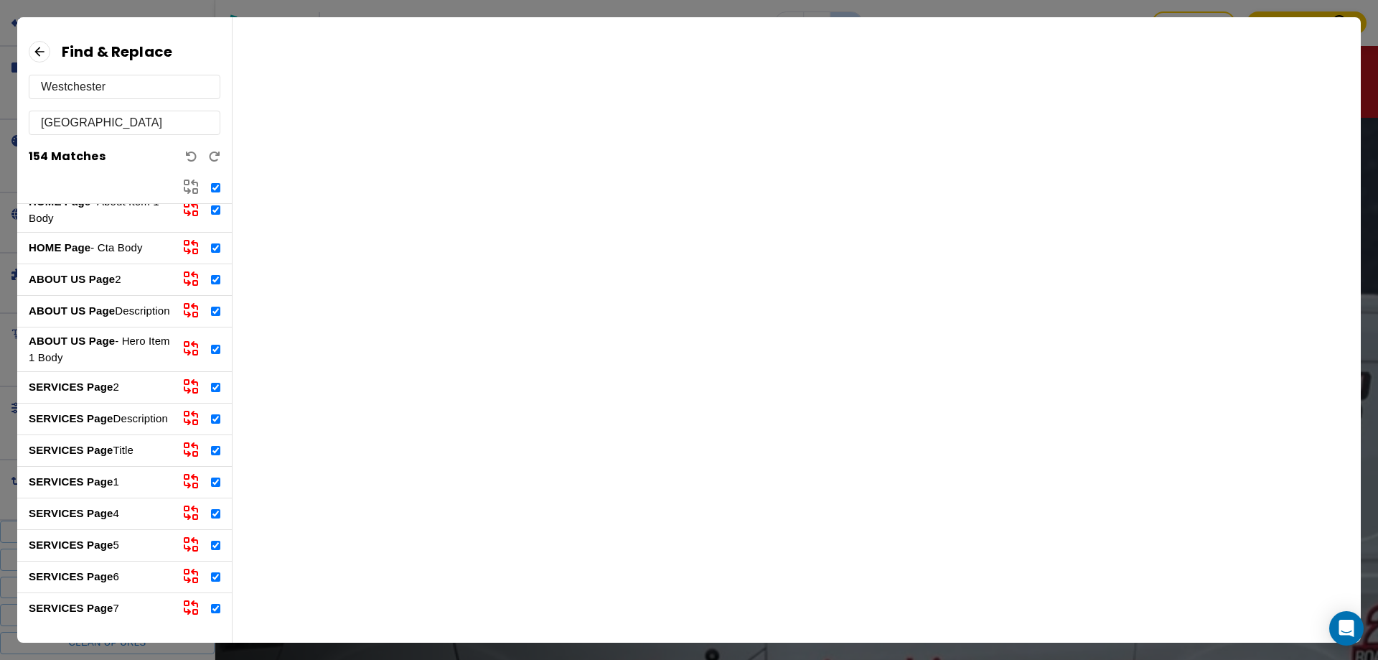
checkbox input "true"
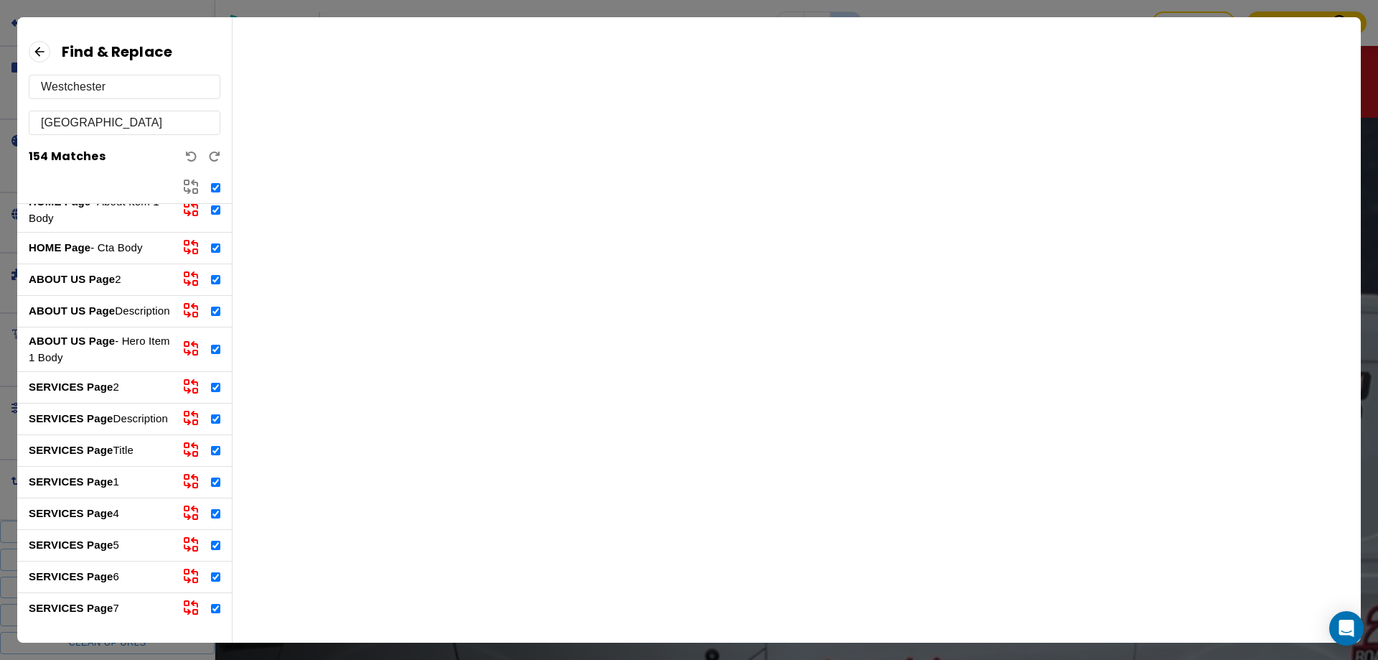
checkbox input "true"
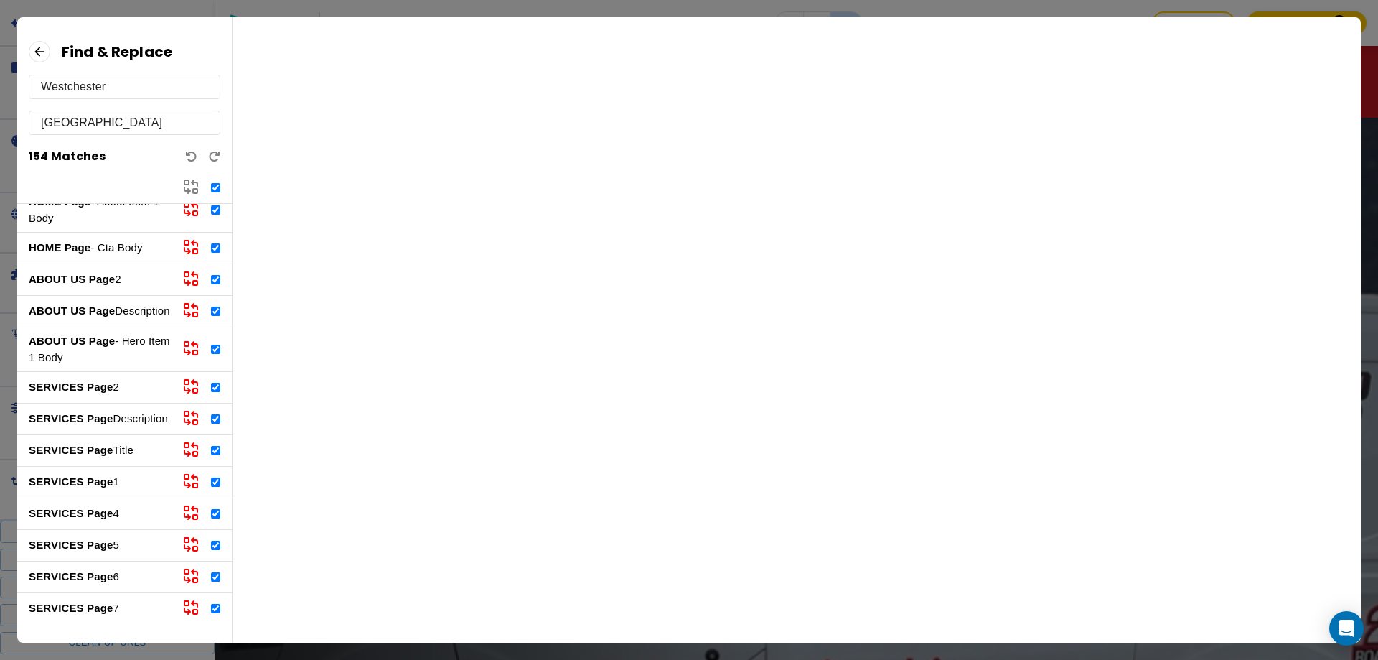
checkbox input "true"
click at [197, 184] on icon at bounding box center [195, 183] width 6 height 6
checkbox input "false"
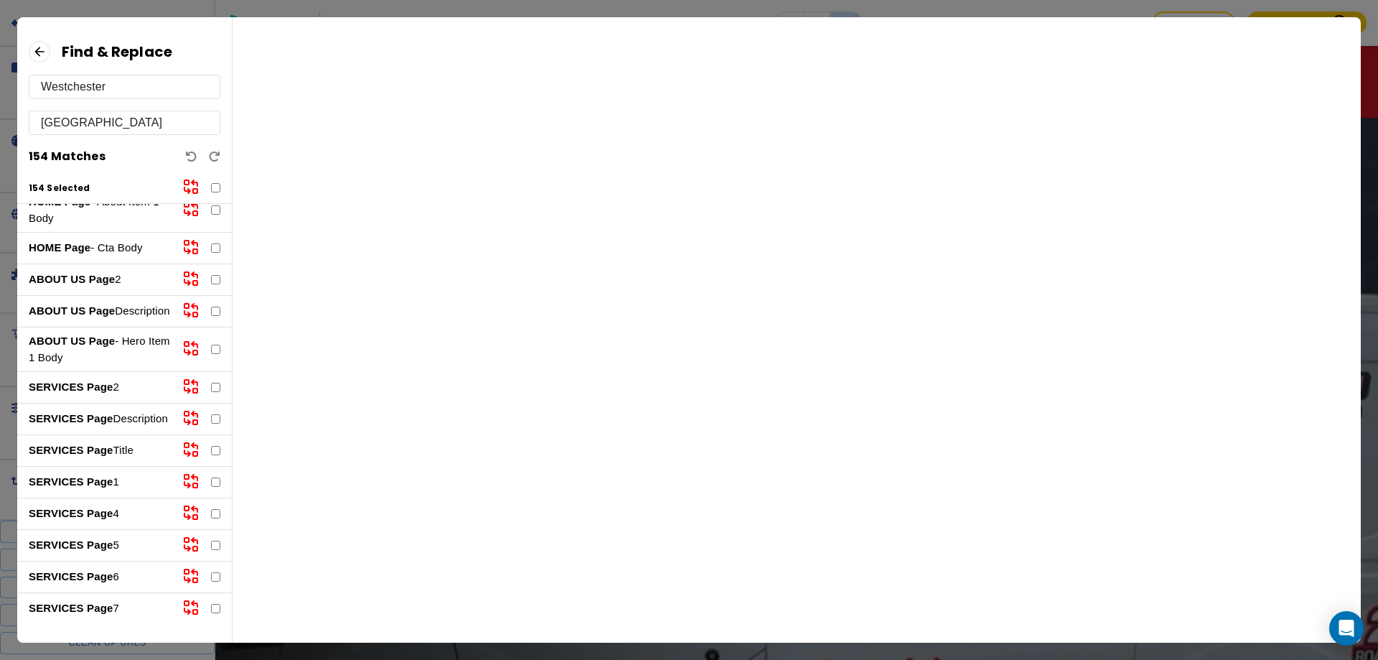
checkbox input "false"
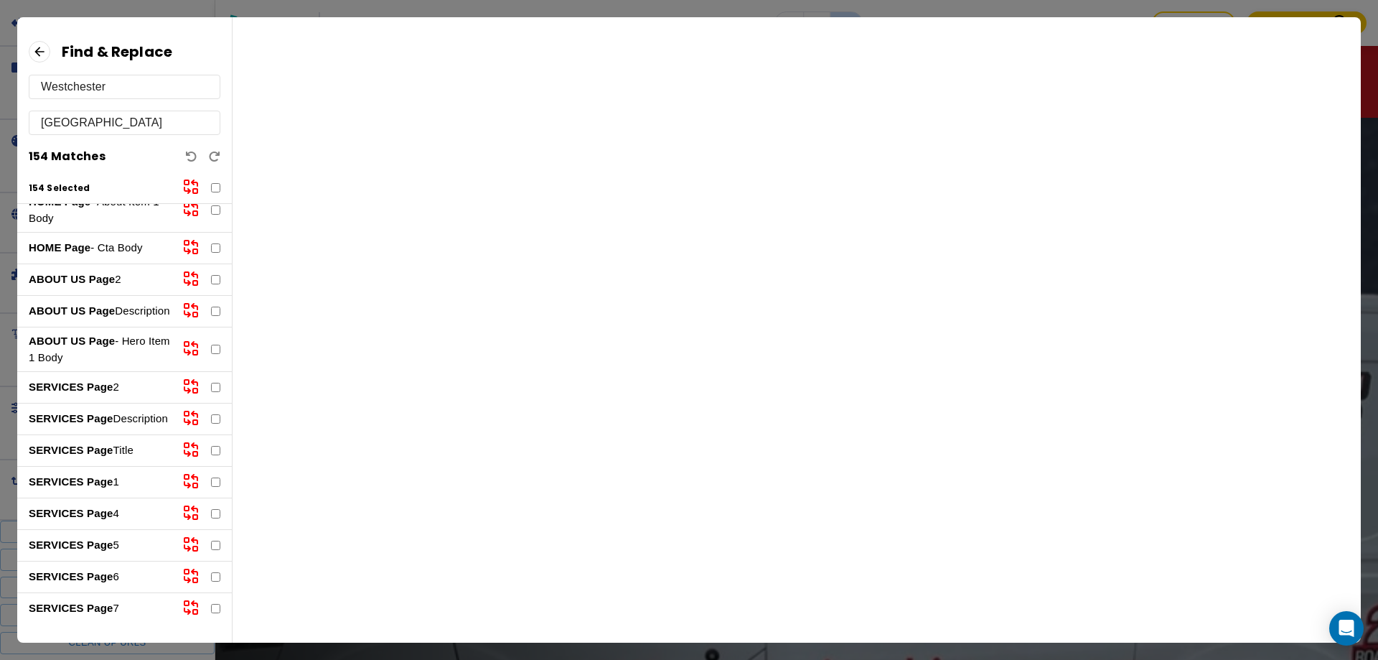
checkbox input "false"
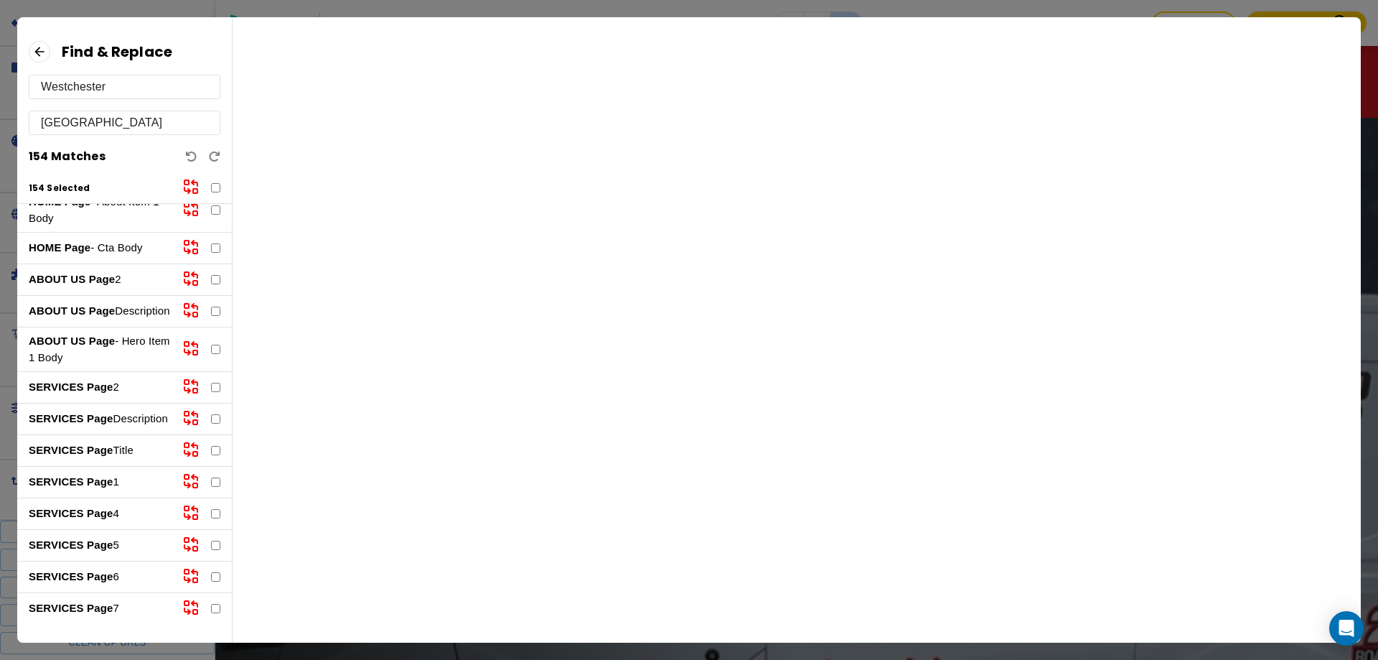
checkbox input "false"
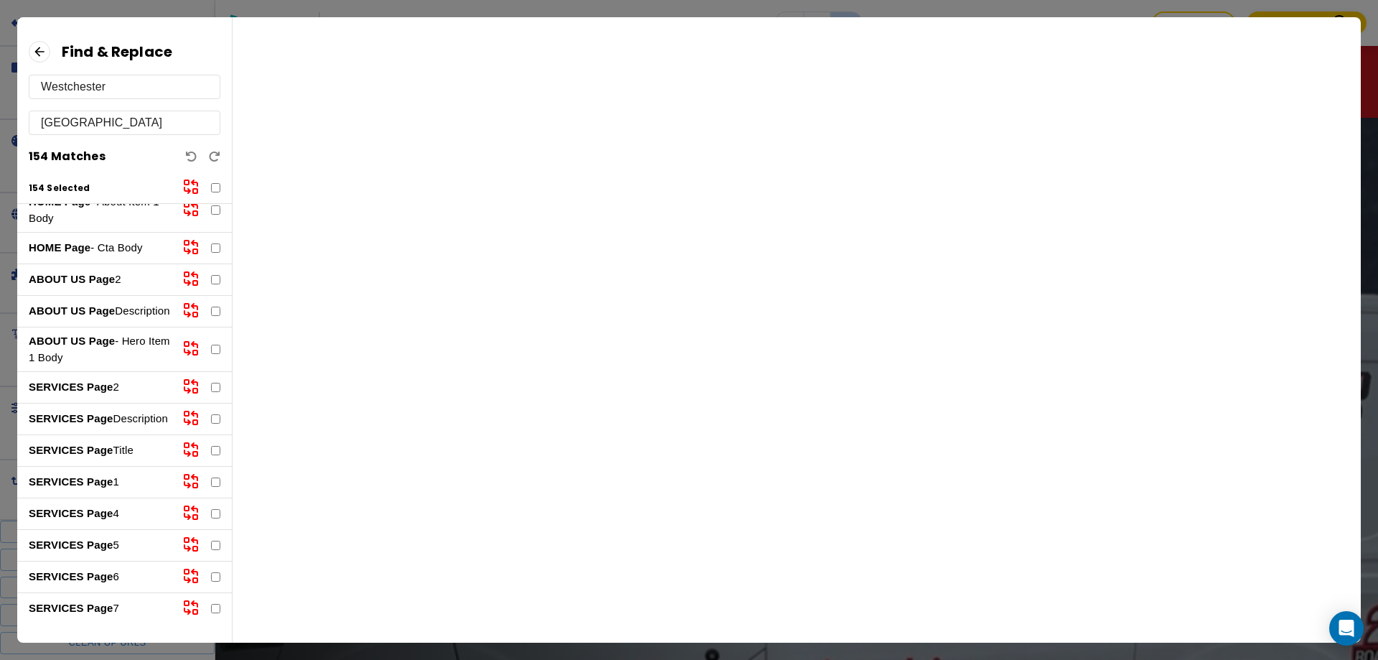
checkbox input "false"
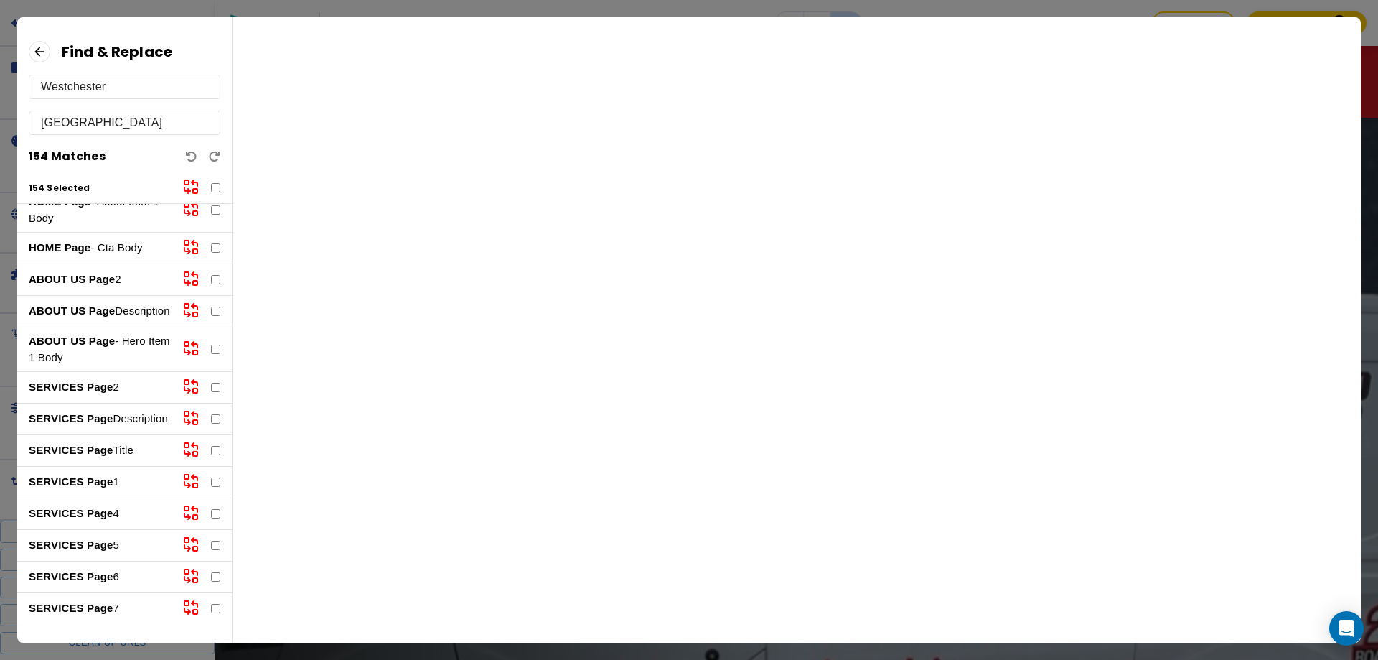
checkbox input "false"
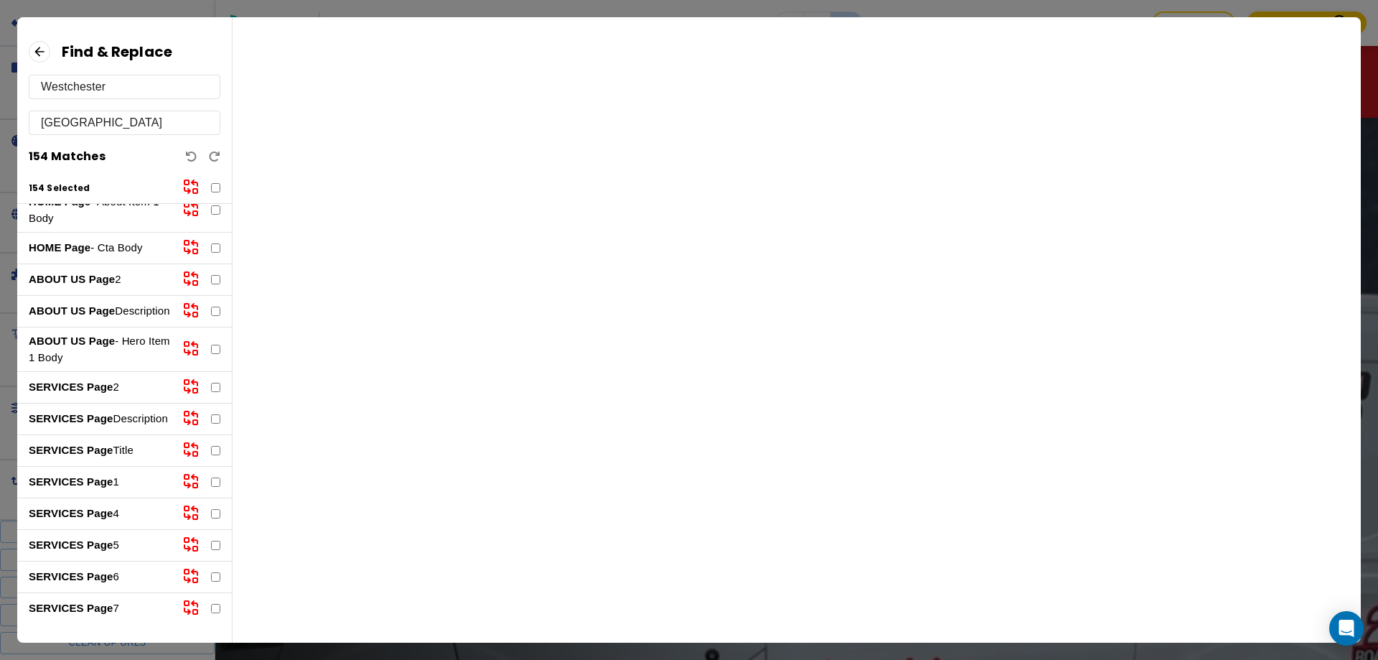
checkbox input "false"
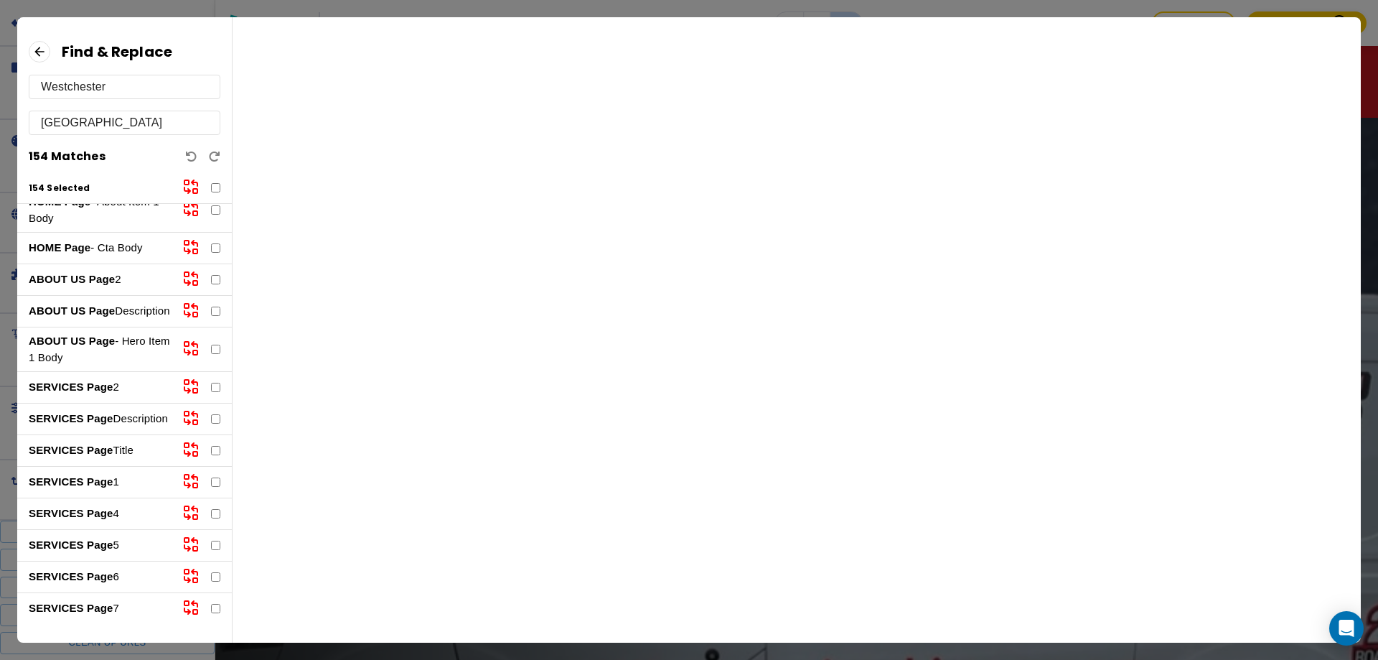
checkbox input "false"
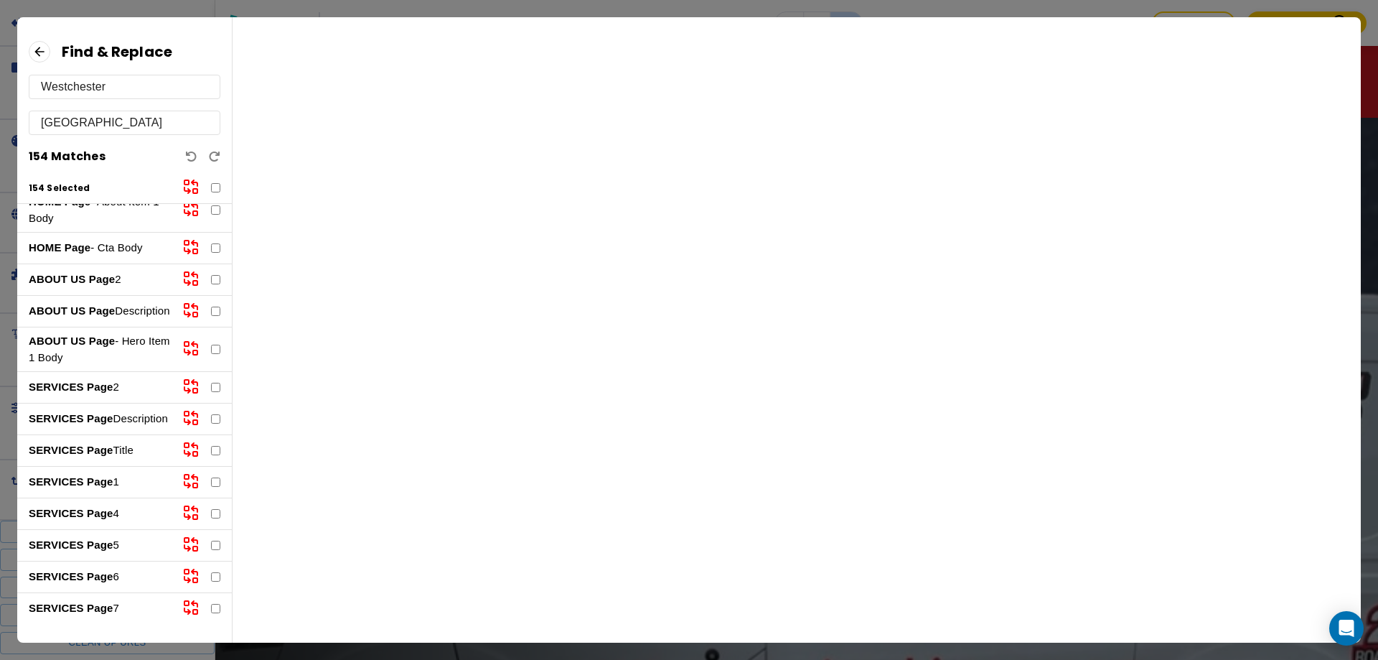
checkbox input "false"
click at [116, 276] on p "ABOUT US Page 2" at bounding box center [100, 279] width 142 height 17
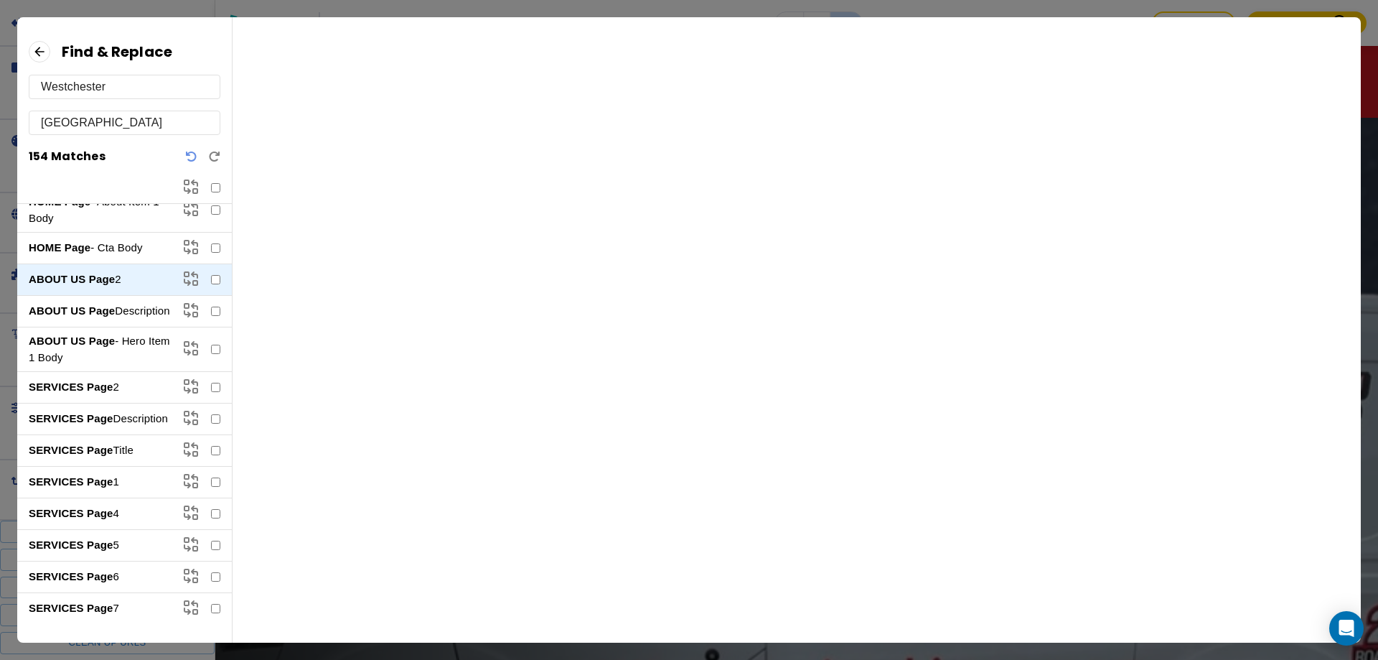
click at [114, 315] on p "ABOUT US Page Description" at bounding box center [100, 311] width 142 height 17
click at [115, 360] on p "ABOUT US Page - Hero Item 1 Body" at bounding box center [100, 349] width 142 height 32
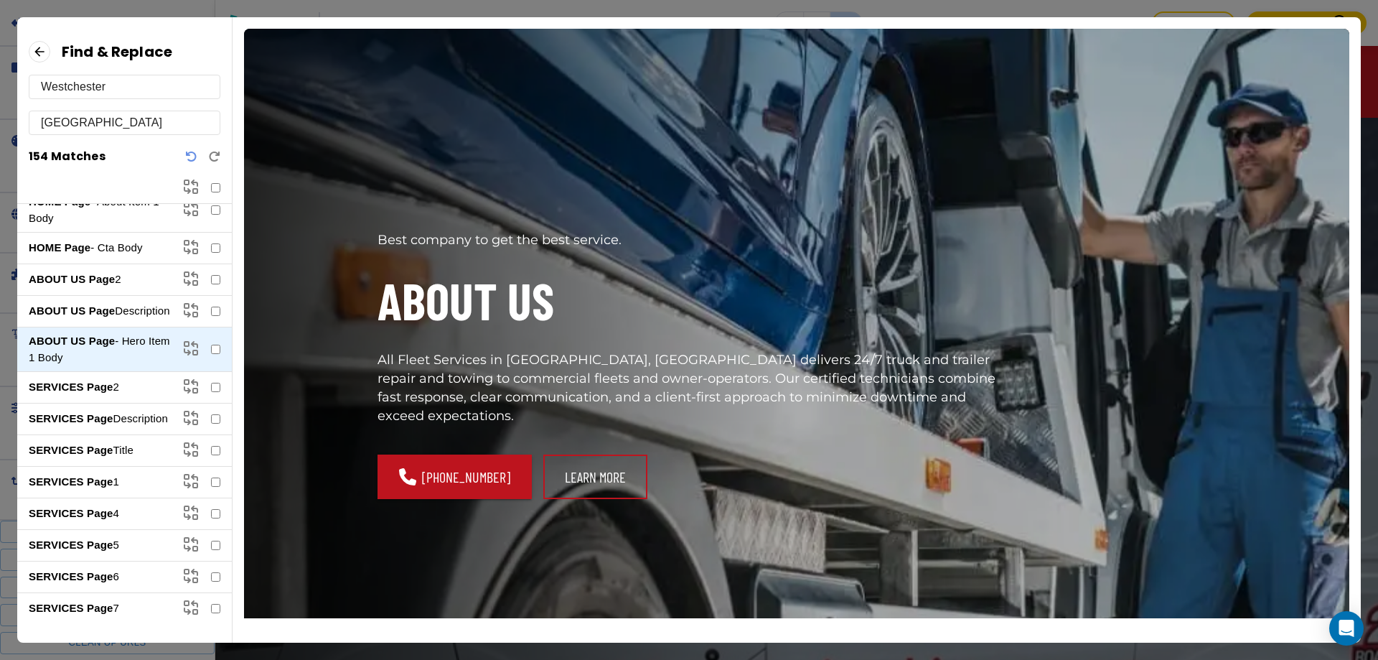
click at [46, 55] on icon at bounding box center [40, 52] width 22 height 22
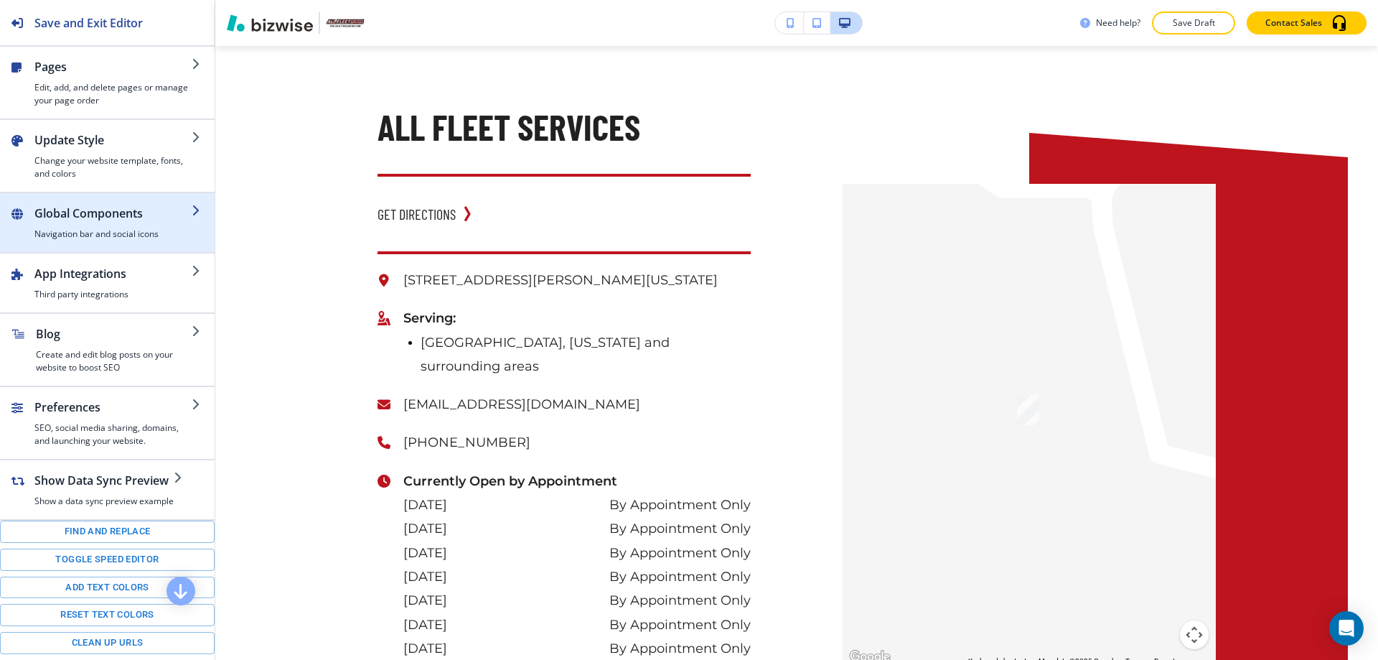
click at [86, 232] on h4 "Navigation bar and social icons" at bounding box center [112, 234] width 157 height 13
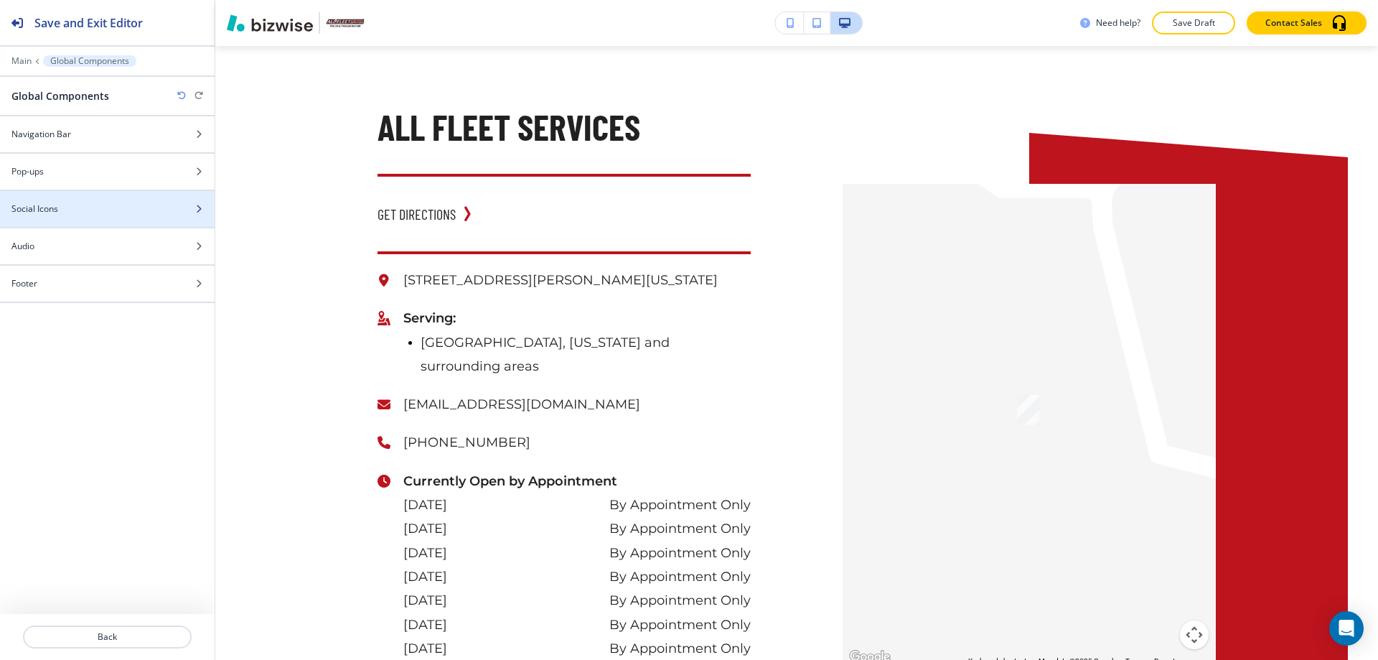
click at [67, 214] on div "Social Icons" at bounding box center [91, 208] width 183 height 13
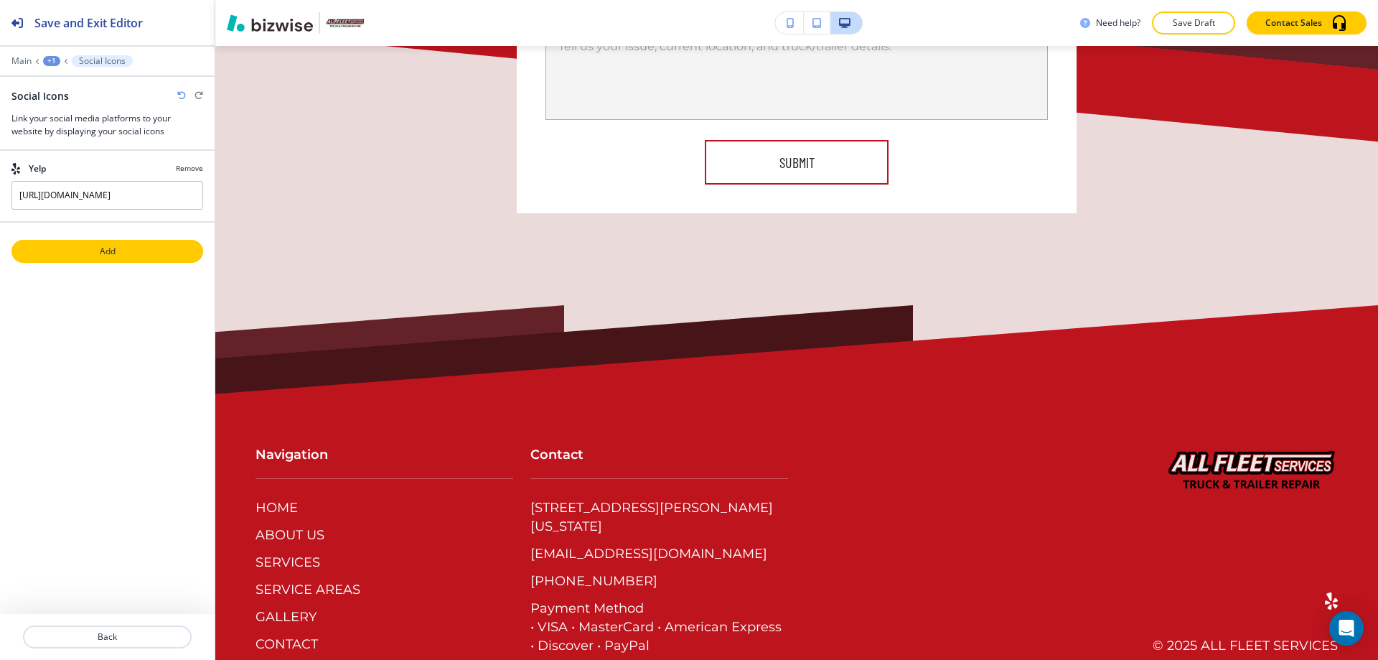
scroll to position [8674, 0]
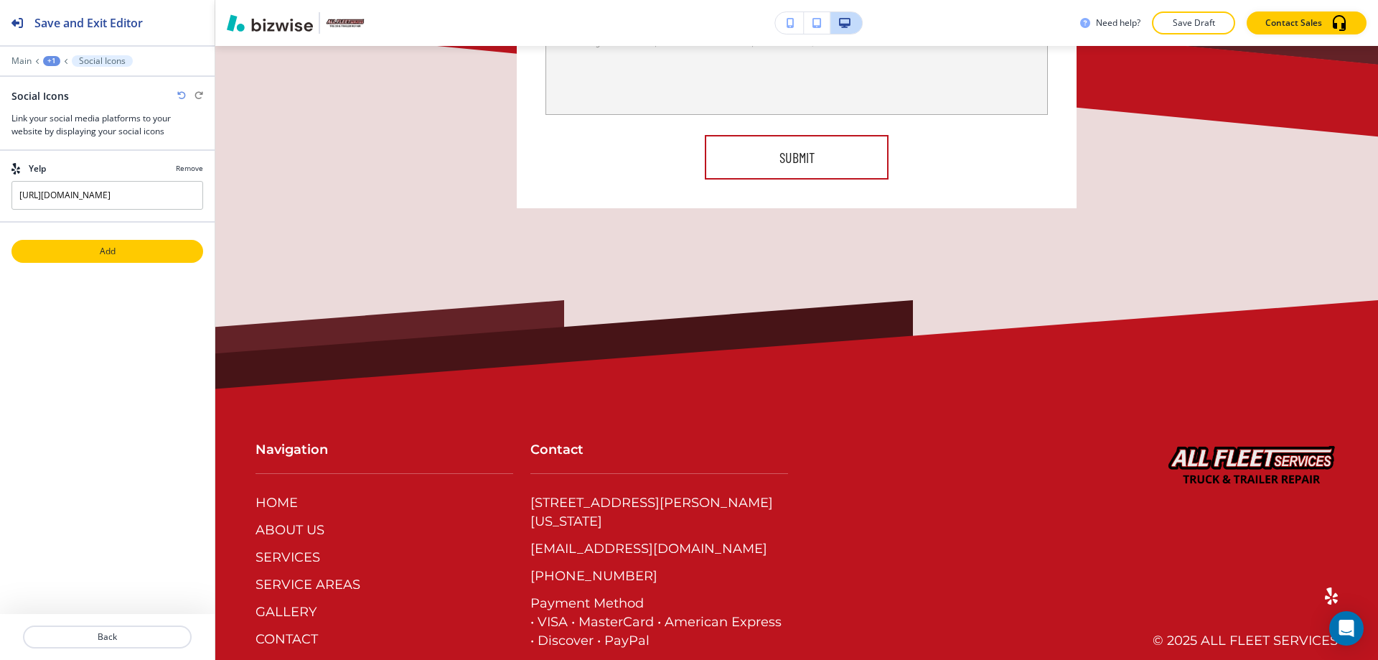
click at [75, 251] on p "Add" at bounding box center [107, 251] width 189 height 13
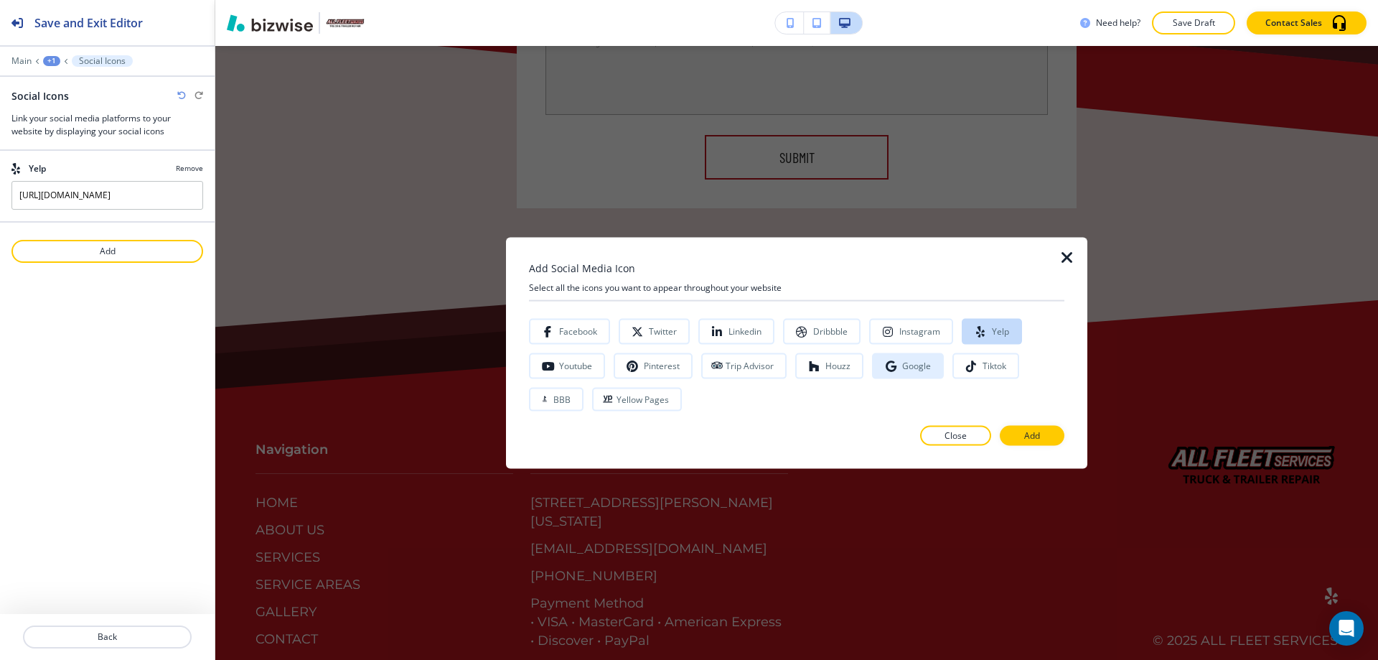
click at [886, 365] on icon "button" at bounding box center [890, 365] width 11 height 11
click at [1029, 441] on p "Add" at bounding box center [1032, 435] width 16 height 13
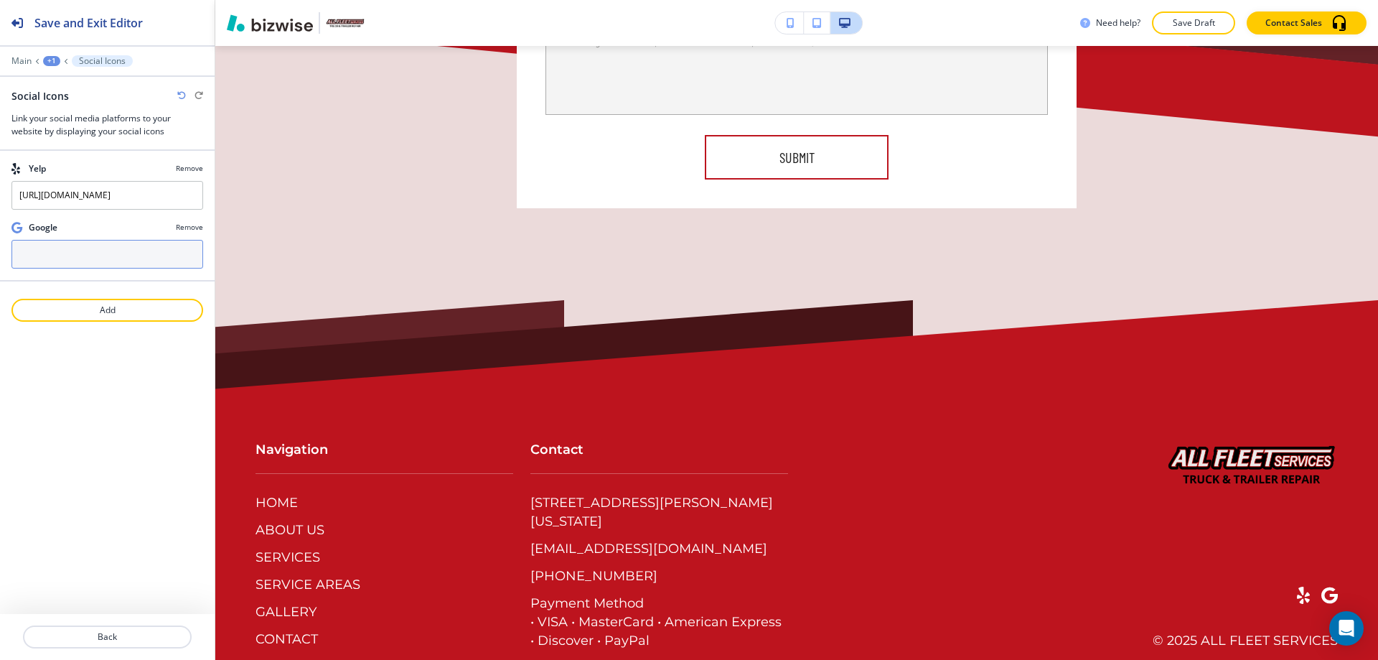
click at [139, 265] on input "text" at bounding box center [107, 254] width 192 height 29
paste input "https://www.google.com/search?q=all+fleet+services&oq=All+Fleet+Services&gs_lcr…"
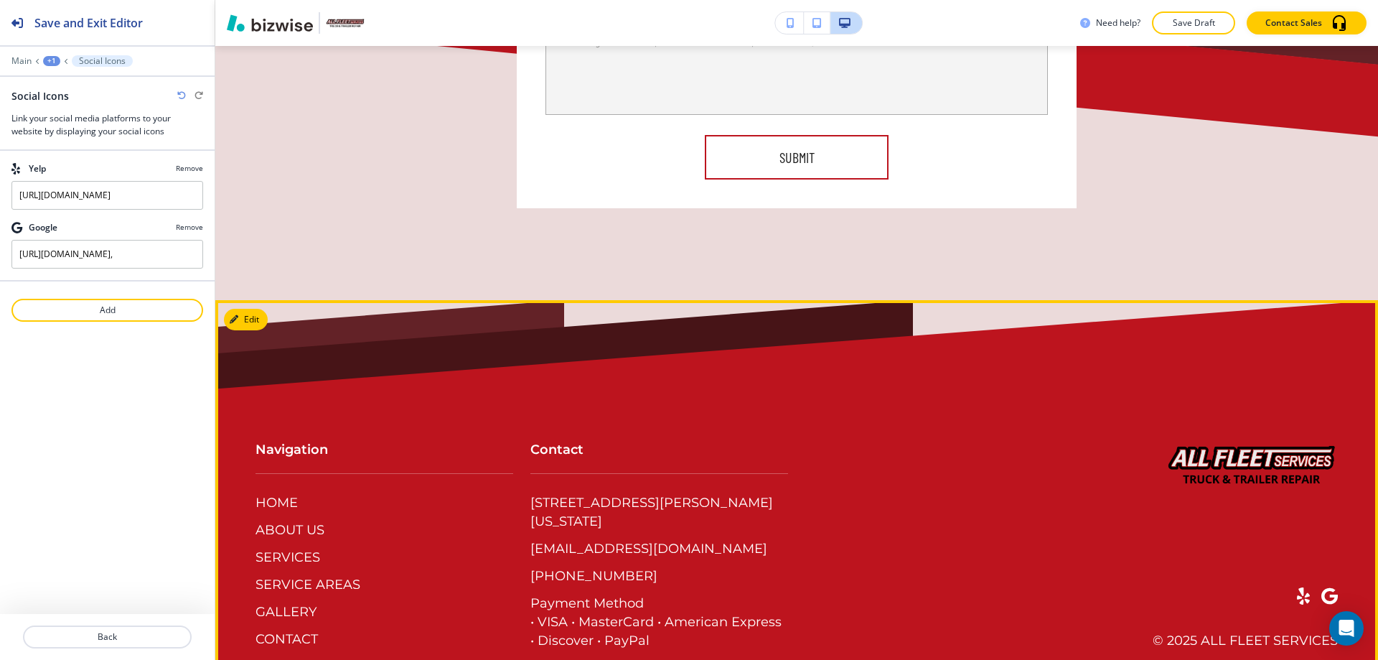
scroll to position [0, 0]
click at [1321, 587] on span at bounding box center [1329, 595] width 17 height 17
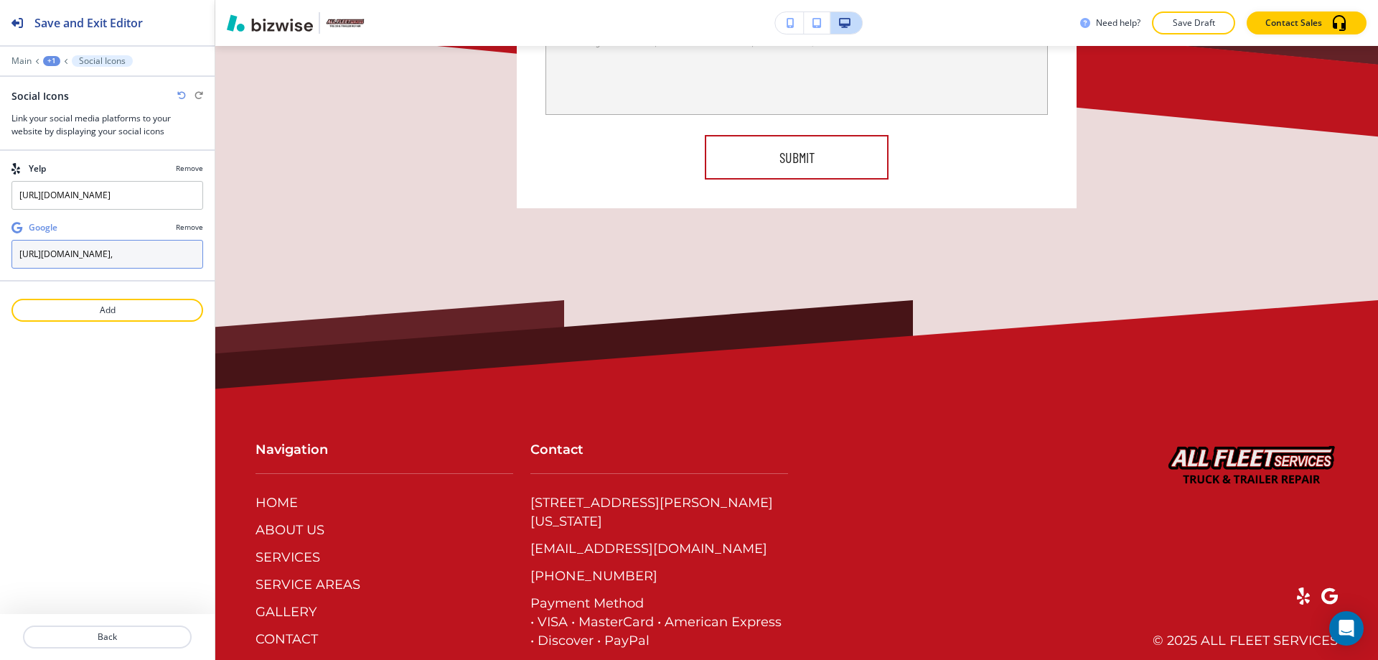
click at [117, 253] on input "https://www.google.com/search?q=all+fleet+services&oq=All+Fleet+Services&gs_lcr…" at bounding box center [107, 254] width 192 height 29
paste input "maps/place/All+Fleet+Services/@41.8377719,-87.8903435,17z/data=!4m18!1m9!3m8!1s…"
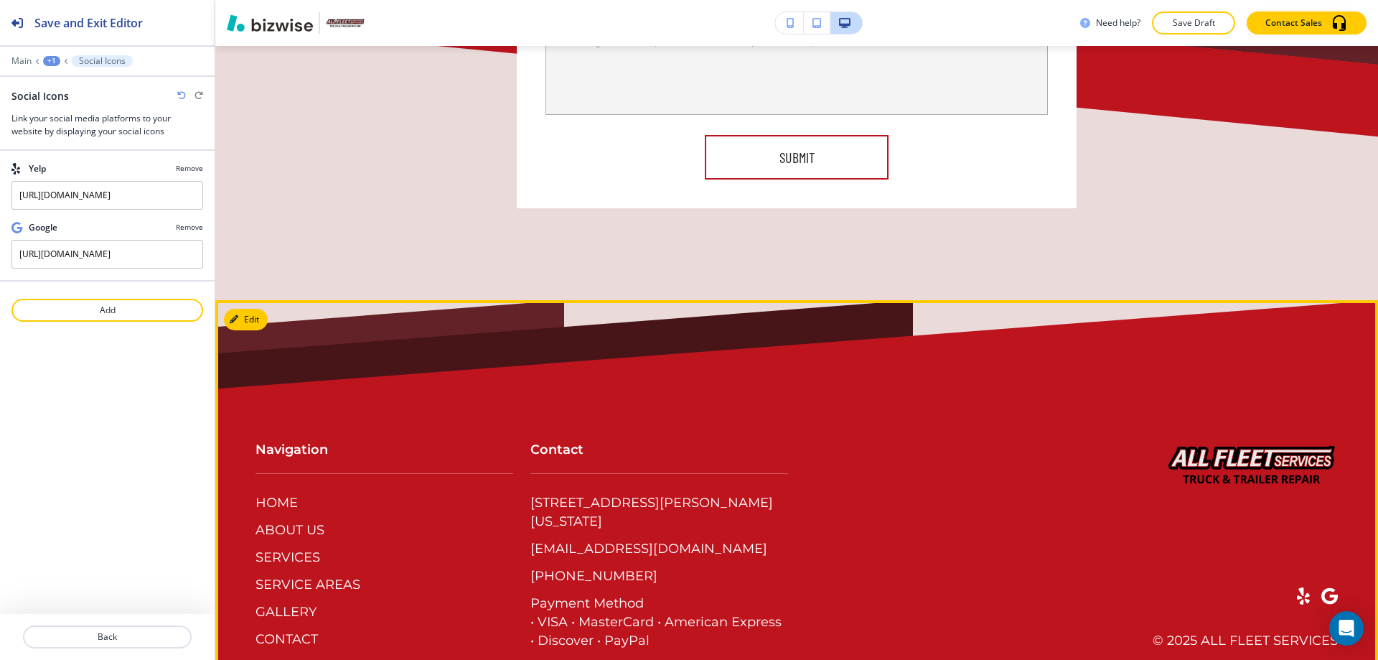
click at [1321, 587] on span at bounding box center [1329, 595] width 17 height 17
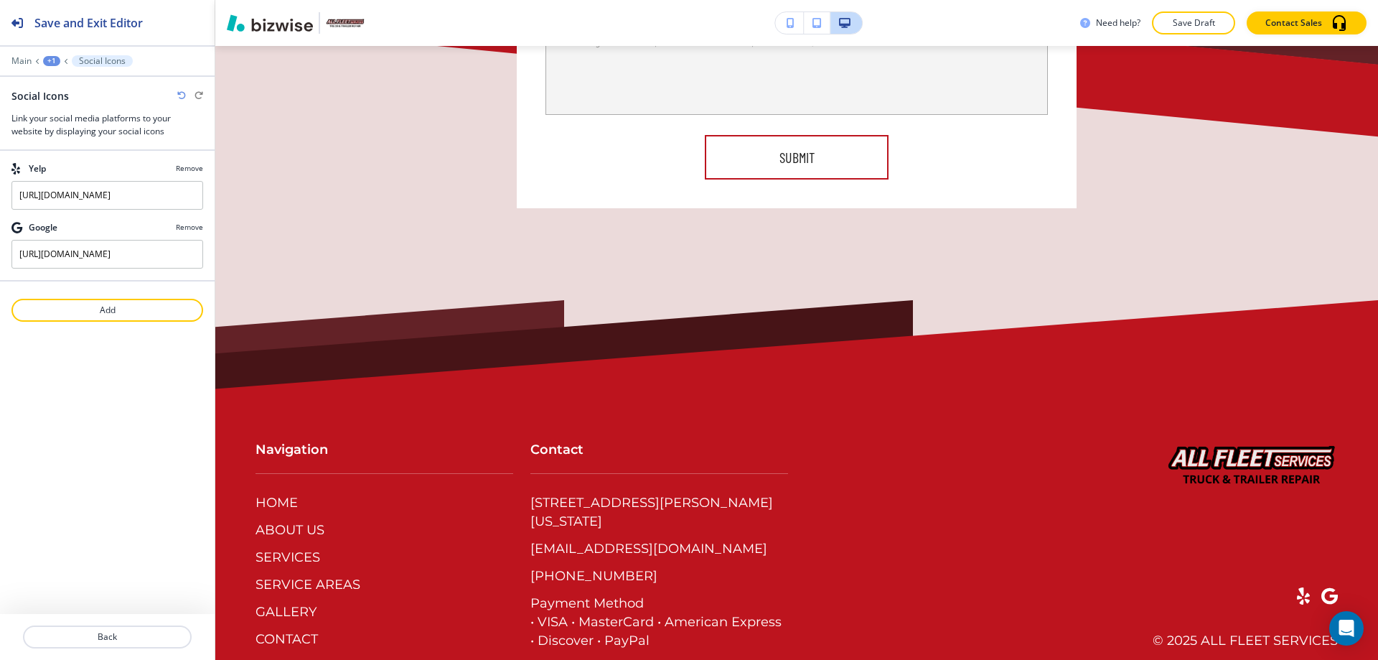
scroll to position [0, 0]
click at [59, 253] on input "https://www.google.com/maps/place/All+Fleet+Services/@41.8377719,-87.8903435,17…" at bounding box center [107, 254] width 192 height 29
paste input "maps.app.goo.gl/arXzzvn9QBbqyWqn9"
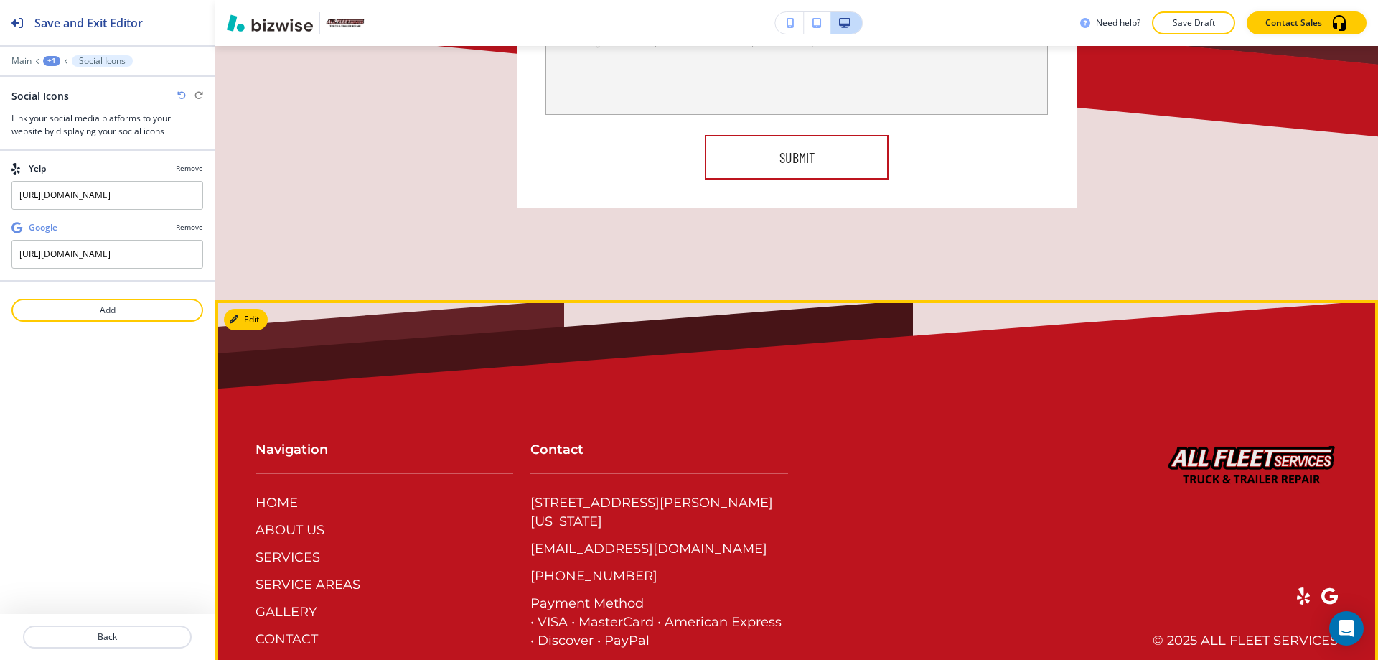
click at [1333, 559] on footer "Navigation HOME ABOUT US SERVICES SERVICE AREAS GALLERY CONTACT Contact 1719 B/…" at bounding box center [796, 501] width 1163 height 402
click at [1323, 587] on span at bounding box center [1329, 595] width 17 height 17
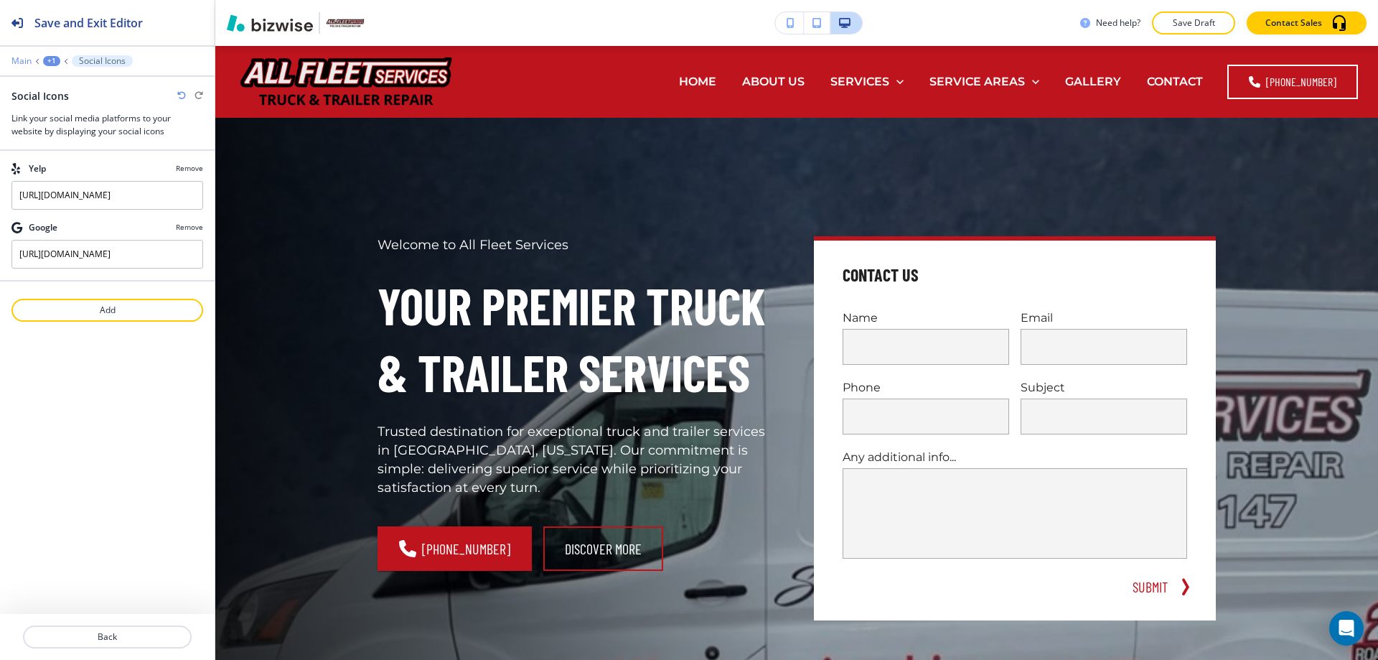
click at [24, 59] on p "Main" at bounding box center [21, 61] width 20 height 10
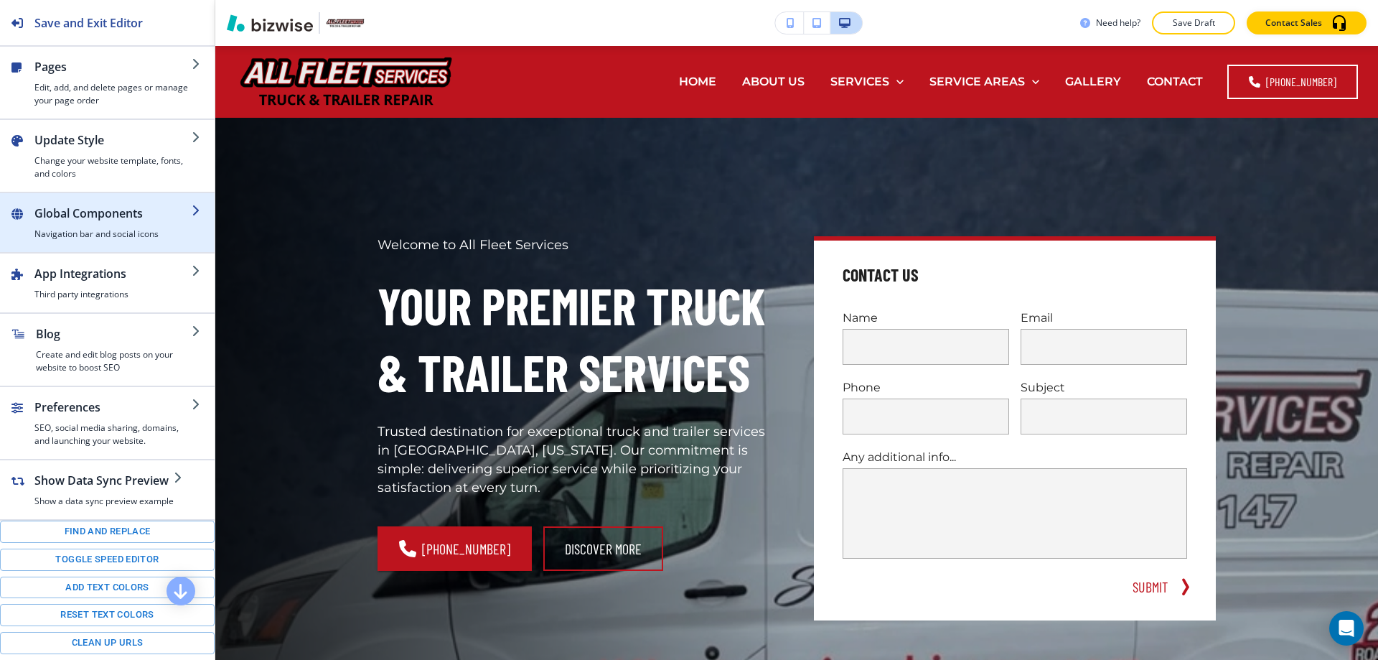
click at [80, 220] on h2 "Global Components" at bounding box center [112, 213] width 157 height 17
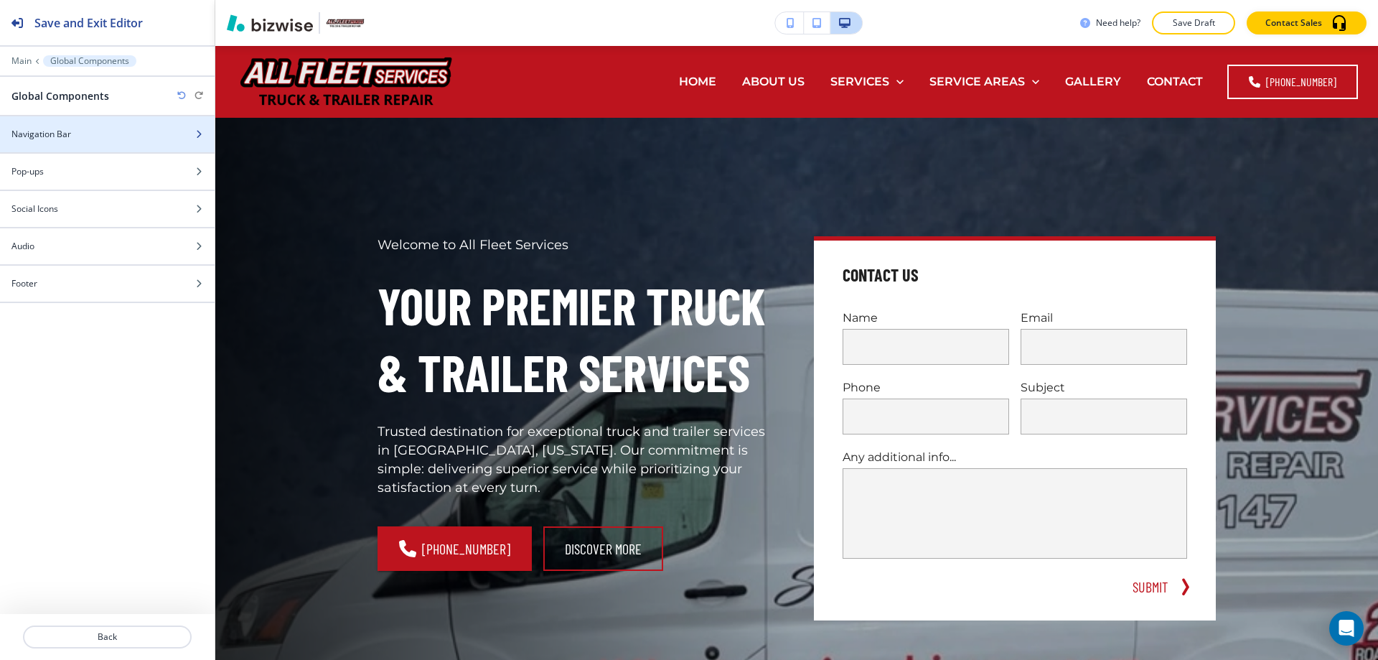
click at [40, 136] on h4 "Navigation Bar" at bounding box center [41, 134] width 60 height 13
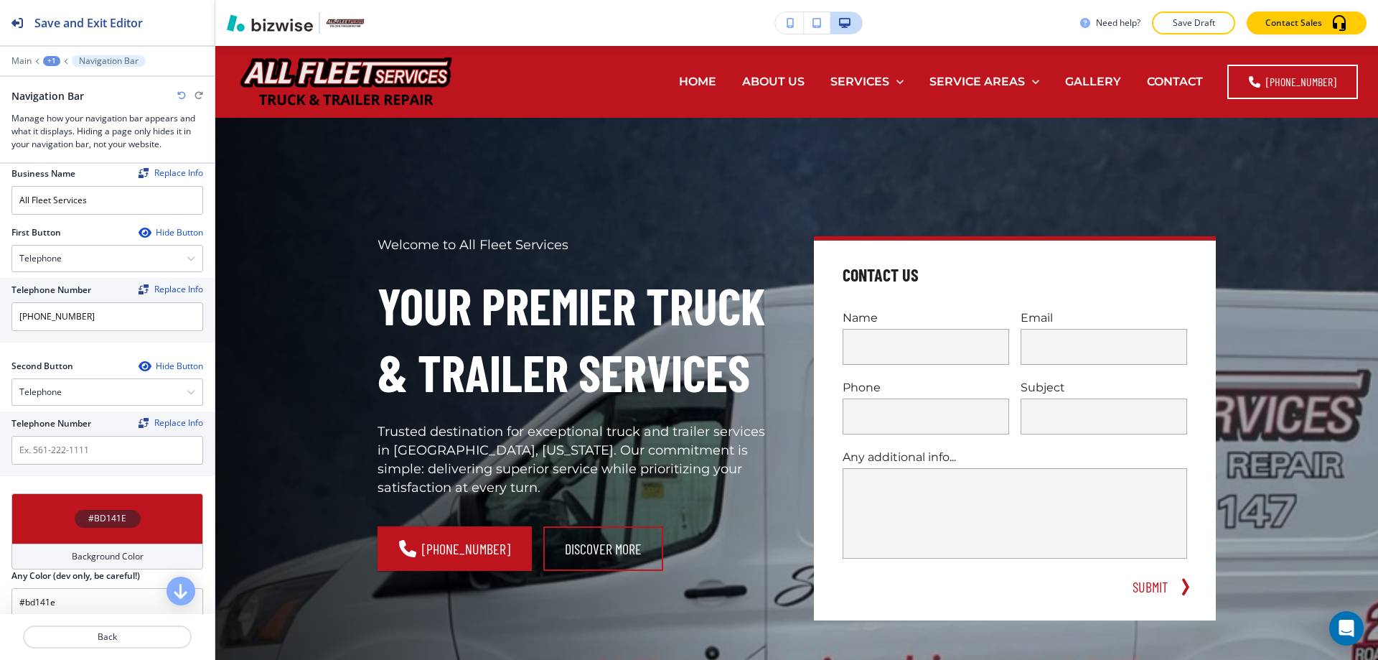
scroll to position [144, 0]
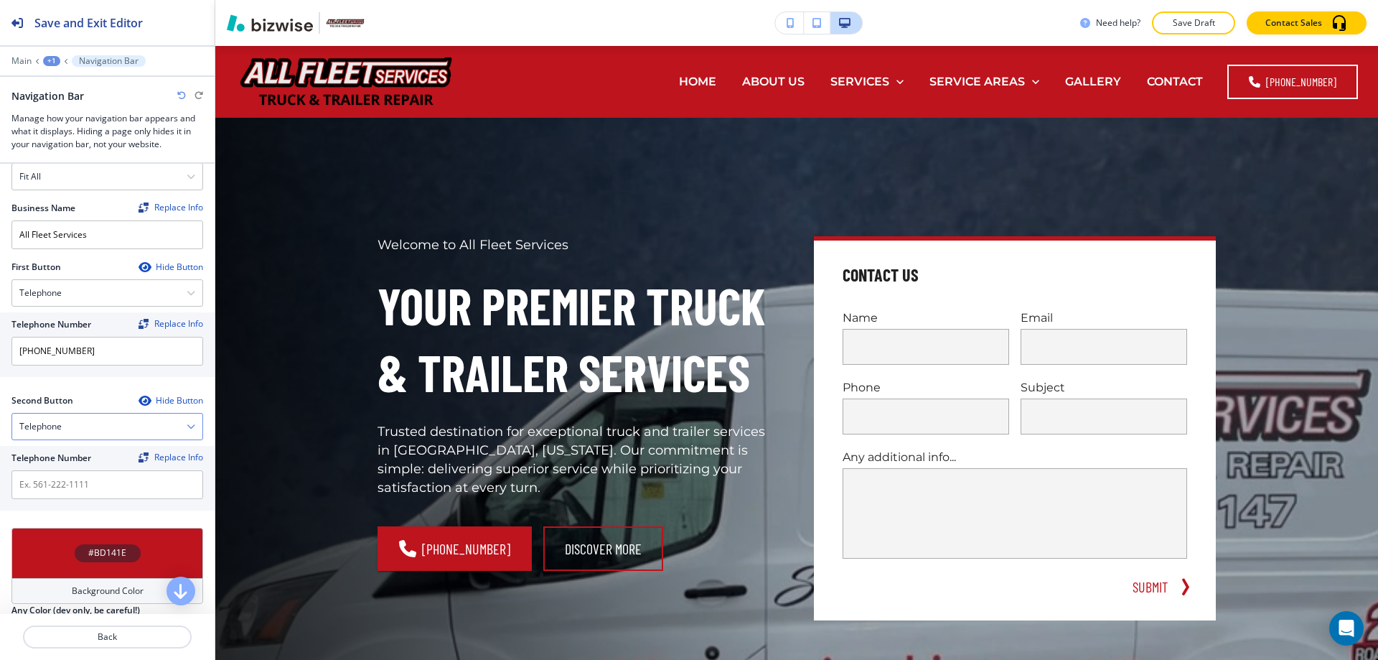
click at [50, 422] on h4 "Telephone" at bounding box center [40, 426] width 42 height 13
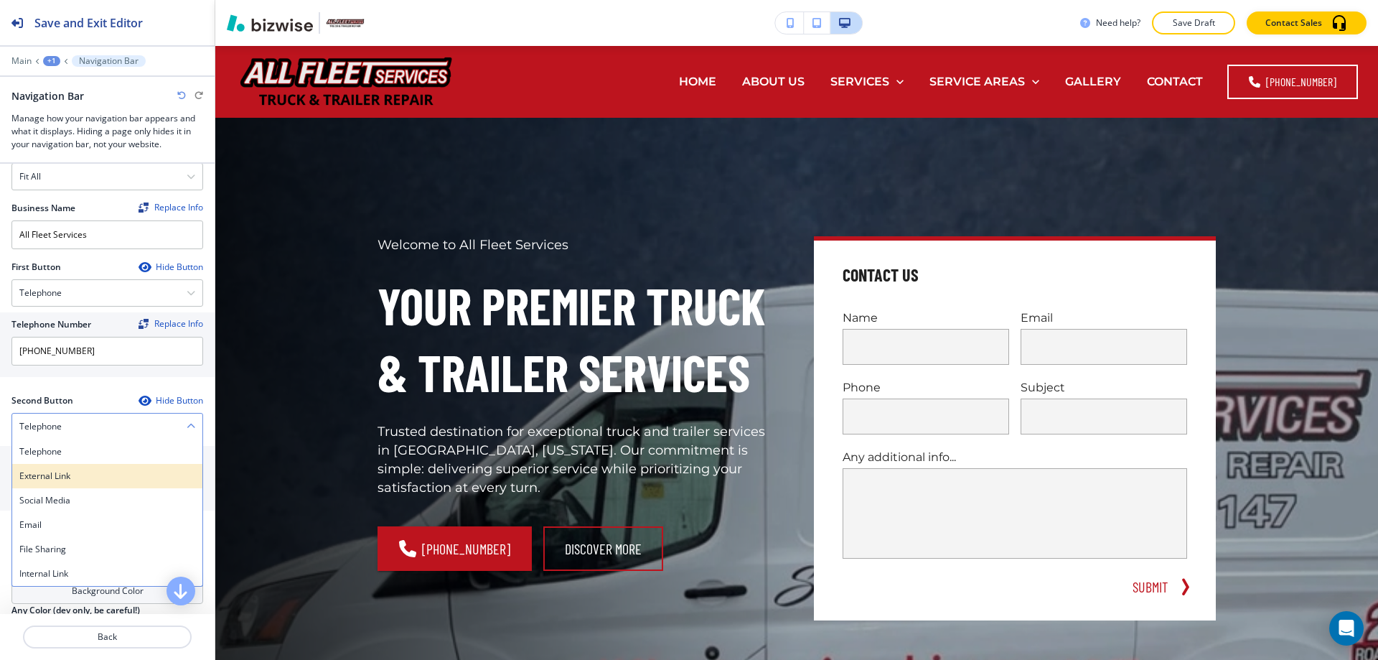
click at [49, 477] on h4 "External Link" at bounding box center [107, 475] width 176 height 13
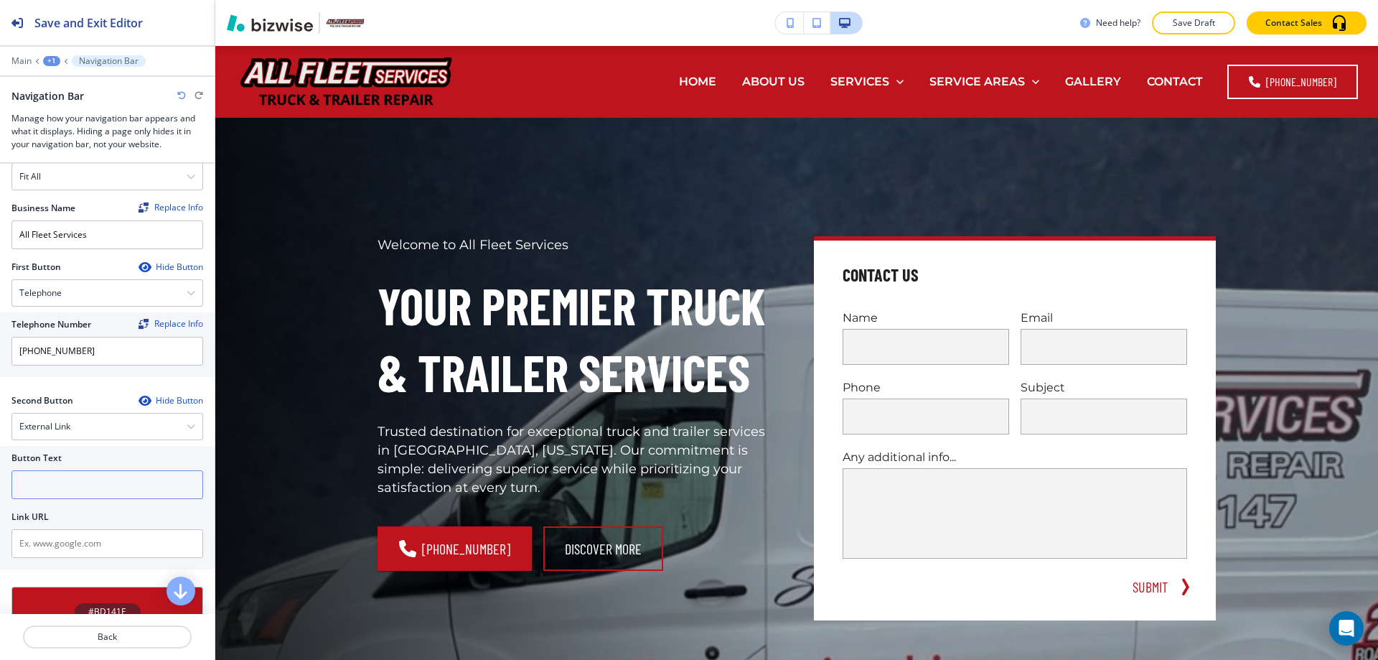
click at [62, 472] on input "text" at bounding box center [107, 484] width 192 height 29
paste input "Write a Review"
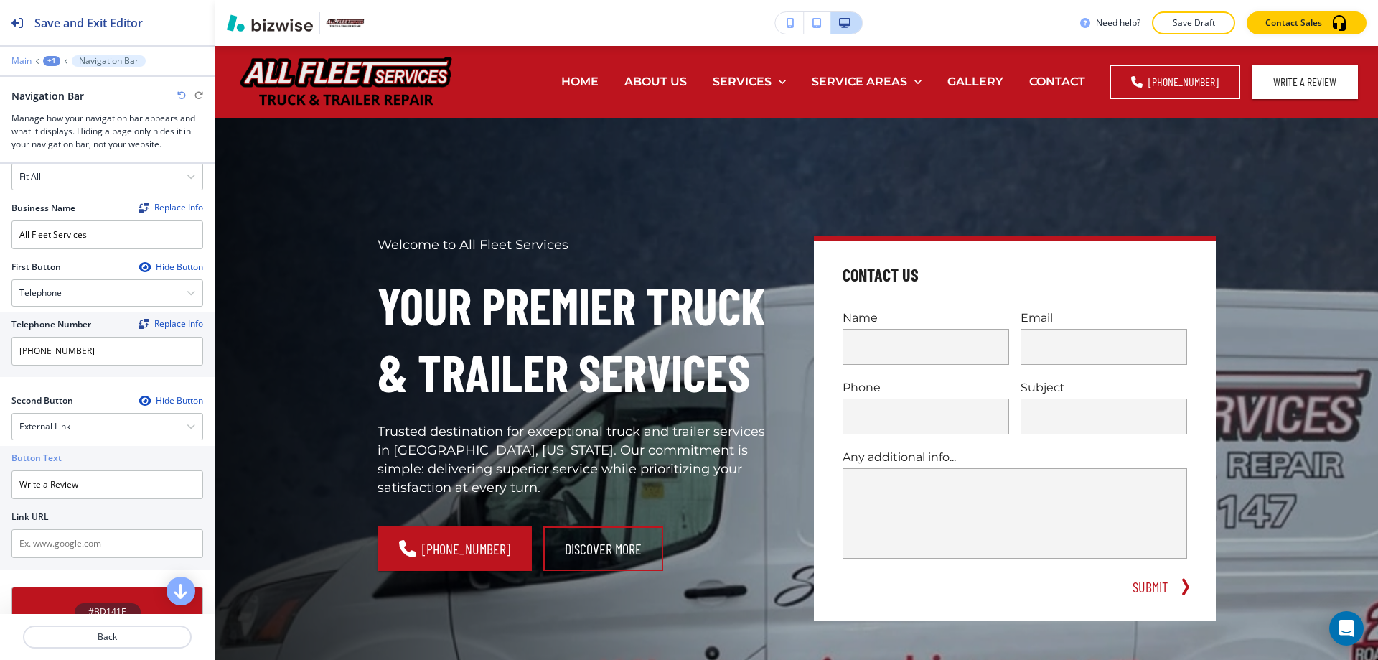
click at [20, 60] on p "Main" at bounding box center [21, 61] width 20 height 10
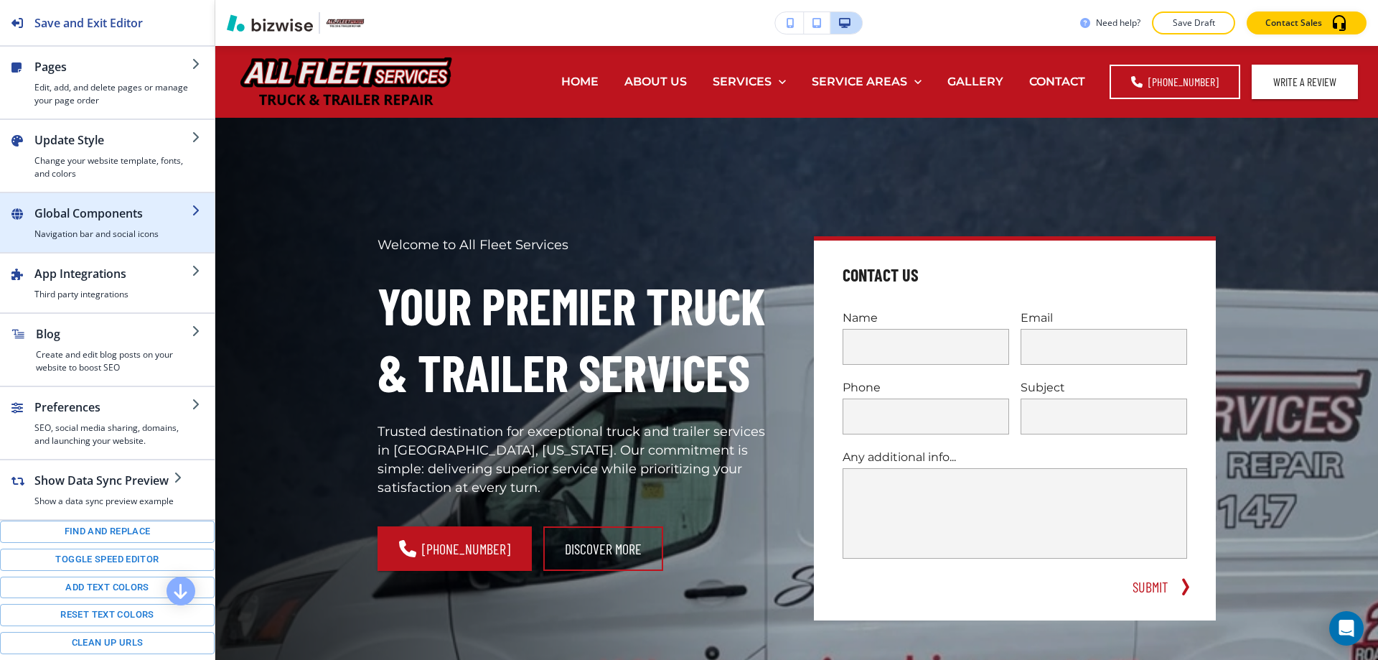
click at [78, 225] on div "button" at bounding box center [112, 225] width 157 height 6
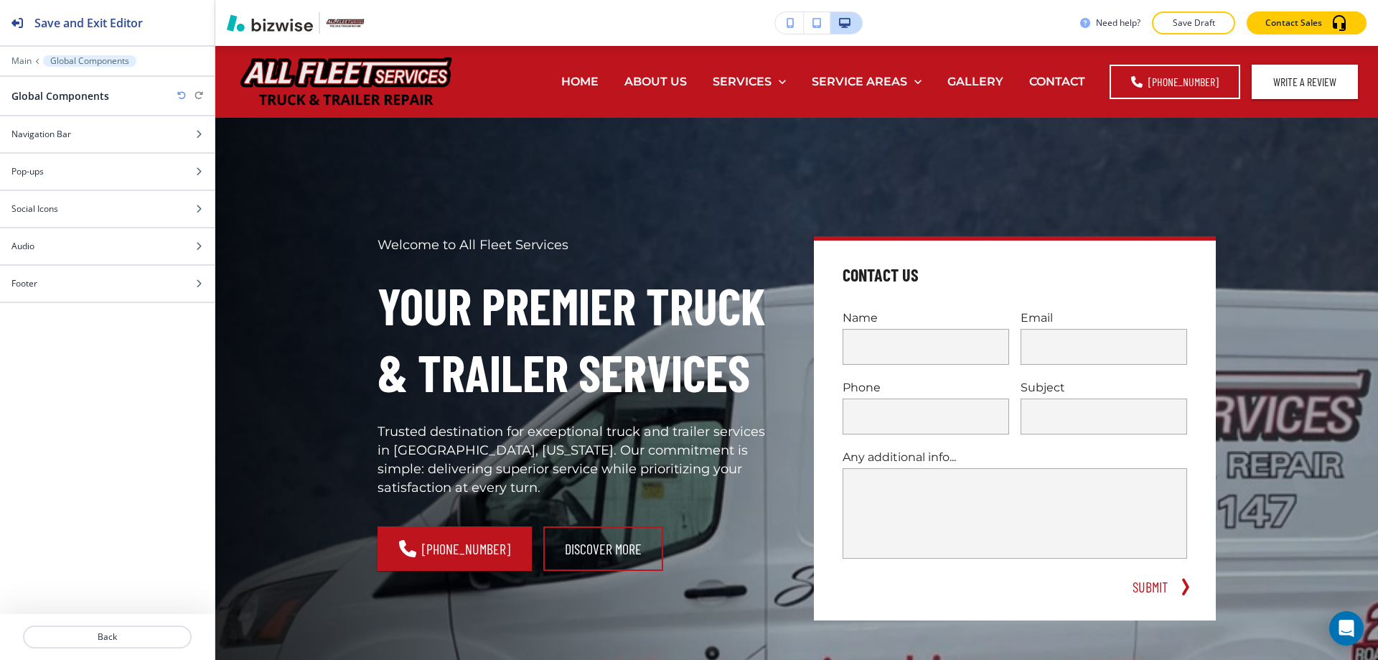
click at [70, 208] on div "Social Icons" at bounding box center [91, 208] width 183 height 13
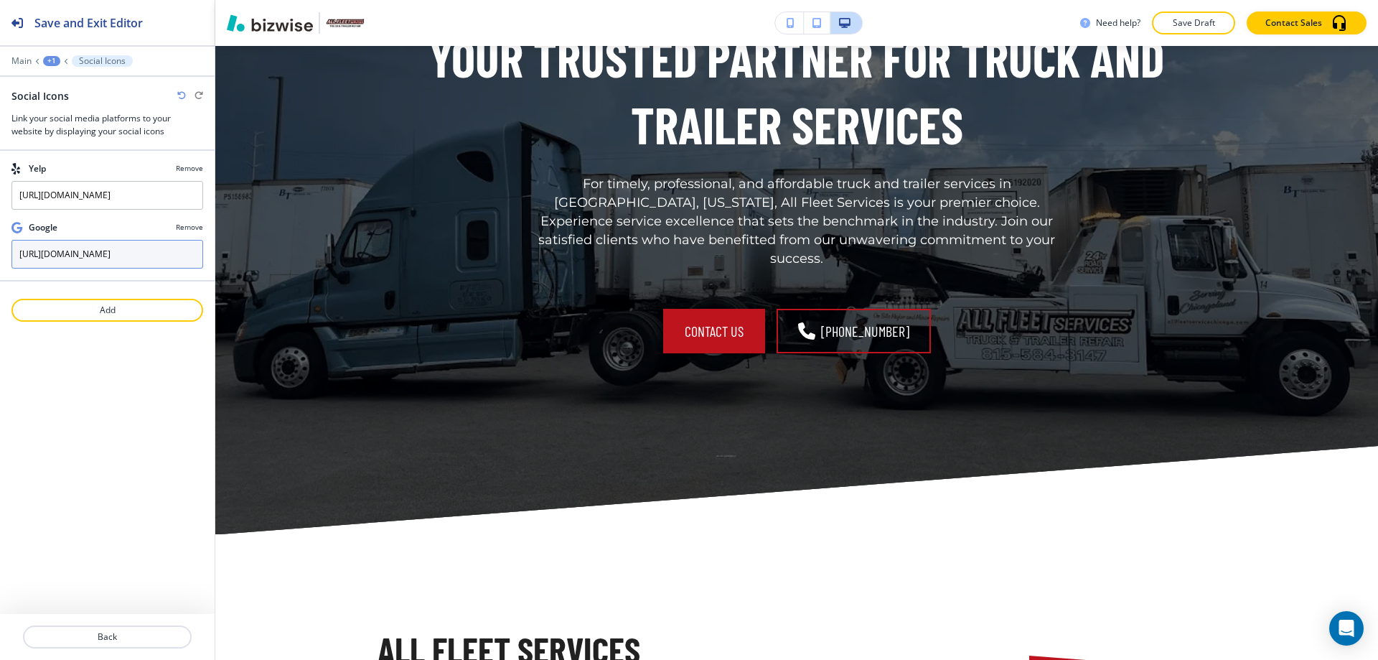
click at [89, 244] on input "https://maps.app.goo.gl/arXzzvn9QBbqyWqn9" at bounding box center [107, 254] width 192 height 29
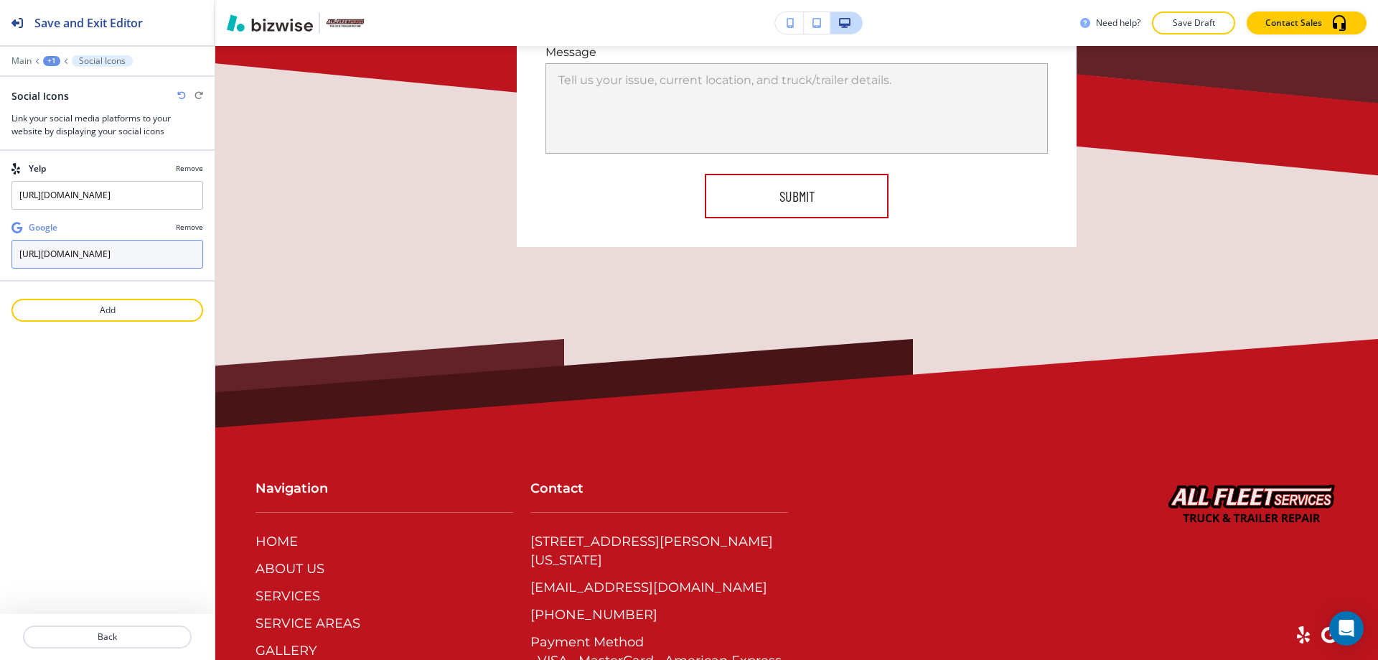
scroll to position [8674, 0]
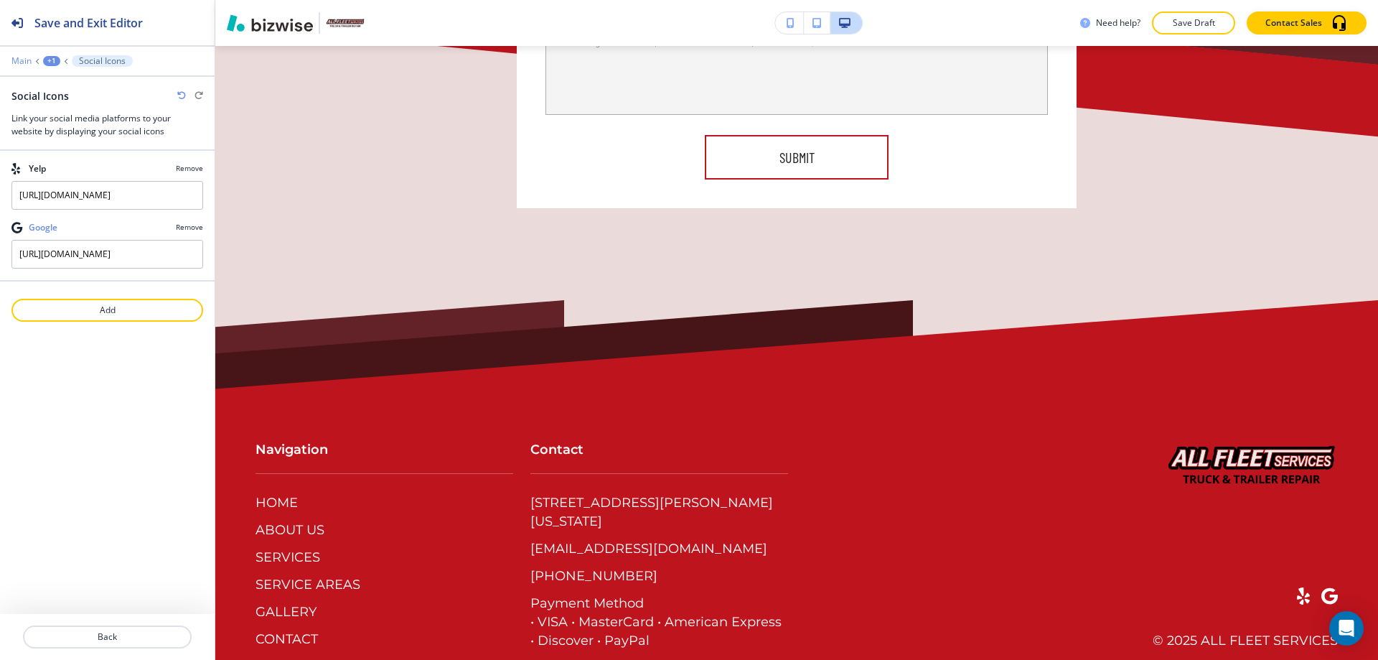
click at [22, 59] on p "Main" at bounding box center [21, 61] width 20 height 10
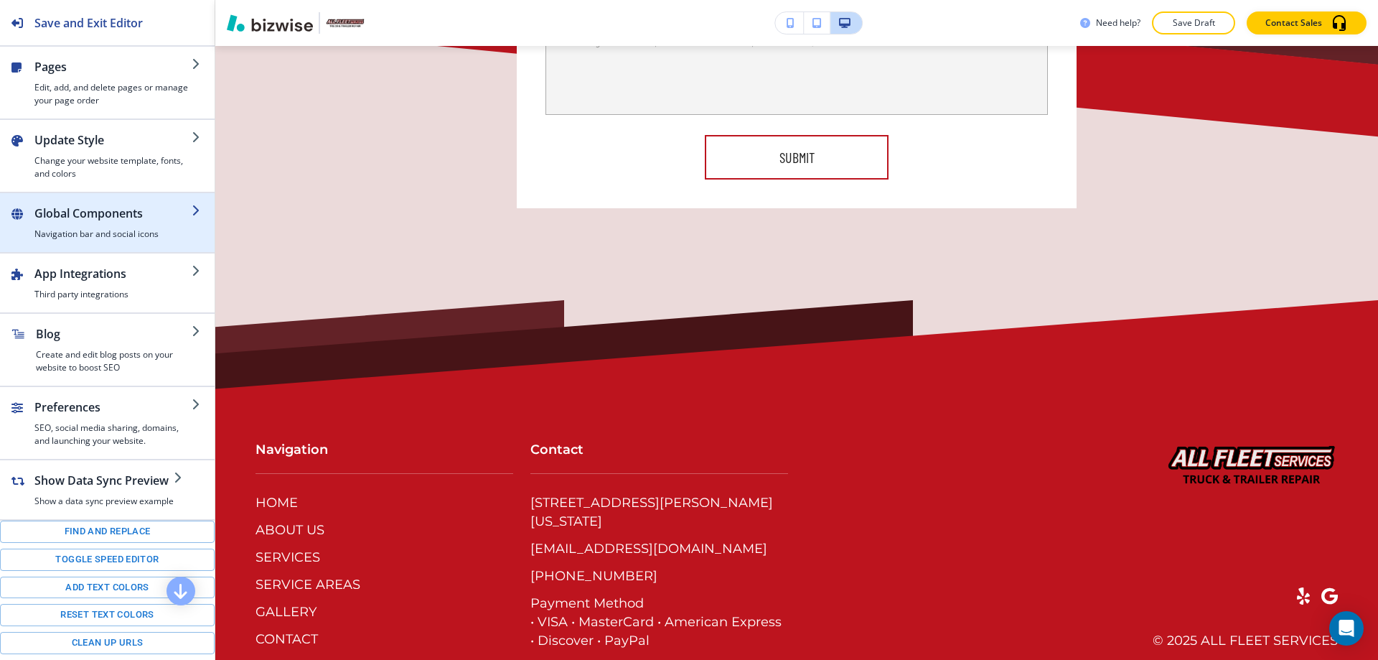
click at [59, 207] on h2 "Global Components" at bounding box center [112, 213] width 157 height 17
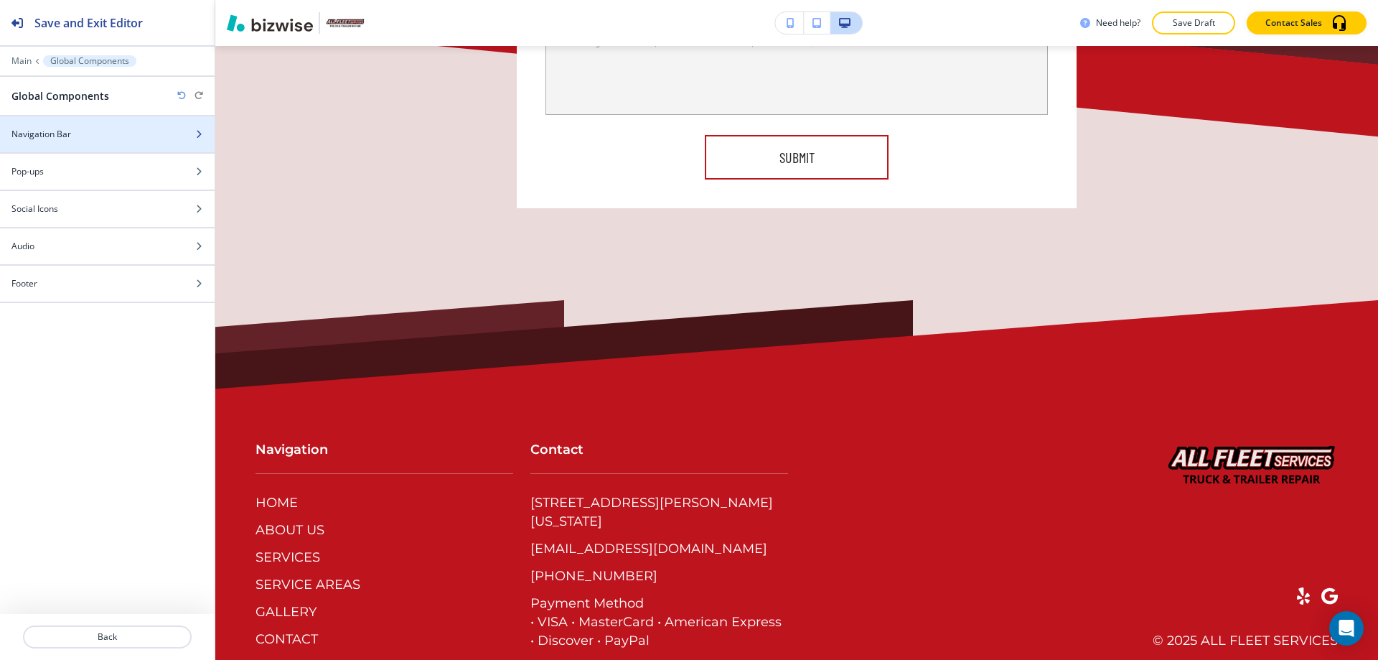
click at [62, 131] on h4 "Navigation Bar" at bounding box center [41, 134] width 60 height 13
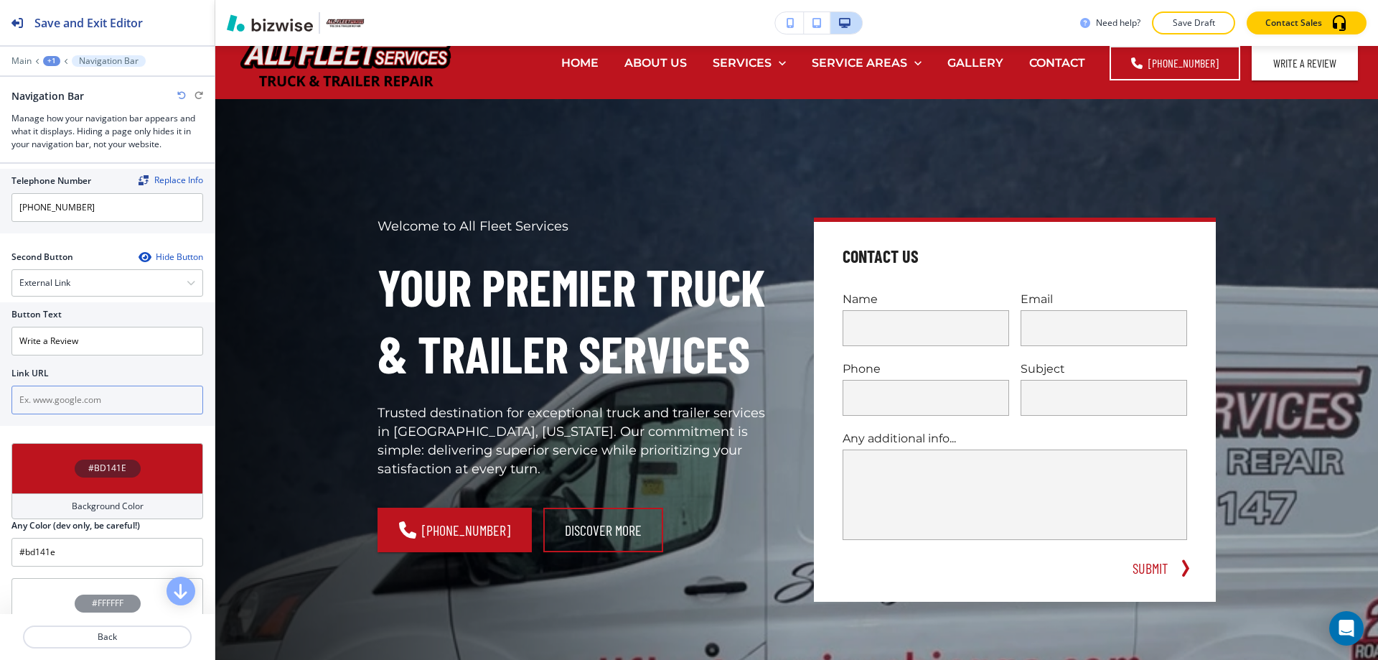
scroll to position [0, 0]
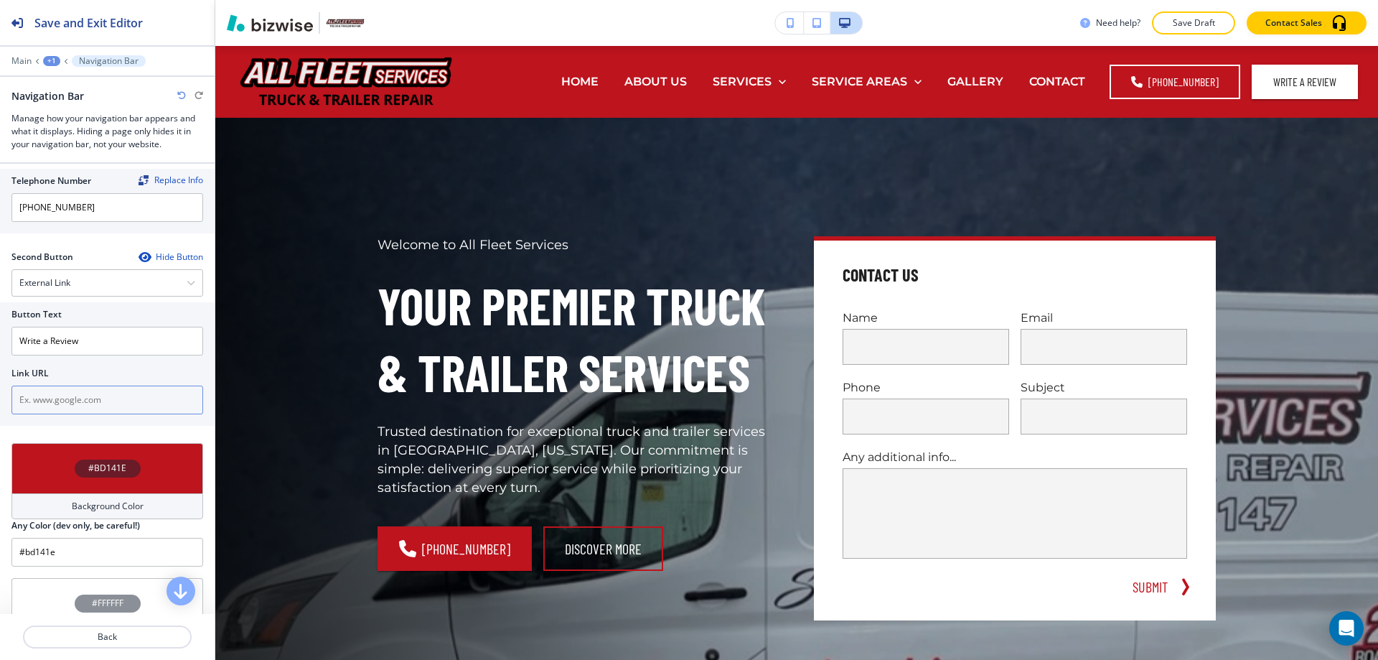
click at [62, 406] on input "text" at bounding box center [107, 399] width 192 height 29
paste input "https://maps.app.goo.gl/arXzzvn9QBbqyWqn9"
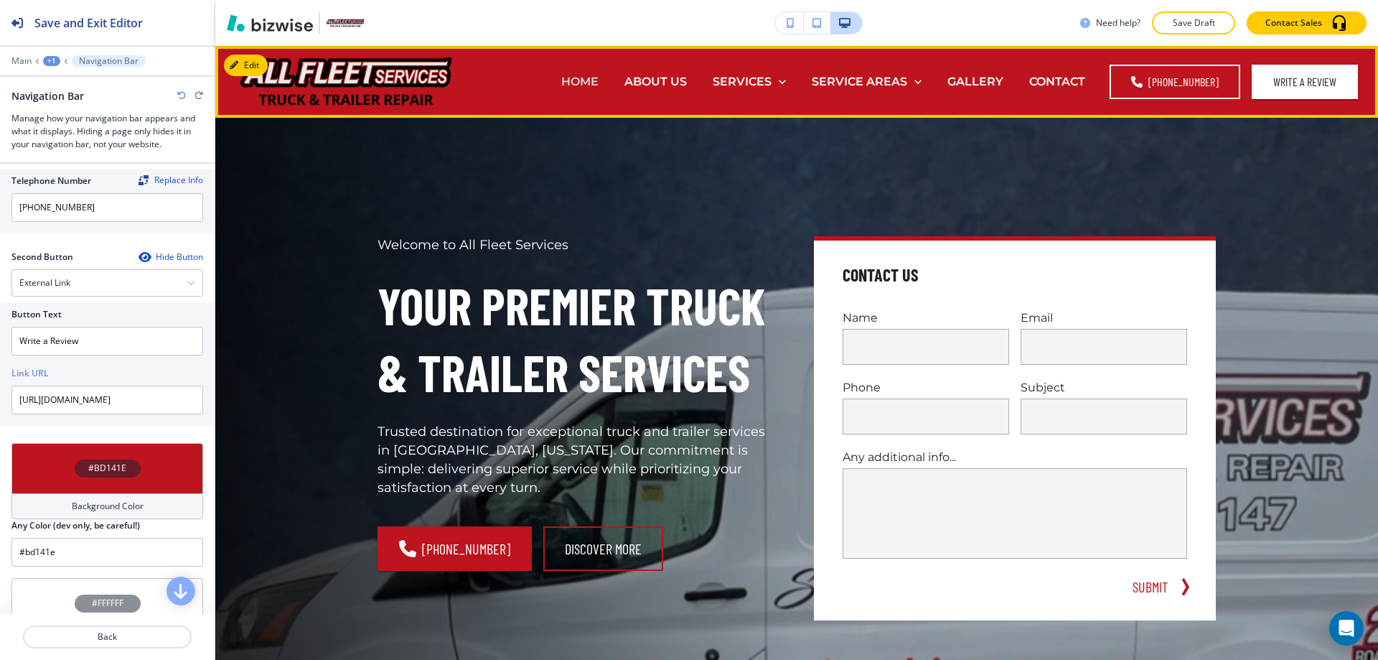
click at [596, 76] on p "HOME" at bounding box center [579, 81] width 37 height 17
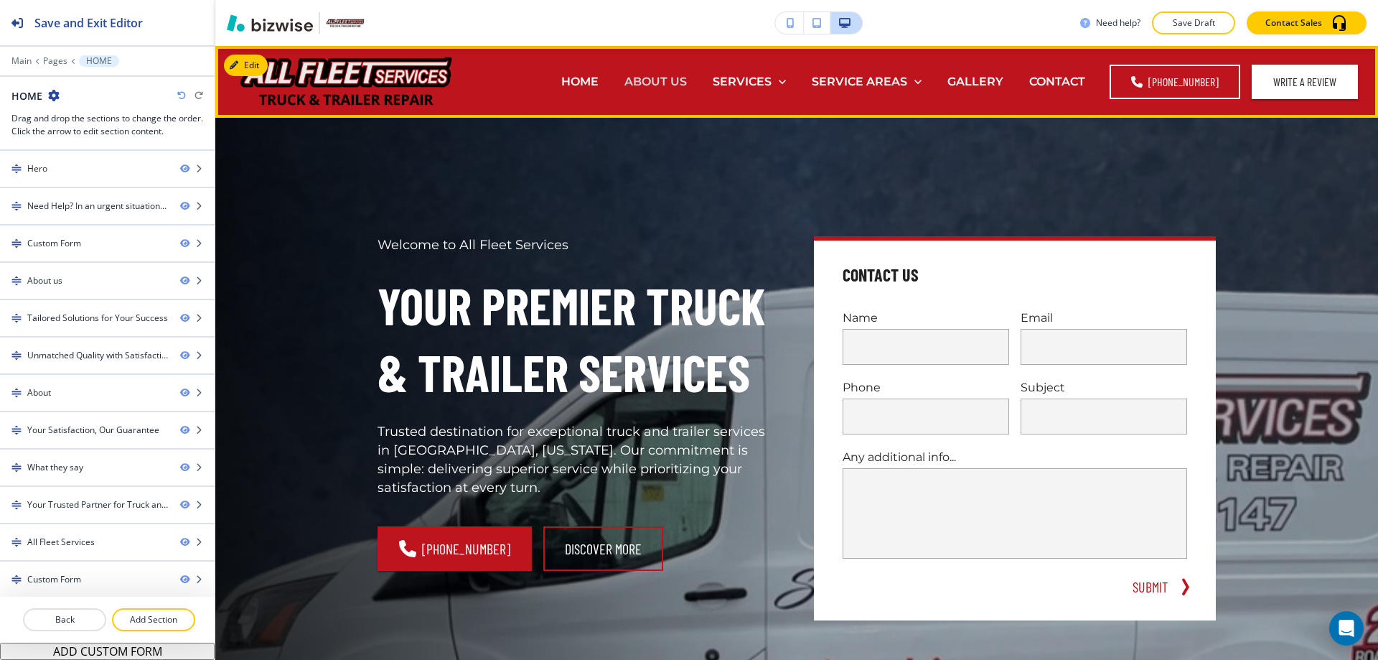
click at [658, 77] on p "ABOUT US" at bounding box center [655, 81] width 62 height 17
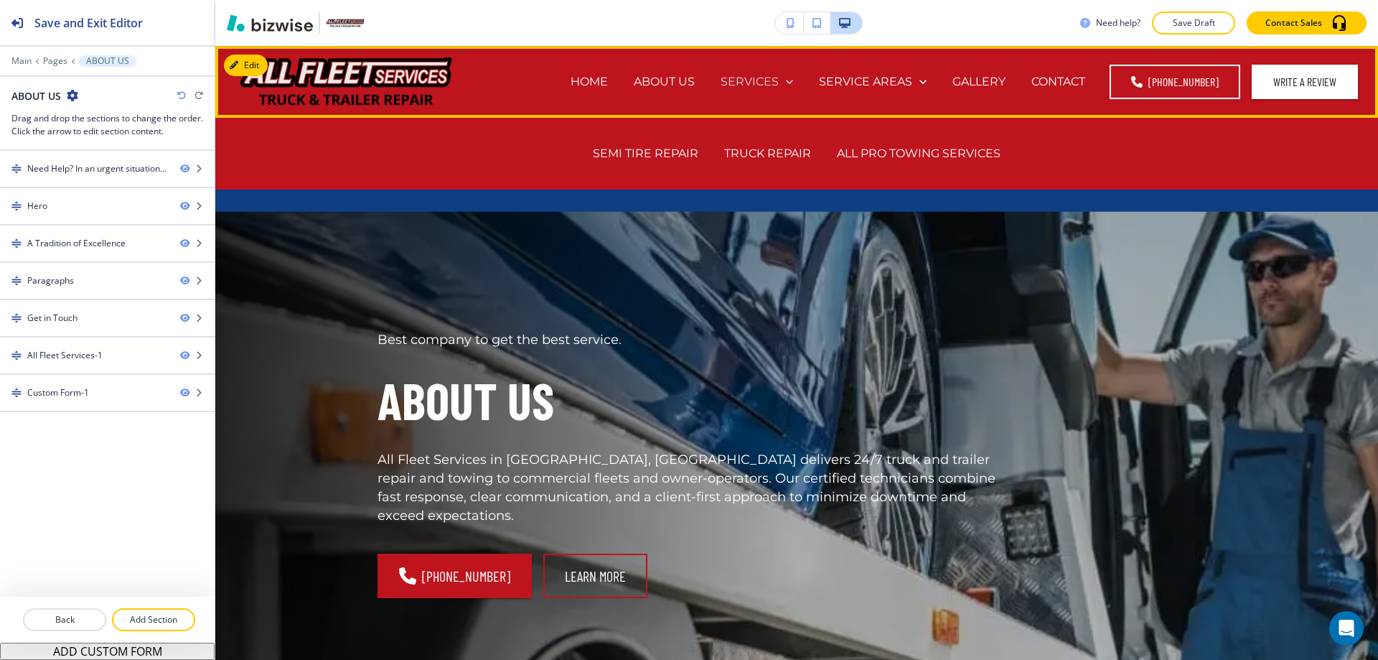
click at [749, 80] on p "SERVICES" at bounding box center [750, 81] width 58 height 17
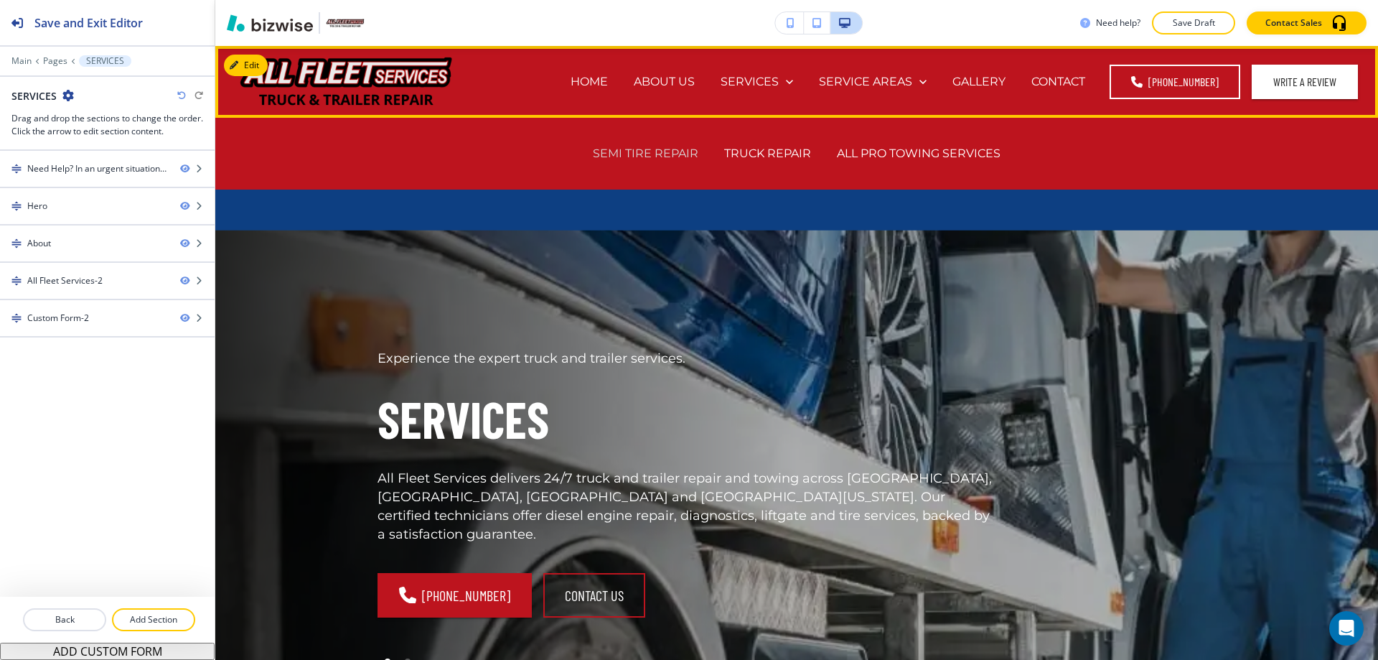
click at [650, 155] on p "SEMI TIRE REPAIR" at bounding box center [646, 153] width 106 height 17
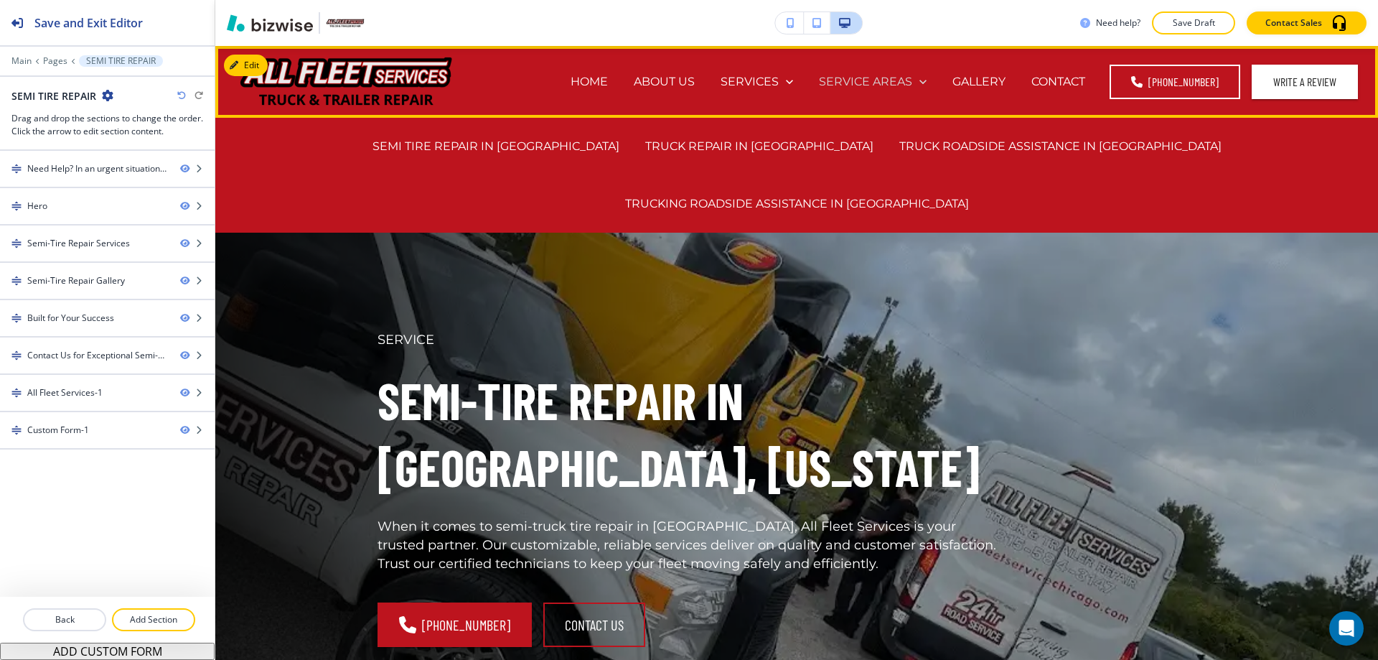
click at [872, 79] on p "SERVICE AREAS" at bounding box center [865, 81] width 93 height 17
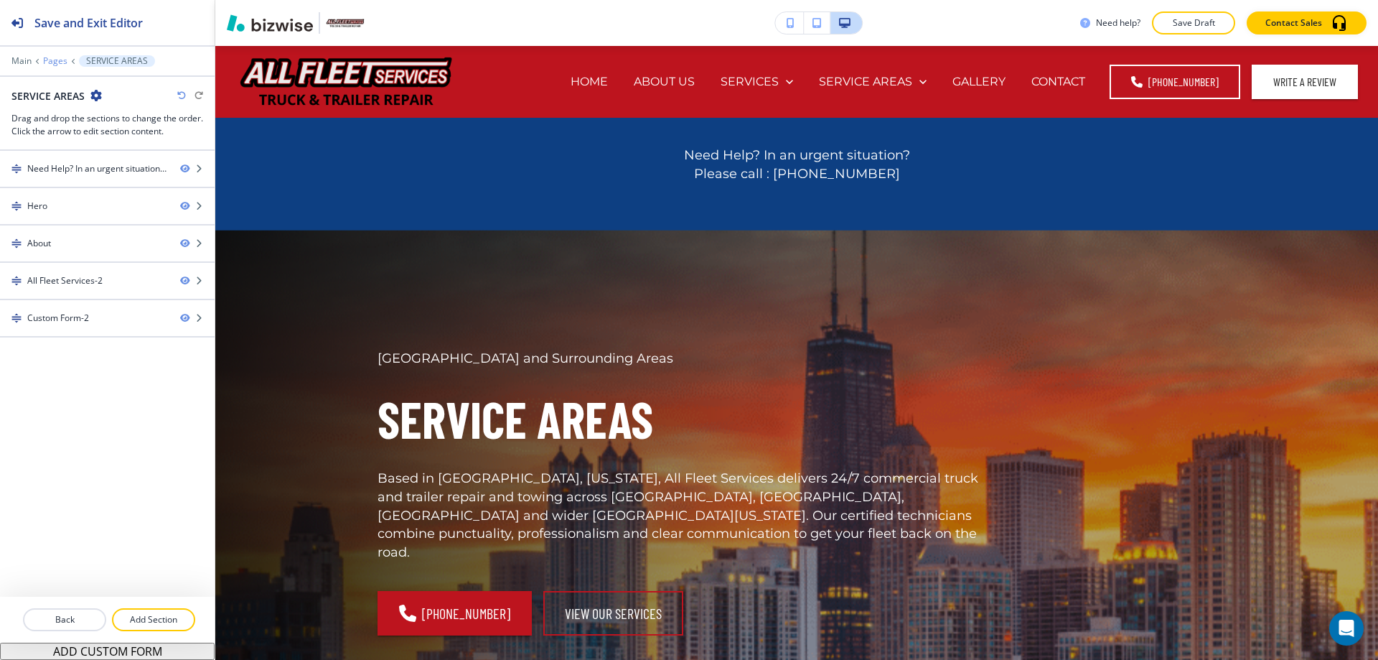
click at [55, 58] on p "Pages" at bounding box center [55, 61] width 24 height 10
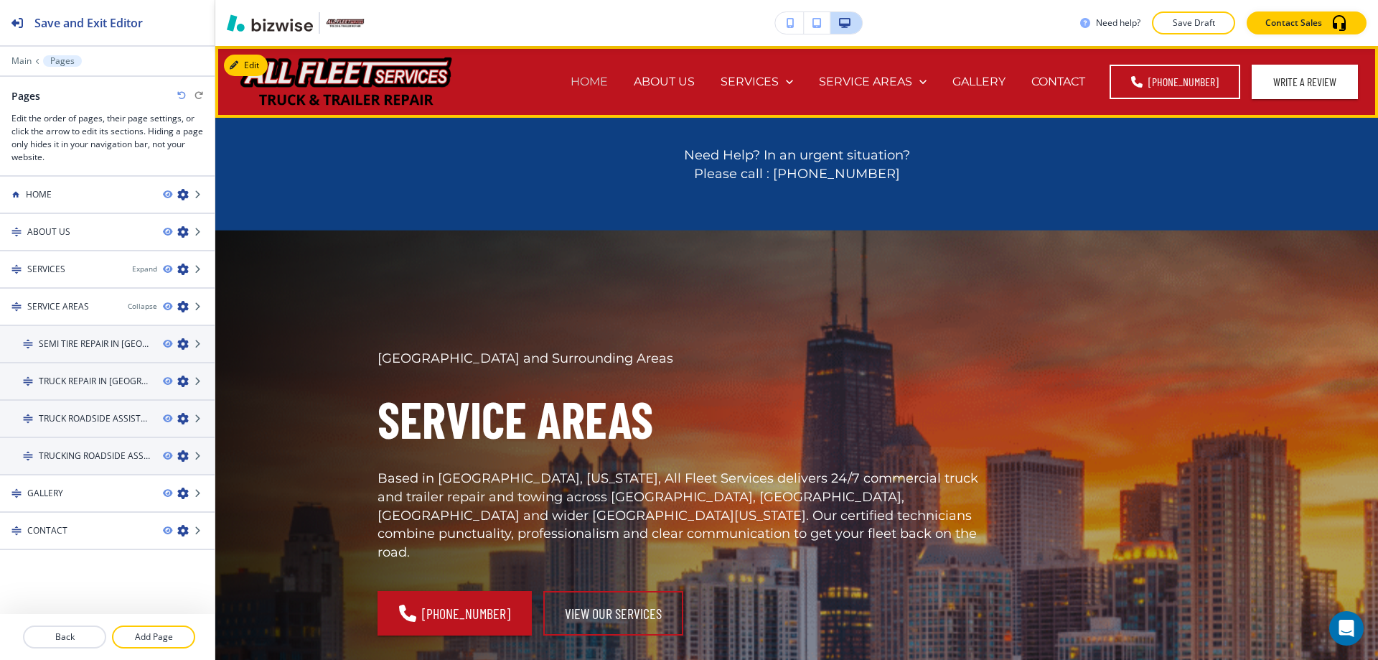
click at [588, 78] on p "HOME" at bounding box center [589, 81] width 37 height 17
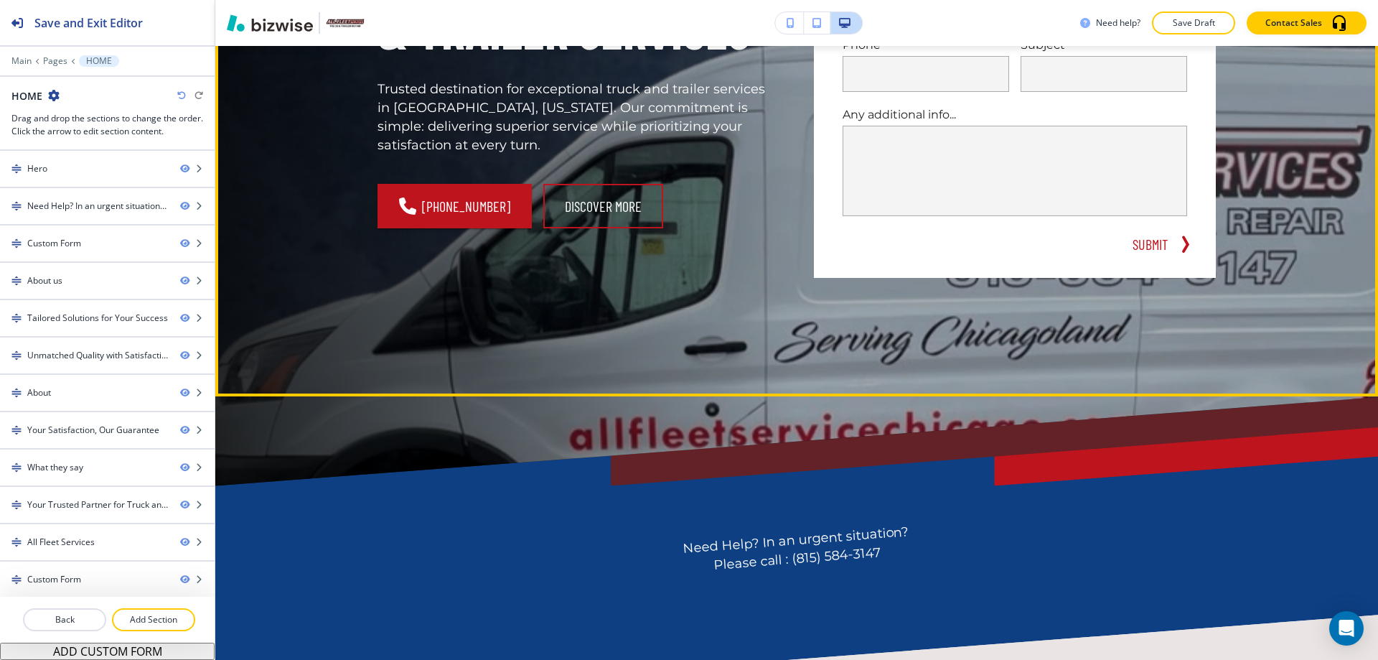
scroll to position [502, 0]
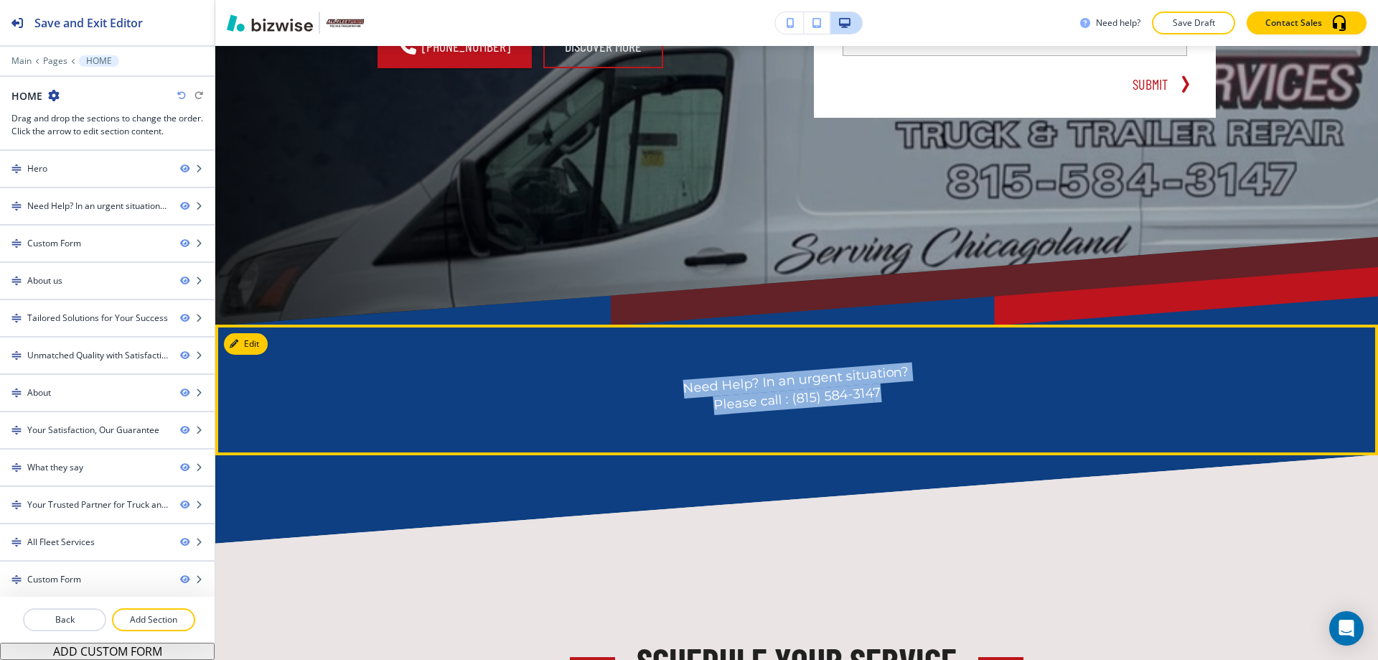
drag, startPoint x: 679, startPoint y: 385, endPoint x: 872, endPoint y: 401, distance: 193.8
click at [872, 401] on p "Need Help? In an urgent situation? Please call : (815) 584-314 7" at bounding box center [797, 389] width 839 height 101
copy p "Need Help? In an urgent situation? Please call : (815) 584-314 7"
click at [261, 342] on div "Edit This Section Need Help? In an urgent situation? Please call : (815) 584-31…" at bounding box center [796, 389] width 1163 height 131
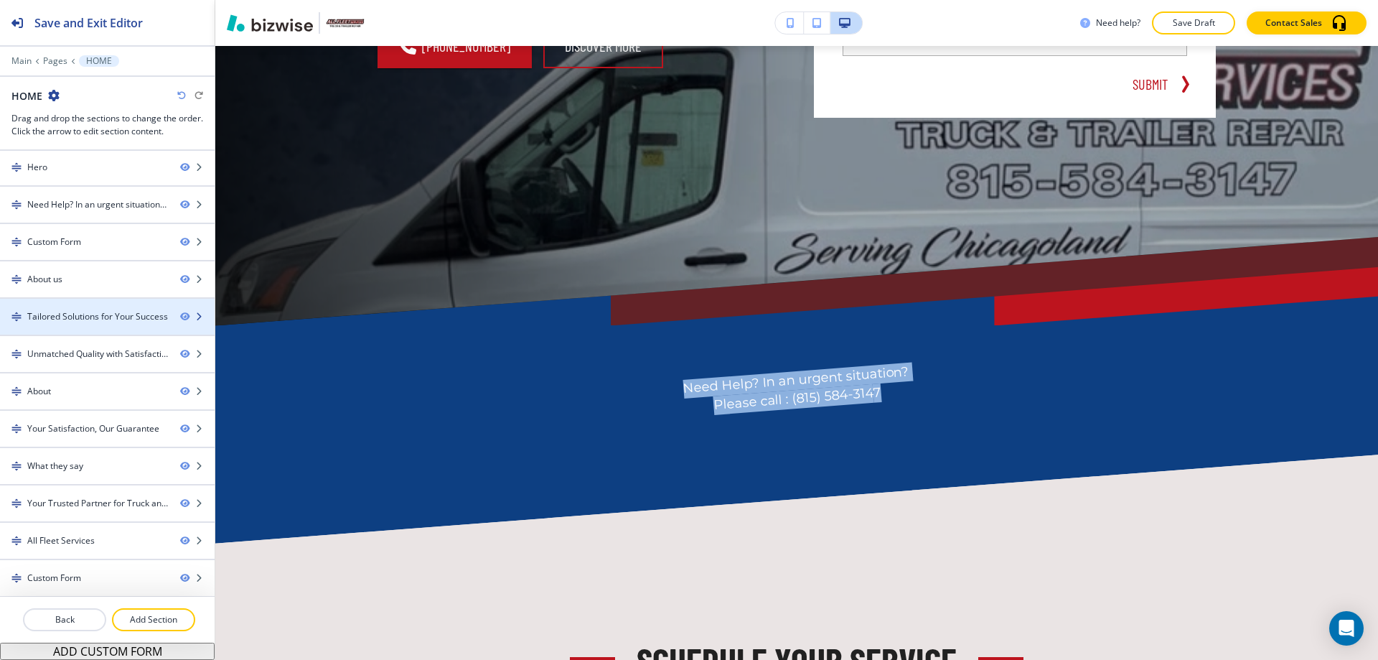
scroll to position [2, 0]
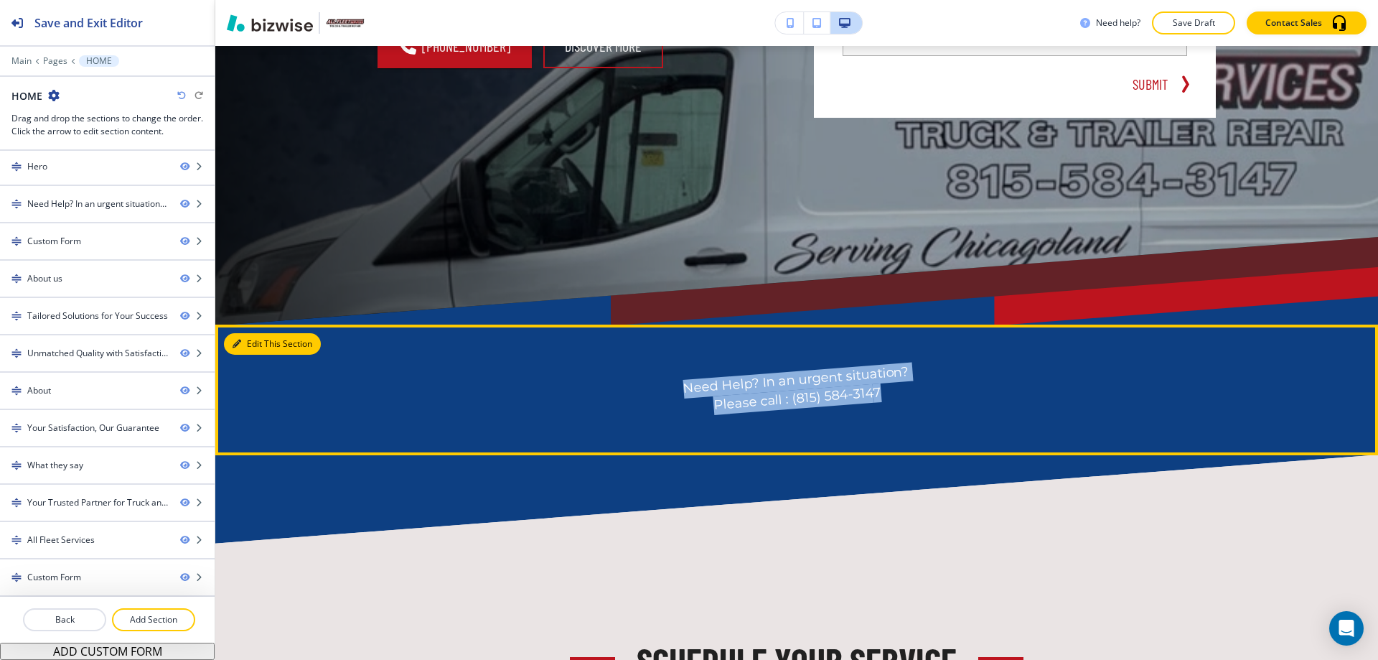
click at [256, 348] on button "Edit This Section" at bounding box center [272, 344] width 97 height 22
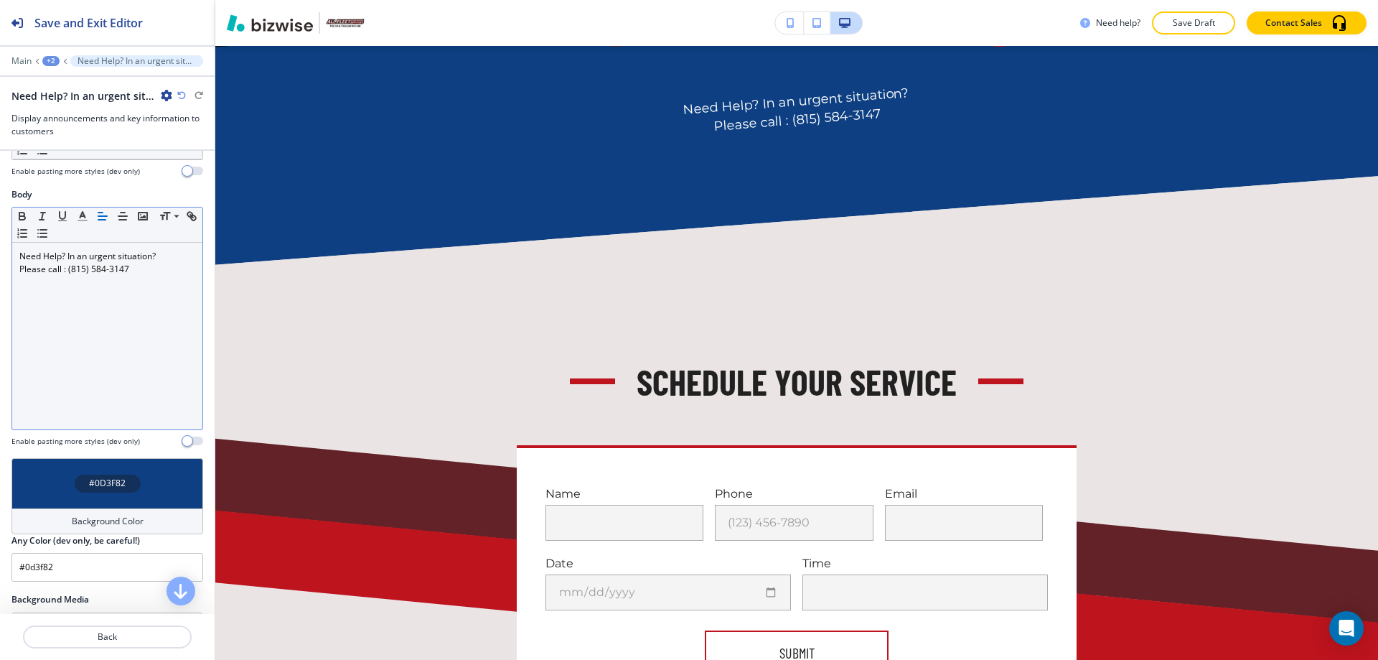
scroll to position [67, 0]
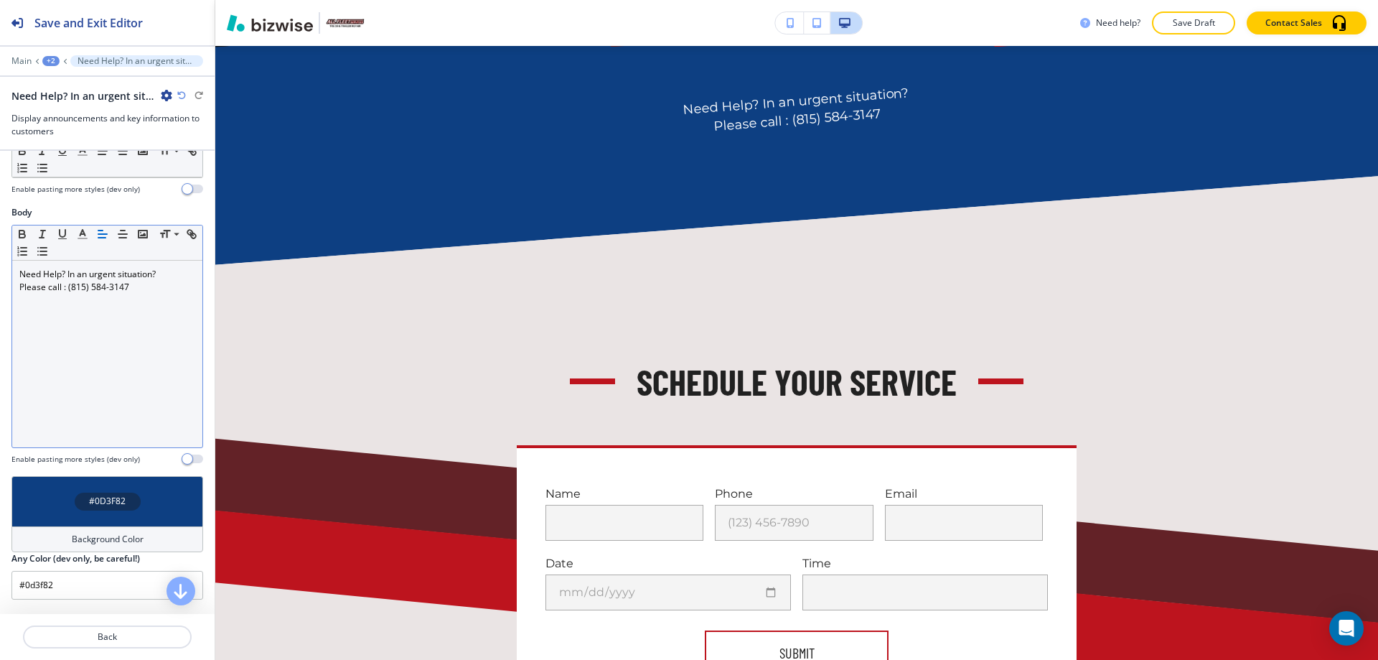
click at [128, 286] on p "Please call : (815) 584-314 7" at bounding box center [107, 287] width 176 height 13
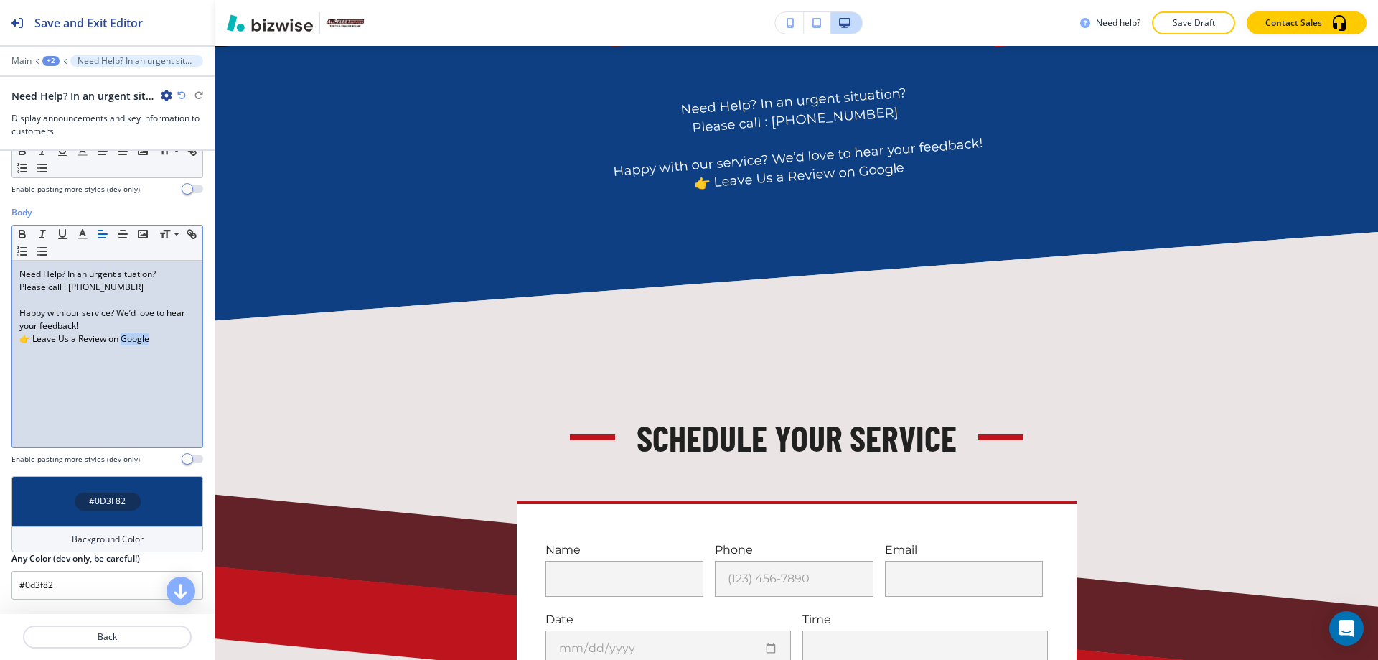
drag, startPoint x: 125, startPoint y: 342, endPoint x: 150, endPoint y: 342, distance: 25.1
click at [150, 342] on p "👉 Leave Us a Review on Google" at bounding box center [107, 338] width 176 height 13
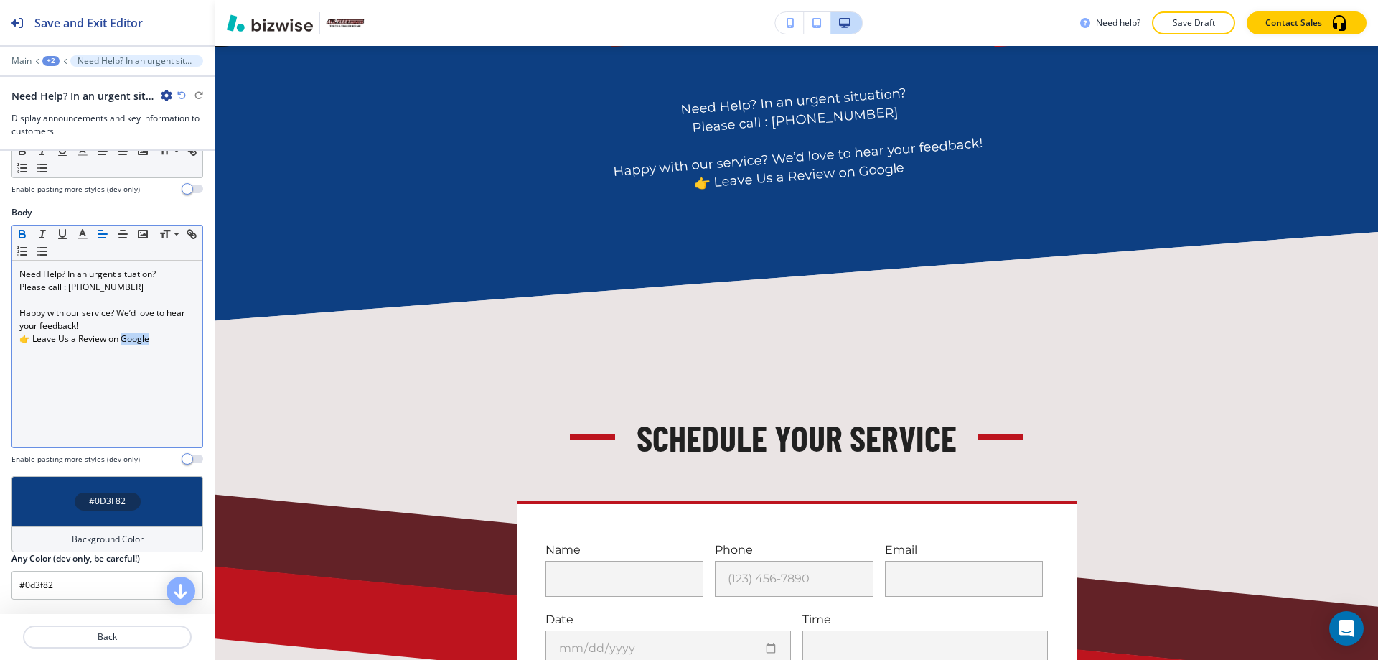
click at [24, 235] on icon "button" at bounding box center [22, 236] width 6 height 4
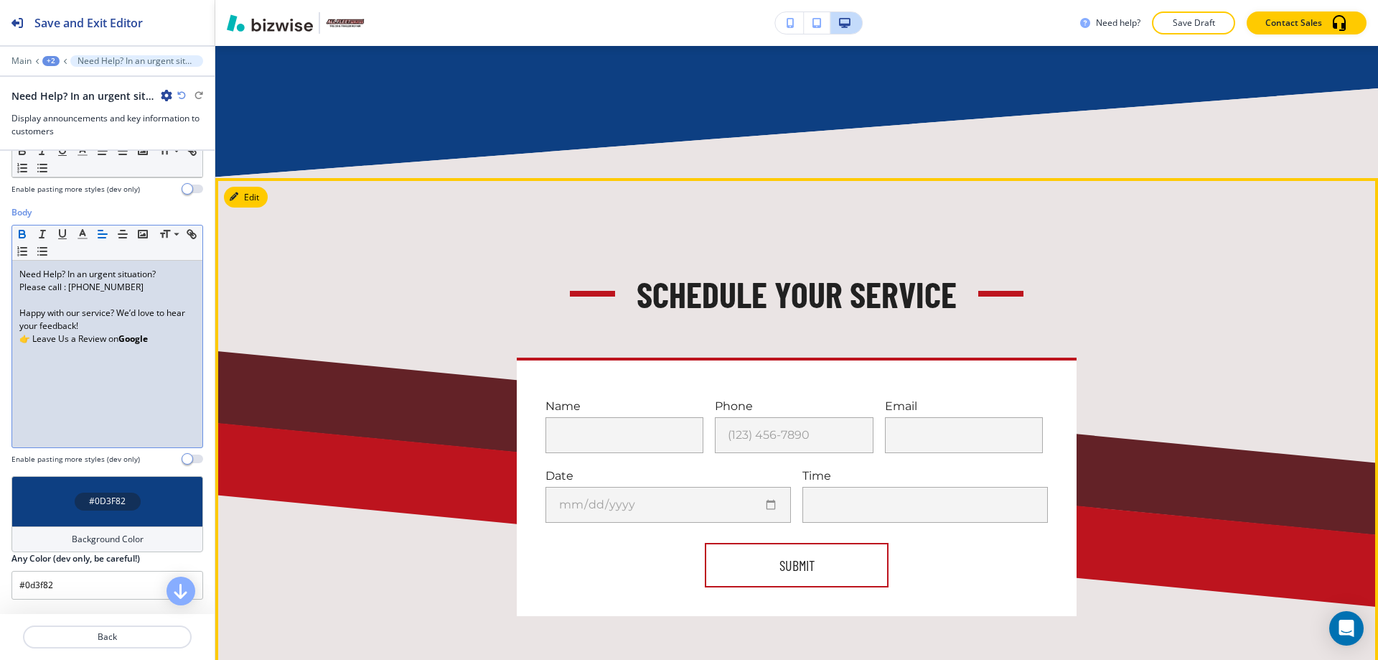
scroll to position [1212, 0]
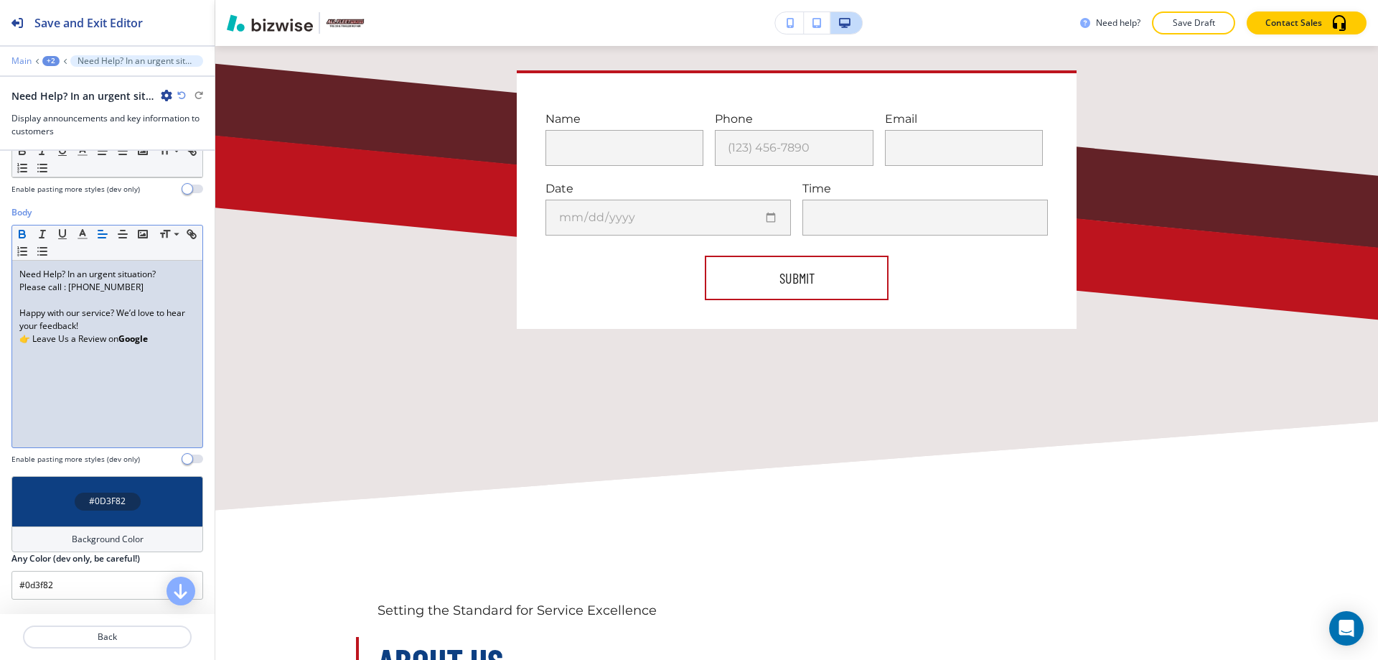
click at [21, 61] on p "Main" at bounding box center [21, 61] width 20 height 10
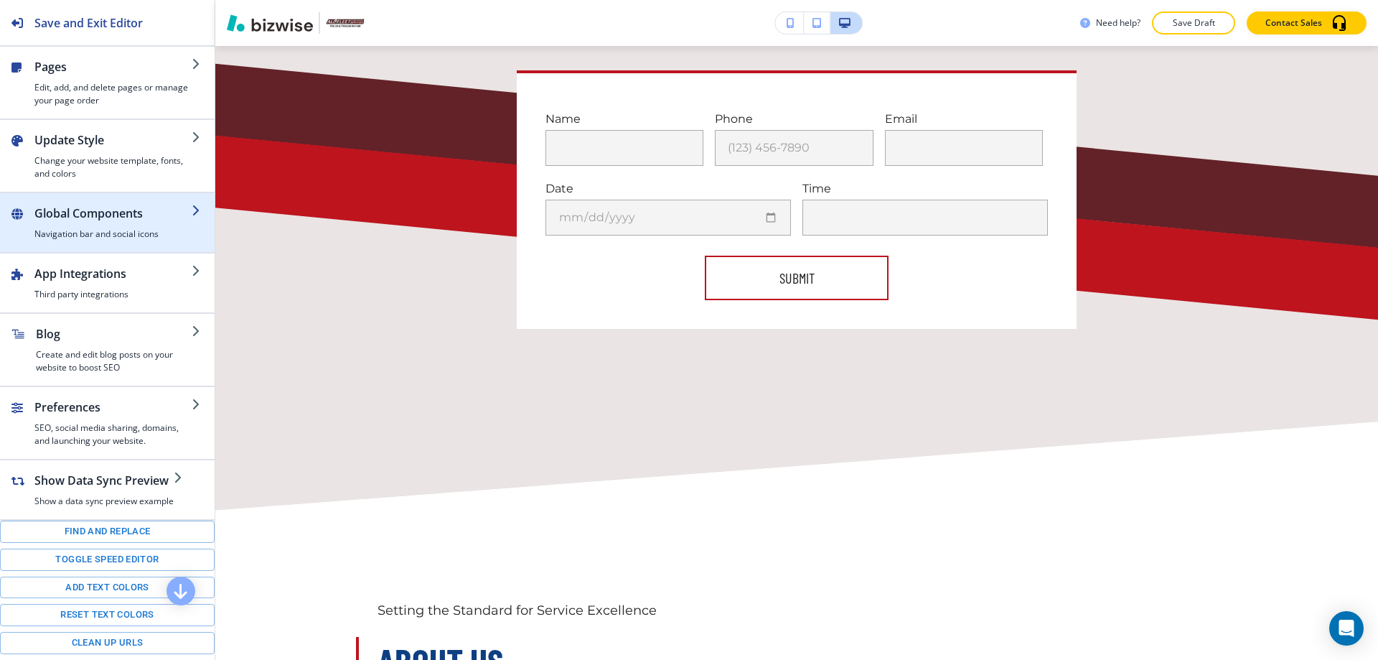
click at [88, 211] on h2 "Global Components" at bounding box center [112, 213] width 157 height 17
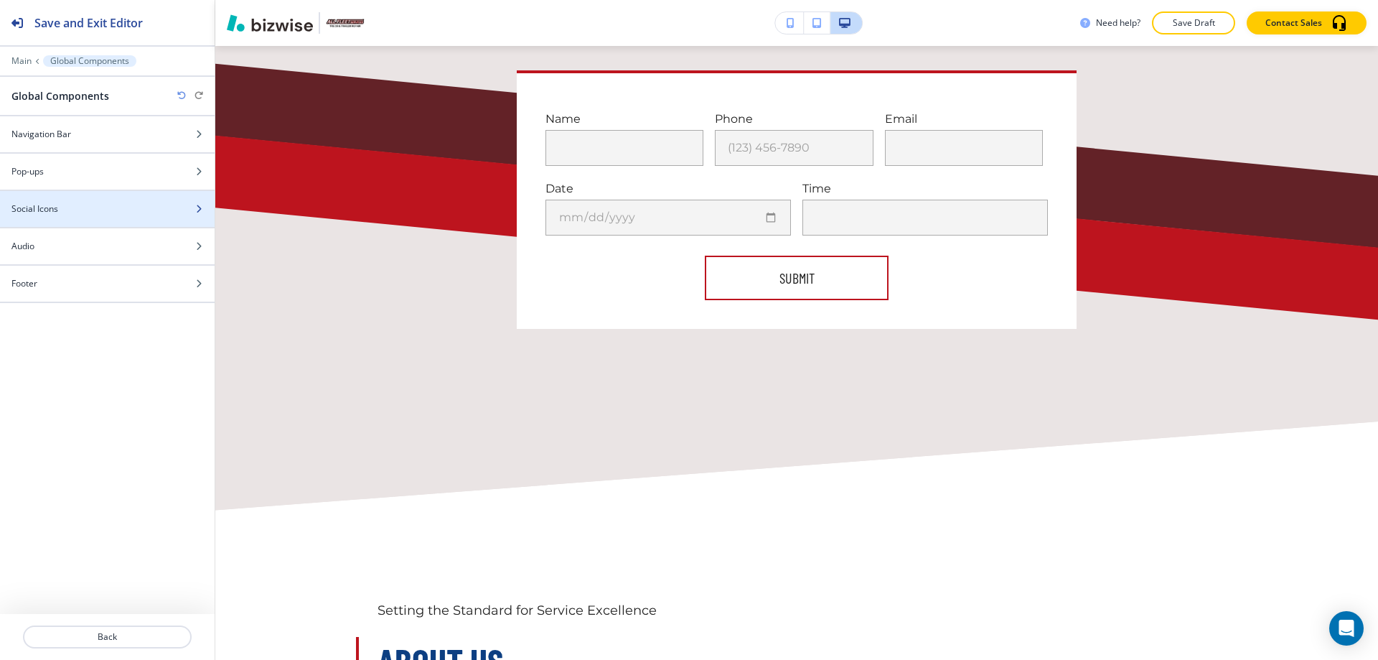
click at [73, 211] on div "Social Icons" at bounding box center [91, 208] width 183 height 13
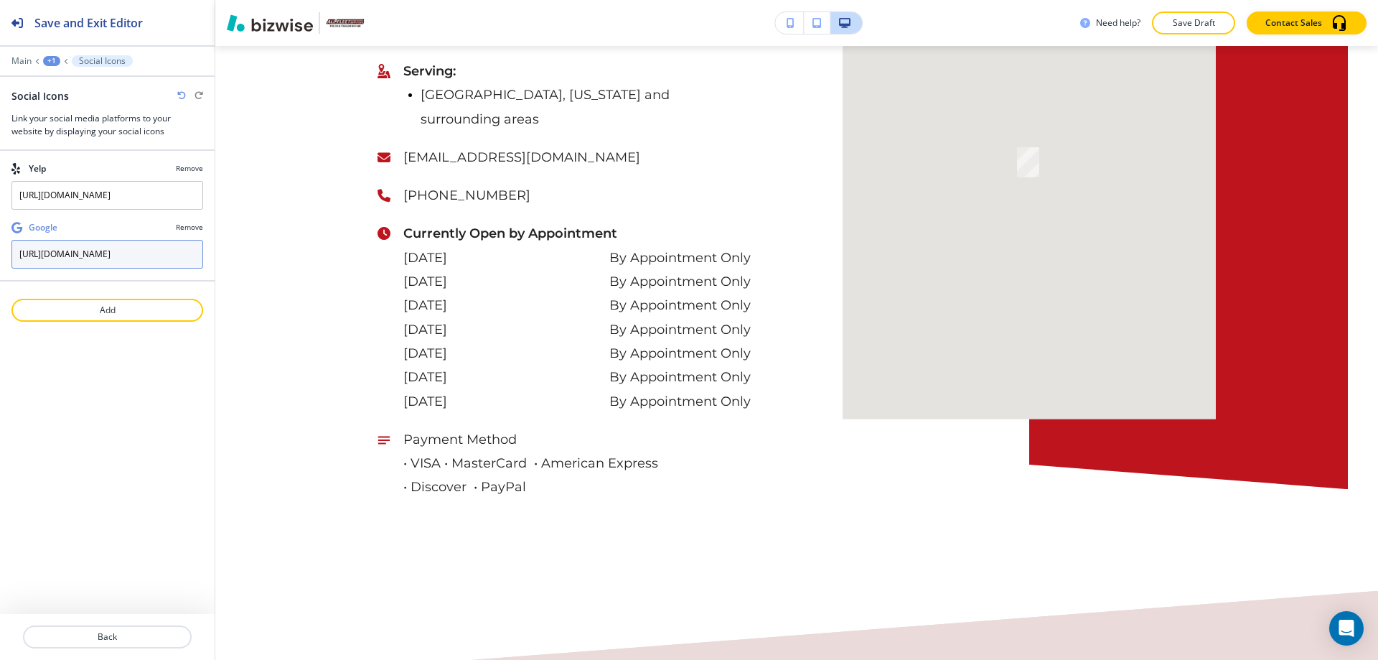
click at [85, 252] on input "https://maps.app.goo.gl/arXzzvn9QBbqyWqn9" at bounding box center [107, 254] width 192 height 29
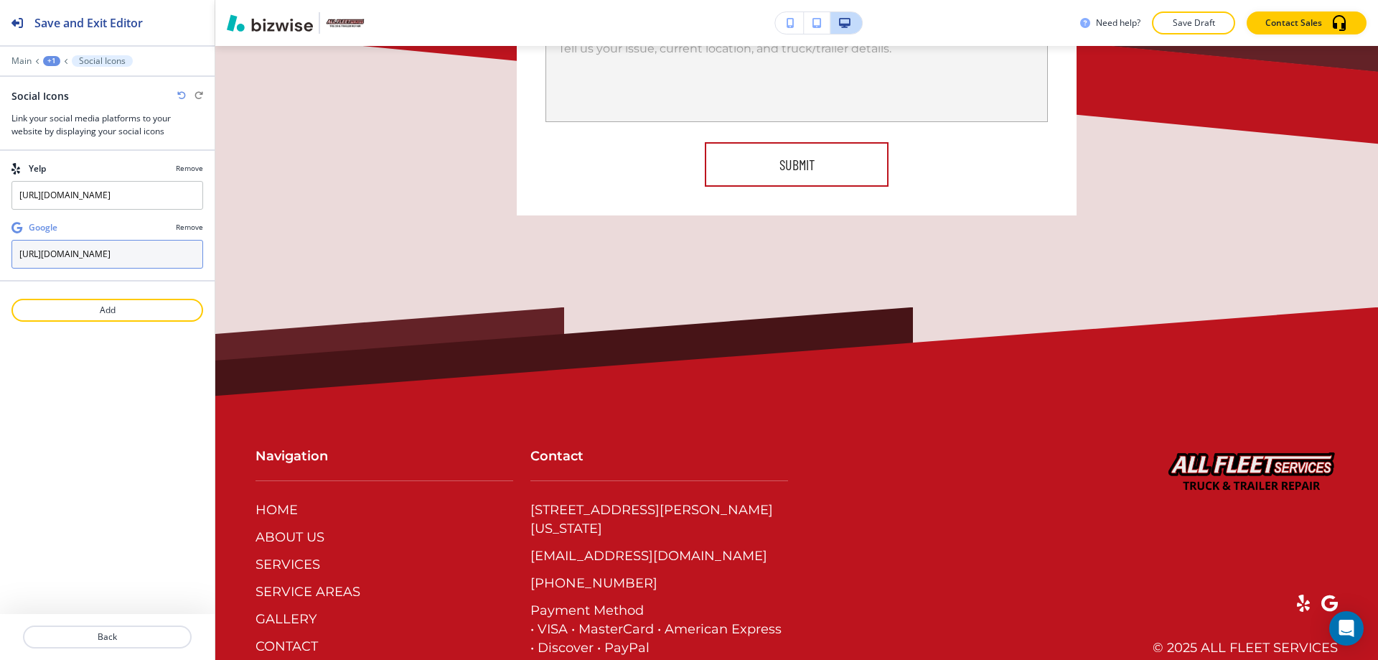
scroll to position [8729, 0]
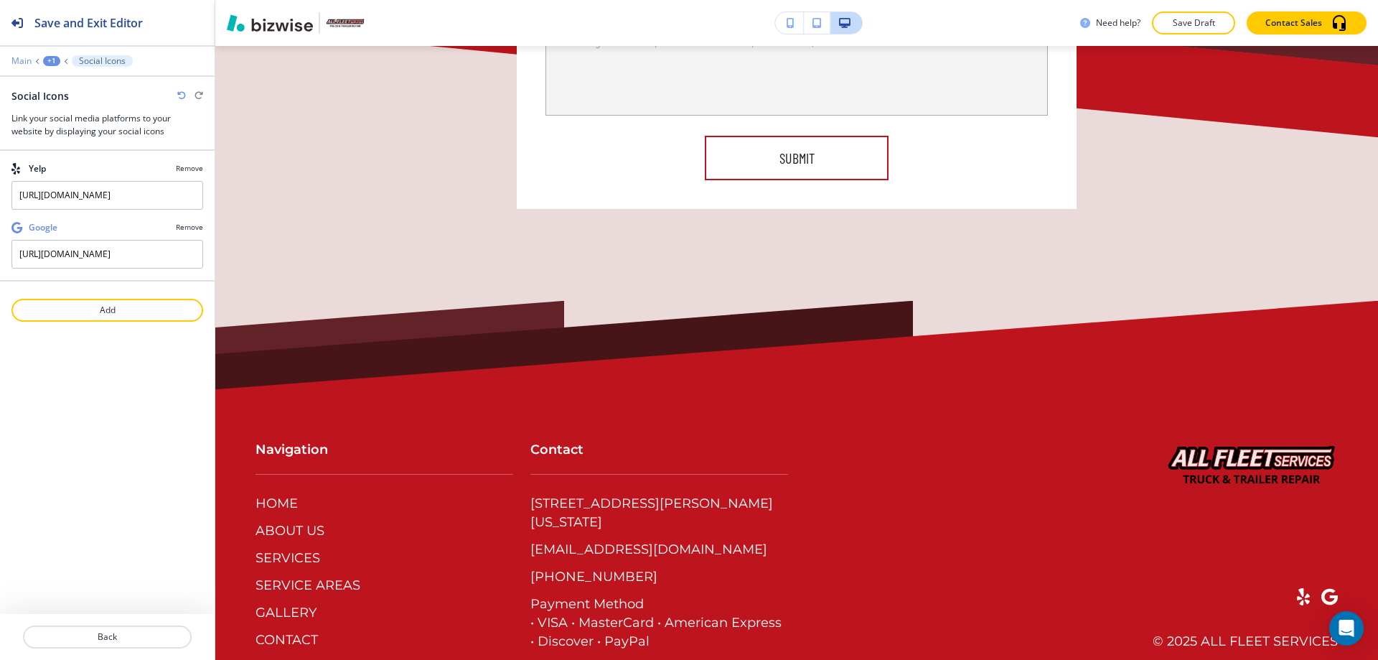
click at [11, 57] on p "Main" at bounding box center [21, 61] width 20 height 10
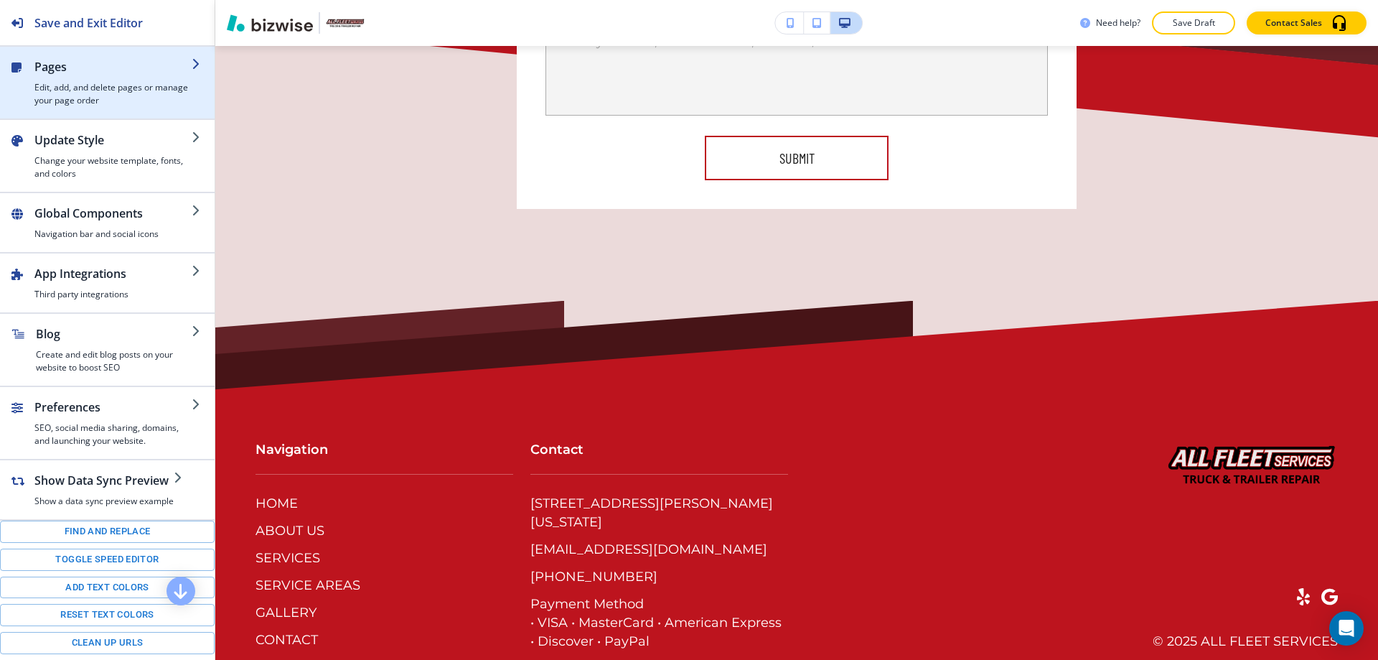
click at [38, 101] on h4 "Edit, add, and delete pages or manage your page order" at bounding box center [112, 94] width 157 height 26
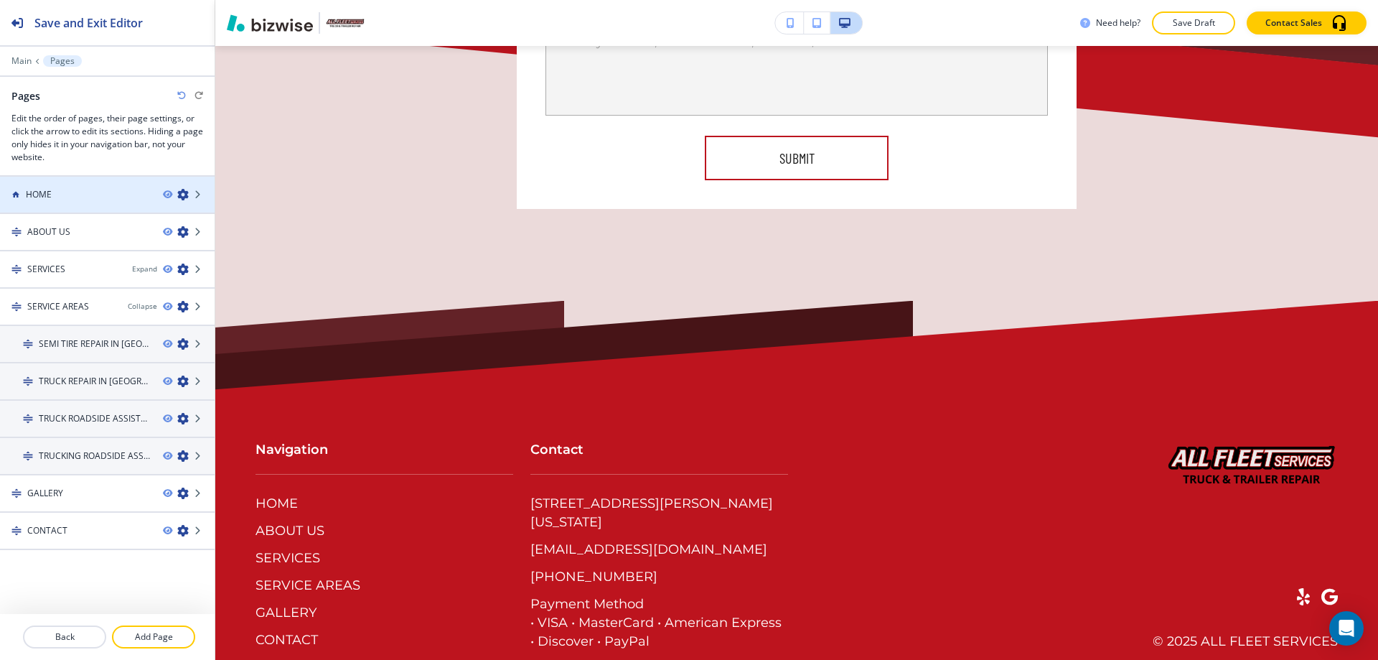
click at [45, 191] on h4 "HOME" at bounding box center [39, 194] width 26 height 13
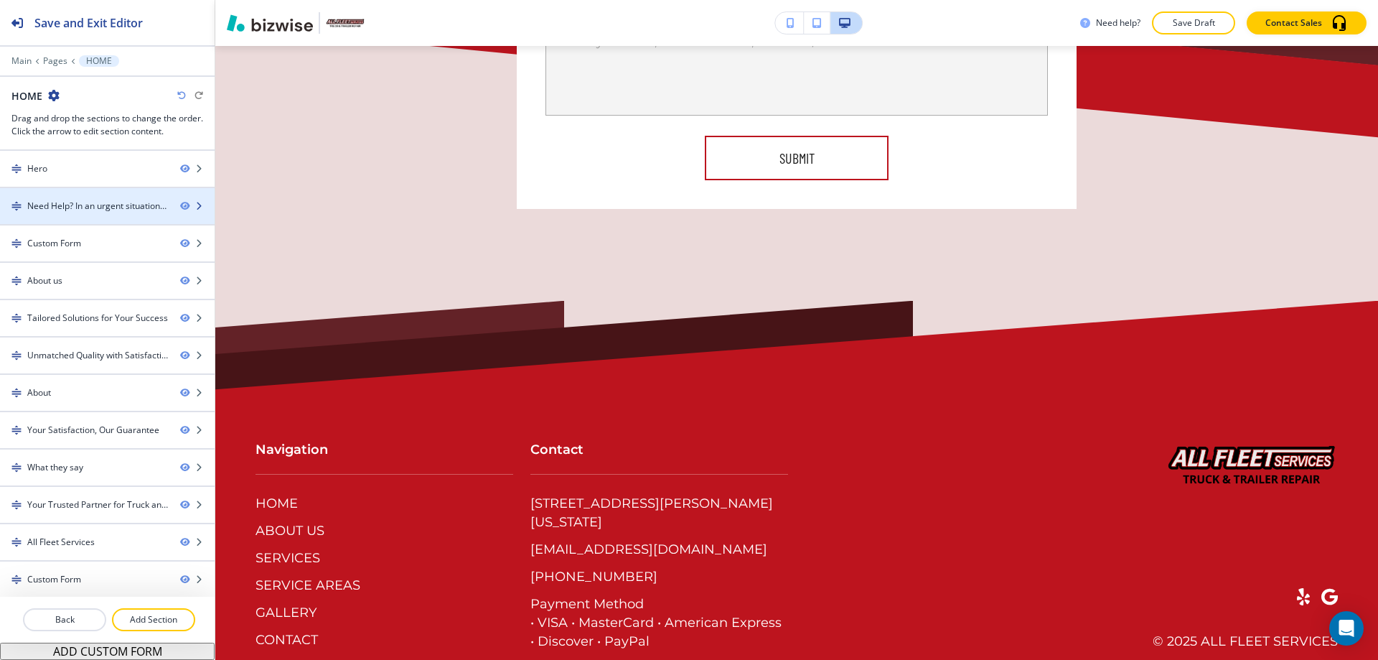
click at [44, 196] on div at bounding box center [107, 193] width 215 height 11
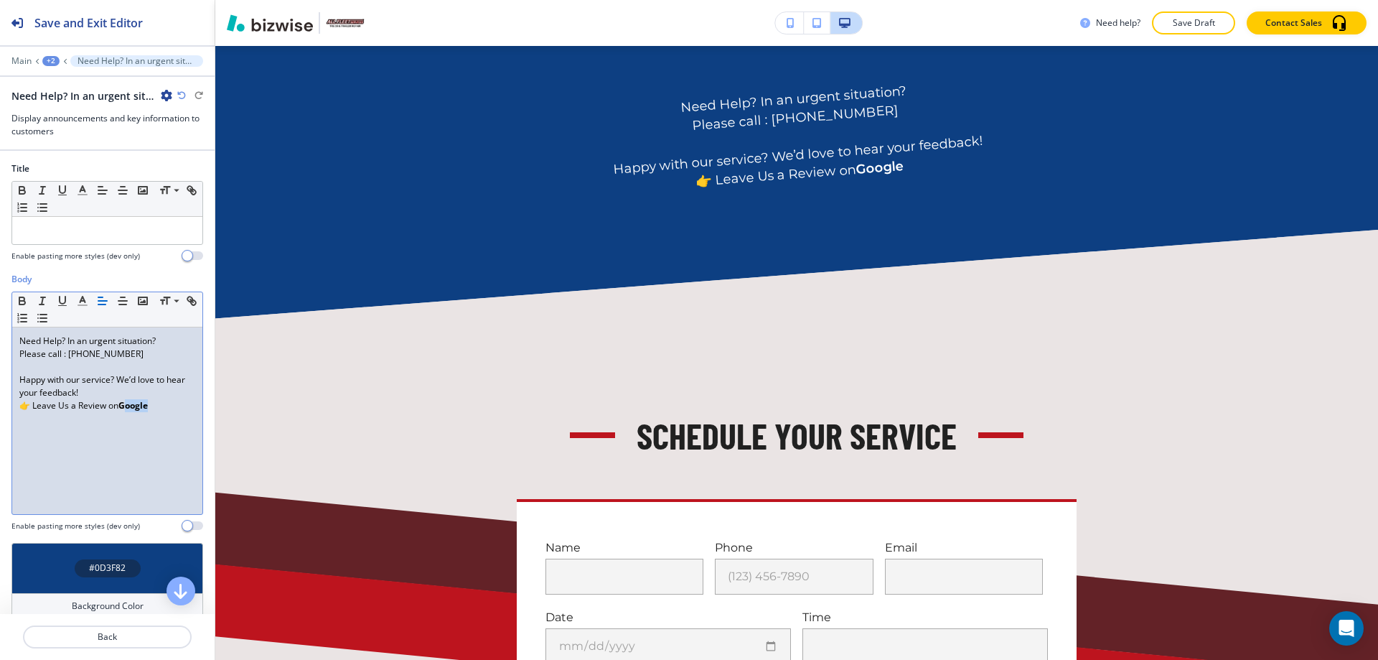
scroll to position [781, 0]
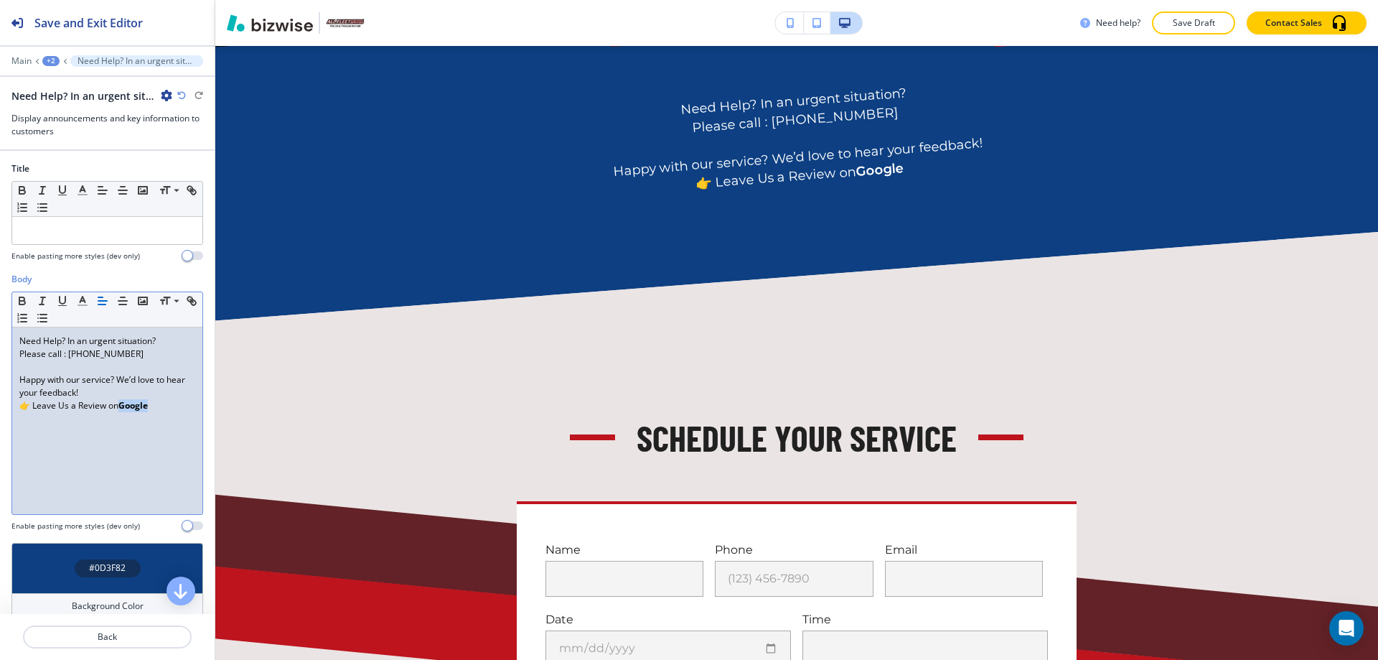
drag, startPoint x: 149, startPoint y: 407, endPoint x: 123, endPoint y: 405, distance: 25.9
click at [123, 405] on p "👉 Leave Us a Review on Google" at bounding box center [107, 405] width 176 height 13
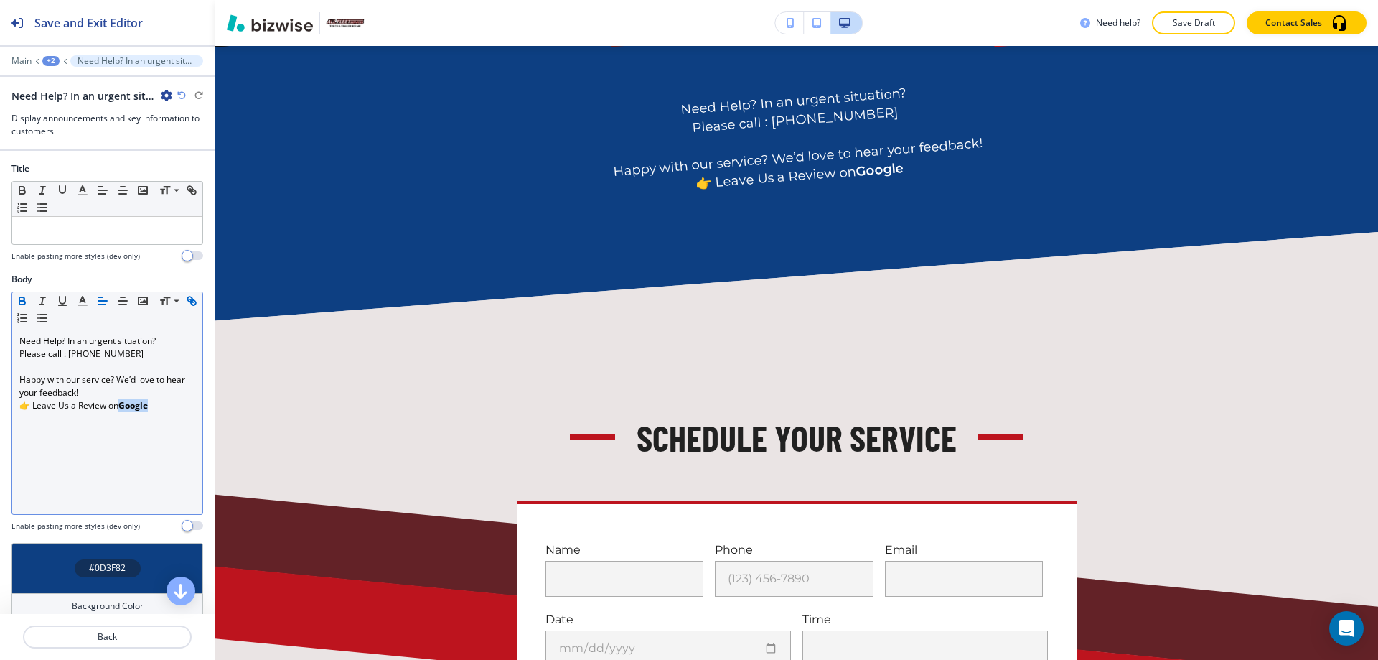
click at [185, 307] on icon "button" at bounding box center [191, 300] width 13 height 13
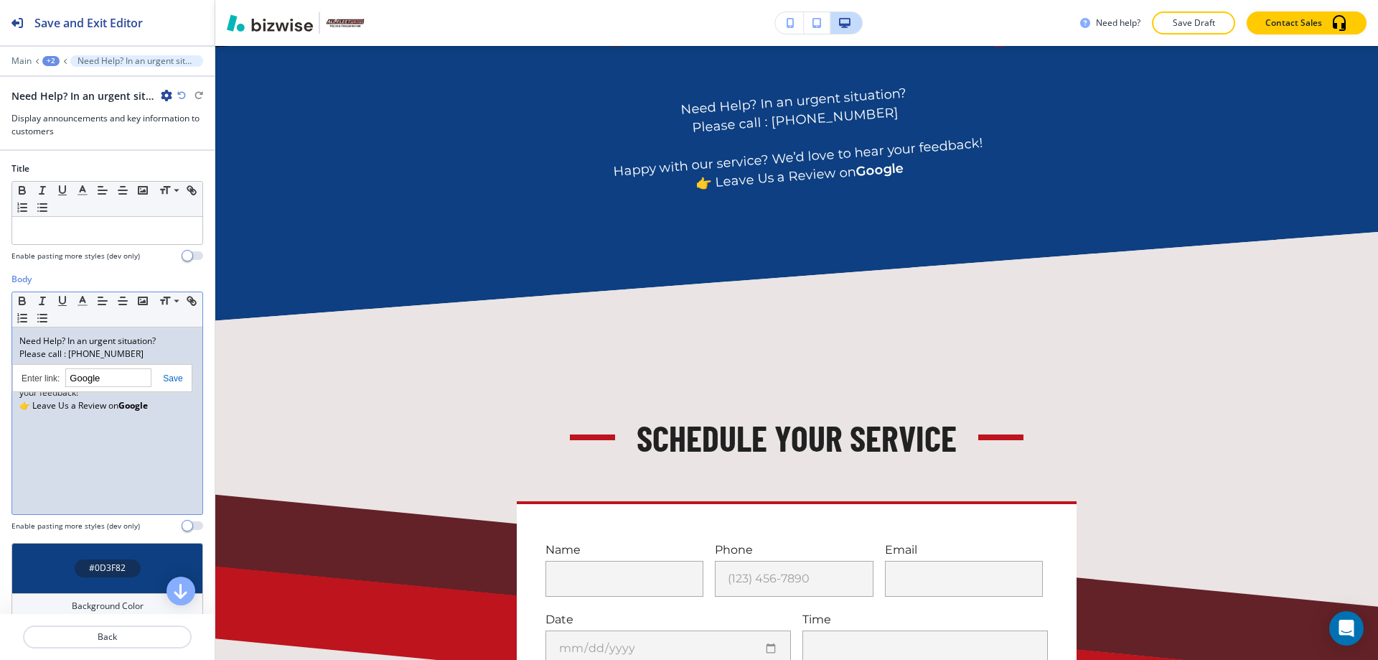
paste input "https://maps.app.goo.gl/arXzzvn9QBbqyWqn9"
click at [172, 379] on link at bounding box center [166, 378] width 31 height 10
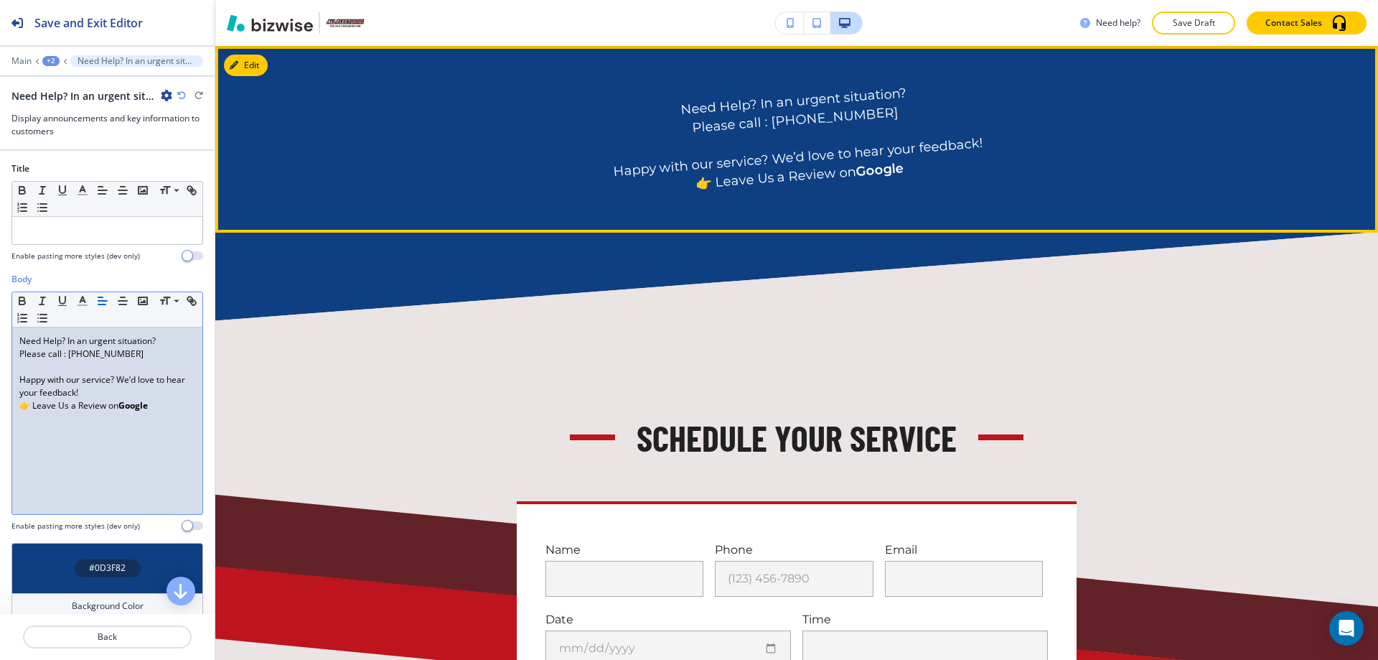
click at [872, 171] on strong "Google" at bounding box center [880, 169] width 48 height 19
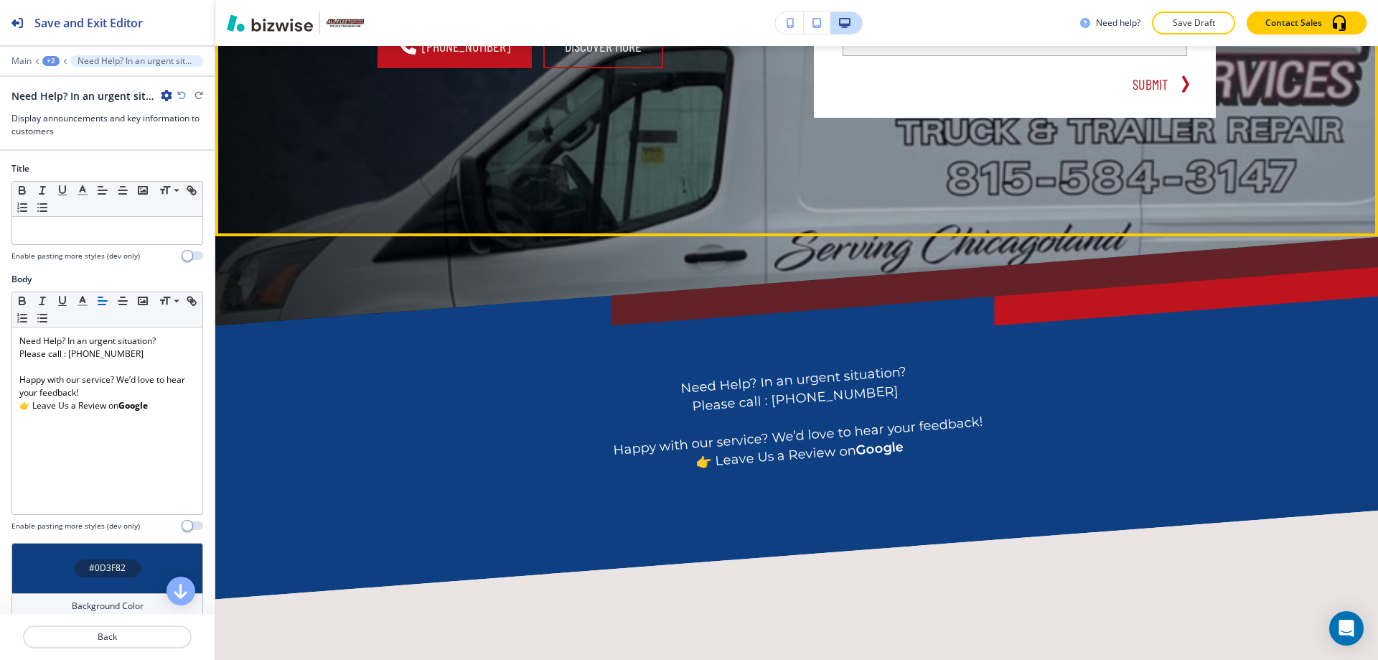
scroll to position [494, 0]
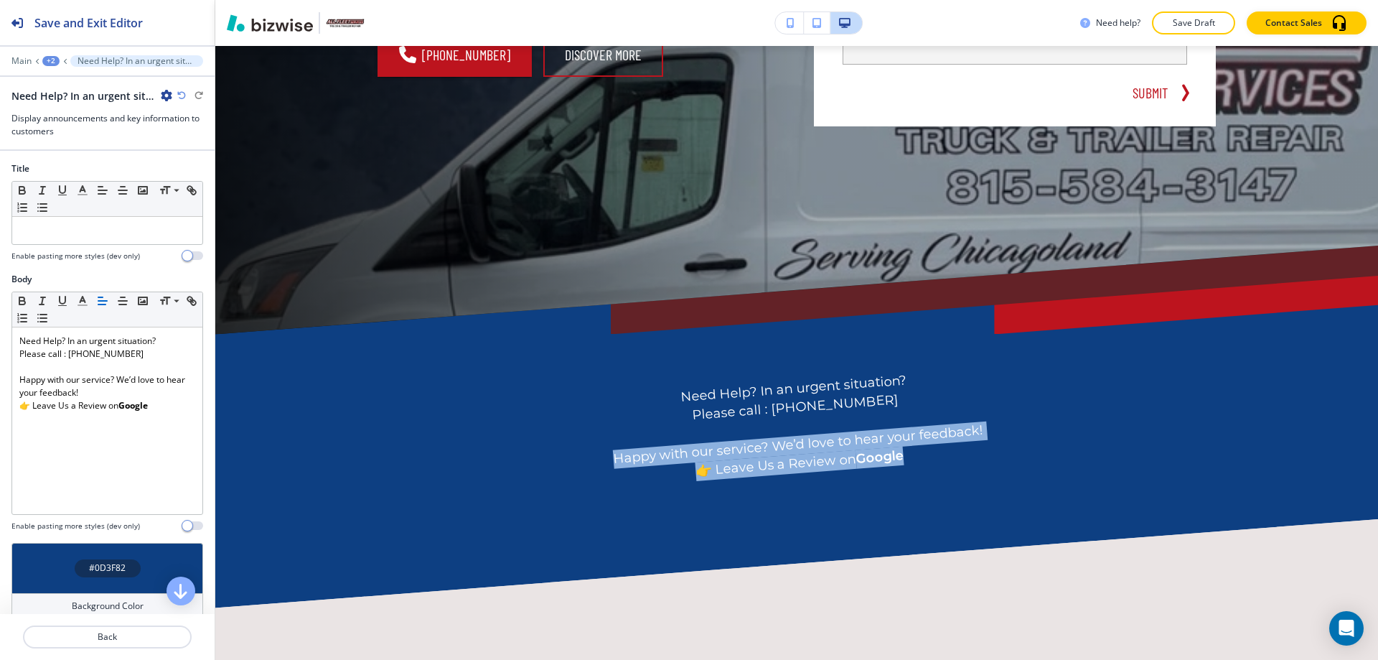
drag, startPoint x: 609, startPoint y: 458, endPoint x: 924, endPoint y: 455, distance: 315.8
click at [900, 456] on p "Need Help? In an urgent situation? Please call : (815) 584-3147 ﻿Happy with our…" at bounding box center [796, 426] width 843 height 157
copy p "﻿Happy with our service? We’d love to hear your feedback! 👉 Leave Us a Review o…"
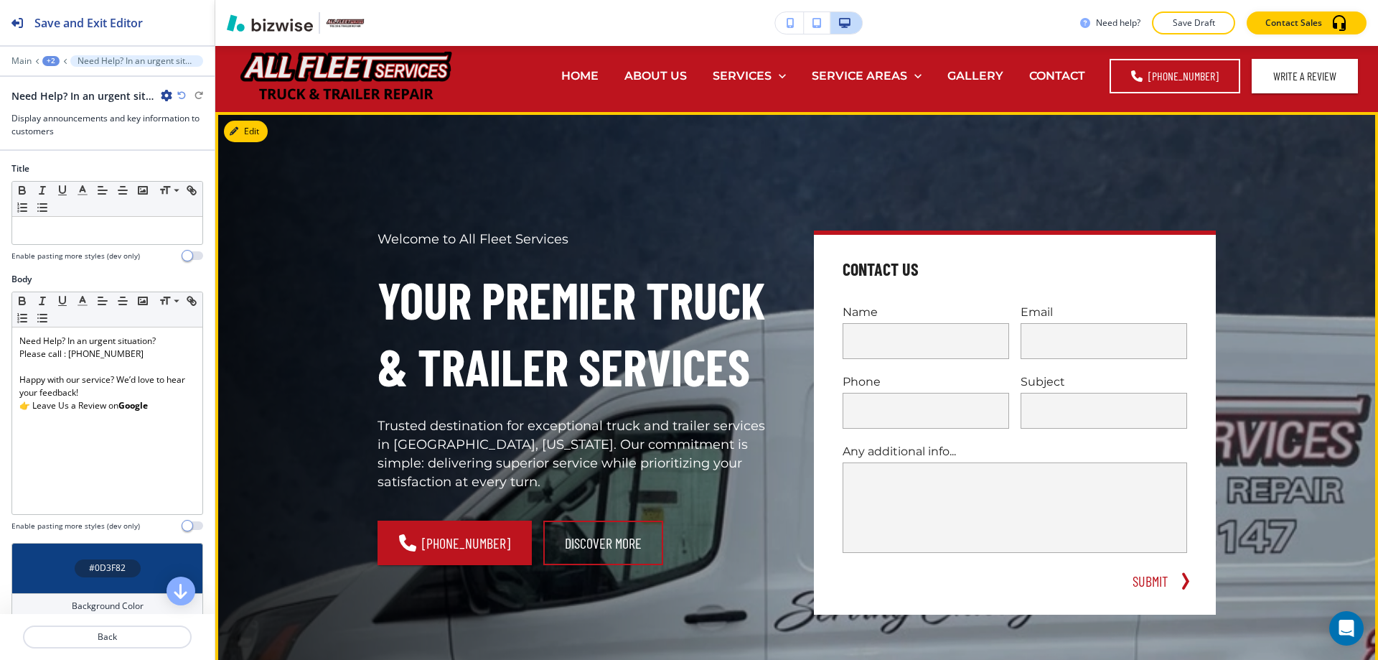
scroll to position [0, 0]
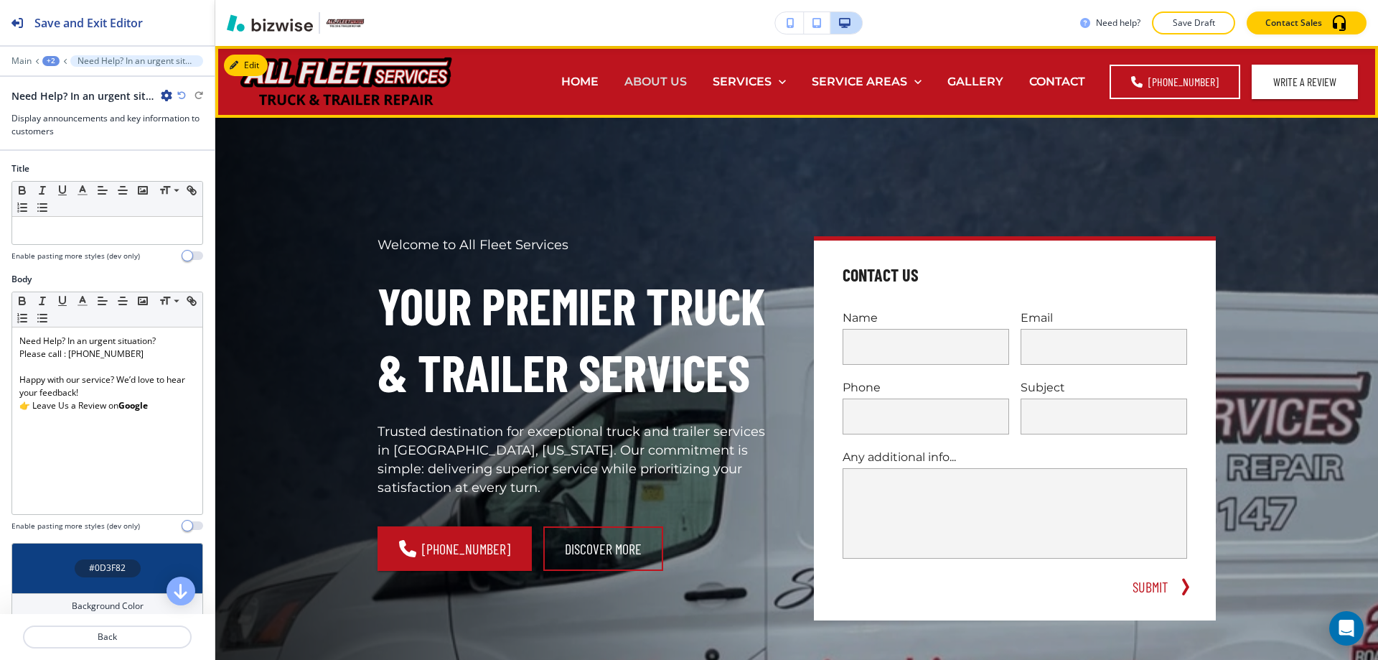
click at [670, 78] on p "ABOUT US" at bounding box center [655, 81] width 62 height 17
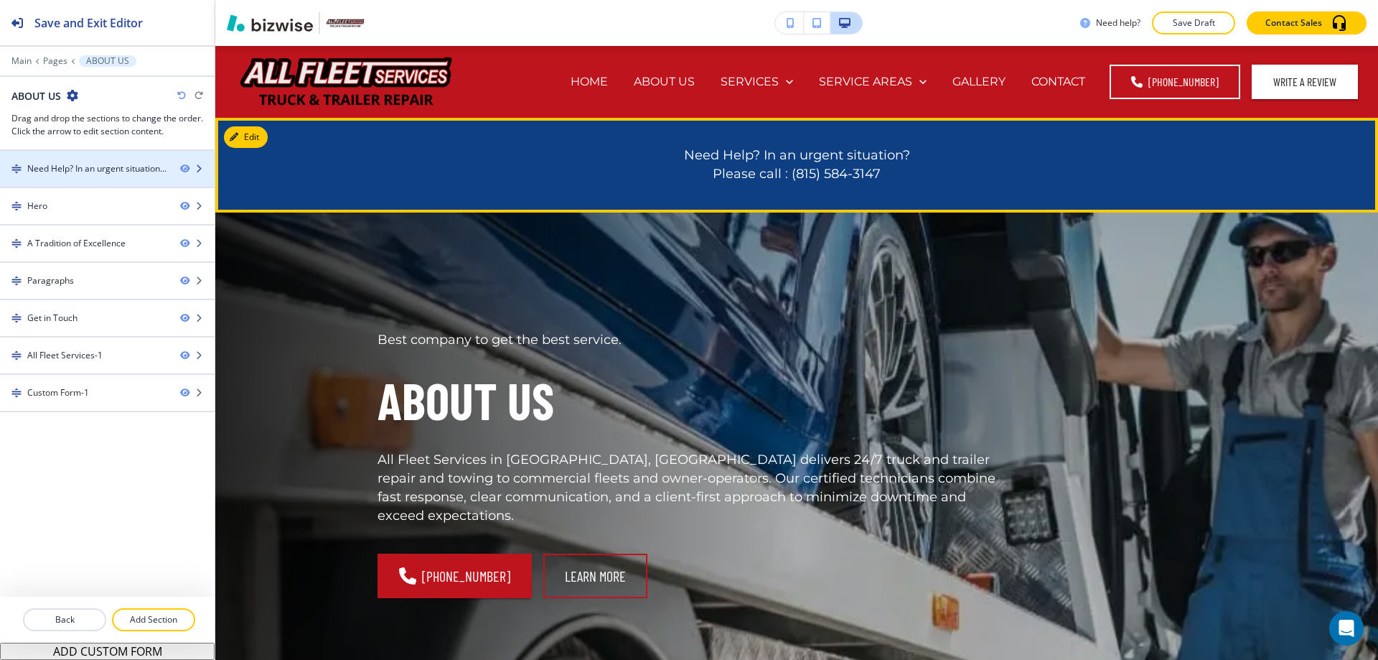
click at [99, 173] on div "Need Help? In an urgent situation?Please call : (815) 584-3147" at bounding box center [97, 168] width 141 height 13
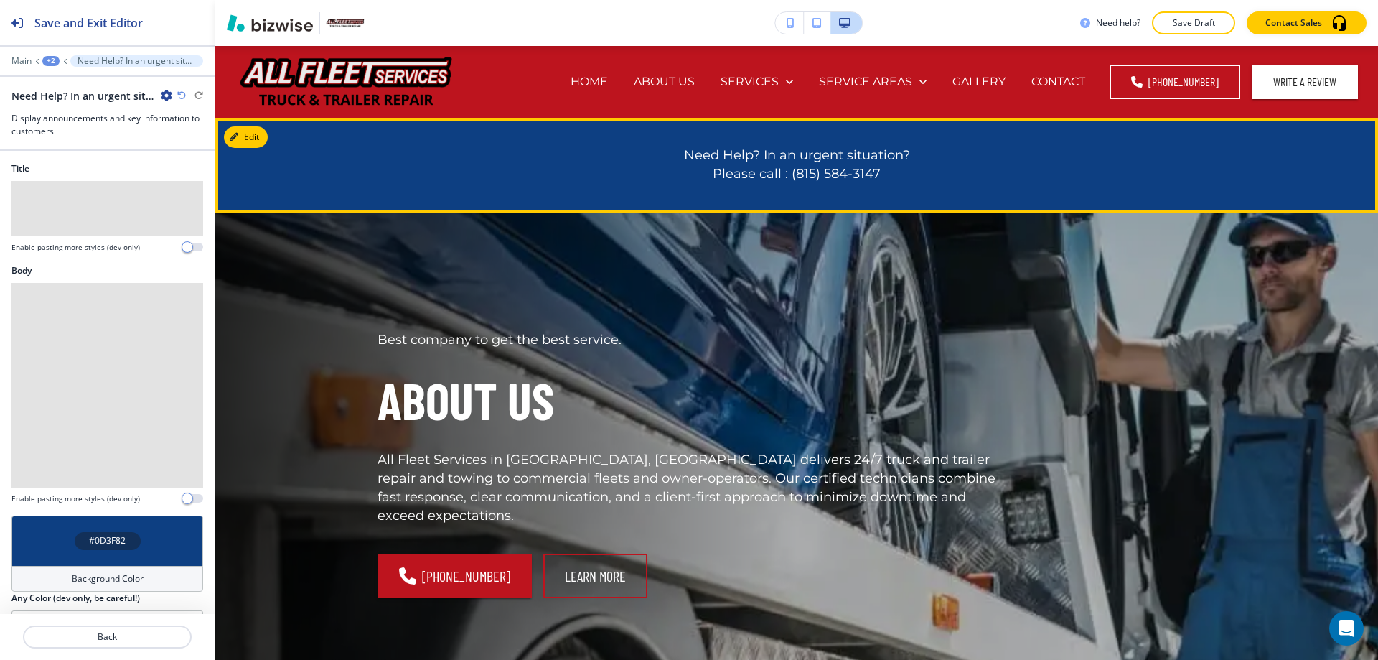
scroll to position [72, 0]
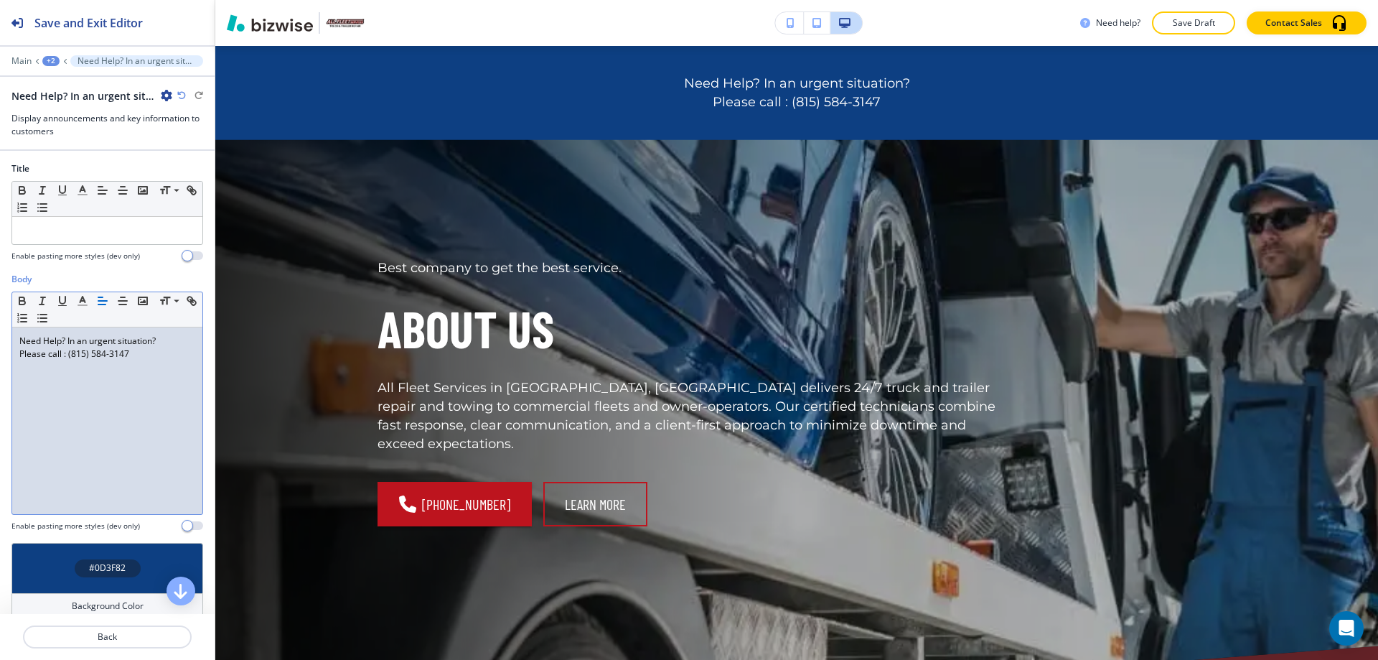
click at [127, 350] on p "Please call : (815) 584-314 7" at bounding box center [107, 353] width 176 height 13
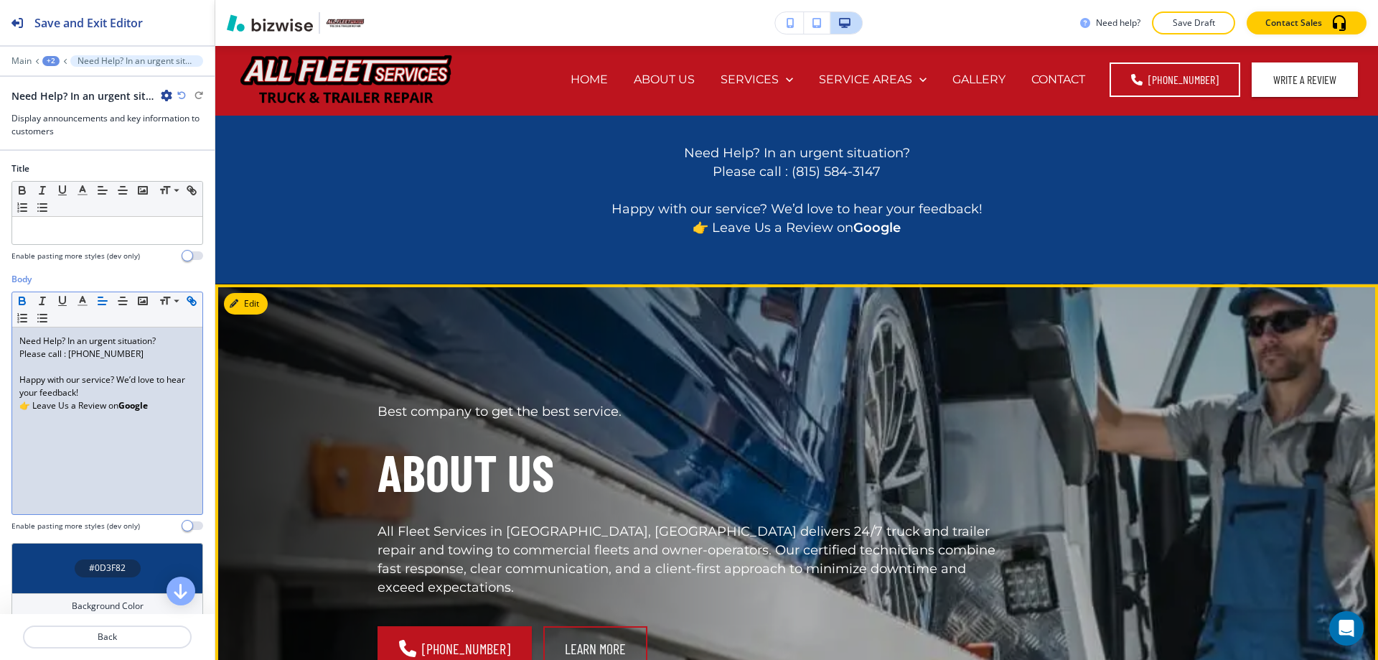
scroll to position [0, 0]
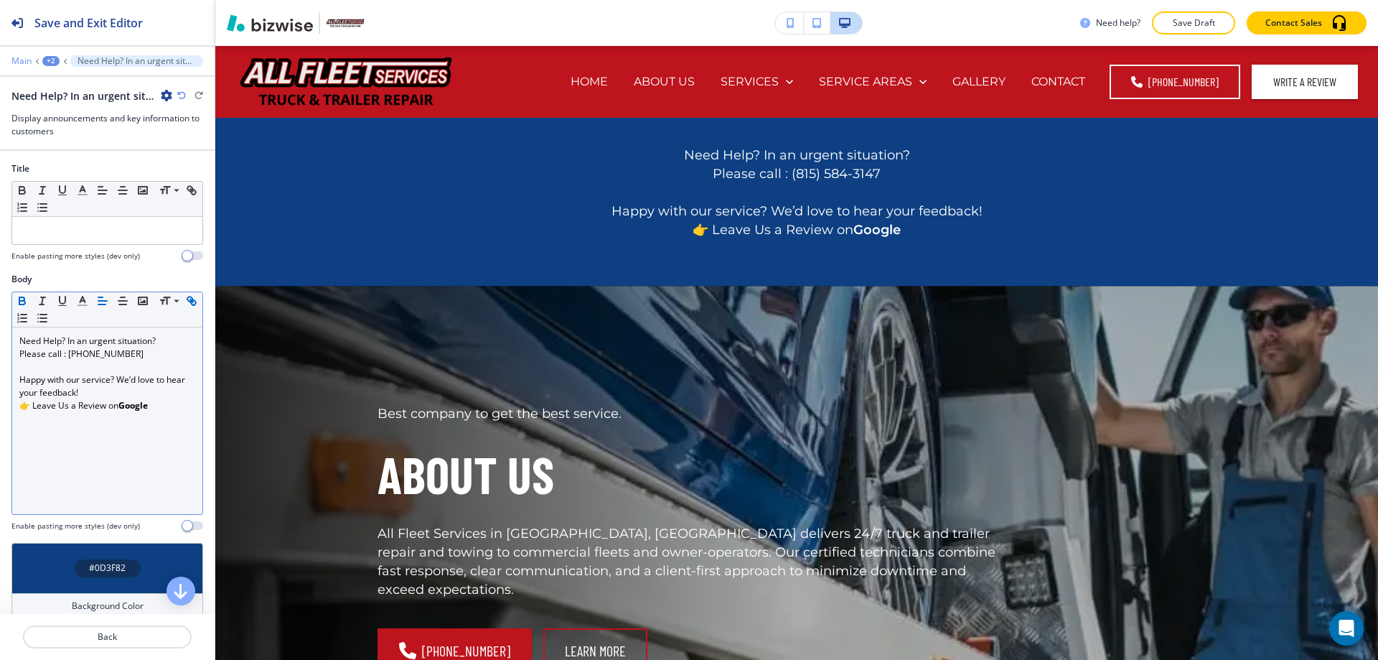
click at [28, 57] on p "Main" at bounding box center [21, 61] width 20 height 10
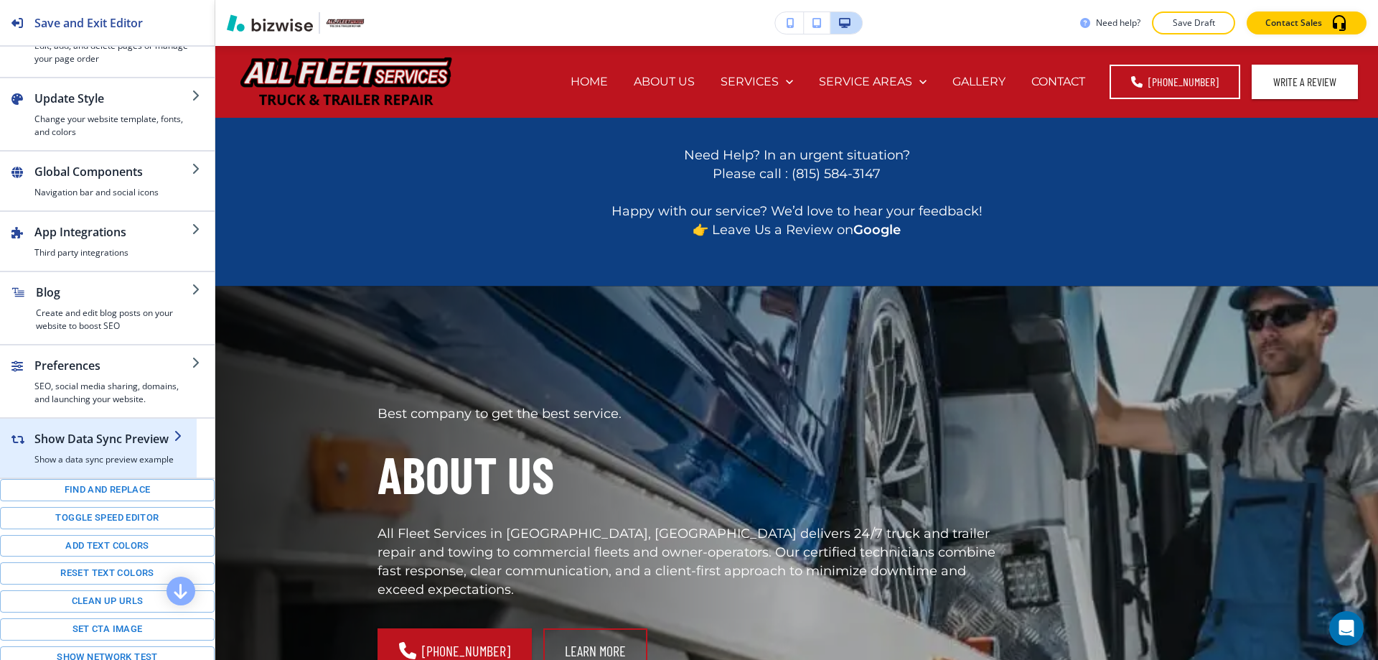
scroll to position [133, 0]
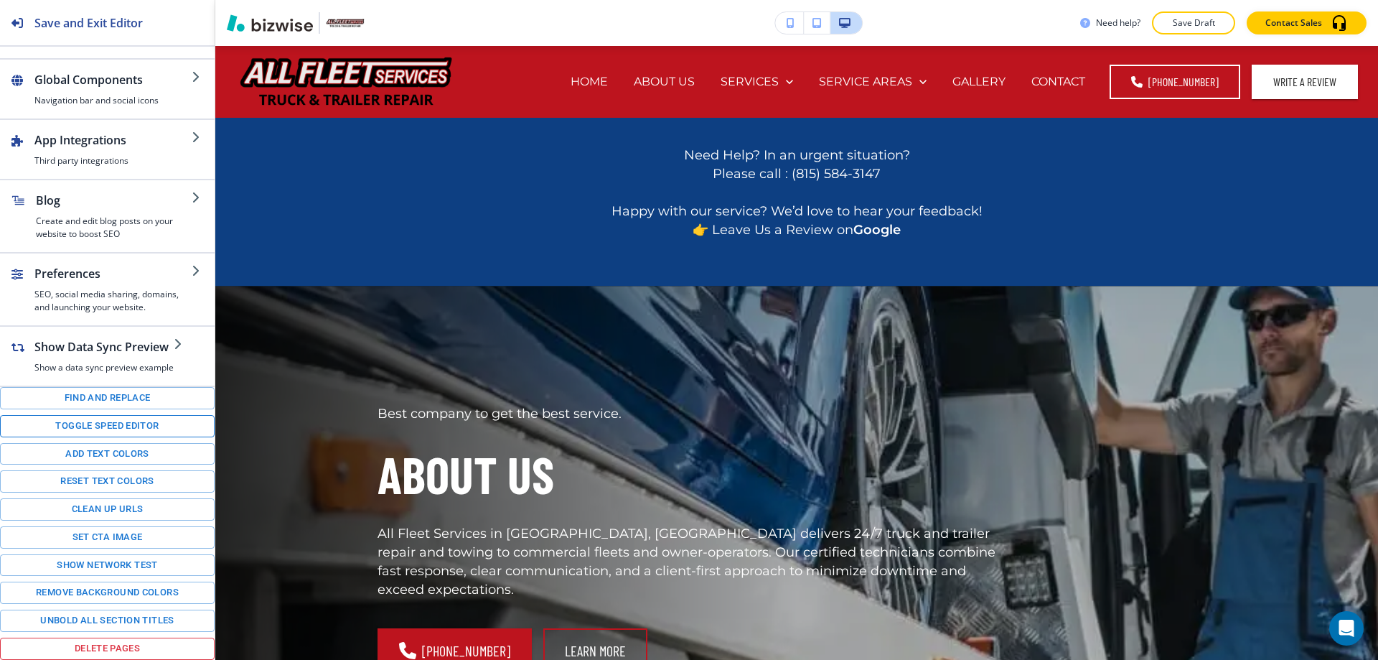
click at [105, 419] on button "Toggle speed editor" at bounding box center [107, 426] width 215 height 22
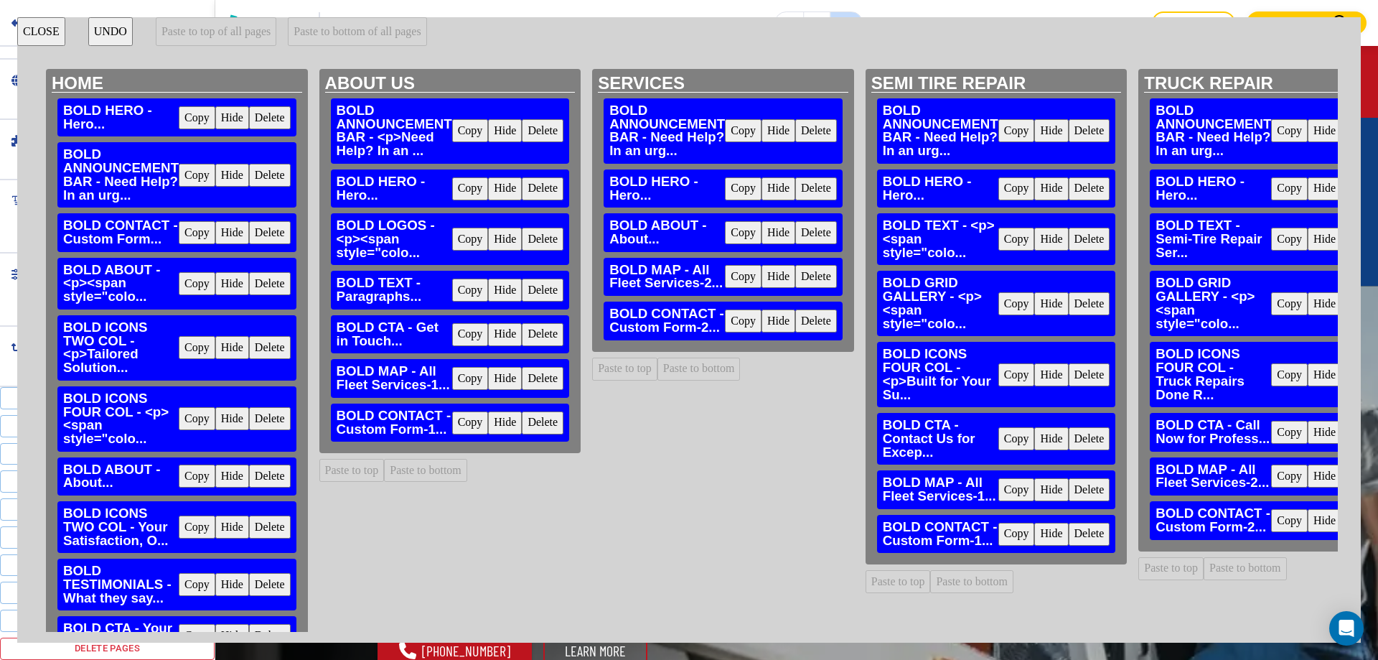
click at [471, 133] on button "Copy" at bounding box center [470, 130] width 37 height 23
click at [815, 128] on button "Delete" at bounding box center [816, 130] width 42 height 23
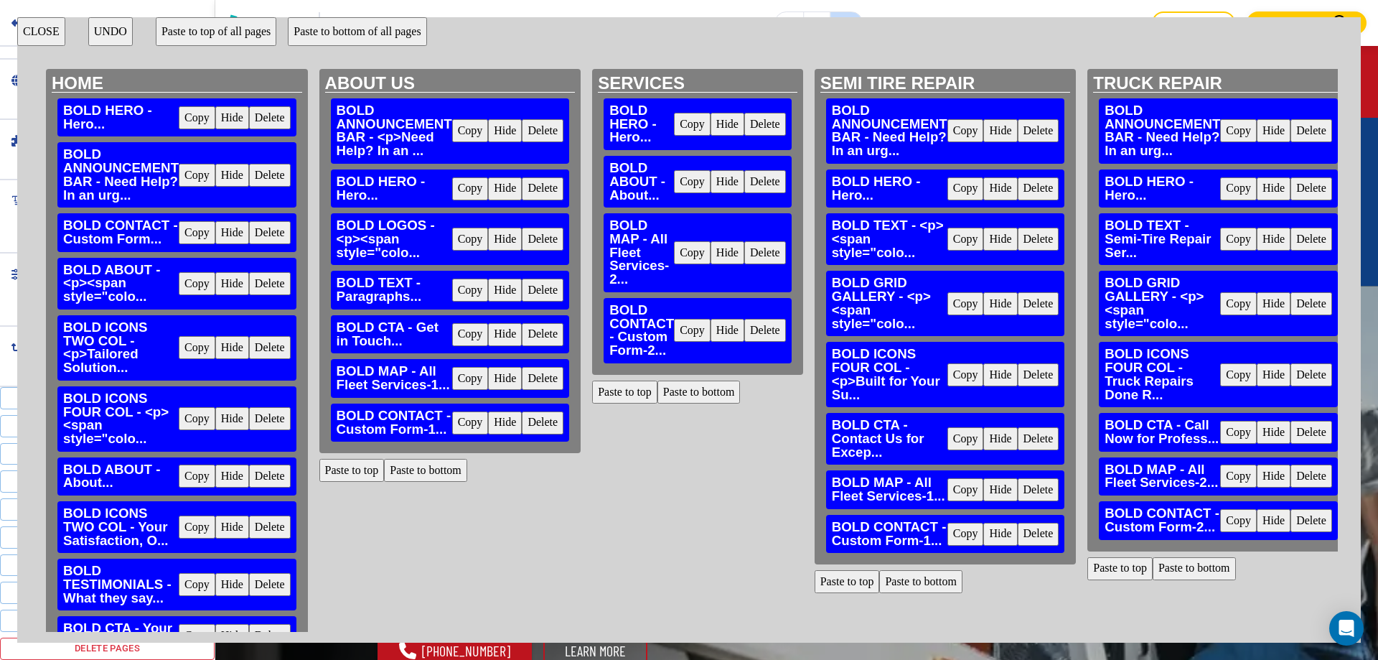
click at [618, 388] on button "Paste to top" at bounding box center [624, 391] width 65 height 23
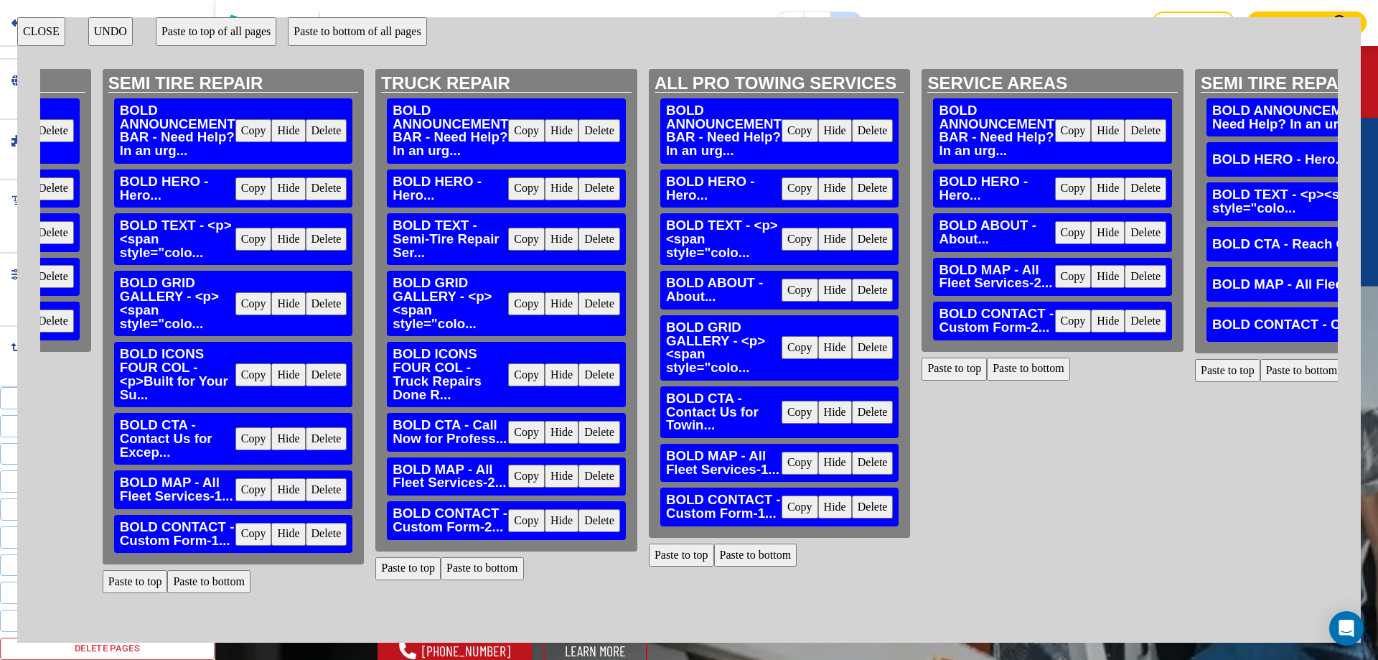
scroll to position [0, 770]
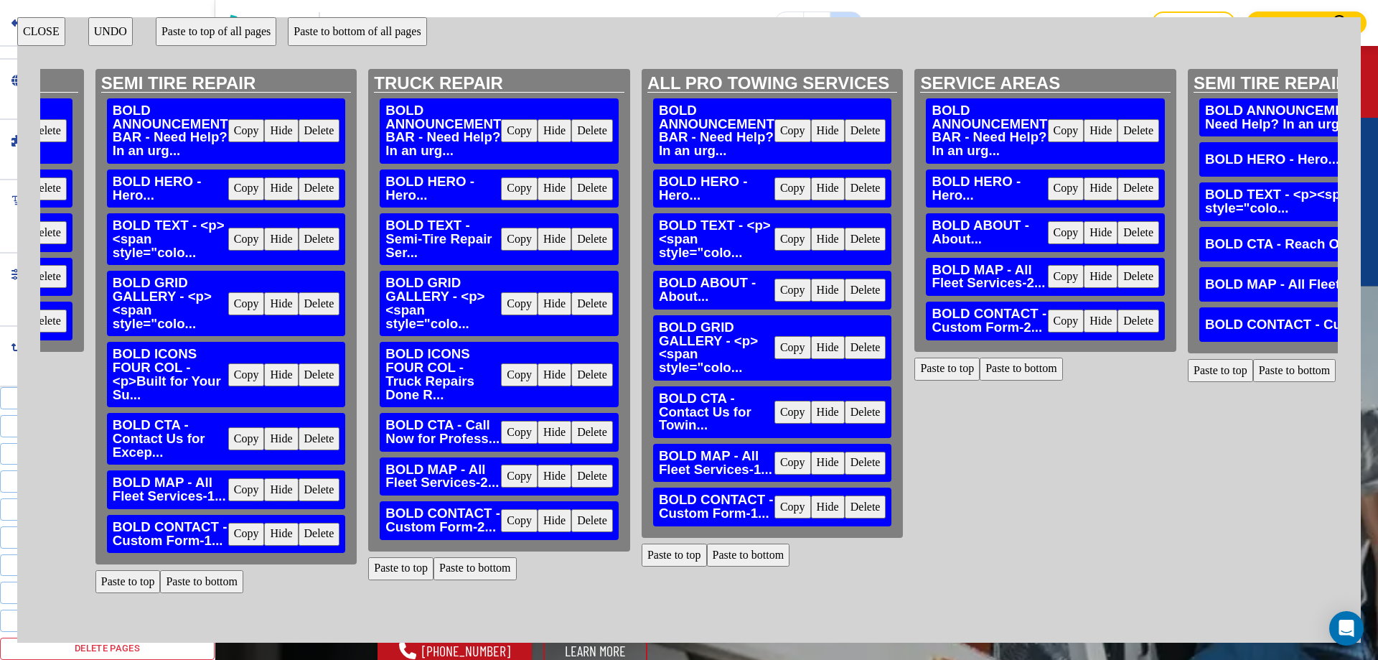
click at [311, 128] on button "Delete" at bounding box center [320, 130] width 42 height 23
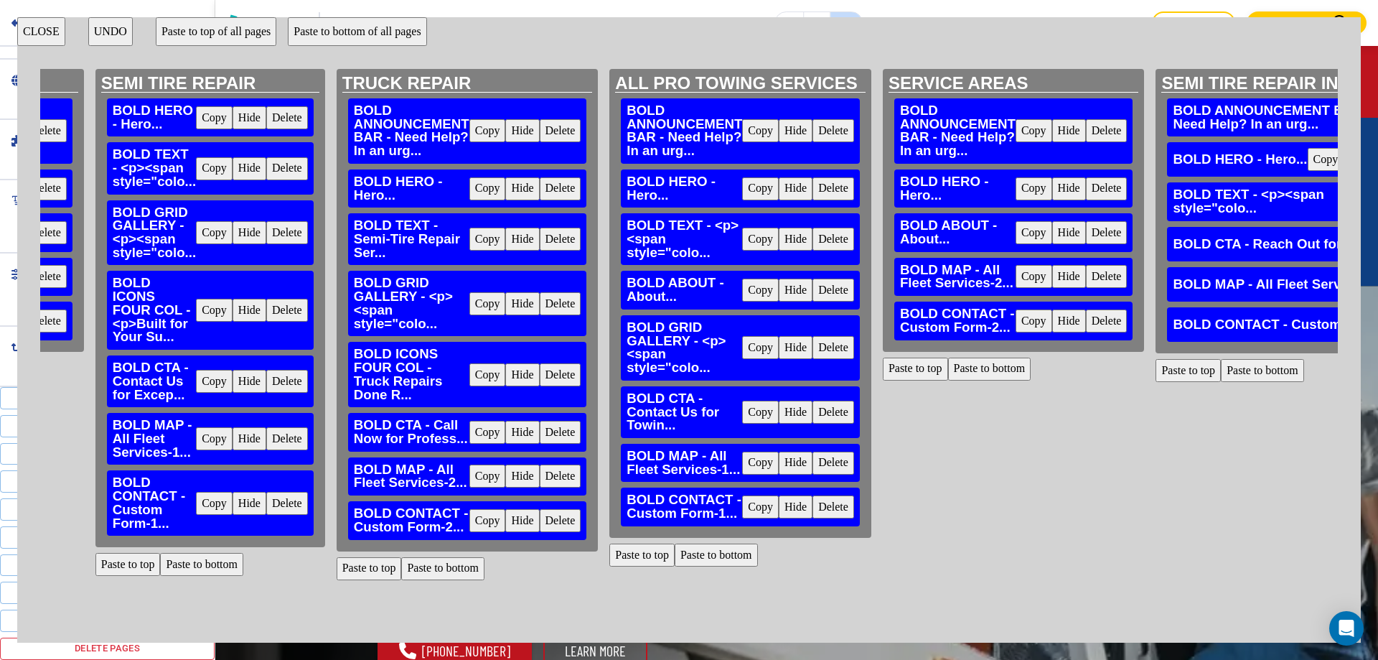
click at [142, 563] on button "Paste to top" at bounding box center [127, 564] width 65 height 23
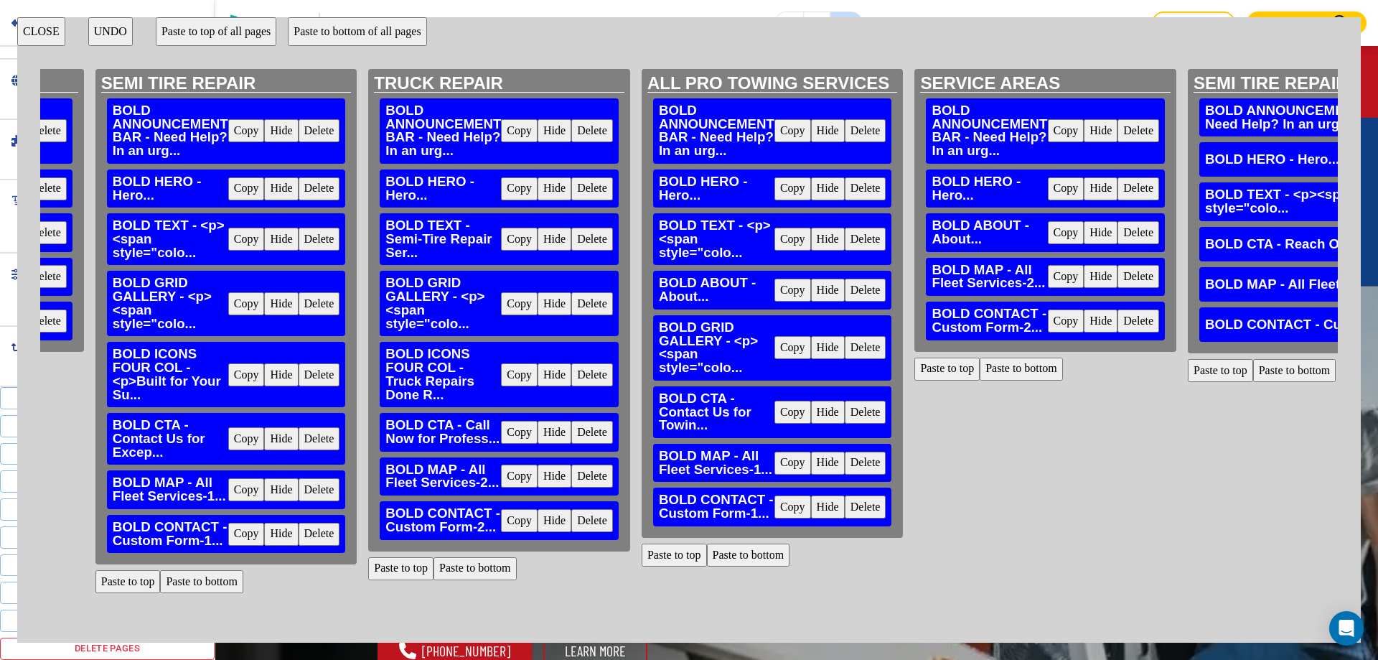
click at [594, 130] on button "Delete" at bounding box center [592, 130] width 42 height 23
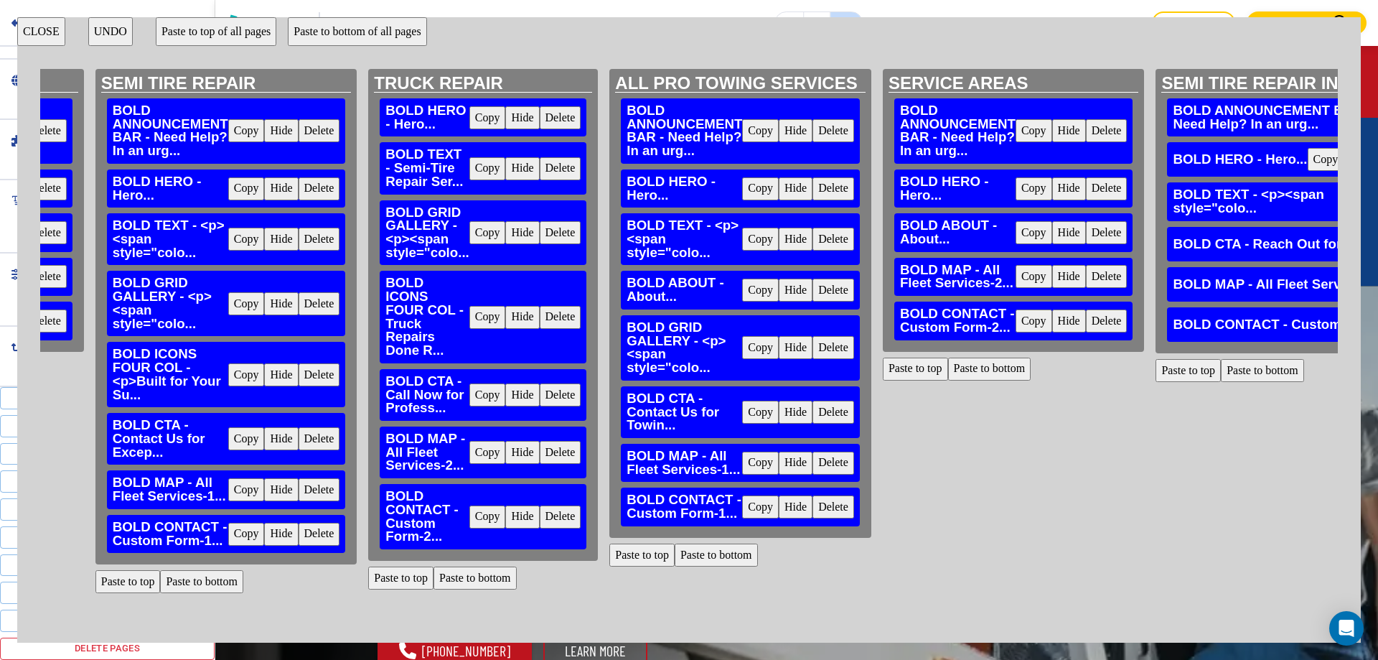
click at [416, 573] on button "Paste to top" at bounding box center [400, 577] width 65 height 23
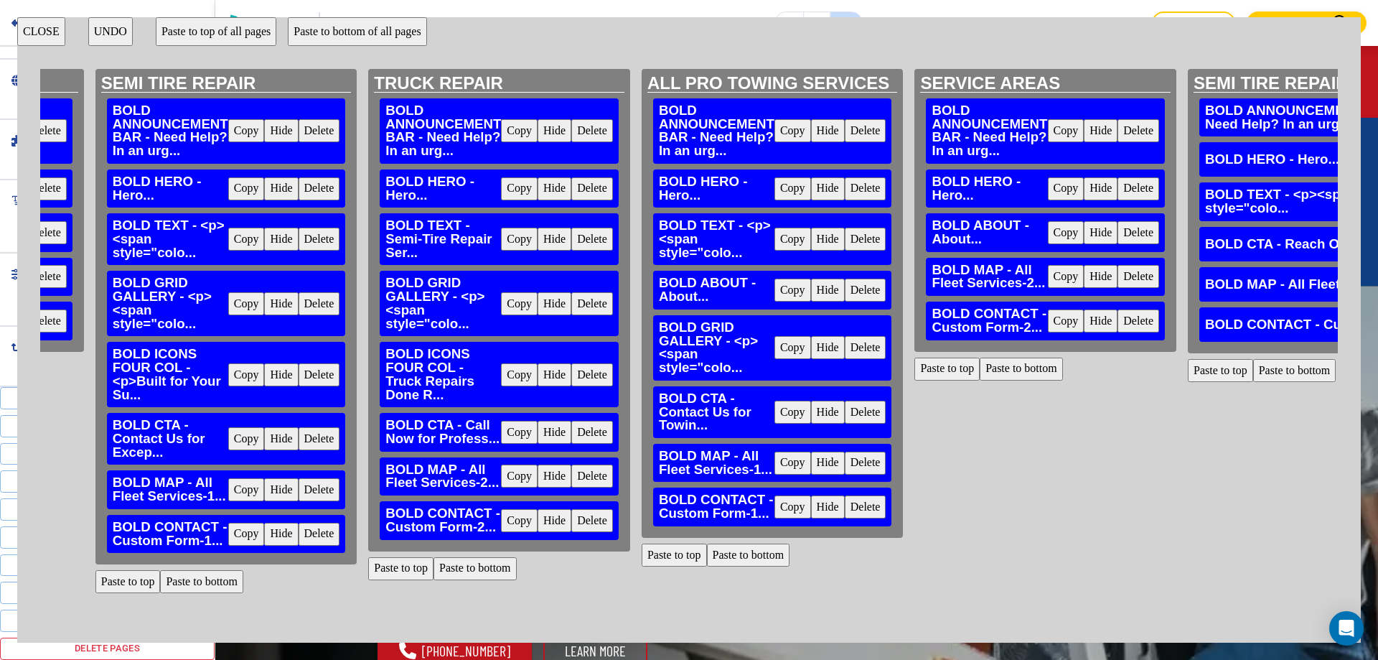
click at [856, 132] on button "Delete" at bounding box center [866, 130] width 42 height 23
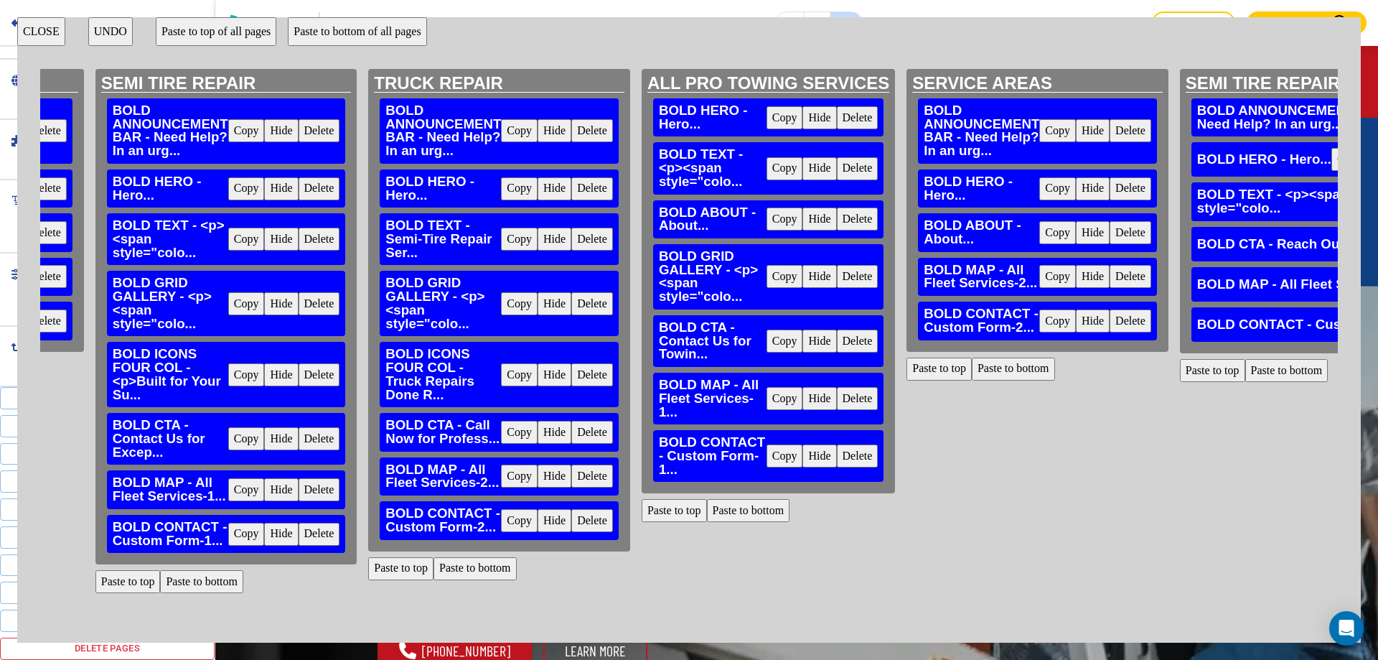
drag, startPoint x: 684, startPoint y: 513, endPoint x: 695, endPoint y: 509, distance: 12.3
click at [683, 513] on button "Paste to top" at bounding box center [674, 510] width 65 height 23
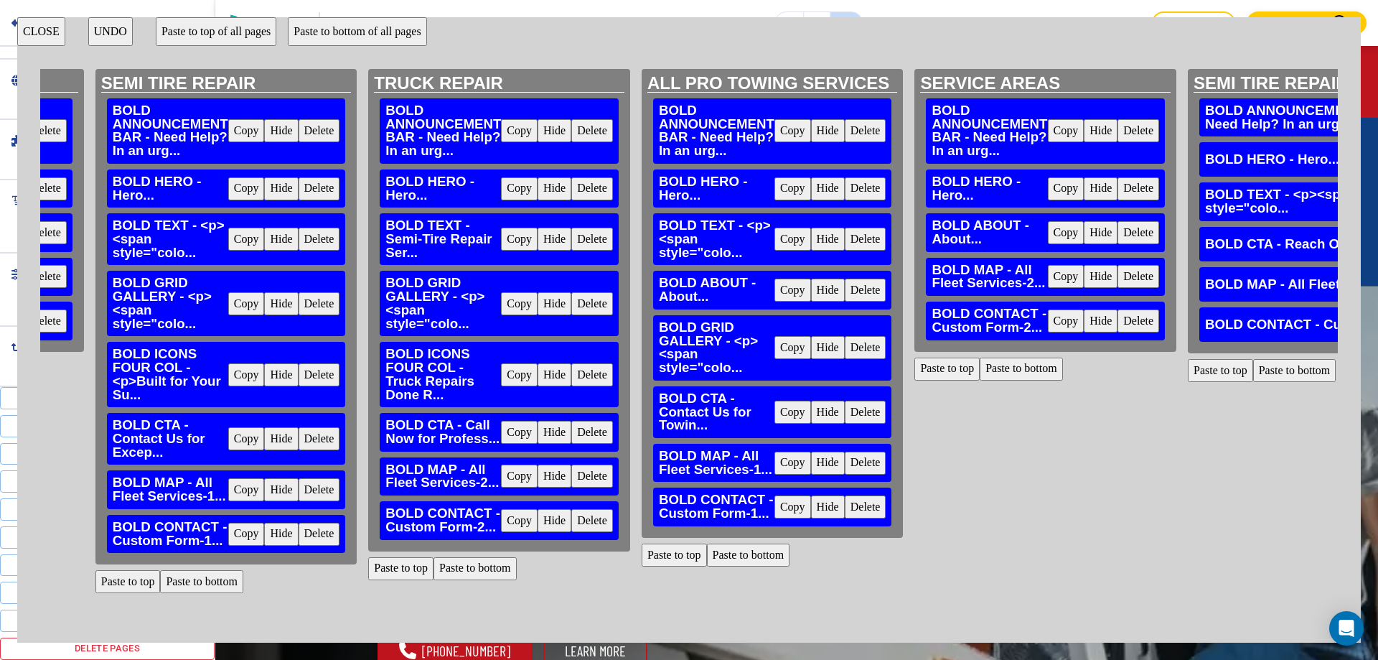
drag, startPoint x: 1129, startPoint y: 134, endPoint x: 1067, endPoint y: 192, distance: 85.3
click at [1129, 133] on button "Delete" at bounding box center [1139, 130] width 42 height 23
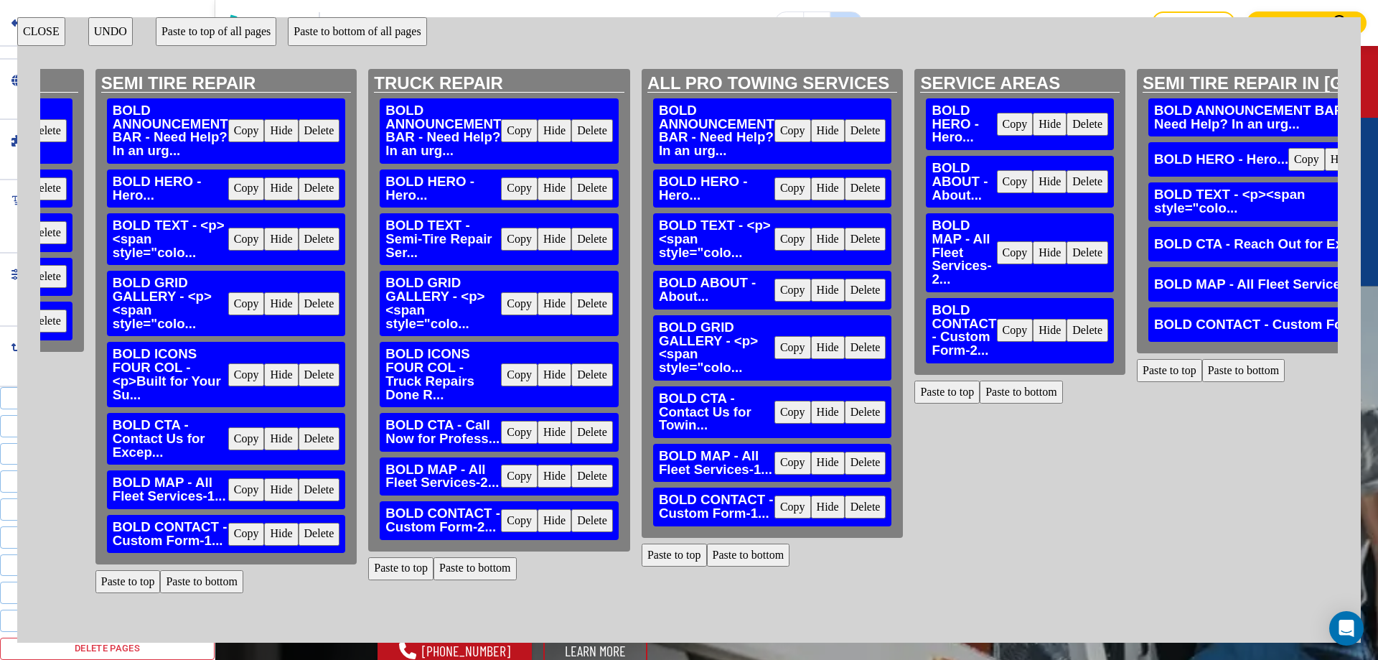
click at [934, 393] on button "Paste to top" at bounding box center [946, 391] width 65 height 23
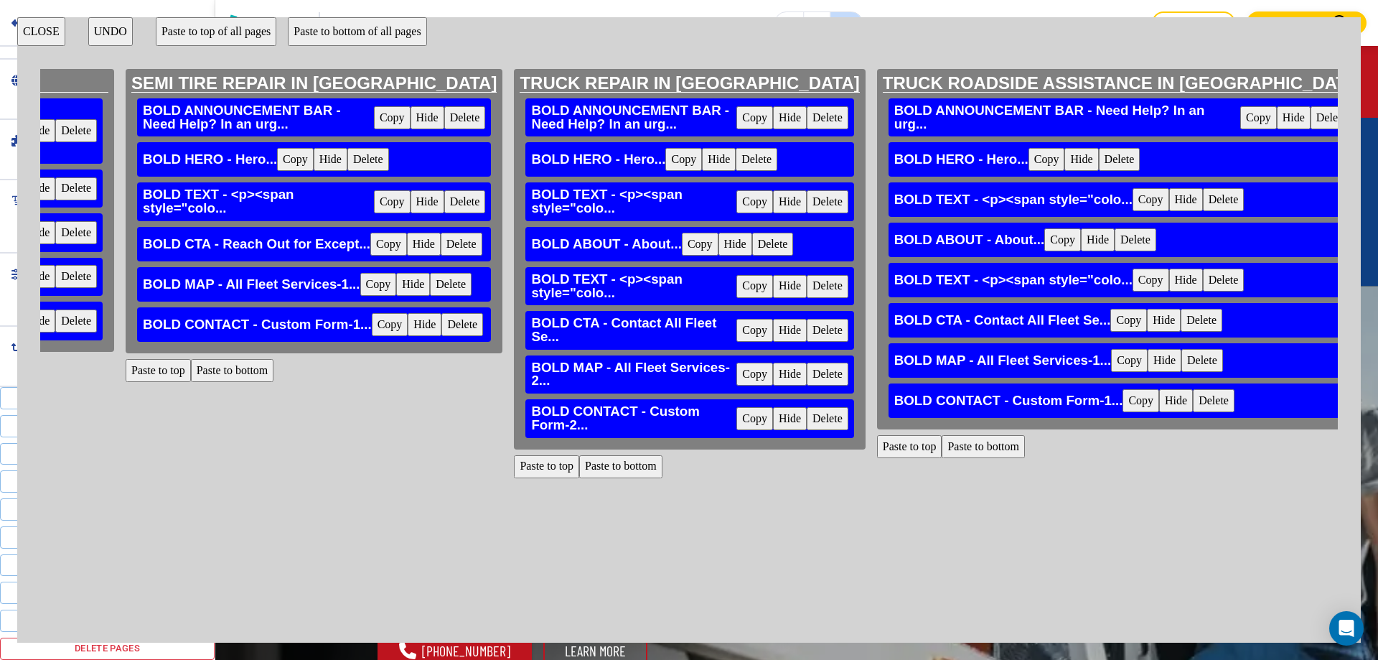
scroll to position [0, 1830]
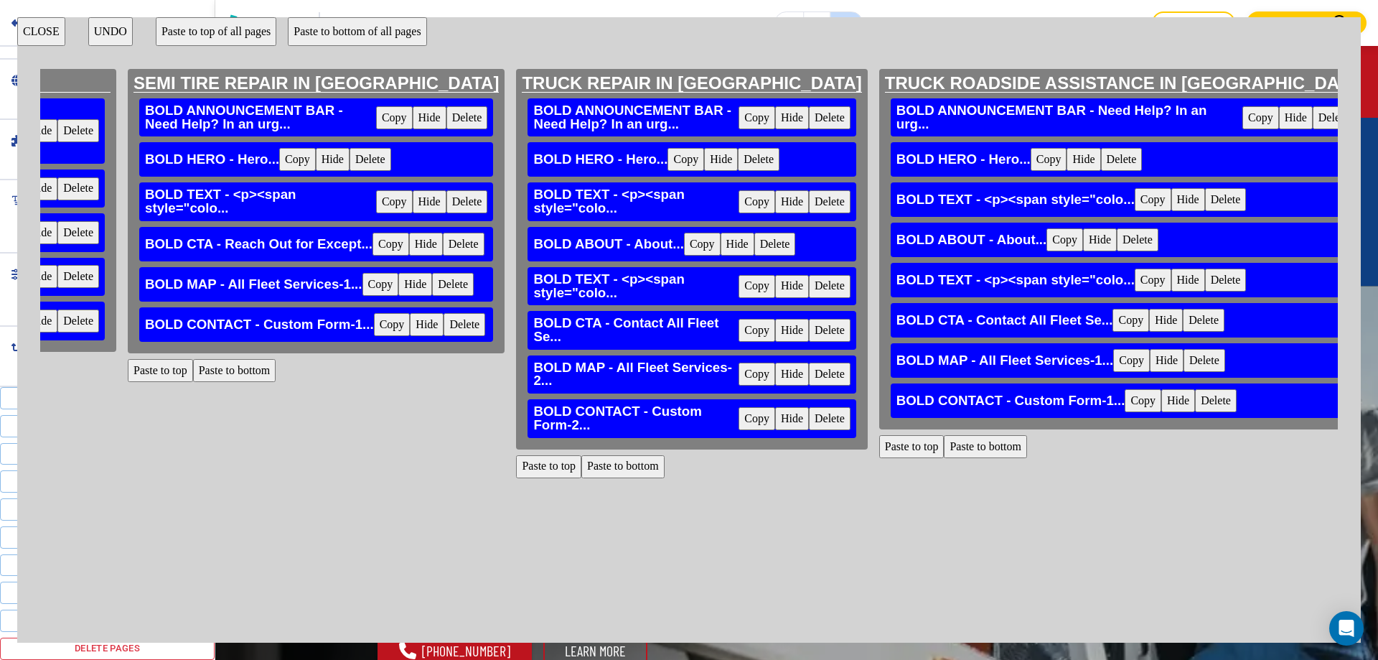
click at [446, 123] on button "Delete" at bounding box center [467, 117] width 42 height 23
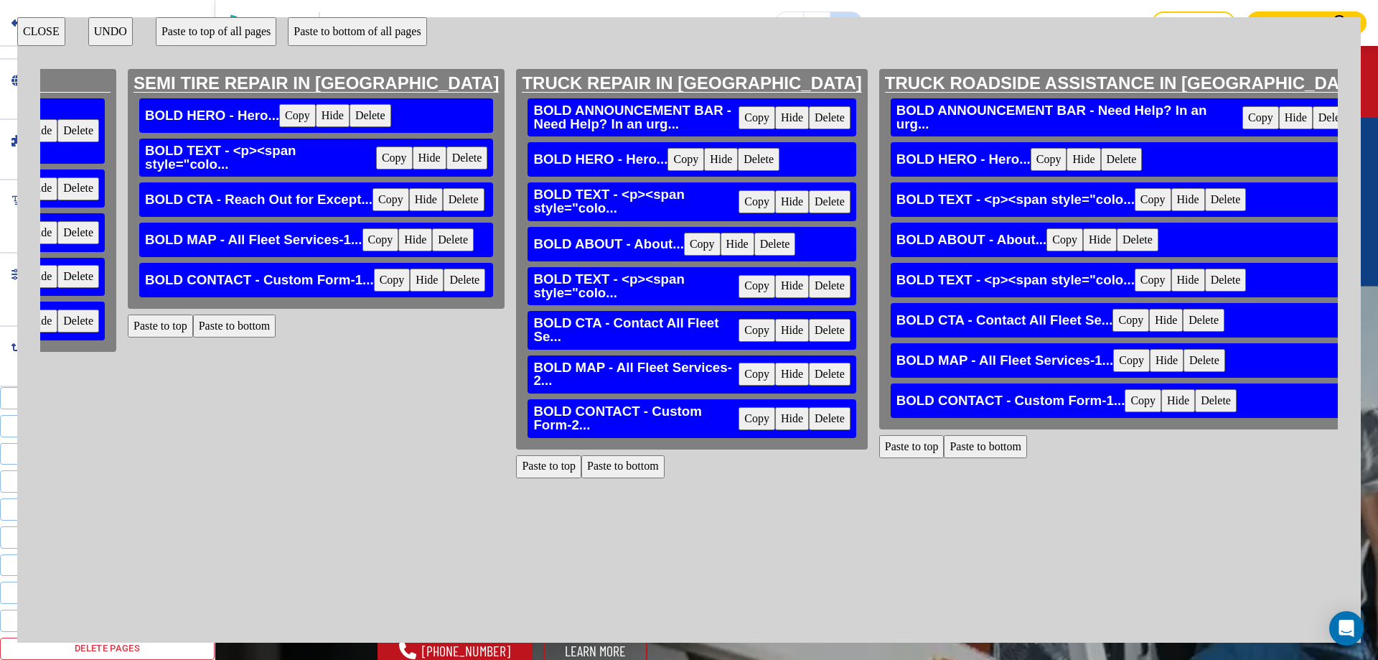
click at [169, 337] on button "Paste to top" at bounding box center [160, 325] width 65 height 23
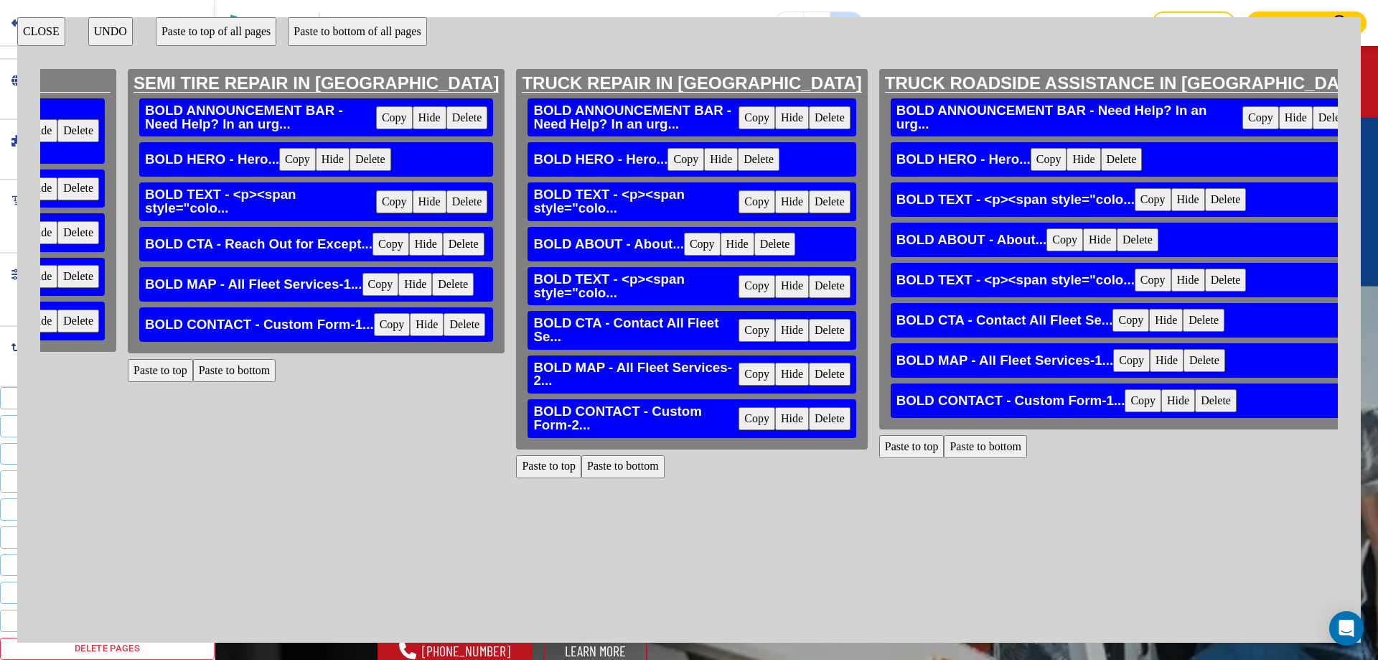
click at [809, 129] on button "Delete" at bounding box center [830, 117] width 42 height 23
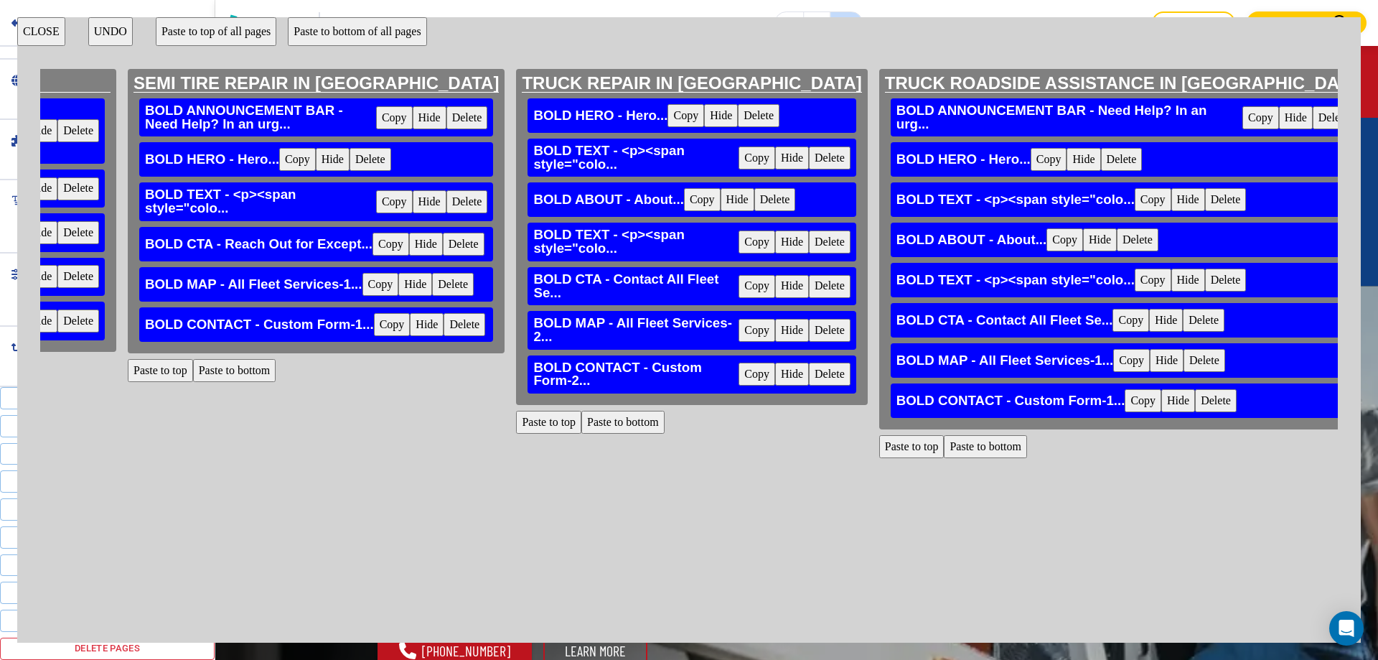
click at [521, 421] on button "Paste to top" at bounding box center [548, 422] width 65 height 23
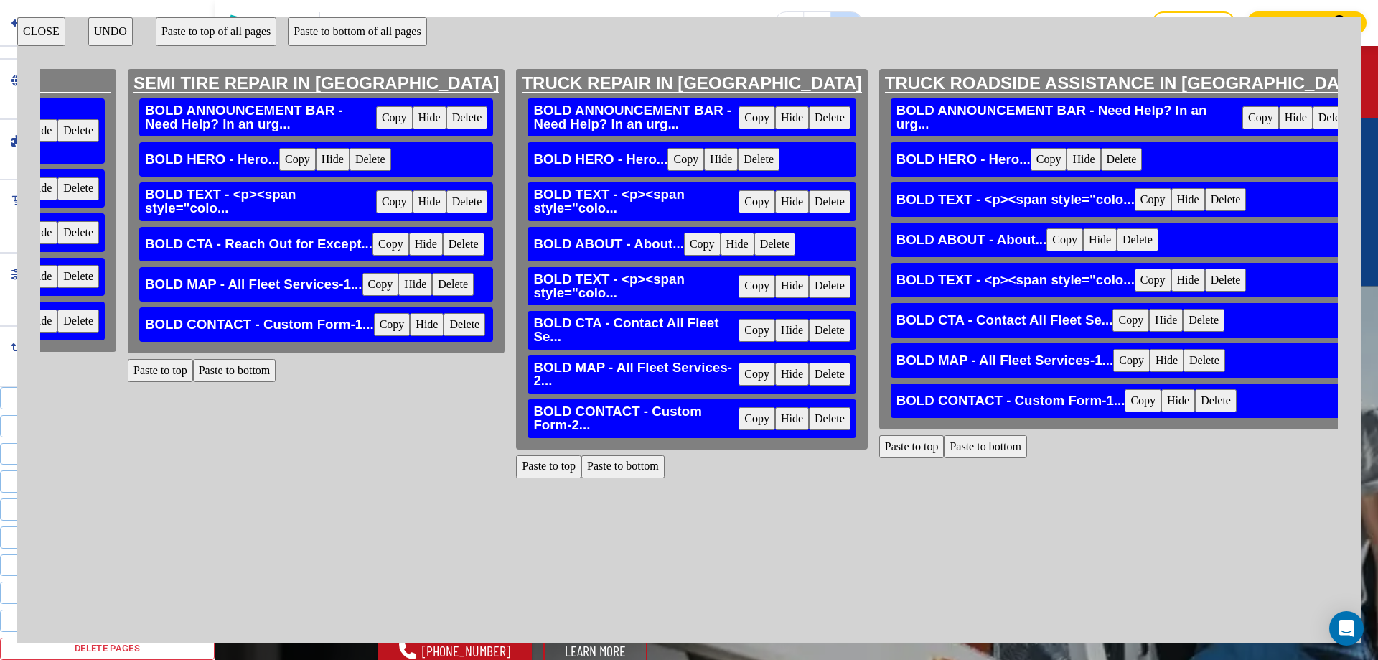
click at [1313, 113] on button "Delete" at bounding box center [1334, 117] width 42 height 23
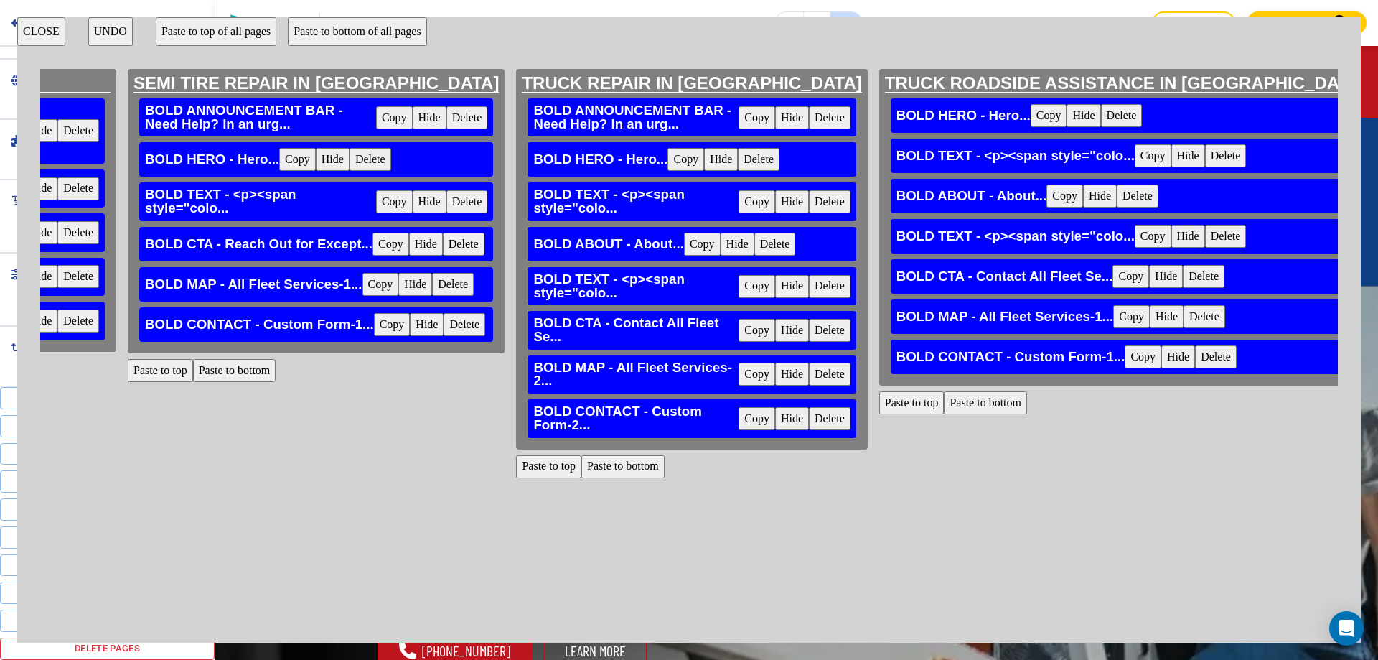
click at [879, 401] on button "Paste to top" at bounding box center [911, 402] width 65 height 23
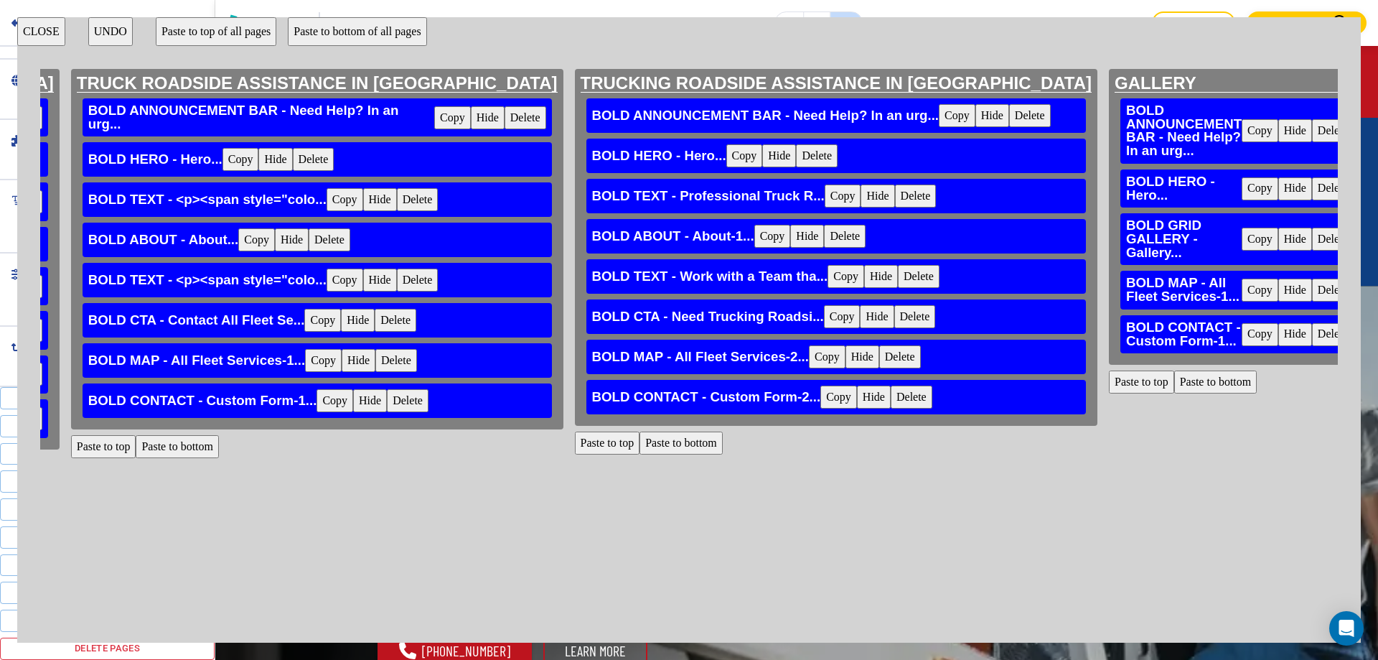
scroll to position [0, 2702]
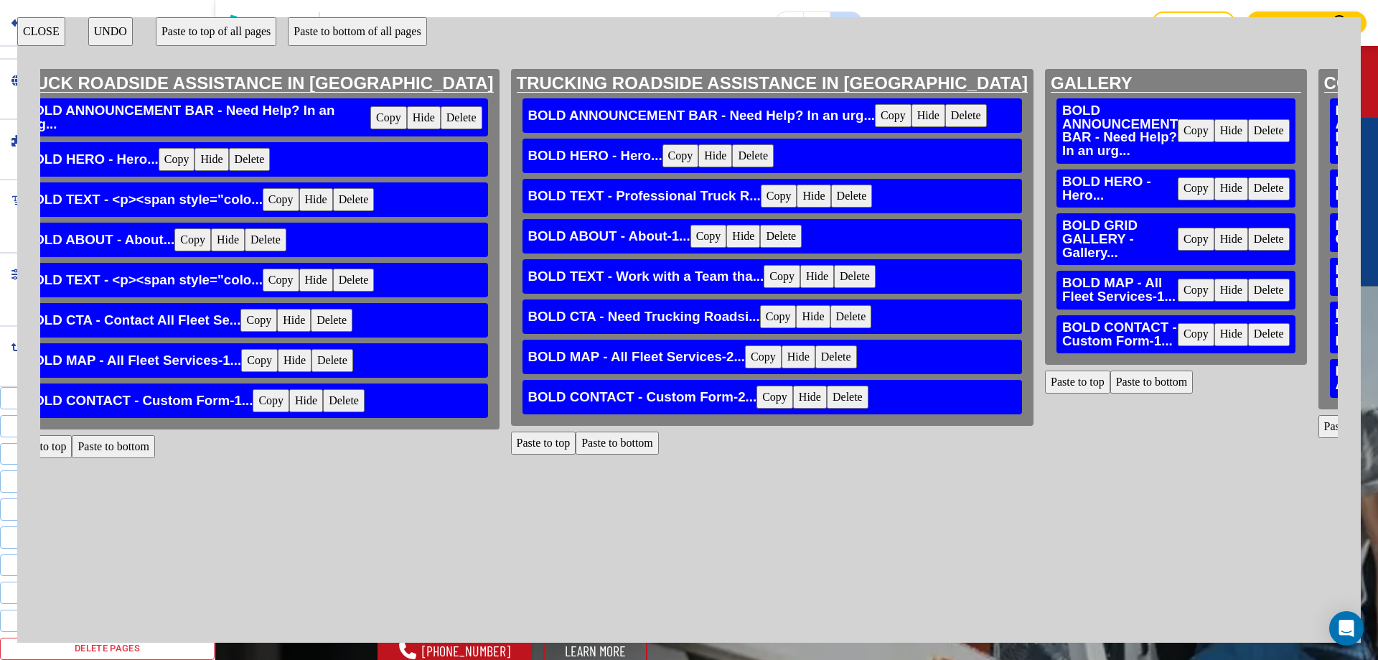
click at [945, 120] on button "Delete" at bounding box center [966, 115] width 42 height 23
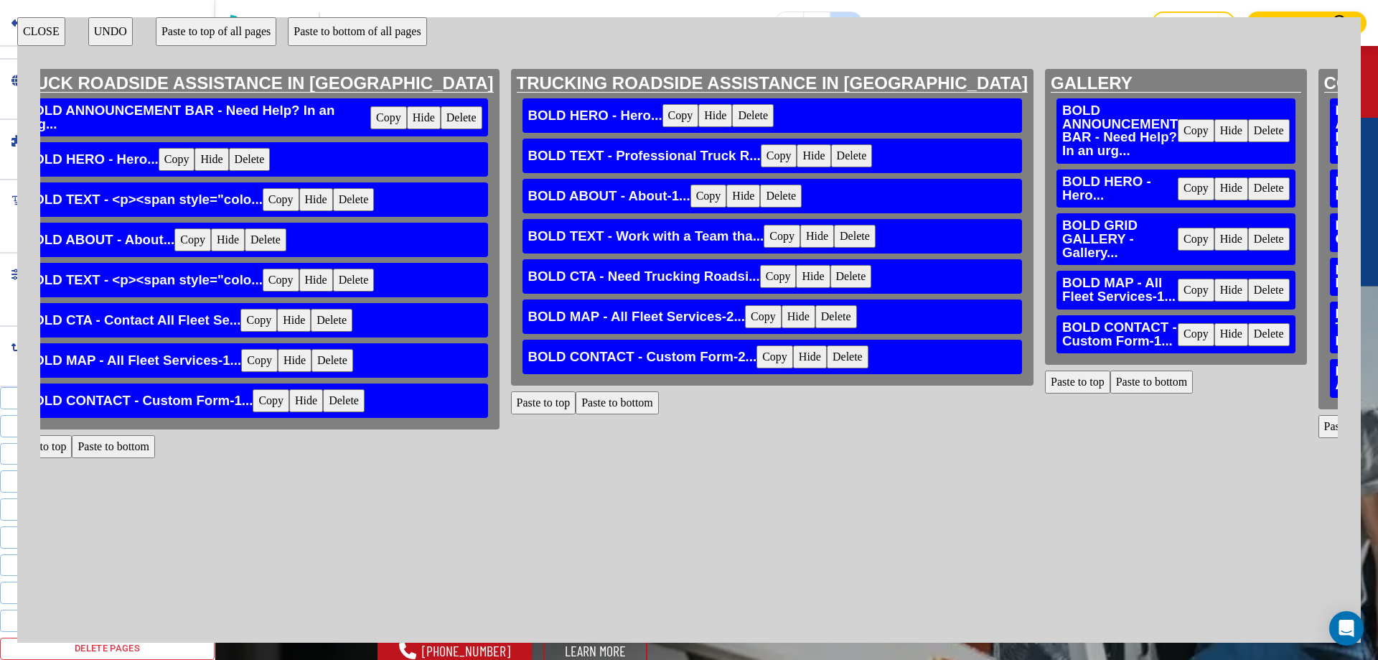
click at [511, 401] on button "Paste to top" at bounding box center [543, 402] width 65 height 23
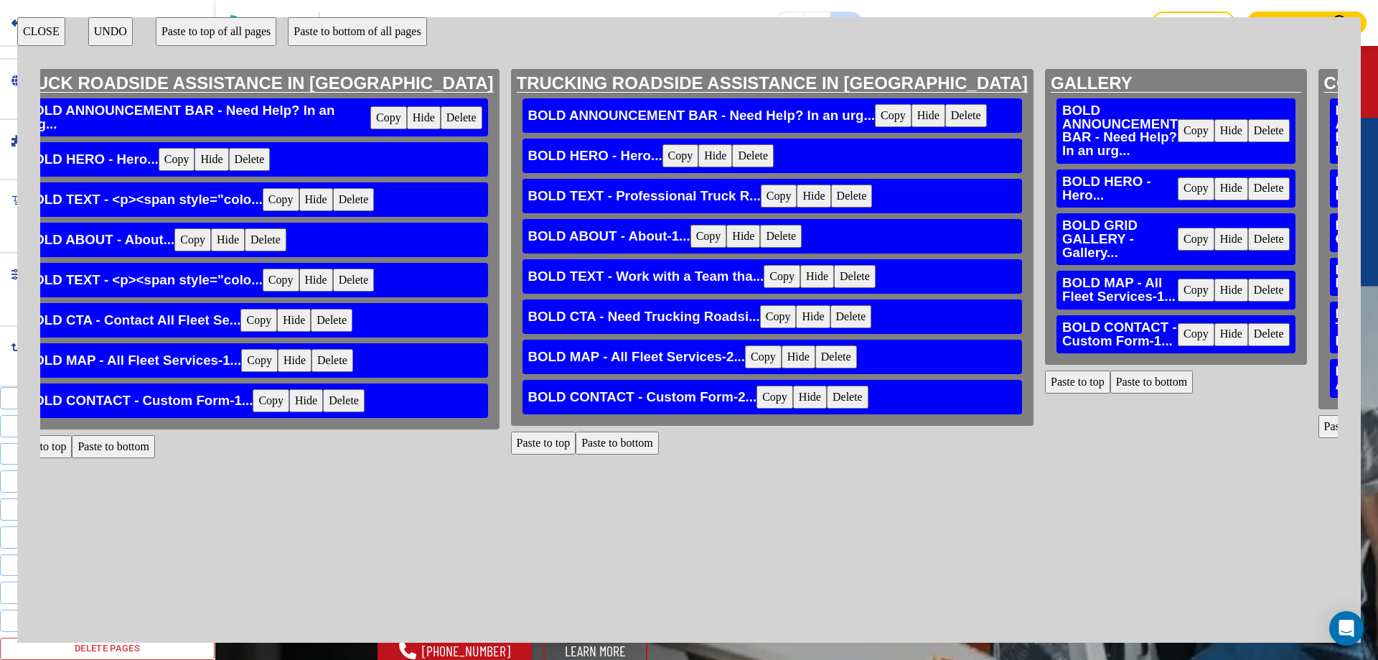
click at [1057, 142] on div "BOLD ANNOUNCEMENT BAR - Need Help? In an urg... Copy Hide Delete" at bounding box center [1176, 130] width 239 height 65
click at [1248, 133] on button "Delete" at bounding box center [1269, 130] width 42 height 23
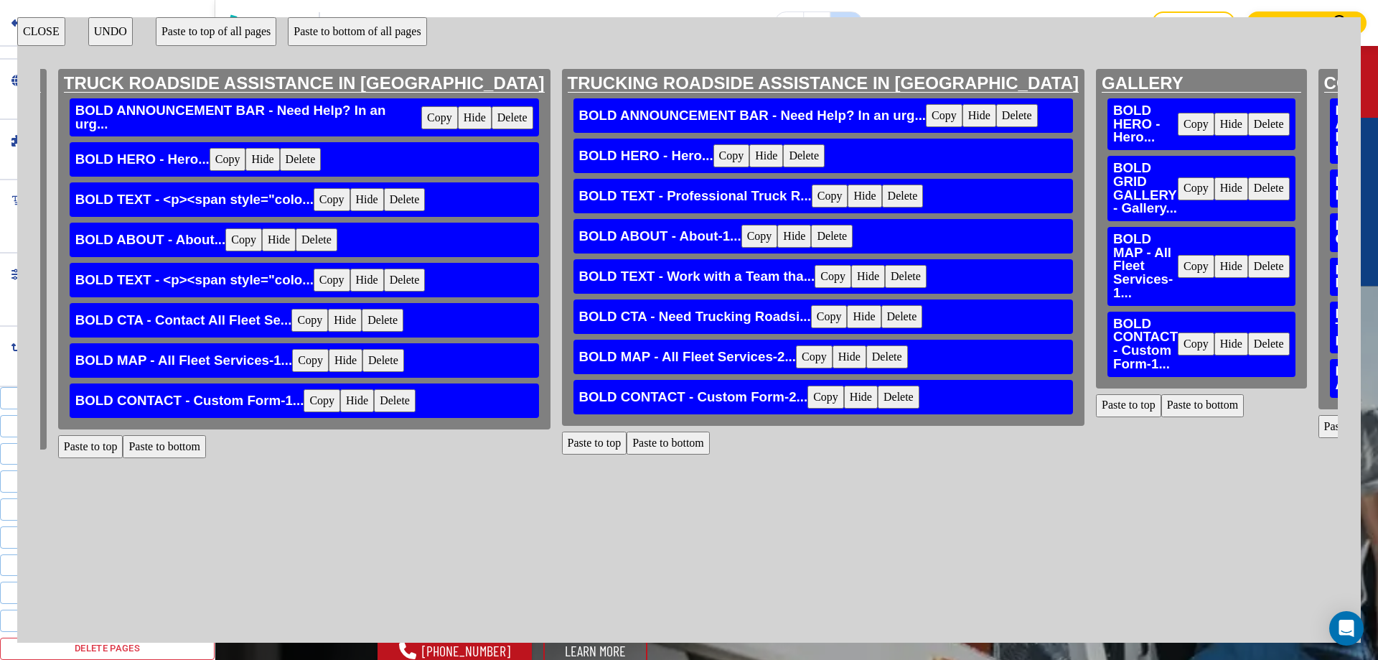
click at [1096, 403] on button "Paste to top" at bounding box center [1128, 405] width 65 height 23
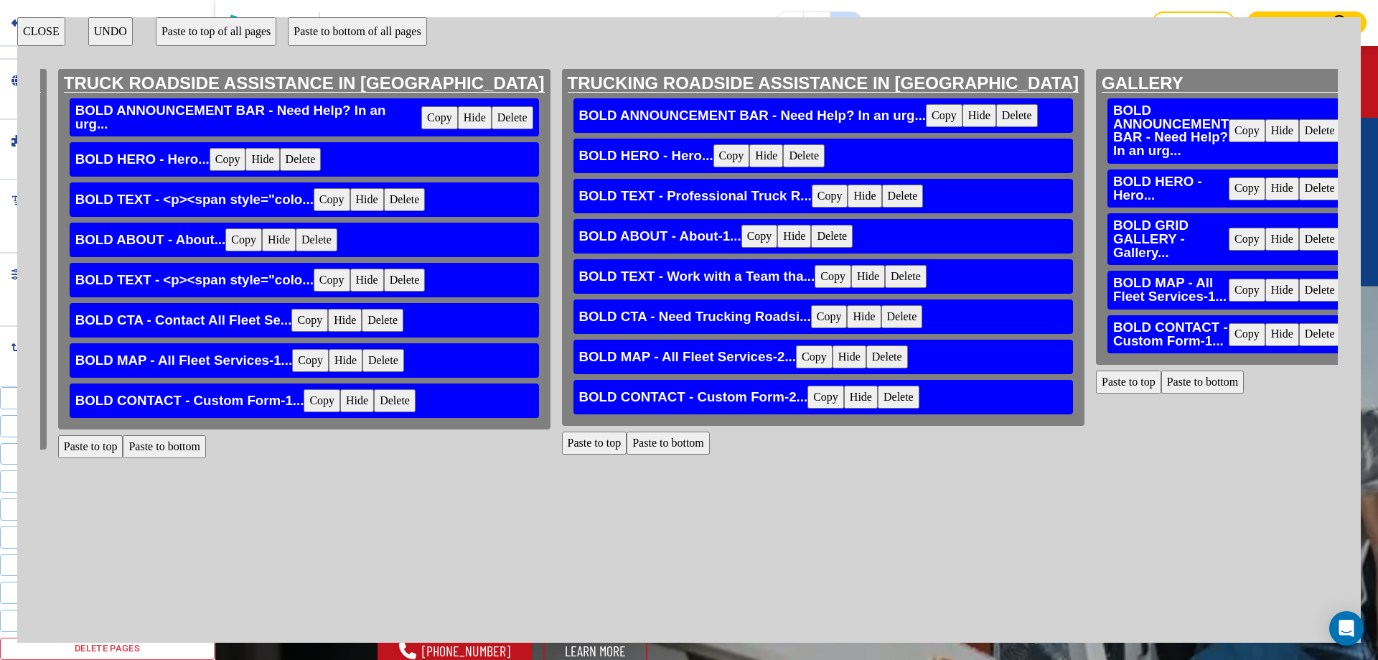
scroll to position [0, 2702]
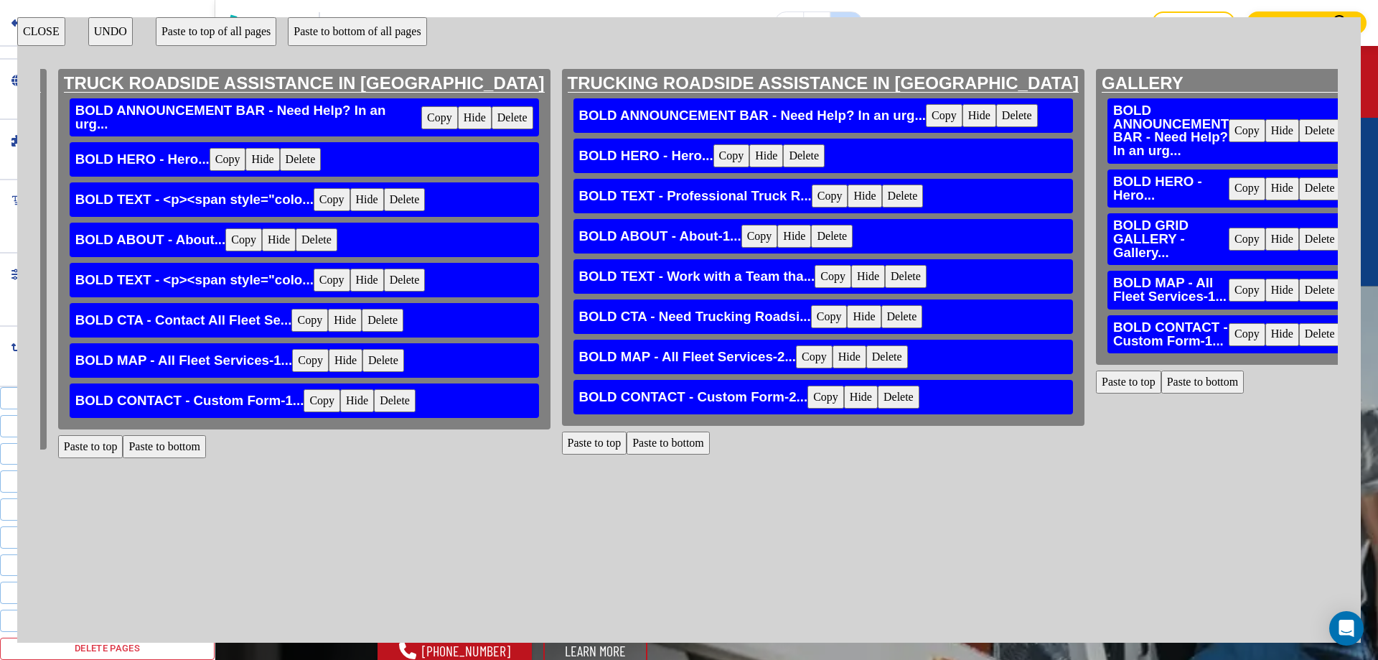
click at [1369, 470] on button "Paste to top" at bounding box center [1401, 475] width 65 height 23
click at [37, 31] on button "CLOSE" at bounding box center [41, 31] width 48 height 29
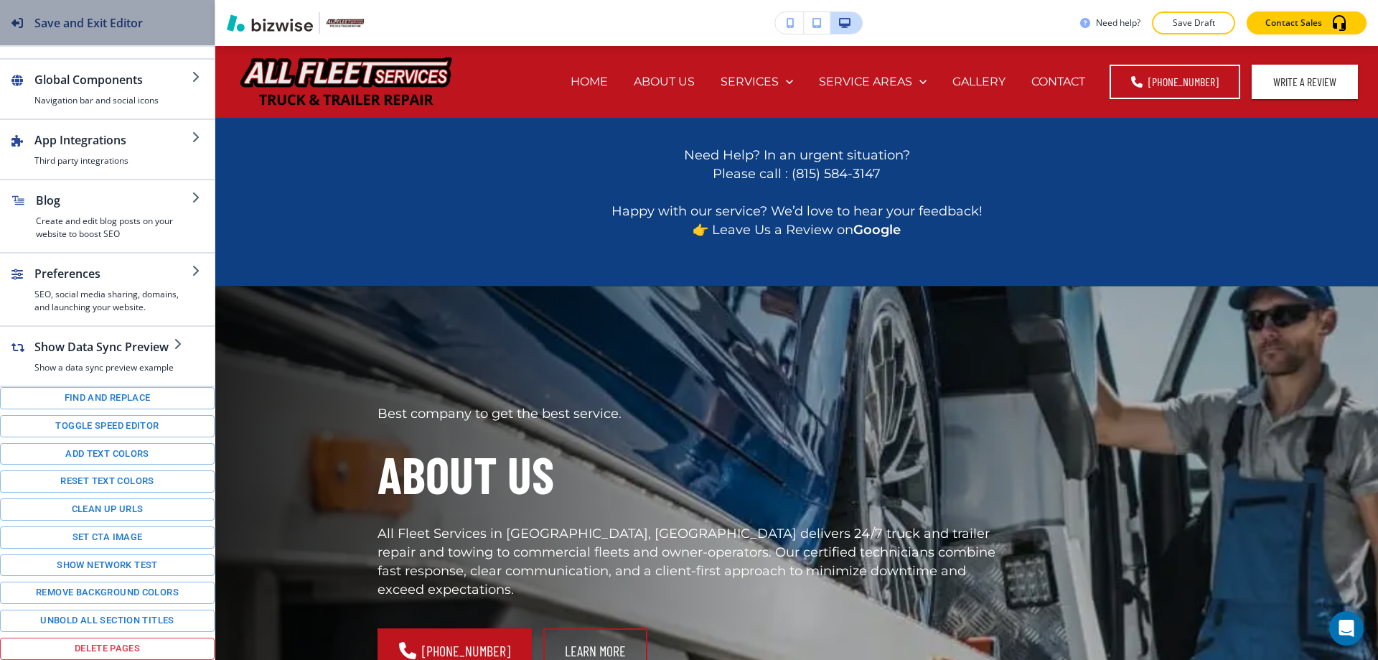
click at [116, 9] on div "Save and Exit Editor" at bounding box center [71, 22] width 143 height 45
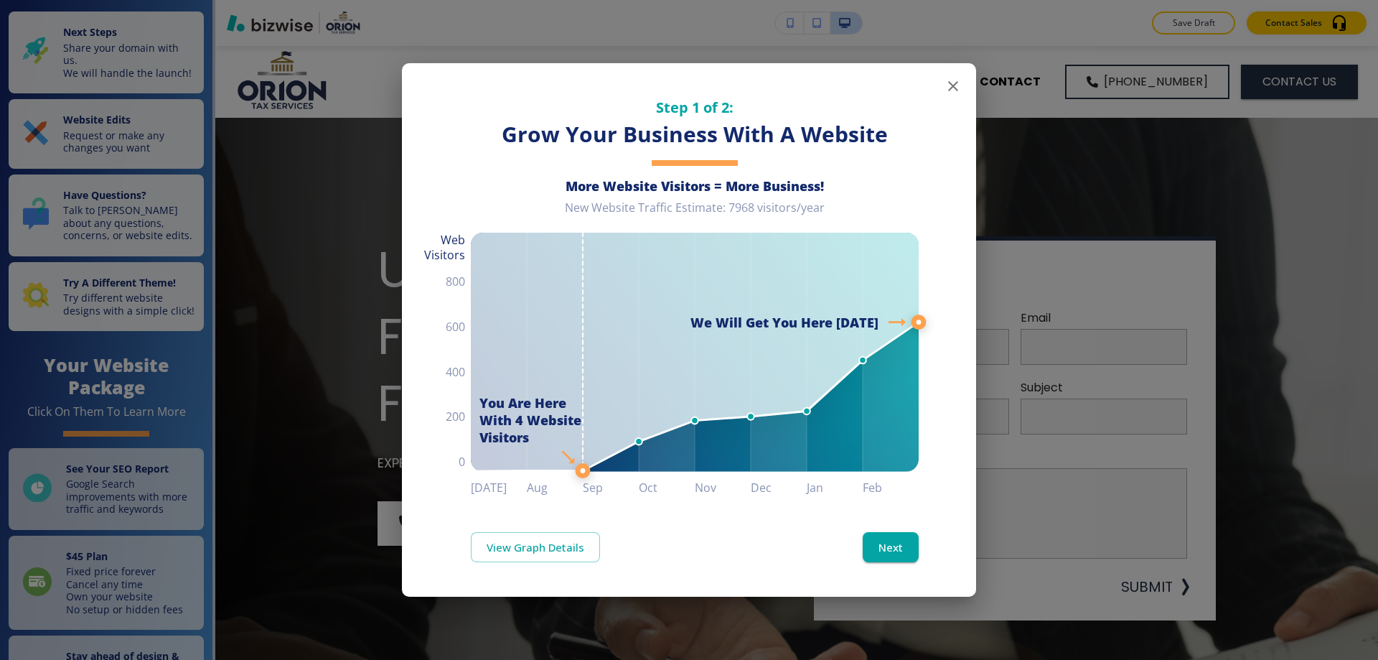
click at [949, 81] on icon "button" at bounding box center [953, 86] width 17 height 17
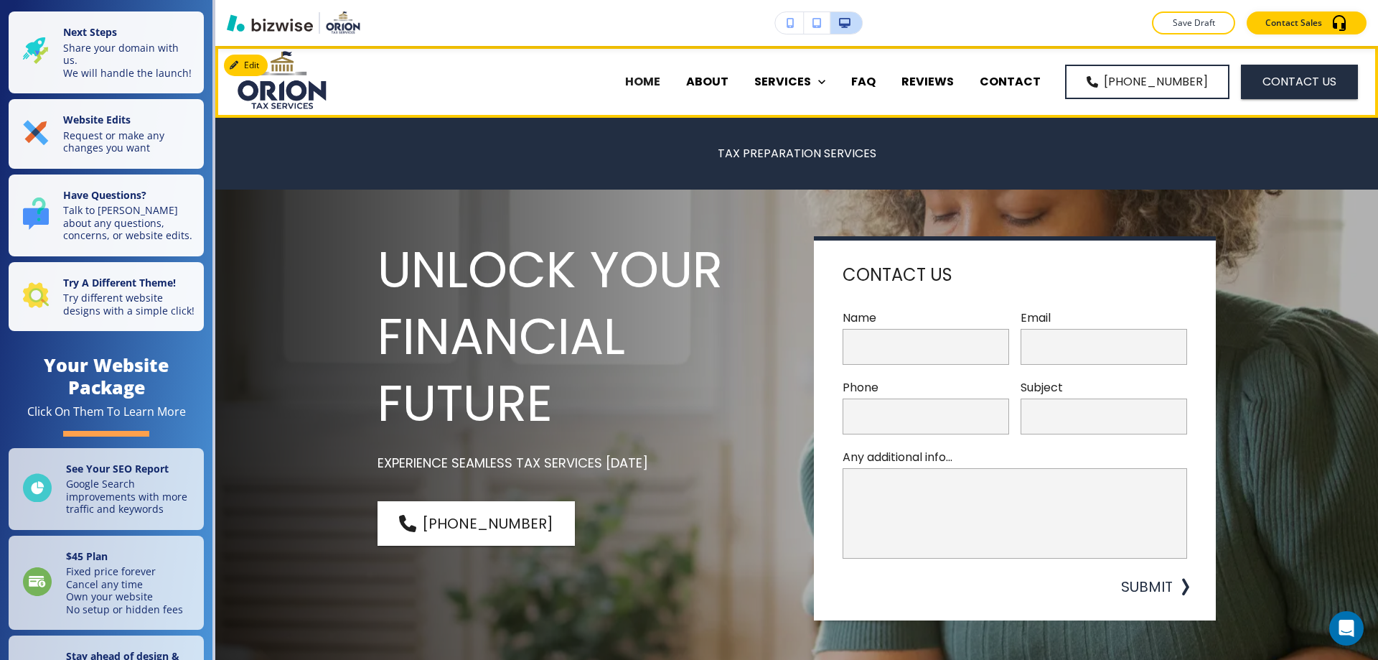
click at [729, 83] on p "ABOUT" at bounding box center [707, 81] width 42 height 17
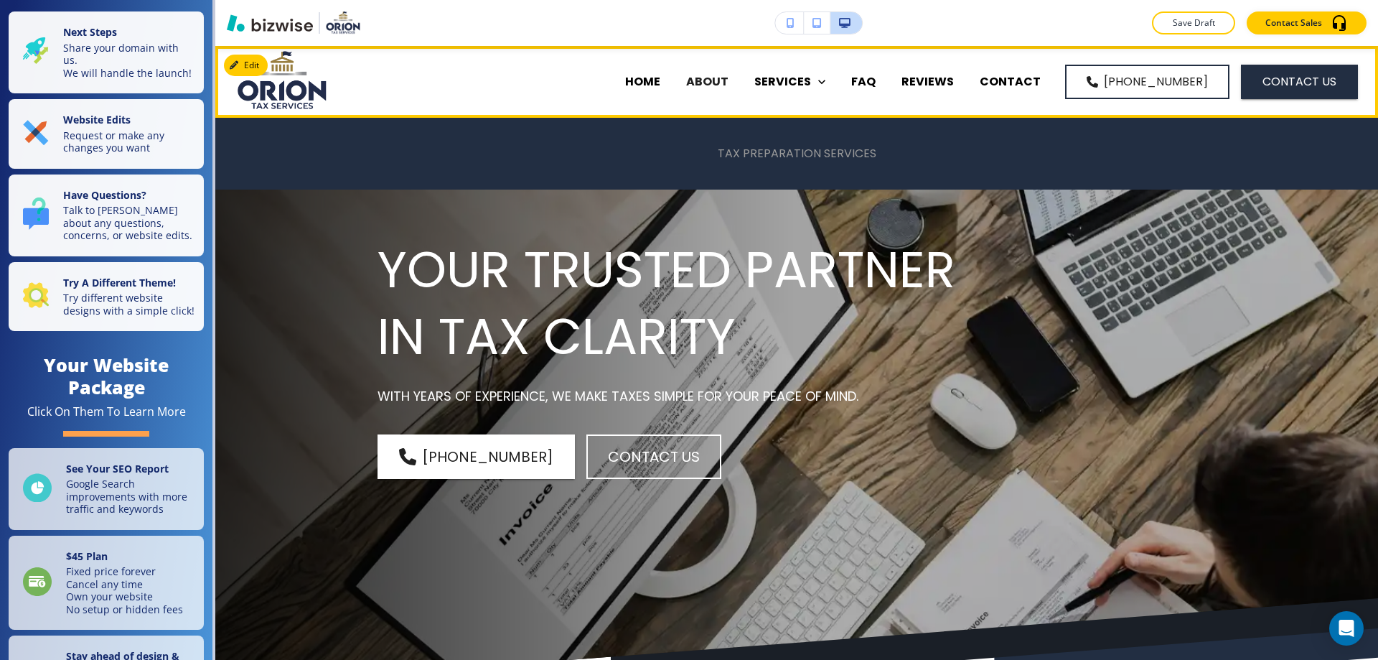
click at [787, 151] on p "TAX PREPARATION SERVICES" at bounding box center [797, 153] width 159 height 17
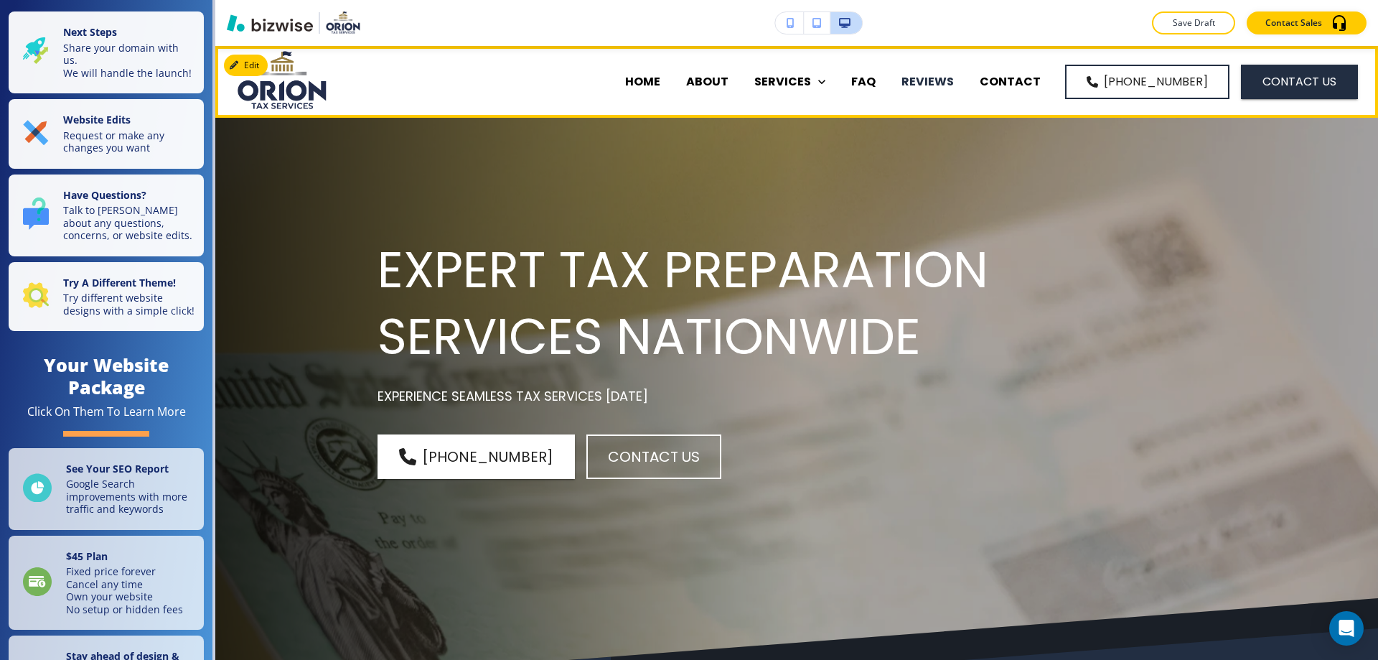
click at [954, 80] on p "REVIEWS" at bounding box center [927, 81] width 52 height 17
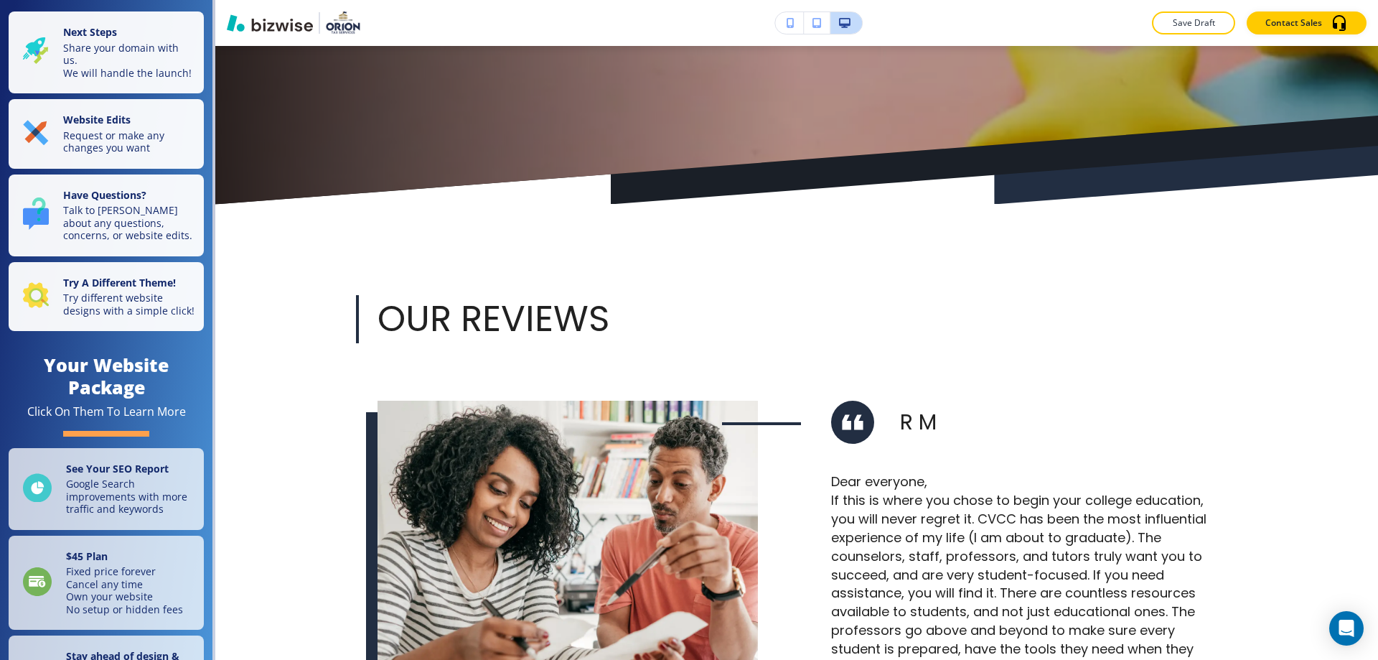
scroll to position [415, 0]
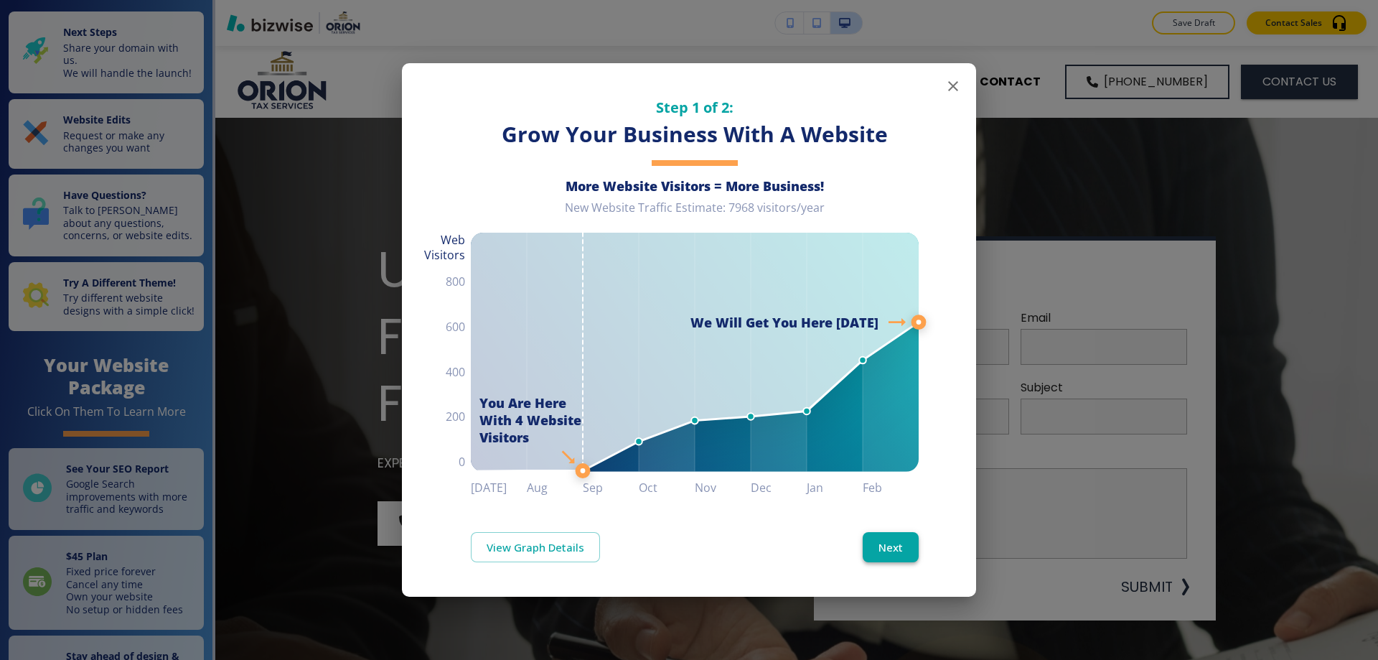
click at [879, 548] on button "Next" at bounding box center [891, 547] width 56 height 30
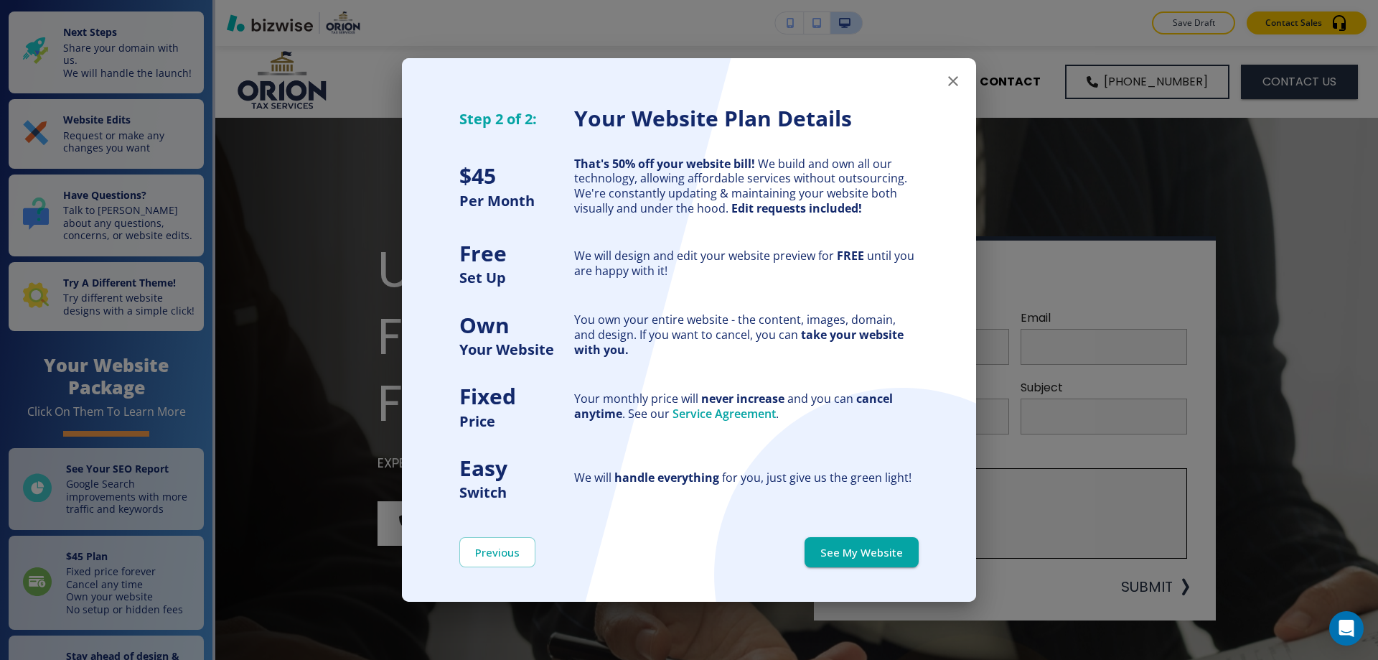
click at [857, 557] on button "See My Website" at bounding box center [862, 552] width 114 height 30
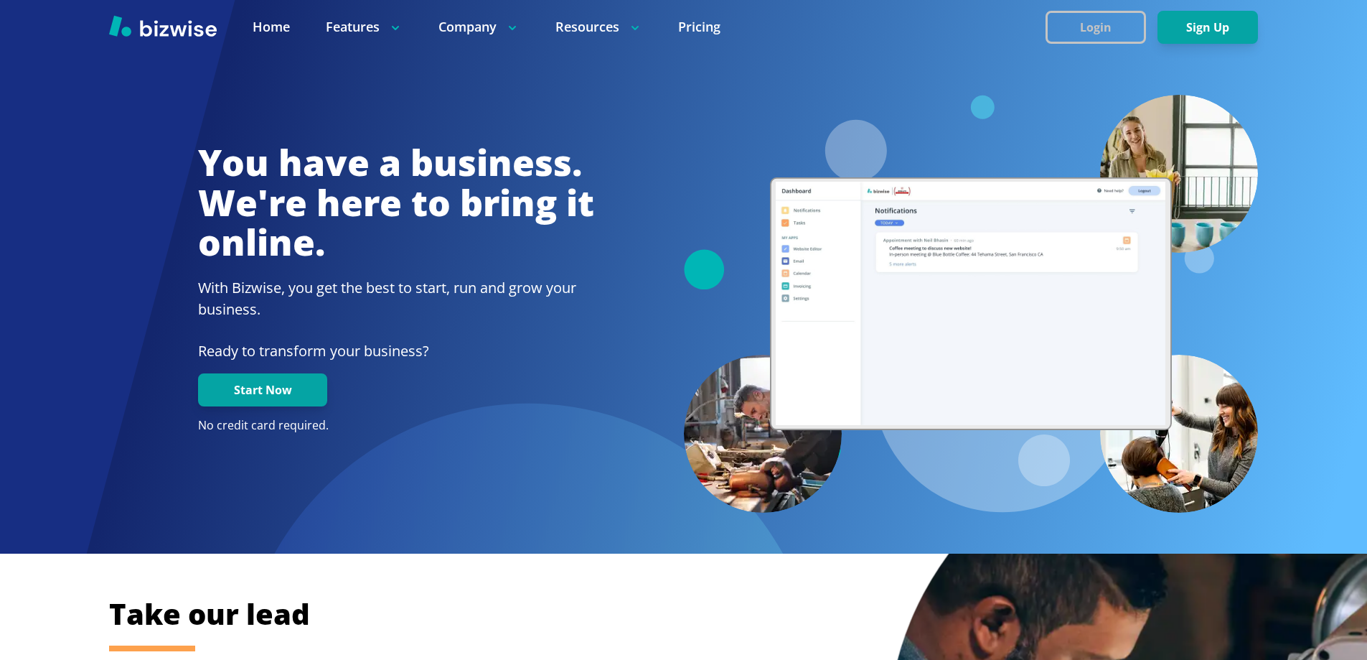
click at [1059, 30] on button "Login" at bounding box center [1096, 27] width 100 height 33
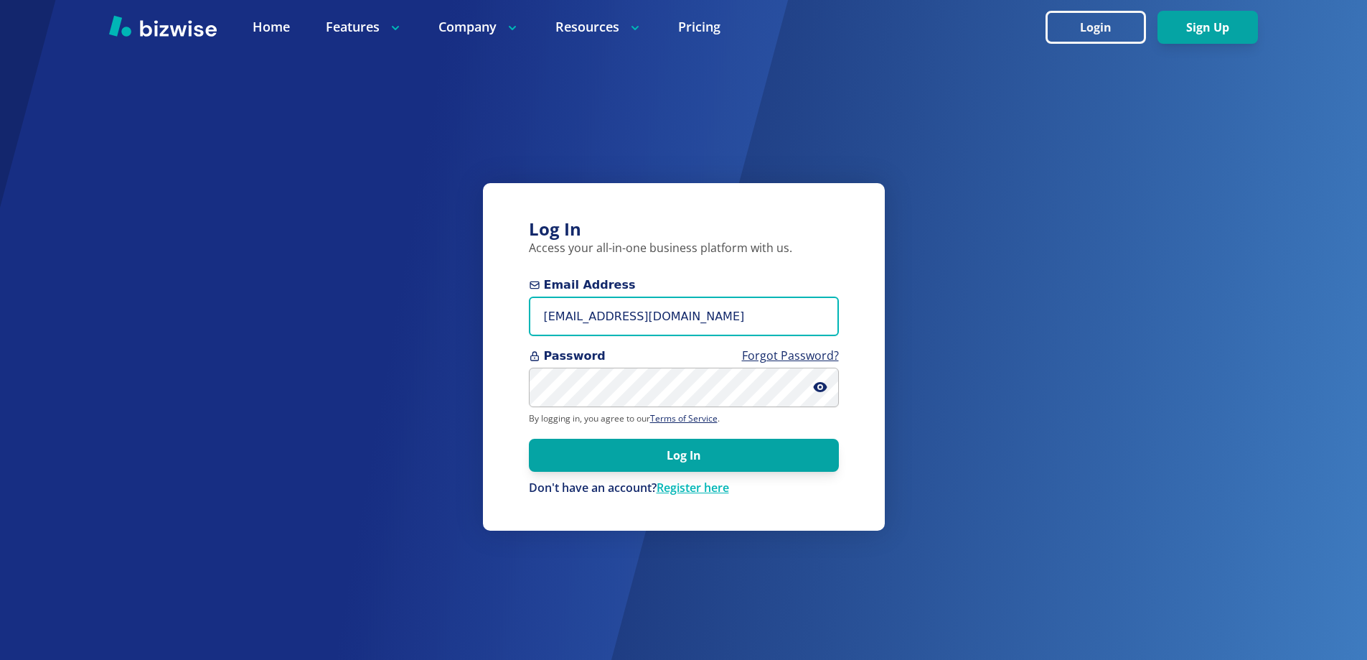
drag, startPoint x: 599, startPoint y: 307, endPoint x: 531, endPoint y: 307, distance: 67.5
click at [540, 306] on input "bryce@bizwise.com" at bounding box center [684, 315] width 310 height 39
paste input "[EMAIL_ADDRESS][DOMAIN_NAME]"
paste input "text"
type input "[EMAIL_ADDRESS][DOMAIN_NAME]"
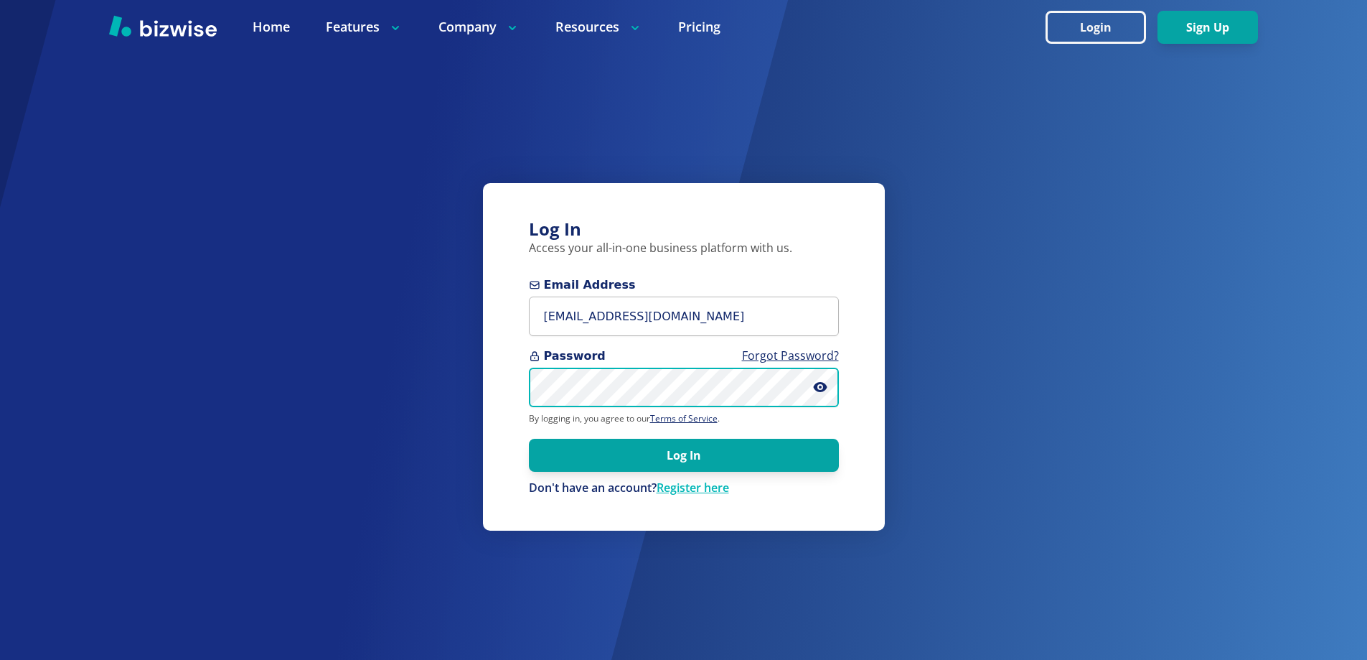
click at [529, 439] on button "Log In" at bounding box center [684, 455] width 310 height 33
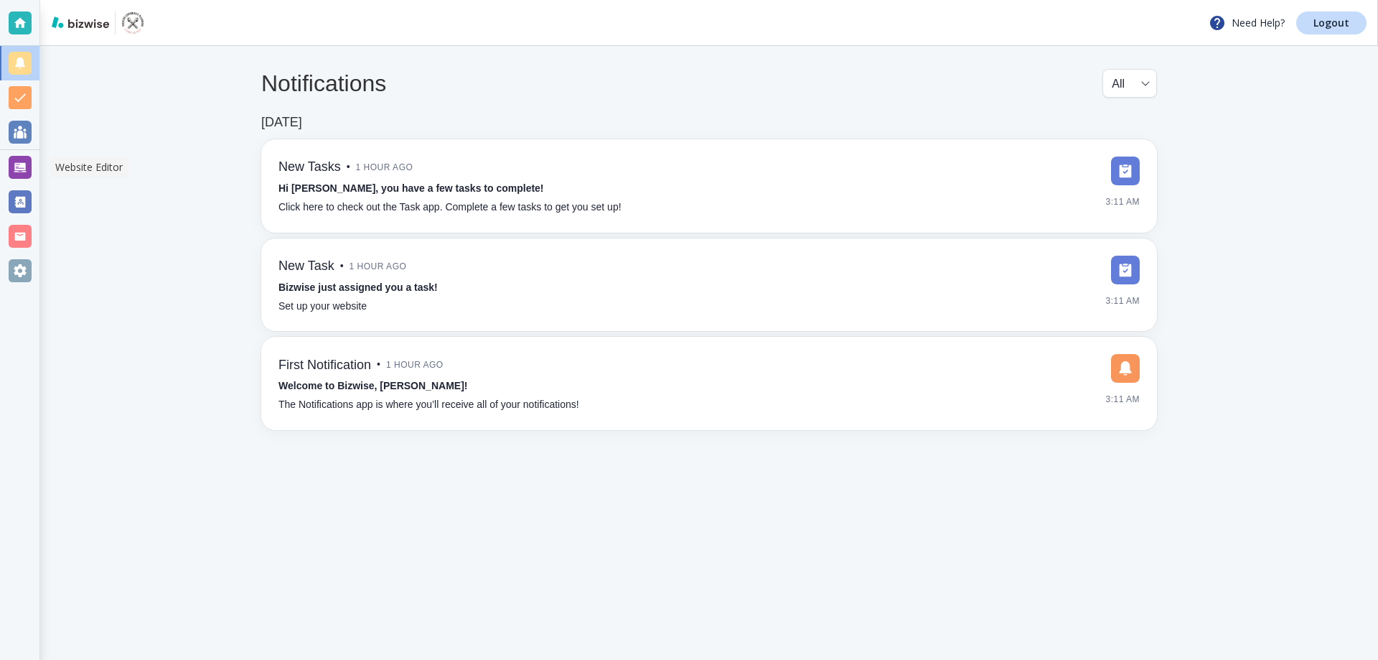
click at [27, 163] on div at bounding box center [20, 167] width 23 height 23
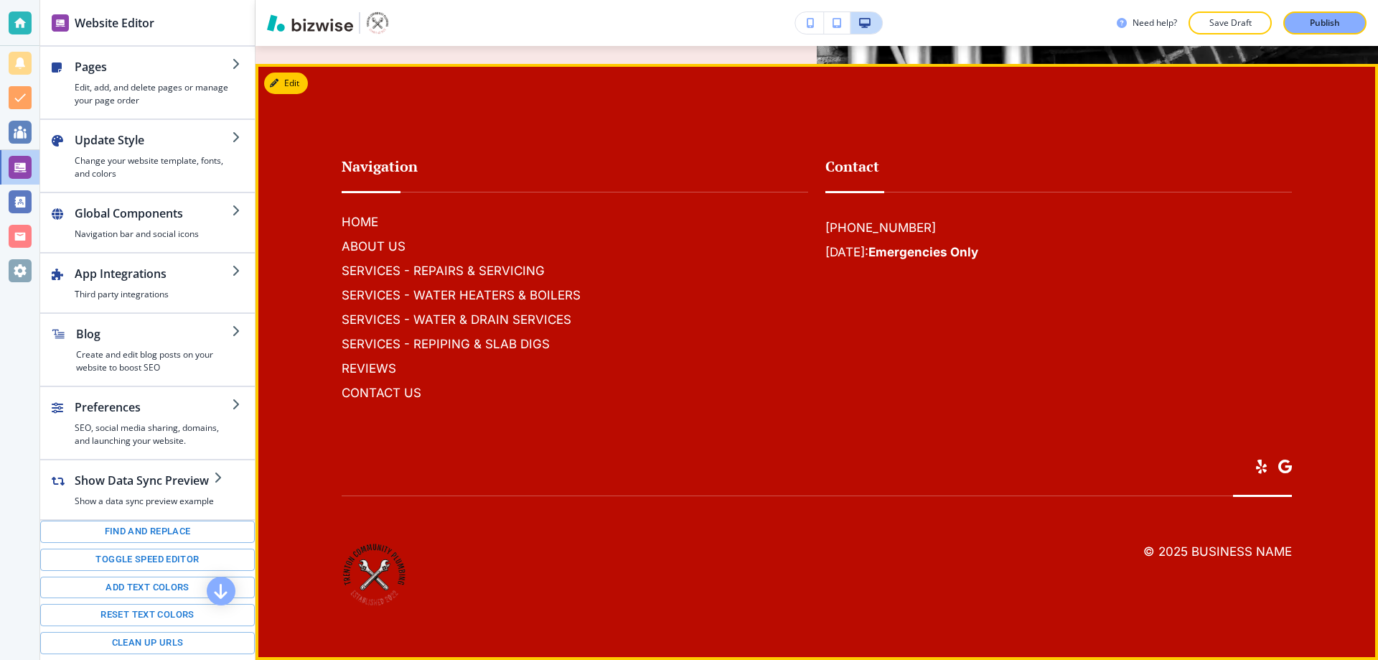
scroll to position [7414, 0]
click at [301, 87] on button "Edit Footer" at bounding box center [301, 83] width 75 height 22
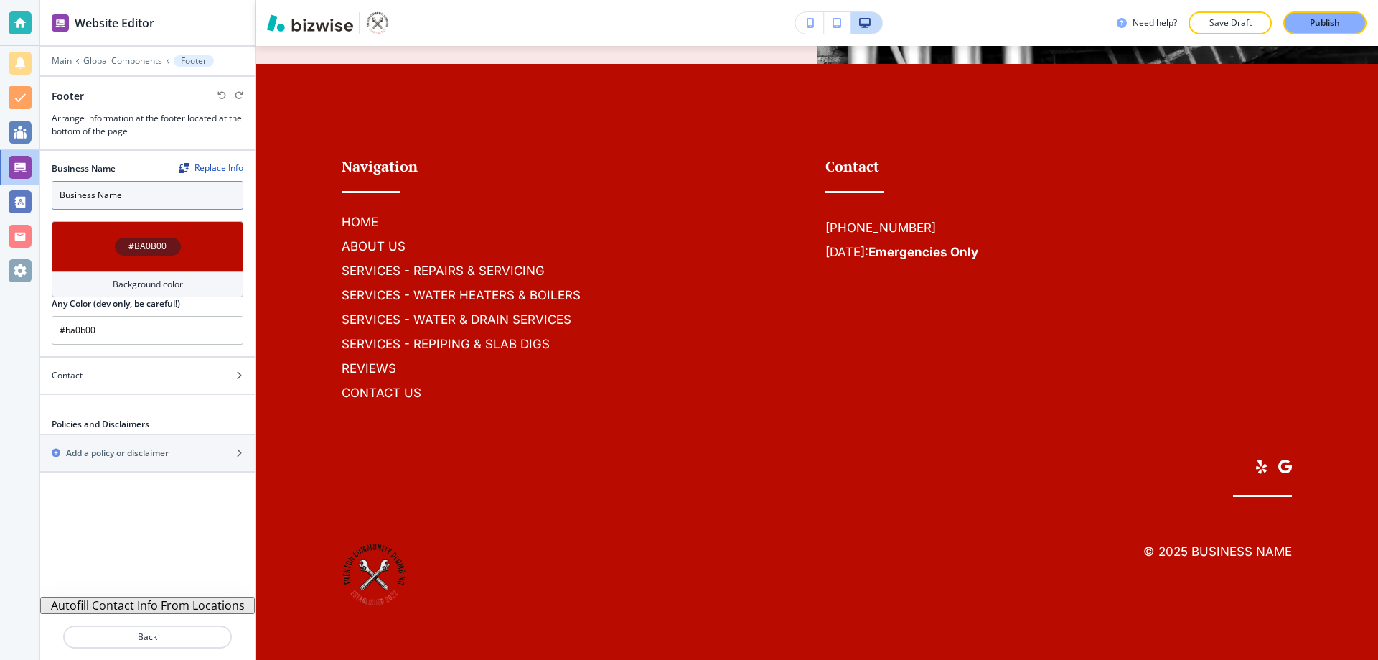
drag, startPoint x: 80, startPoint y: 189, endPoint x: 12, endPoint y: 184, distance: 68.4
click at [26, 184] on div "Website Editor Main Global Components Footer Footer Arrange information at the …" at bounding box center [689, 330] width 1378 height 660
type input "Trenton Community Plumbing"
click at [173, 632] on p "Back" at bounding box center [148, 636] width 166 height 13
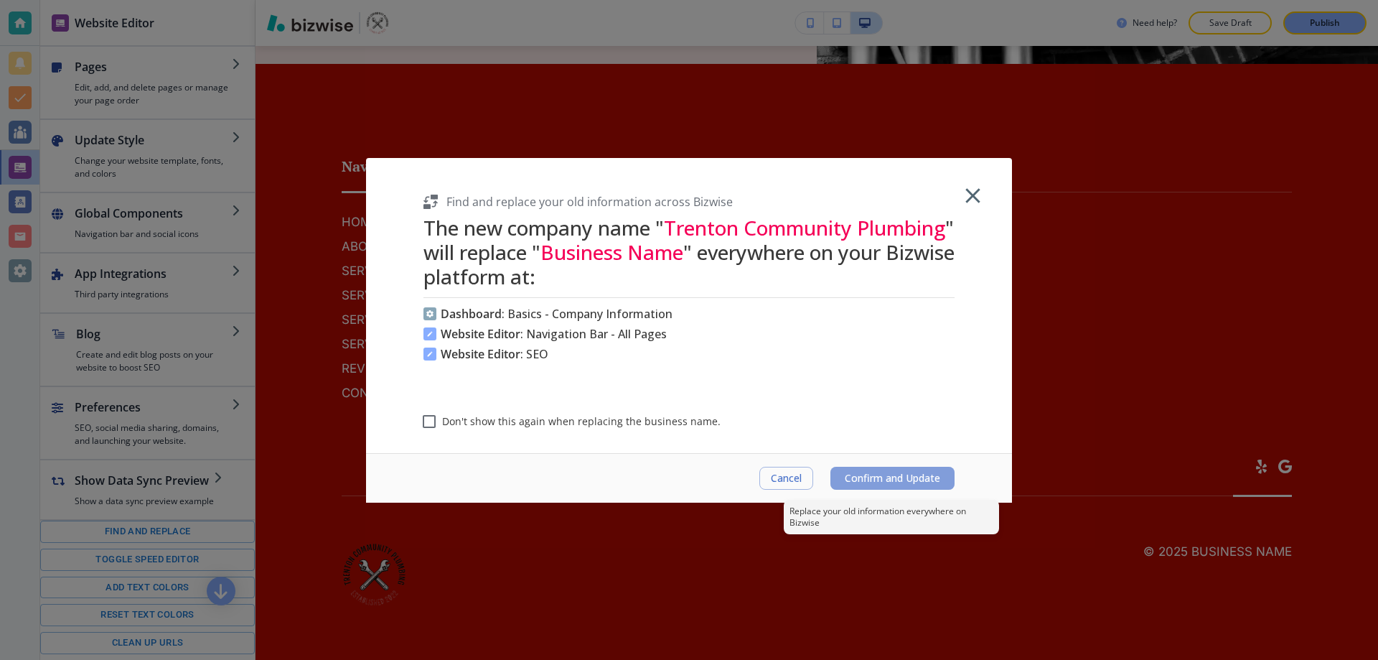
click at [854, 476] on span "Confirm and Update" at bounding box center [892, 477] width 95 height 11
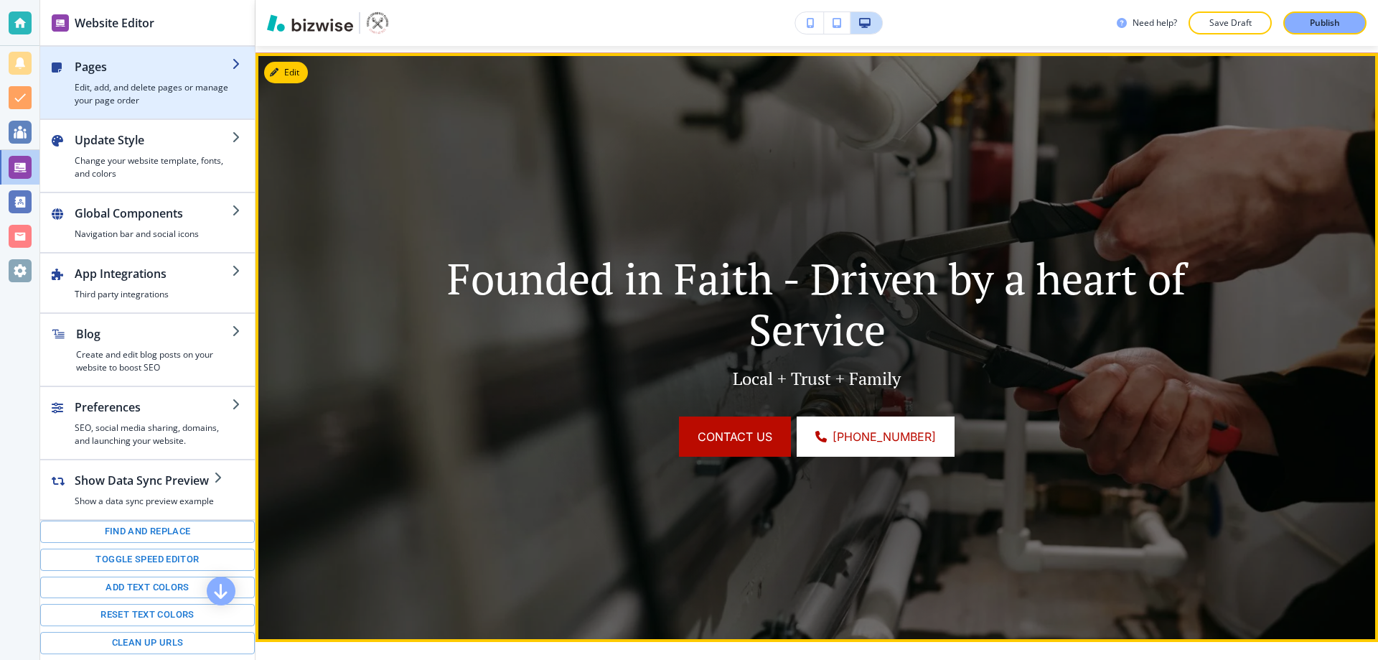
scroll to position [0, 0]
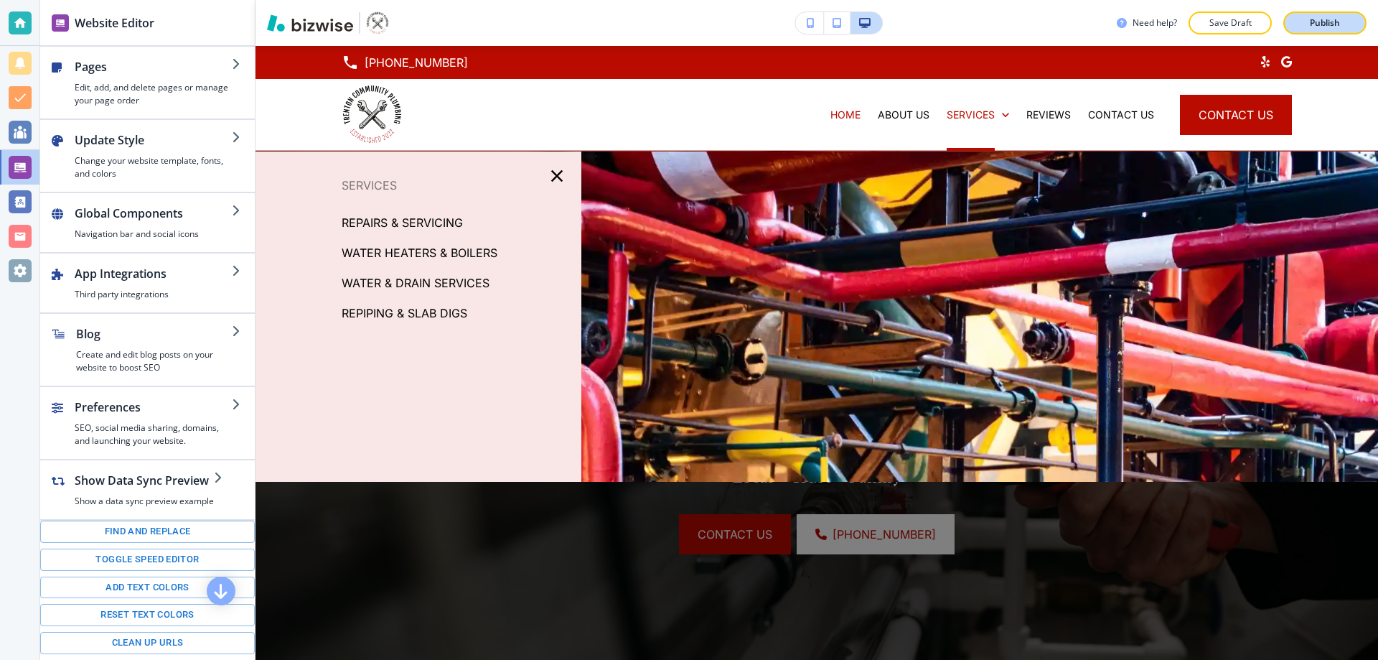
click at [1303, 25] on div "Publish" at bounding box center [1325, 23] width 46 height 13
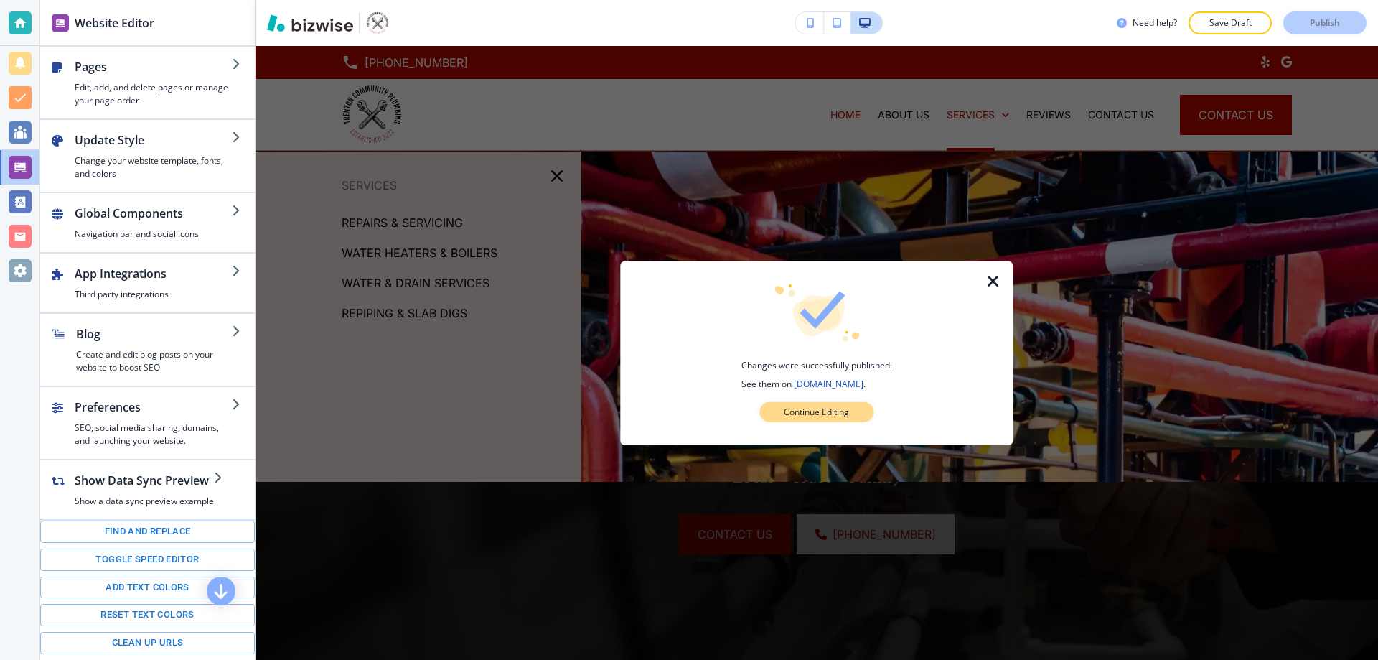
click at [807, 411] on p "Continue Editing" at bounding box center [816, 412] width 65 height 13
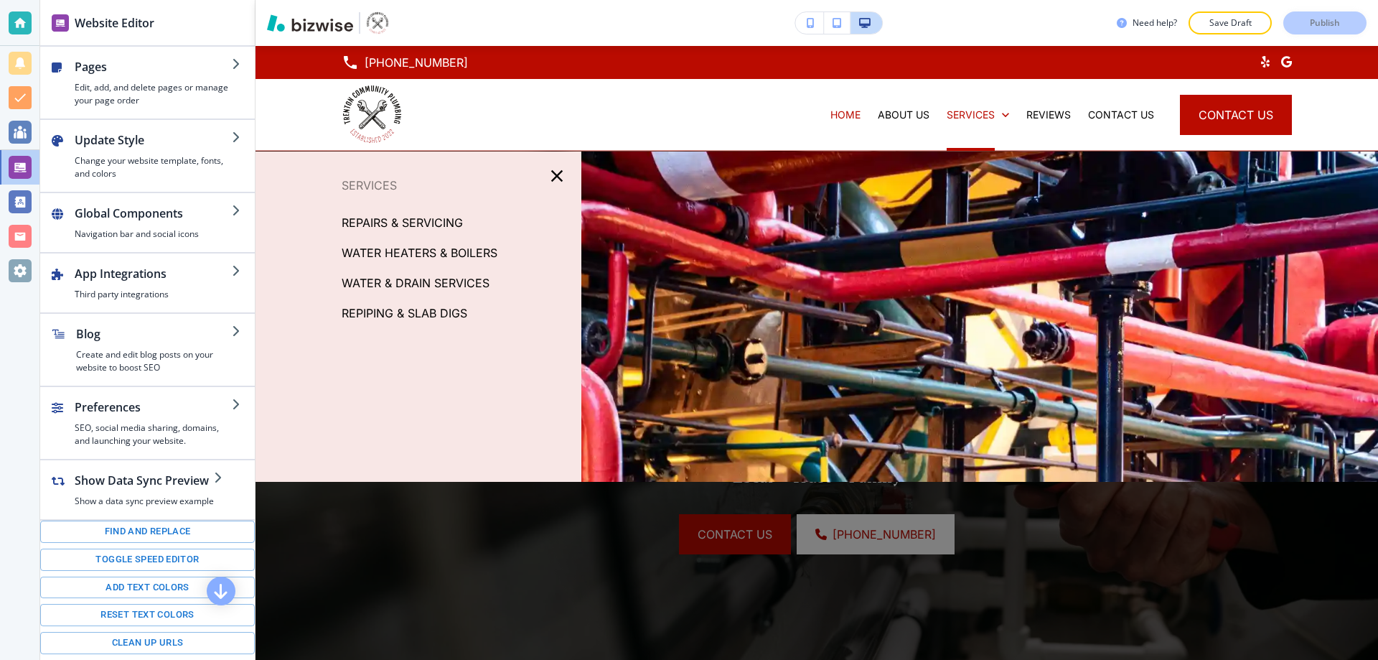
click at [11, 263] on div at bounding box center [20, 270] width 23 height 23
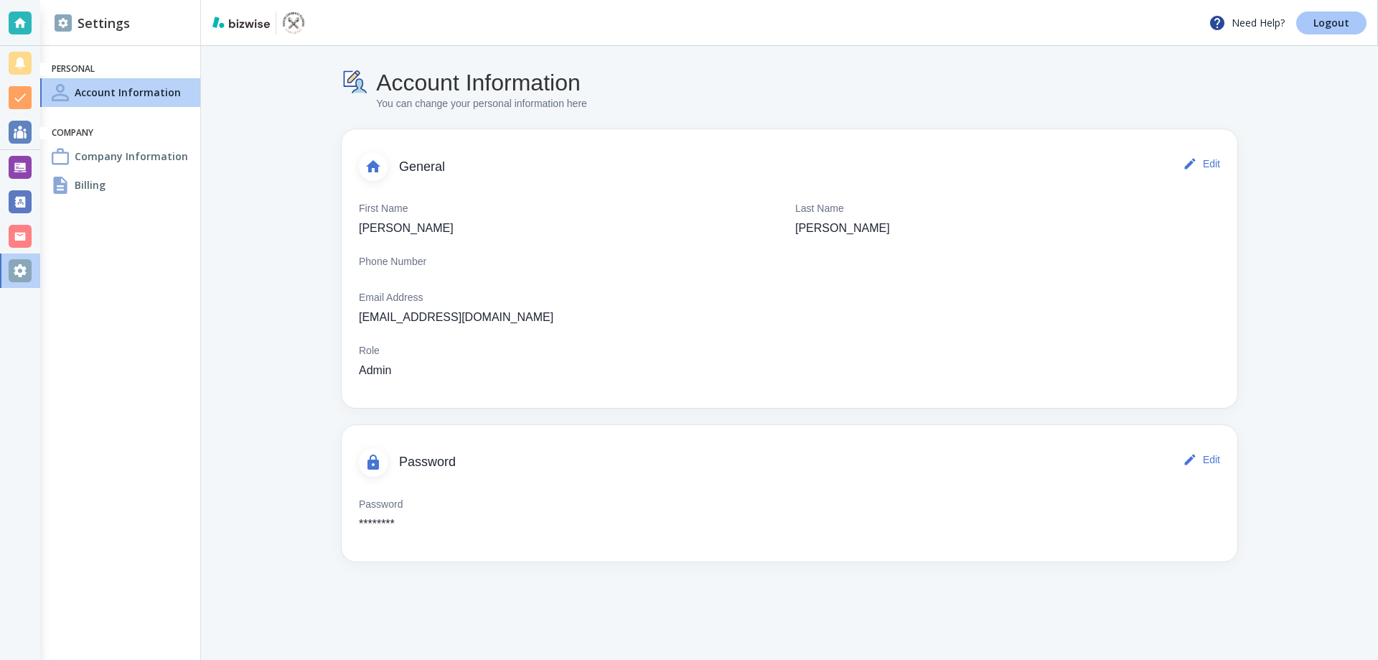
click at [1318, 29] on link "Logout" at bounding box center [1331, 22] width 70 height 23
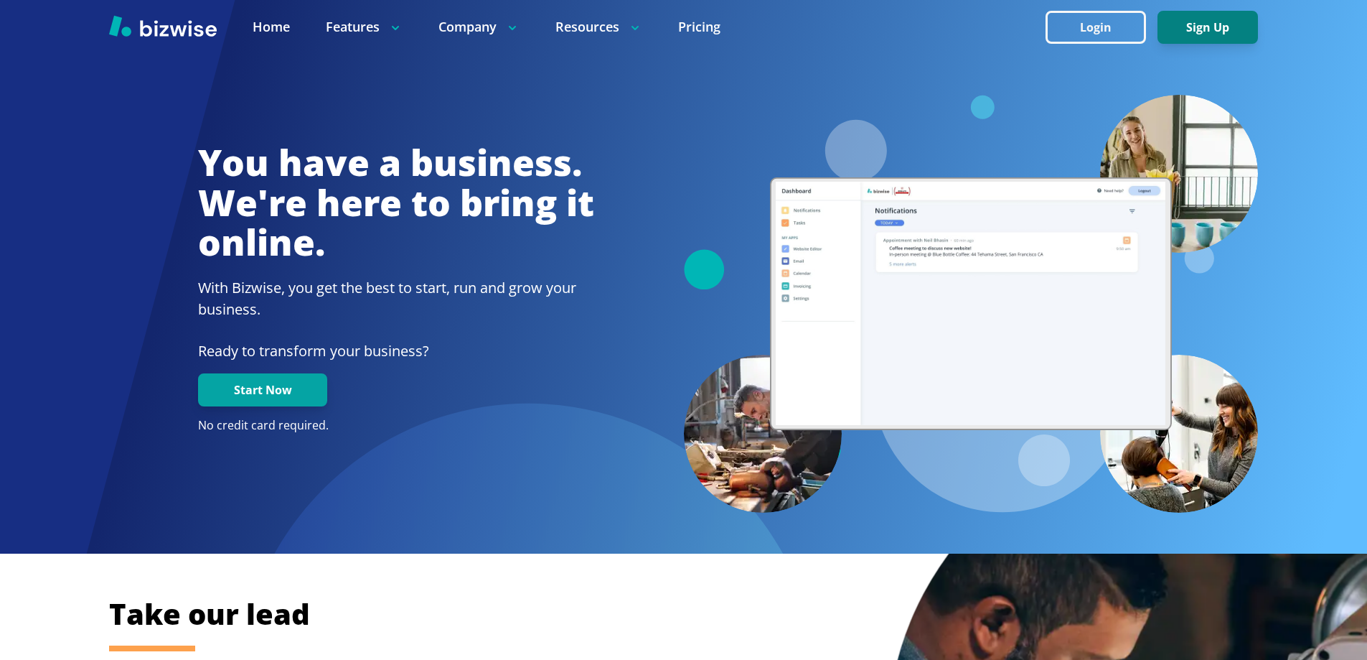
click at [1176, 32] on button "Sign Up" at bounding box center [1208, 27] width 100 height 33
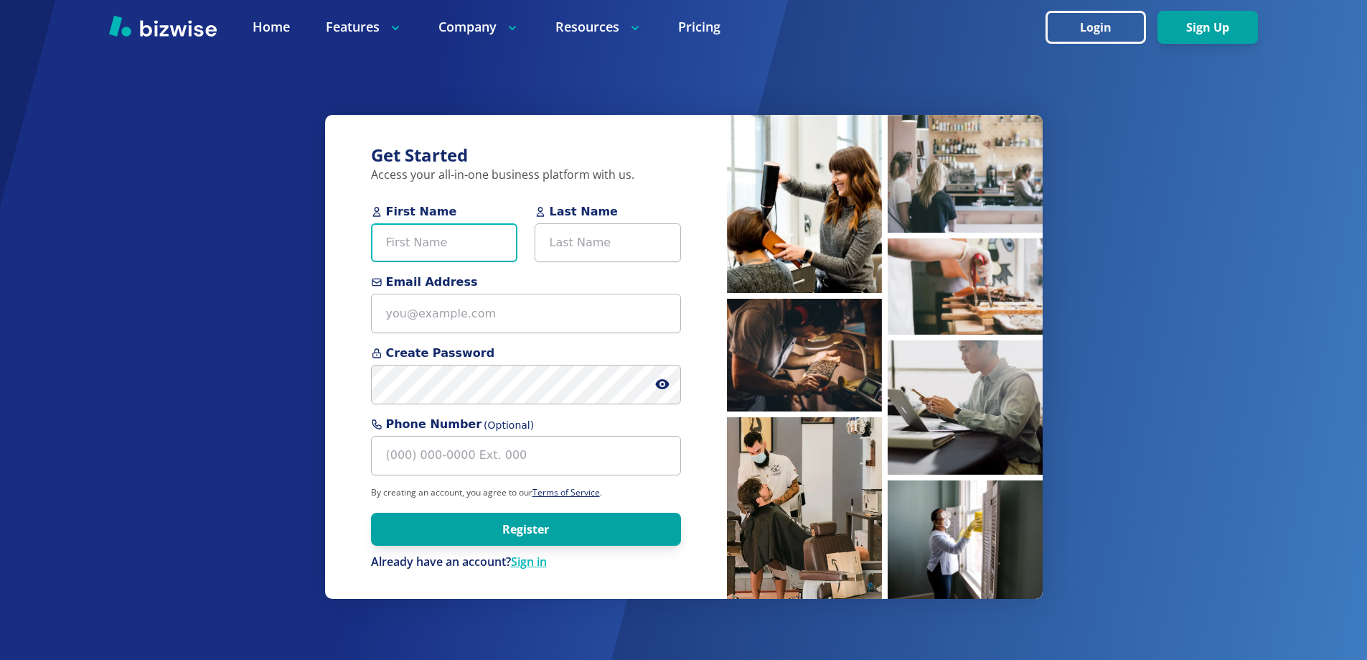
click at [423, 240] on input "First Name" at bounding box center [444, 242] width 146 height 39
type input "[PERSON_NAME]"
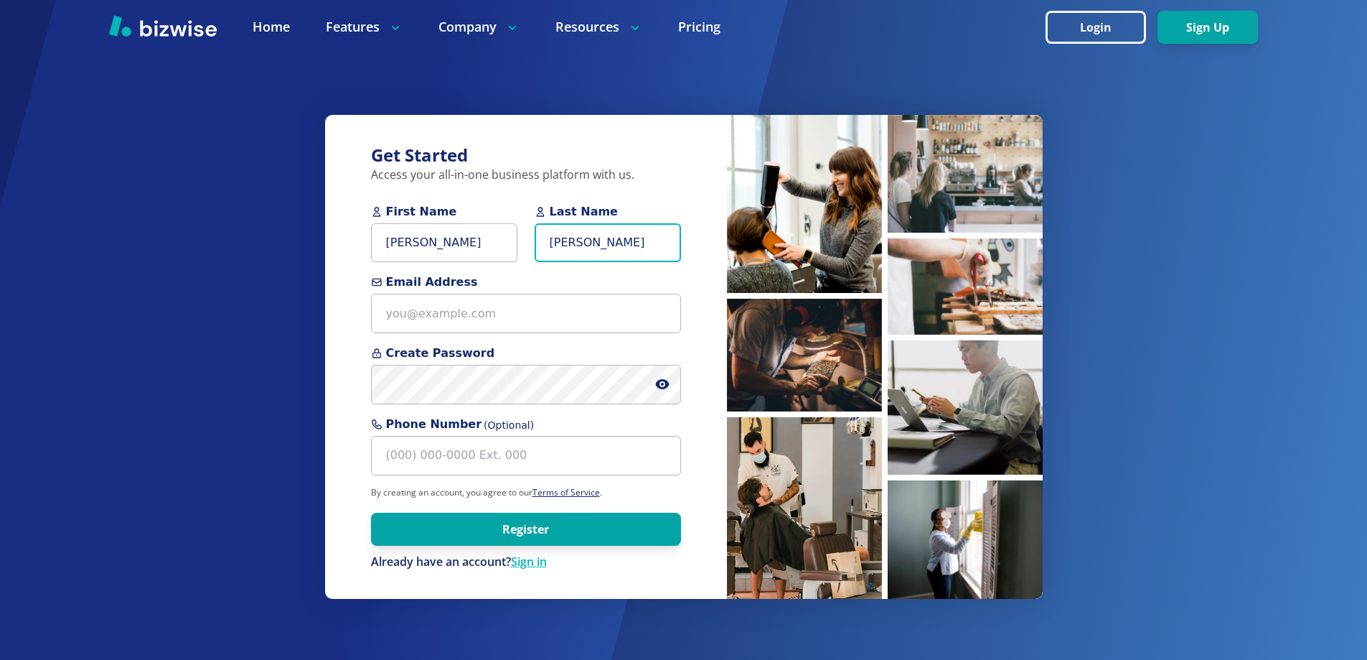
type input "[PERSON_NAME]"
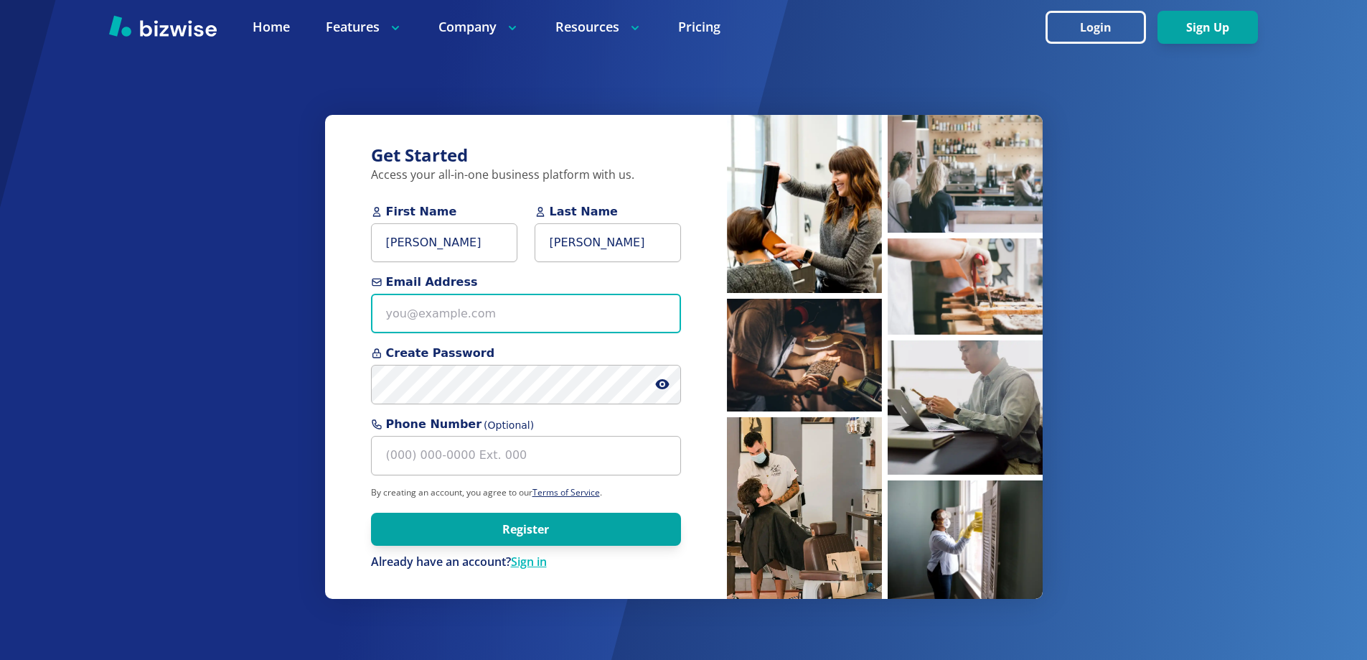
click at [525, 320] on input "Email Address" at bounding box center [526, 313] width 310 height 39
paste input "[PERSON_NAME][EMAIL_ADDRESS][DOMAIN_NAME]"
type input "[PERSON_NAME][EMAIL_ADDRESS][DOMAIN_NAME]"
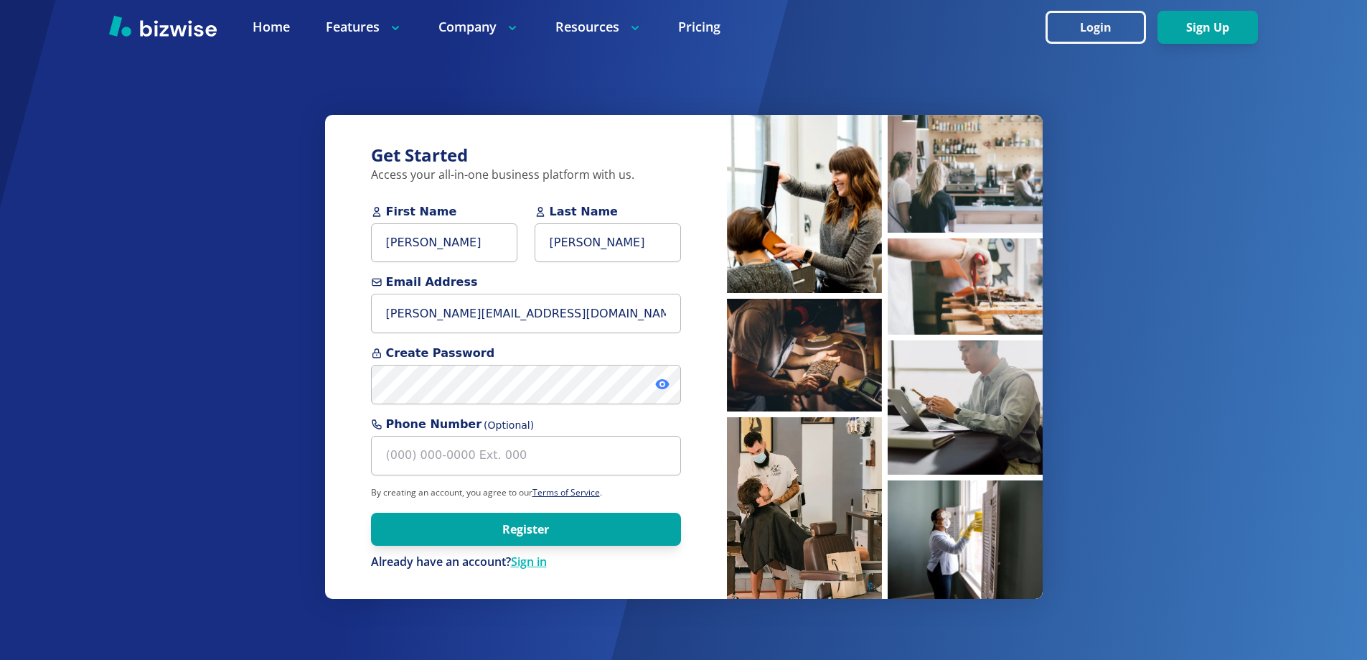
click at [666, 378] on icon at bounding box center [662, 384] width 14 height 14
click at [523, 533] on button "Register" at bounding box center [526, 528] width 310 height 33
